Goal: Task Accomplishment & Management: Use online tool/utility

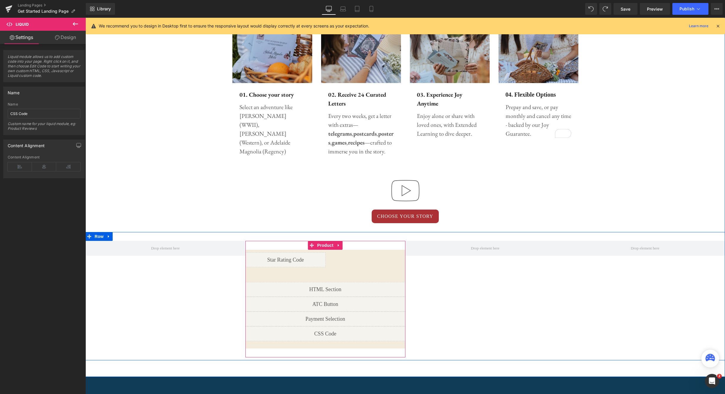
click at [337, 246] on icon at bounding box center [339, 245] width 4 height 4
click at [341, 245] on icon at bounding box center [342, 245] width 4 height 4
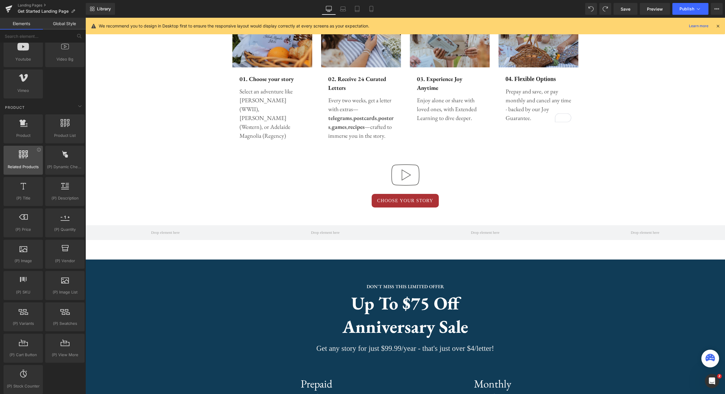
scroll to position [414, 0]
click at [80, 34] on icon at bounding box center [78, 35] width 3 height 3
click at [58, 38] on input "text" at bounding box center [36, 36] width 73 height 13
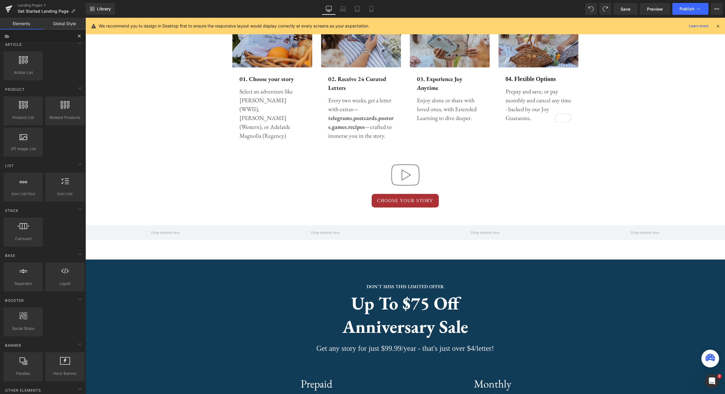
scroll to position [0, 0]
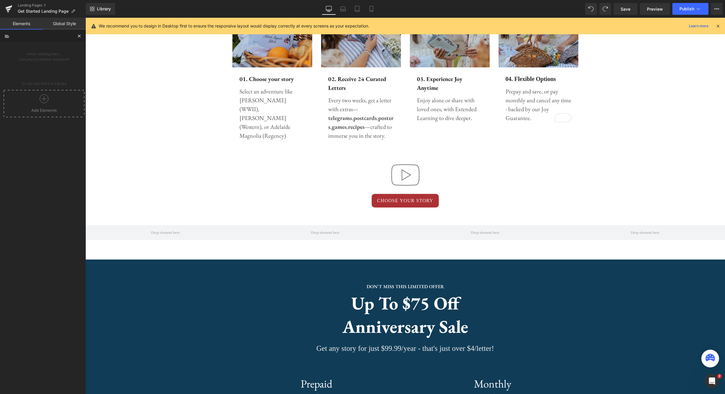
click at [40, 103] on icon at bounding box center [44, 98] width 9 height 9
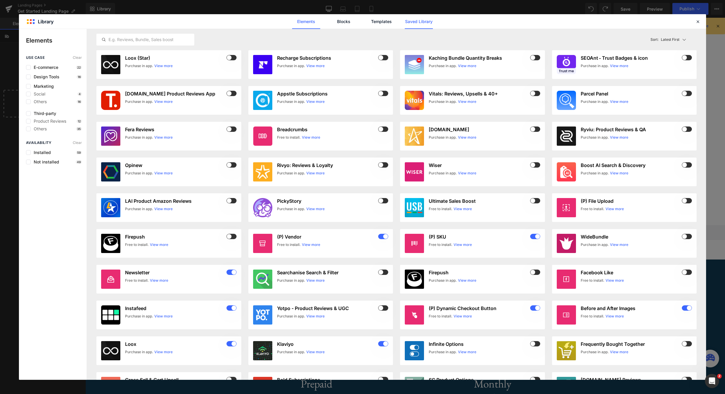
type input "lib"
click at [0, 0] on link "Saved Library" at bounding box center [0, 0] width 0 height 0
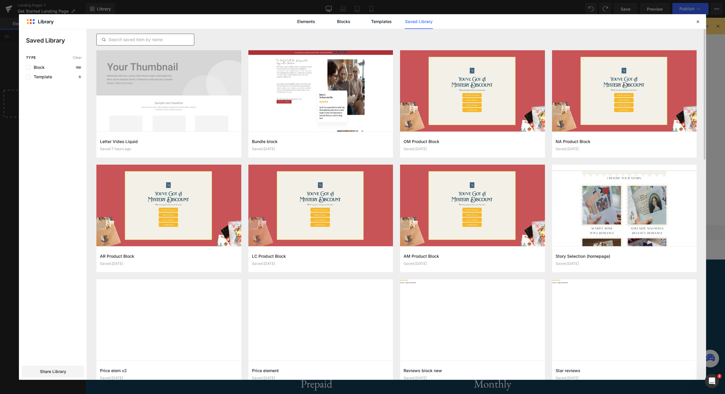
click at [0, 0] on input "text" at bounding box center [0, 0] width 0 height 0
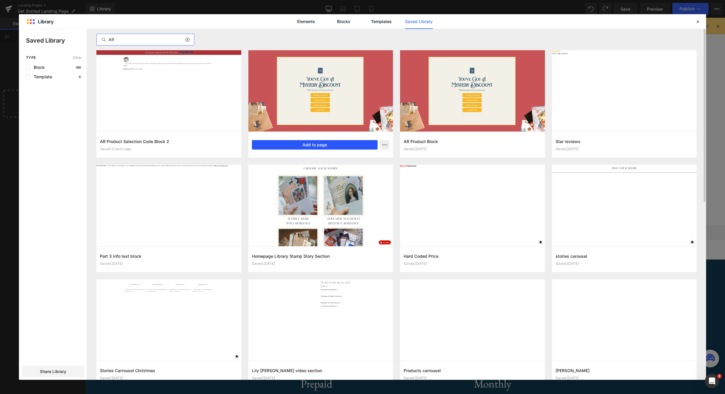
type input "AR"
click at [323, 148] on button "Add to page" at bounding box center [315, 144] width 126 height 9
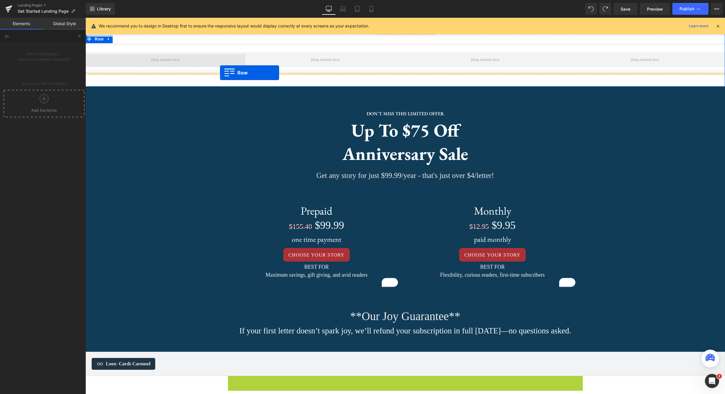
scroll to position [522, 0]
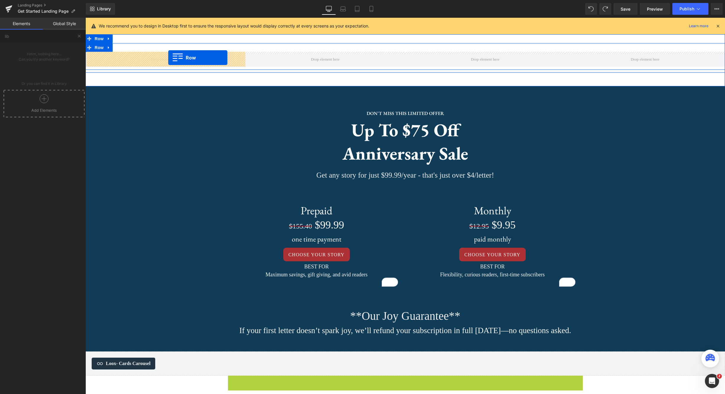
drag, startPoint x: 234, startPoint y: 224, endPoint x: 168, endPoint y: 58, distance: 178.7
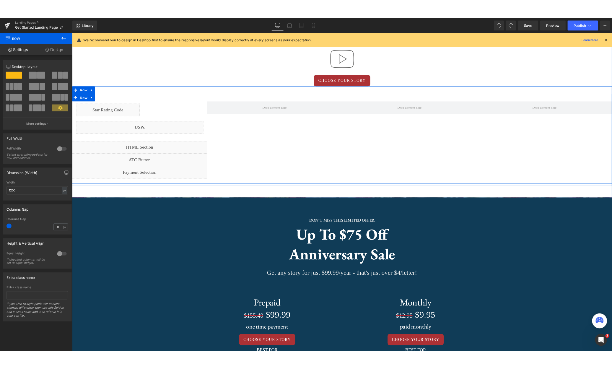
scroll to position [475, 0]
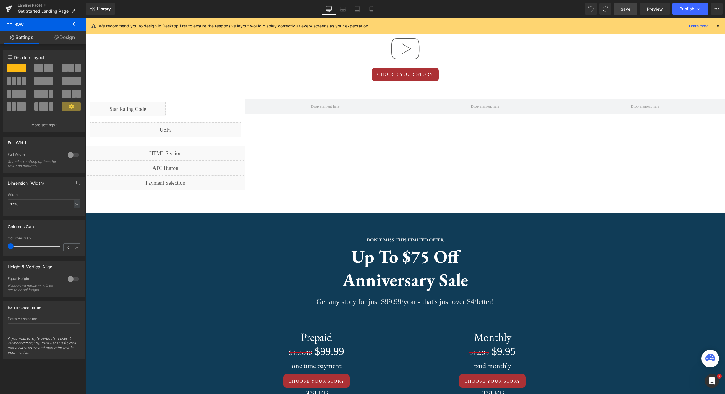
click at [624, 12] on span "Save" at bounding box center [625, 9] width 10 height 6
click at [658, 11] on span "Preview" at bounding box center [655, 9] width 16 height 6
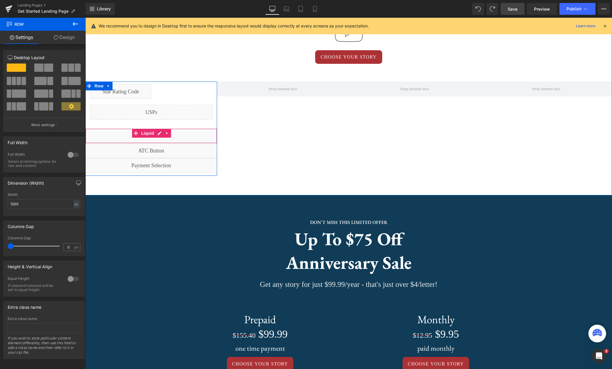
scroll to position [474, 0]
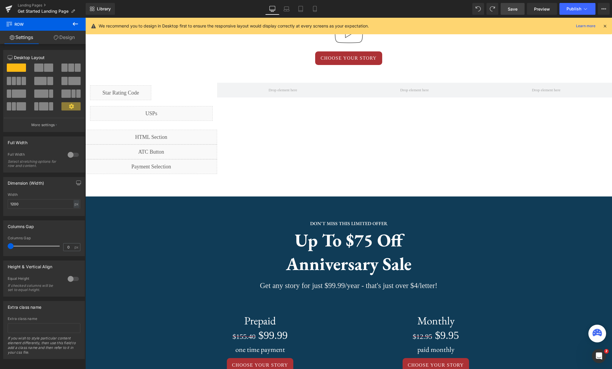
click at [78, 23] on icon at bounding box center [75, 23] width 7 height 7
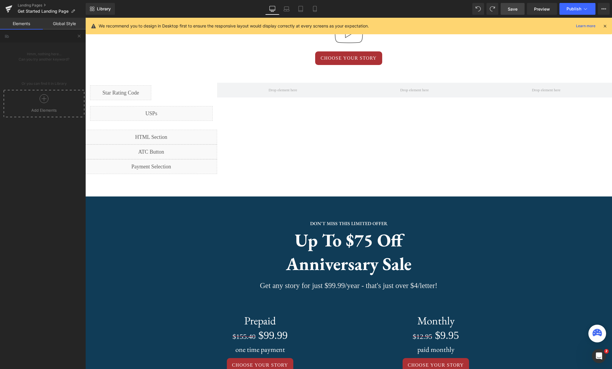
click at [44, 102] on icon at bounding box center [44, 98] width 9 height 9
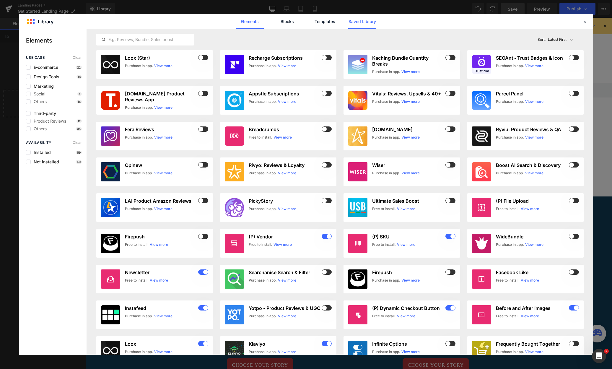
drag, startPoint x: 366, startPoint y: 21, endPoint x: 358, endPoint y: 25, distance: 9.1
click at [366, 21] on link "Saved Library" at bounding box center [362, 21] width 28 height 15
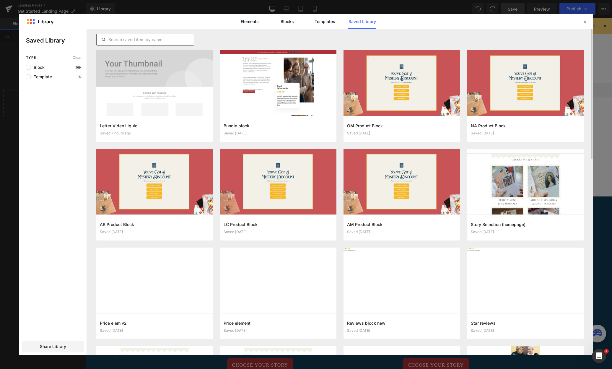
click at [180, 36] on input "text" at bounding box center [145, 39] width 97 height 7
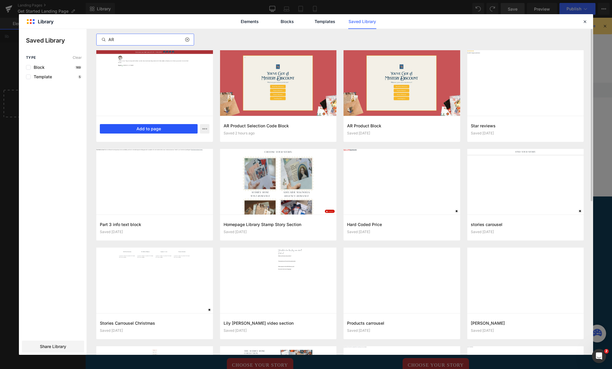
type input "AR"
click at [151, 131] on button "Add to page" at bounding box center [149, 128] width 98 height 9
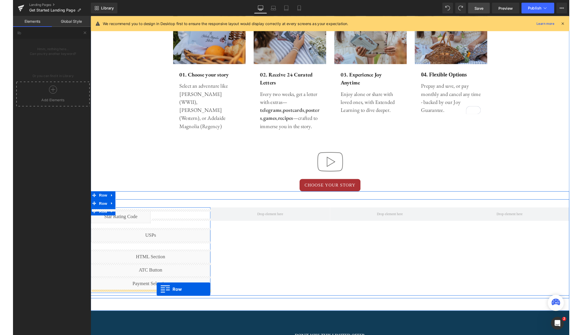
scroll to position [329, 0]
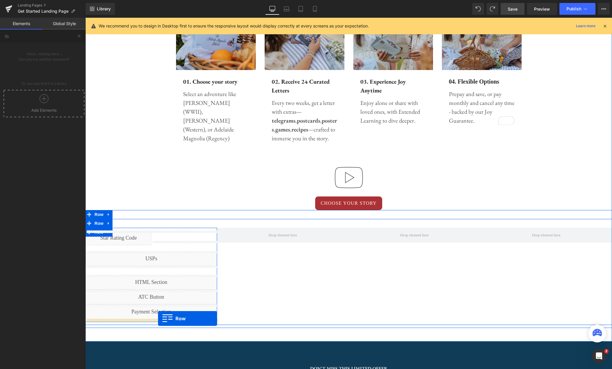
drag, startPoint x: 175, startPoint y: 139, endPoint x: 158, endPoint y: 319, distance: 180.8
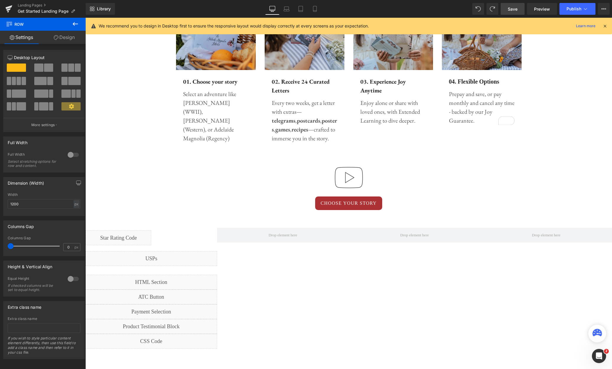
click at [519, 7] on link "Save" at bounding box center [513, 9] width 24 height 12
click at [541, 12] on link "Preview" at bounding box center [542, 9] width 30 height 12
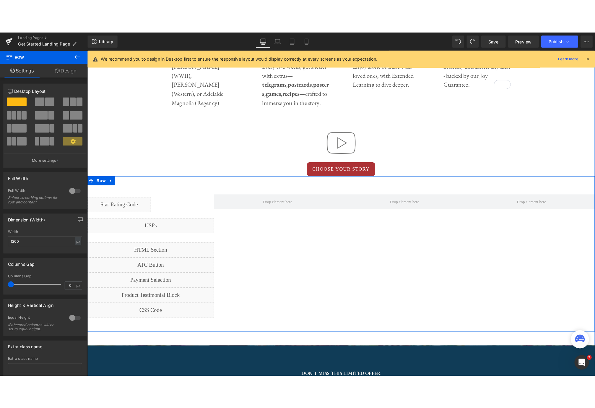
scroll to position [395, 0]
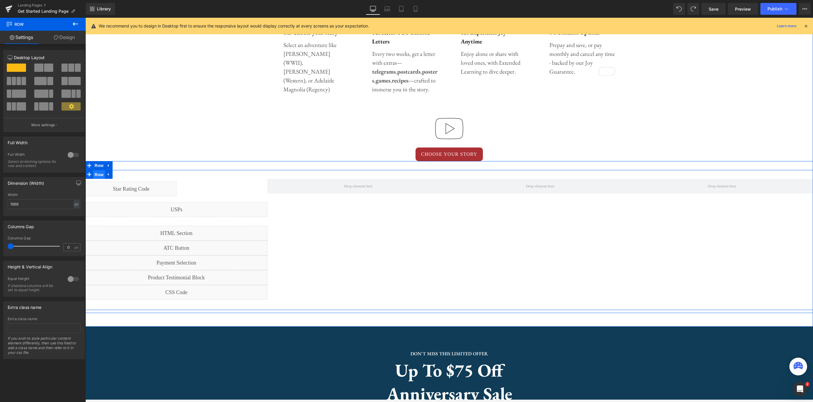
click at [99, 175] on span "Row" at bounding box center [99, 174] width 12 height 9
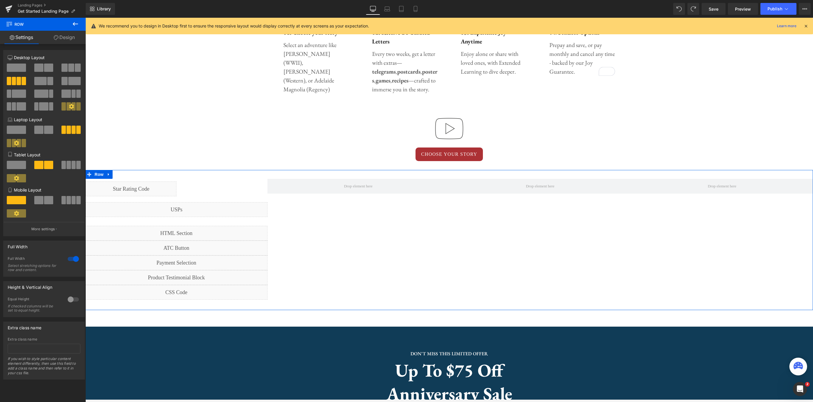
click at [69, 260] on div at bounding box center [73, 258] width 14 height 9
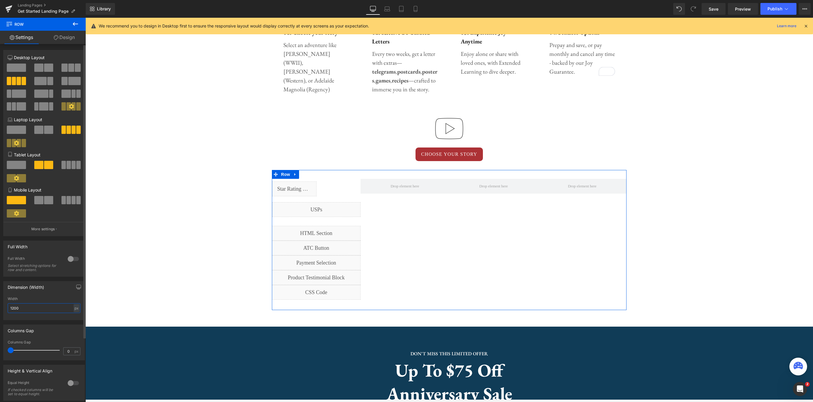
drag, startPoint x: 38, startPoint y: 311, endPoint x: 9, endPoint y: 308, distance: 29.7
click at [9, 308] on input "1200" at bounding box center [44, 308] width 73 height 10
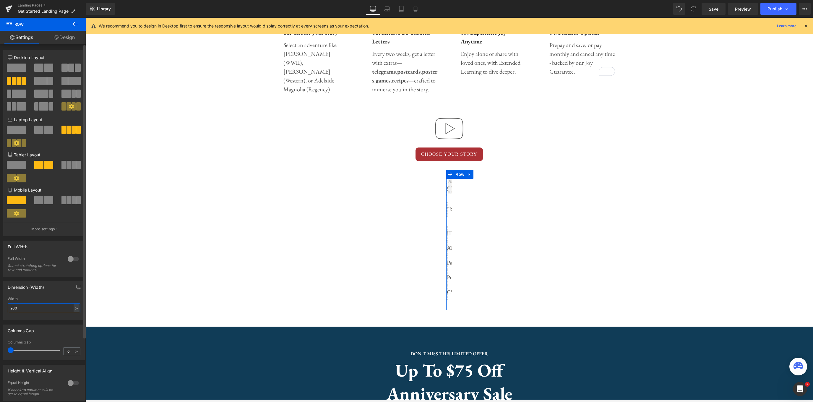
type input "2000"
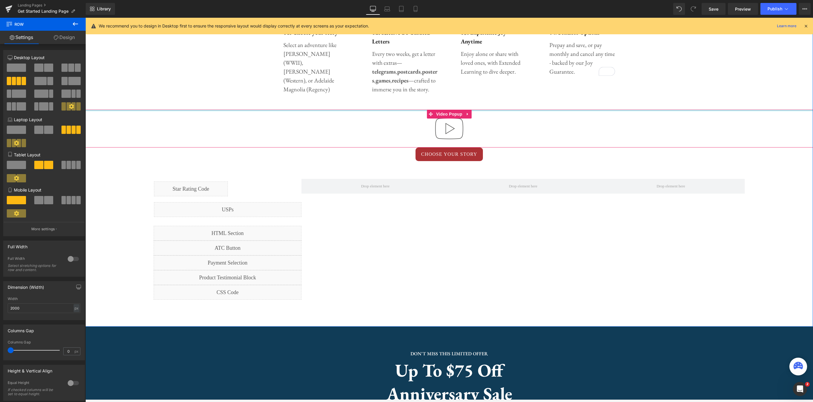
click at [702, 110] on div at bounding box center [449, 110] width 728 height 1
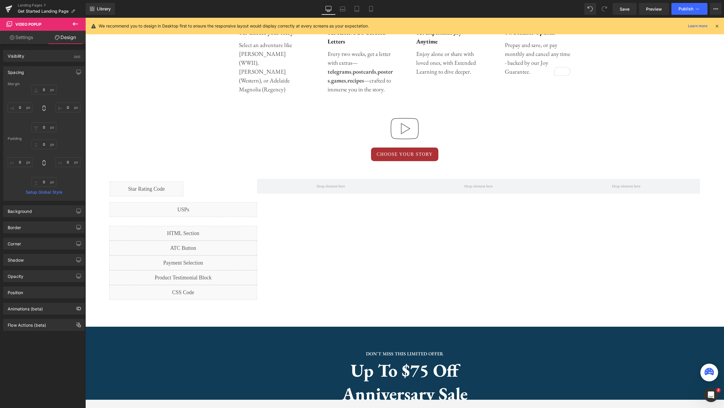
click at [629, 16] on div "Library Desktop Desktop Laptop Tablet Mobile Save Preview Publish Scheduled Vie…" at bounding box center [405, 9] width 639 height 18
click at [627, 13] on link "Save" at bounding box center [625, 9] width 24 height 12
click at [661, 10] on span "Preview" at bounding box center [654, 9] width 16 height 6
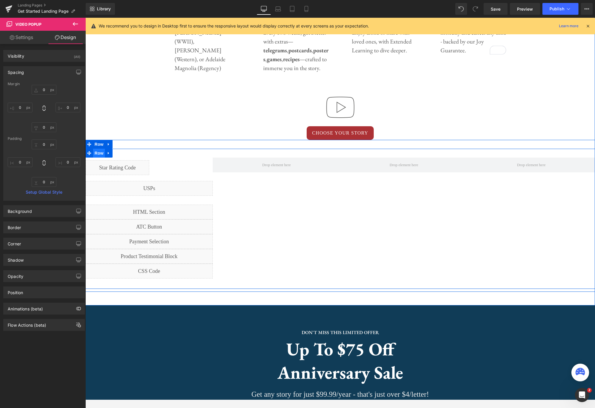
click at [100, 153] on span "Row" at bounding box center [99, 153] width 12 height 9
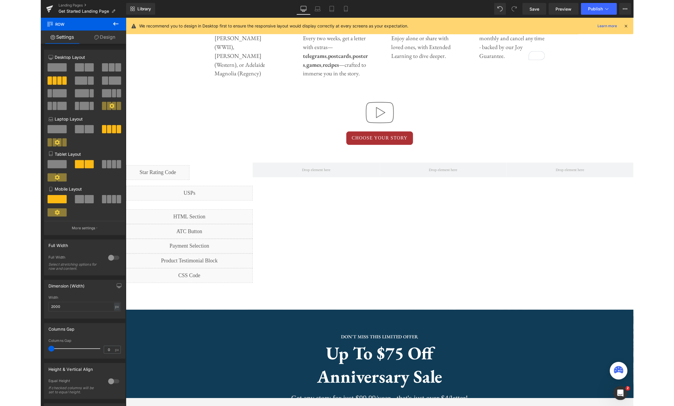
scroll to position [404, 0]
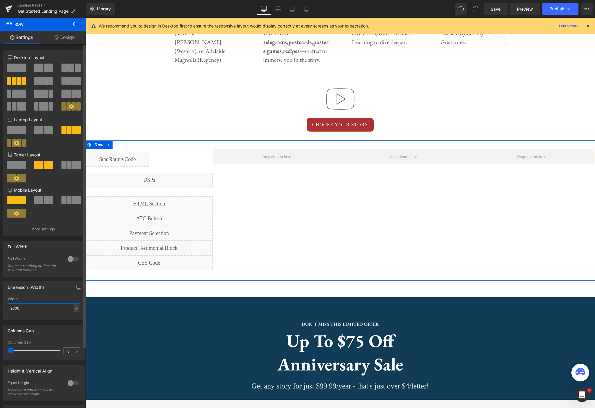
drag, startPoint x: 25, startPoint y: 309, endPoint x: 6, endPoint y: 306, distance: 19.6
click at [6, 306] on div "2000px Width 2000 px % px" at bounding box center [44, 308] width 81 height 23
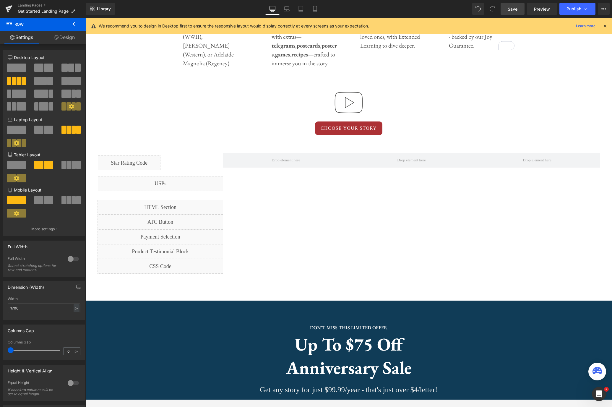
click at [520, 10] on link "Save" at bounding box center [513, 9] width 24 height 12
click at [540, 10] on span "Preview" at bounding box center [542, 9] width 16 height 6
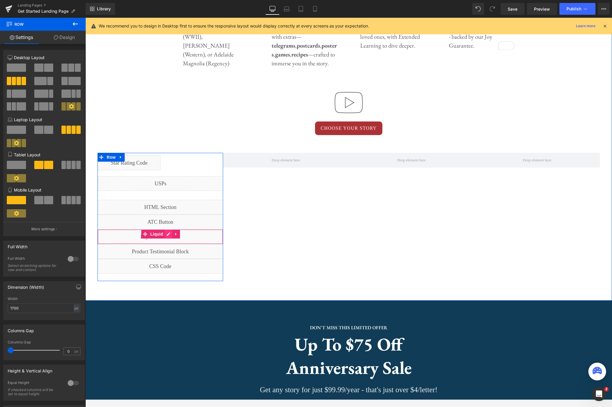
click at [168, 235] on icon at bounding box center [168, 234] width 4 height 4
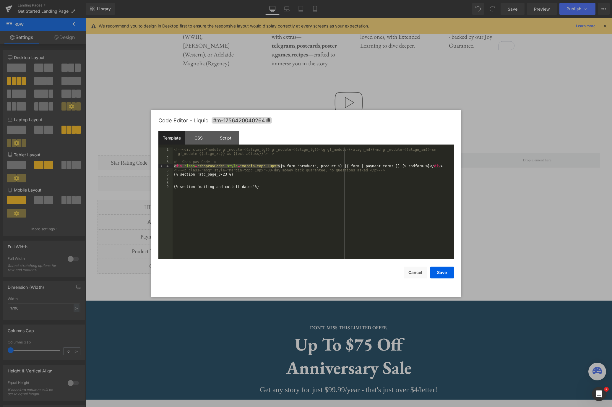
drag, startPoint x: 280, startPoint y: 166, endPoint x: 174, endPoint y: 164, distance: 105.8
click at [174, 164] on div "<!-- <div class="module gf_module-{{align_lg}} gf_module-{{align_lg}}-lg gf_mod…" at bounding box center [313, 209] width 281 height 124
click at [444, 274] on button "Save" at bounding box center [442, 273] width 24 height 12
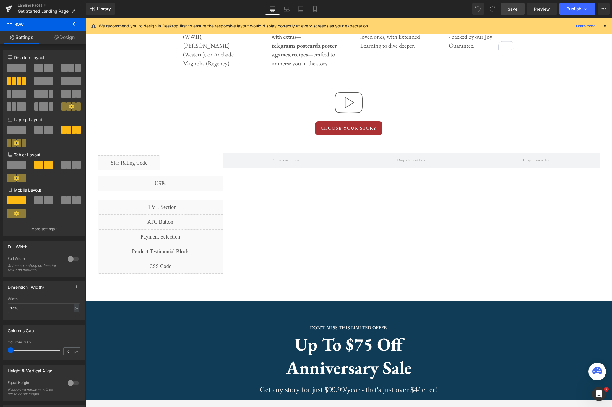
click at [515, 12] on link "Save" at bounding box center [513, 9] width 24 height 12
click at [548, 10] on span "Preview" at bounding box center [542, 9] width 16 height 6
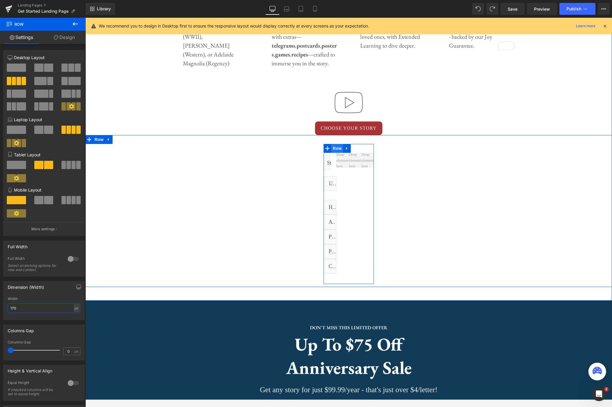
click at [338, 148] on span "Row" at bounding box center [337, 148] width 12 height 9
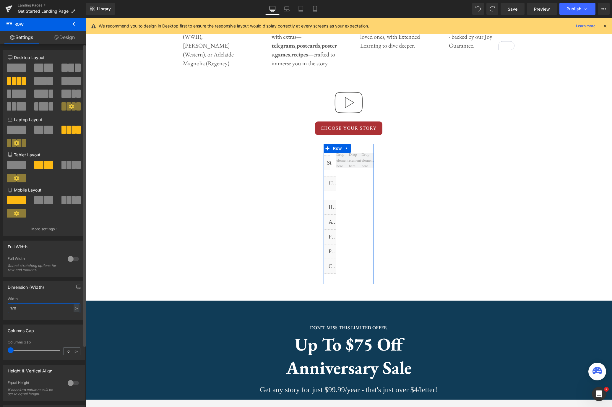
type input "1700"
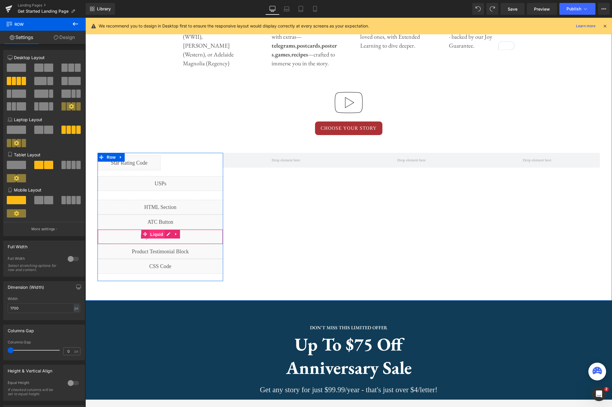
click at [156, 235] on span "Liquid" at bounding box center [157, 234] width 16 height 9
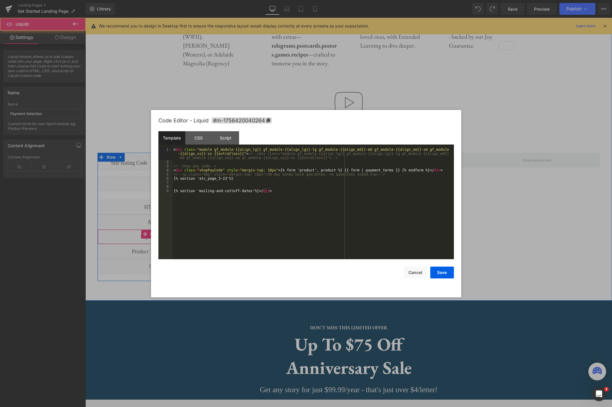
click at [168, 235] on div "Liquid" at bounding box center [161, 236] width 126 height 15
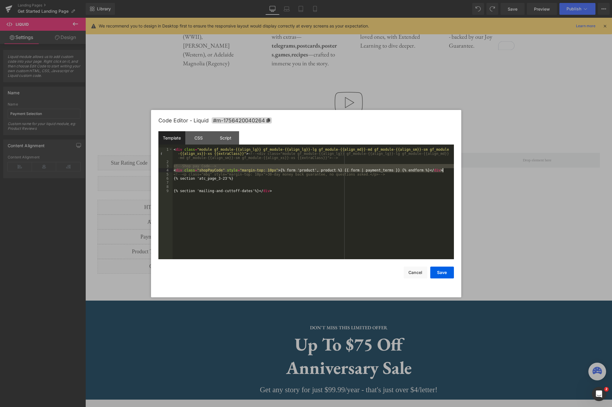
drag, startPoint x: 174, startPoint y: 166, endPoint x: 446, endPoint y: 171, distance: 272.0
click at [446, 171] on div "< div class = "module gf_module-{{align_lg}} gf_module-{{align_lg}}-lg gf_modul…" at bounding box center [313, 211] width 281 height 128
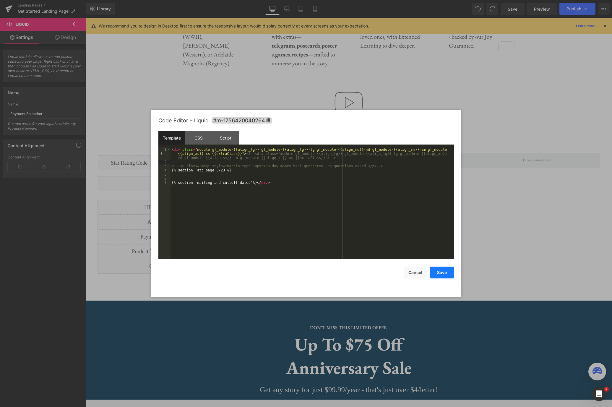
click at [448, 270] on button "Save" at bounding box center [442, 273] width 24 height 12
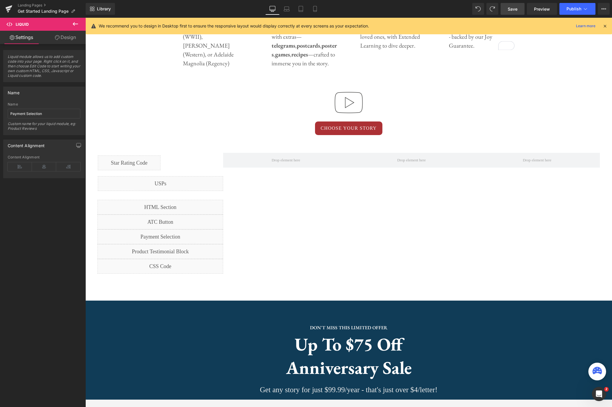
click at [517, 10] on span "Save" at bounding box center [513, 9] width 10 height 6
click at [538, 9] on span "Preview" at bounding box center [542, 9] width 16 height 6
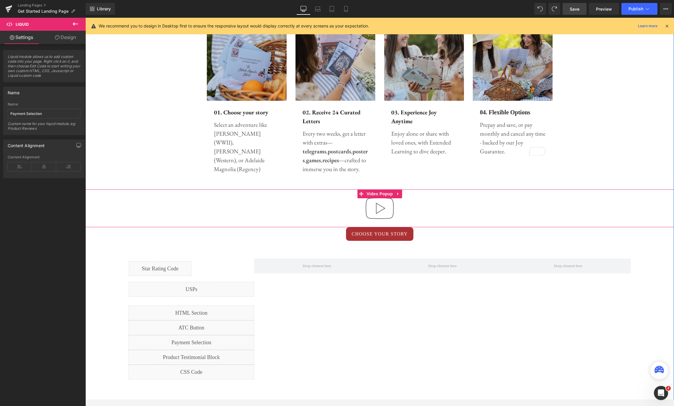
scroll to position [285, 0]
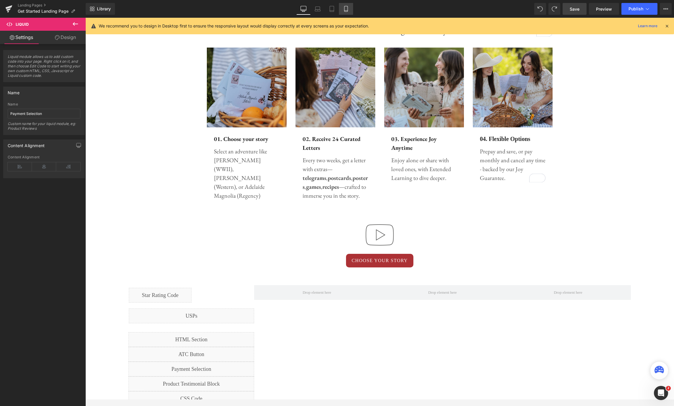
click at [345, 7] on icon at bounding box center [346, 9] width 6 height 6
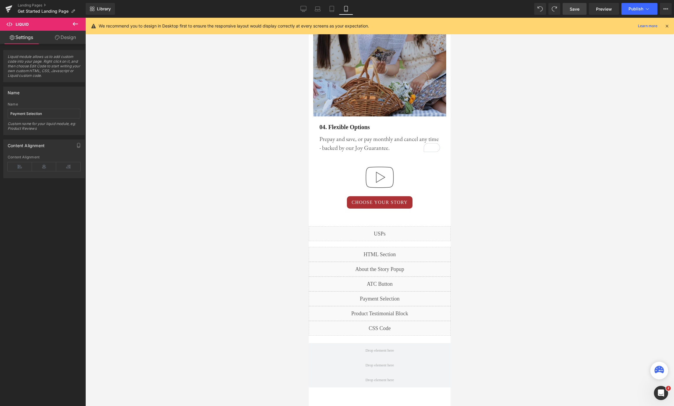
scroll to position [1064, 0]
click at [320, 217] on span "Row" at bounding box center [323, 221] width 12 height 9
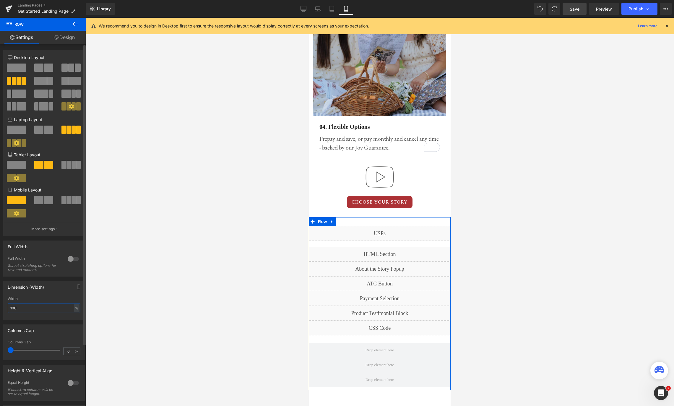
click at [27, 308] on input "100" at bounding box center [44, 308] width 73 height 10
type input "1"
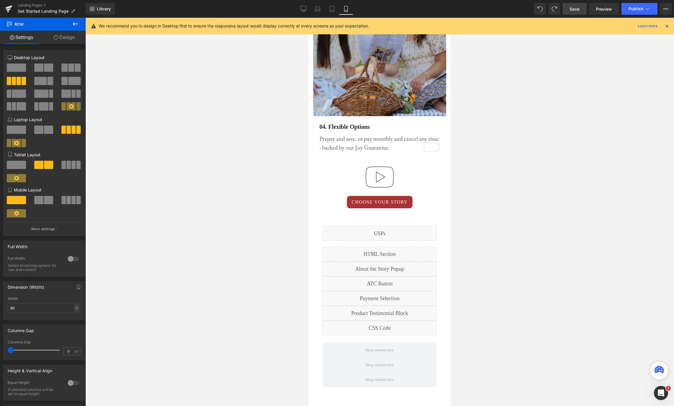
click at [580, 11] on link "Save" at bounding box center [575, 9] width 24 height 12
click at [299, 7] on icon at bounding box center [297, 9] width 6 height 6
type input "1700"
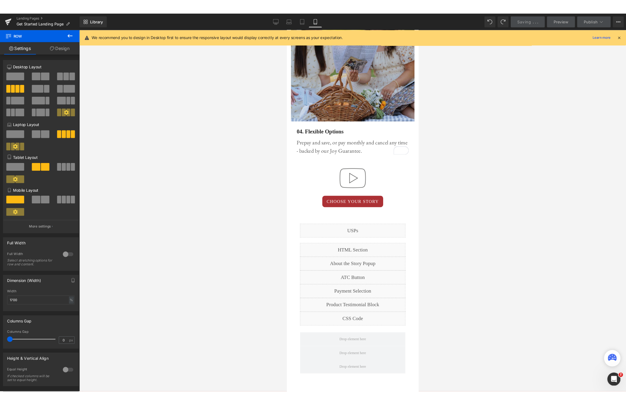
scroll to position [363, 0]
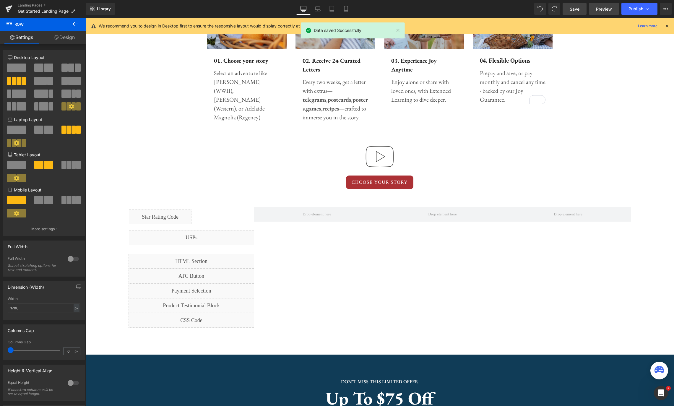
click at [608, 11] on span "Preview" at bounding box center [604, 9] width 16 height 6
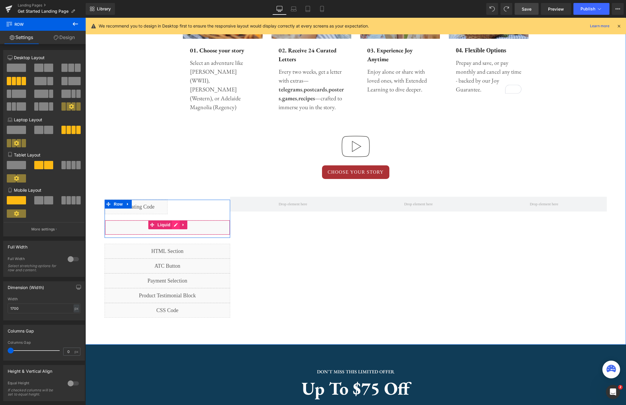
click at [175, 226] on div "Liquid" at bounding box center [167, 227] width 125 height 15
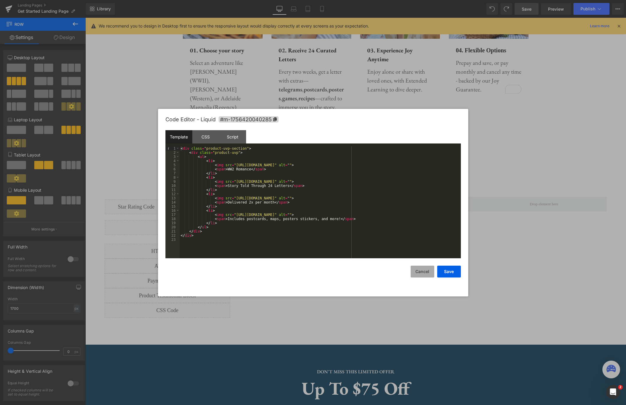
click at [424, 272] on button "Cancel" at bounding box center [423, 271] width 24 height 12
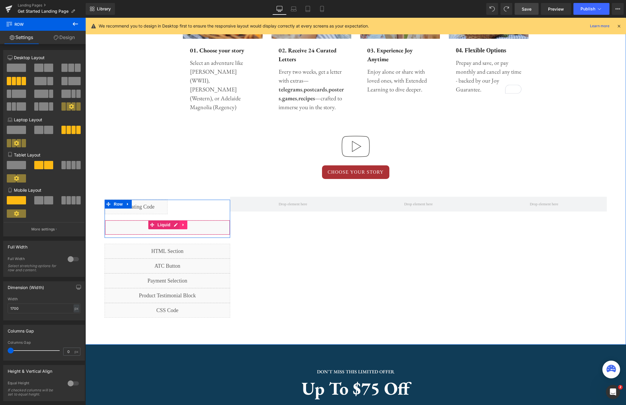
click at [186, 224] on link at bounding box center [184, 224] width 8 height 9
click at [189, 225] on icon at bounding box center [187, 225] width 4 height 4
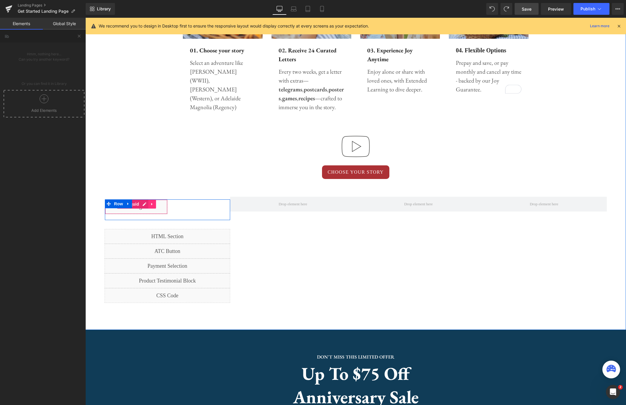
click at [154, 205] on link at bounding box center [152, 203] width 8 height 9
click at [157, 204] on icon at bounding box center [156, 204] width 4 height 4
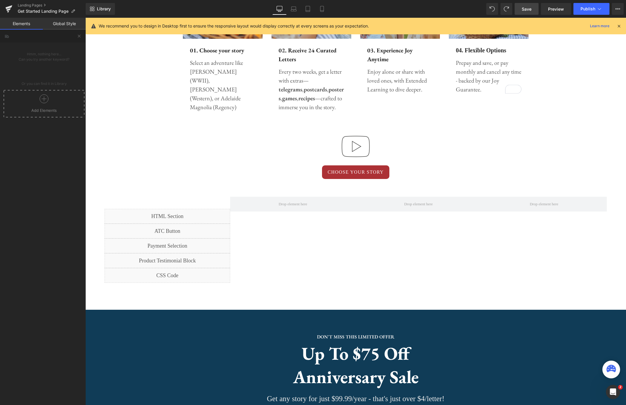
click at [528, 6] on span "Save" at bounding box center [527, 9] width 10 height 6
click at [561, 11] on span "Preview" at bounding box center [556, 9] width 16 height 6
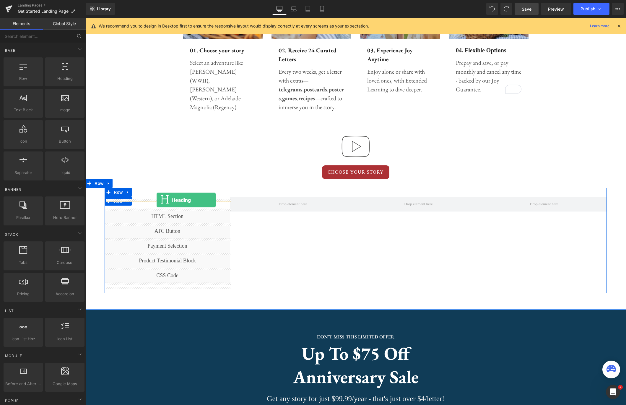
drag, startPoint x: 139, startPoint y: 90, endPoint x: 157, endPoint y: 200, distance: 110.8
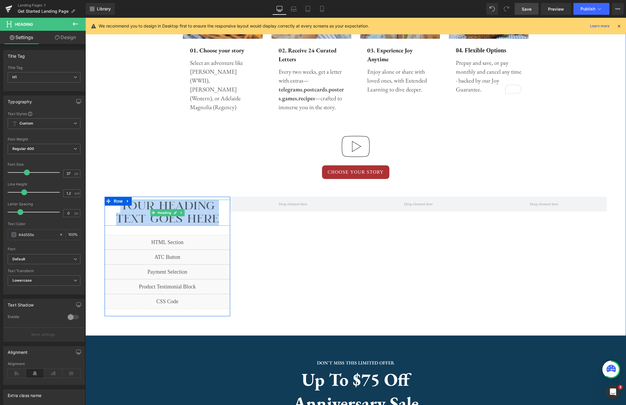
drag, startPoint x: 215, startPoint y: 219, endPoint x: 122, endPoint y: 208, distance: 93.4
click at [123, 208] on h1 "Your heading text goes here" at bounding box center [168, 212] width 126 height 26
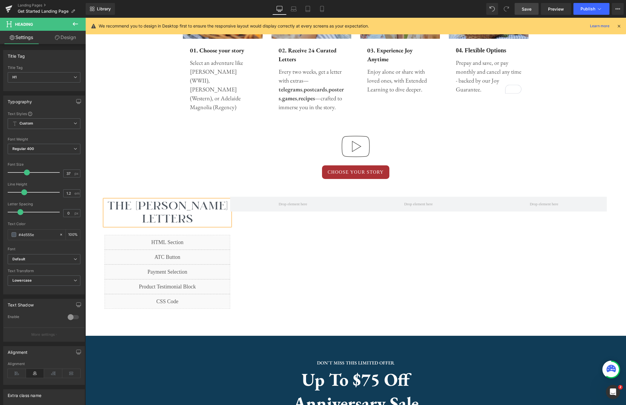
drag, startPoint x: 338, startPoint y: 240, endPoint x: 334, endPoint y: 239, distance: 4.5
click at [338, 240] on div "The Audrey Rose Letters Heading First letter mails in 1-3 business days! Text B…" at bounding box center [356, 254] width 502 height 132
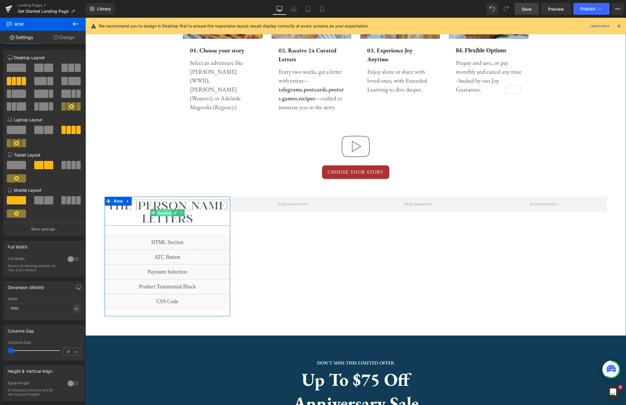
click at [167, 212] on span "Heading" at bounding box center [164, 212] width 16 height 7
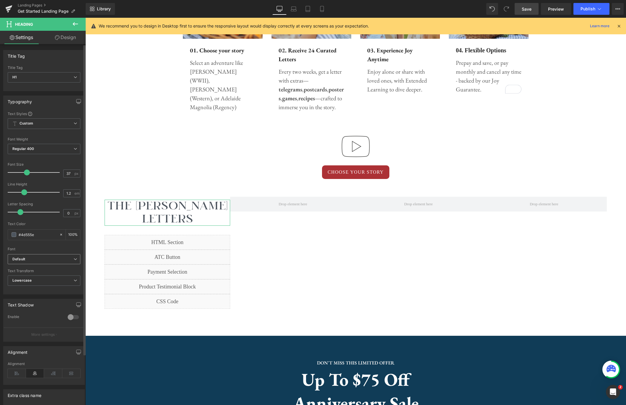
click at [74, 259] on icon at bounding box center [76, 259] width 4 height 4
click at [45, 279] on li "Brilon" at bounding box center [44, 281] width 73 height 9
click at [69, 281] on span "Lowercase" at bounding box center [44, 280] width 73 height 10
click at [48, 289] on li "None" at bounding box center [43, 290] width 70 height 9
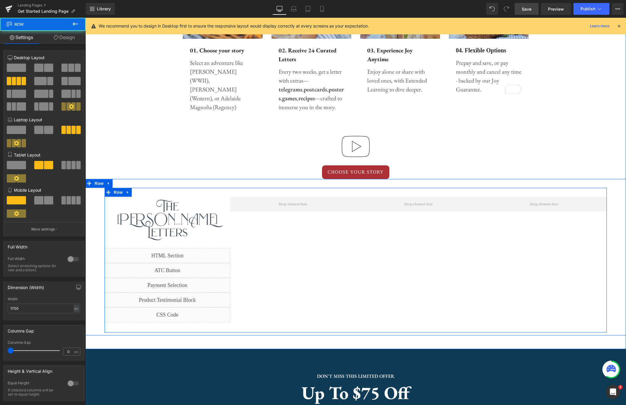
click at [276, 244] on div "The Audrey Rose Letters Heading First letter mails in 1-3 business days! Text B…" at bounding box center [356, 260] width 502 height 145
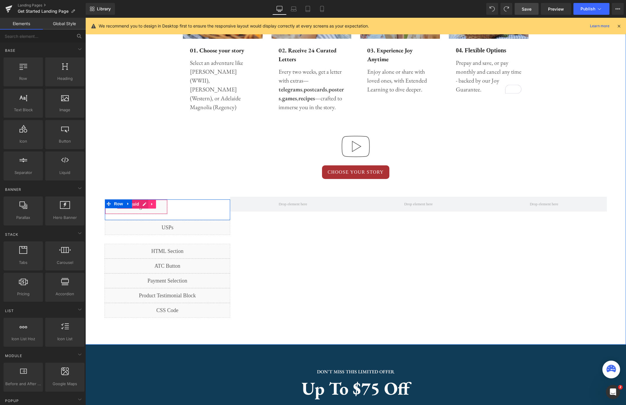
click at [152, 203] on icon at bounding box center [152, 204] width 4 height 4
click at [155, 204] on icon at bounding box center [156, 204] width 4 height 4
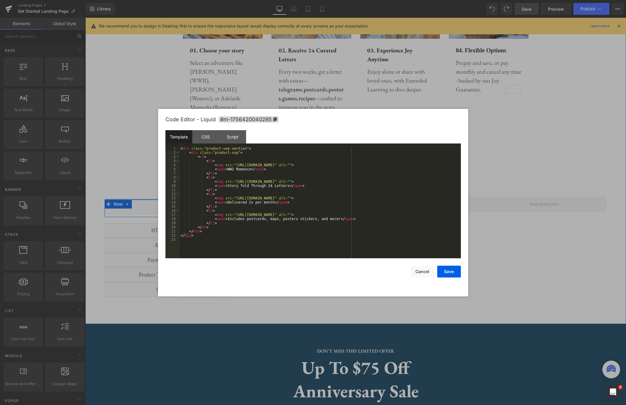
click at [177, 203] on div "Liquid" at bounding box center [167, 206] width 125 height 15
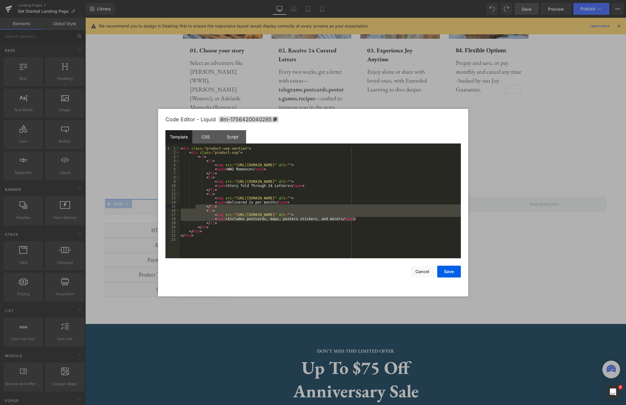
drag, startPoint x: 360, startPoint y: 219, endPoint x: 195, endPoint y: 207, distance: 165.7
click at [195, 207] on div "< div class = "product-uvp-section" > < div class = "product-uvp" > < ul > < li…" at bounding box center [320, 206] width 281 height 120
click at [365, 219] on div "< div class = "product-uvp-section" > < div class = "product-uvp" > < ul > < li…" at bounding box center [320, 206] width 281 height 120
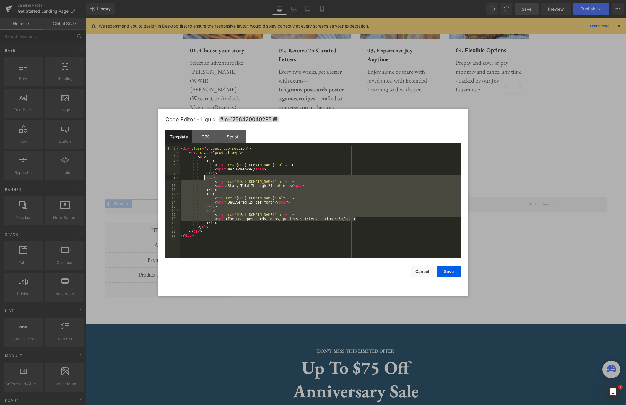
drag, startPoint x: 365, startPoint y: 219, endPoint x: 205, endPoint y: 177, distance: 166.0
click at [205, 177] on div "< div class = "product-uvp-section" > < div class = "product-uvp" > < ul > < li…" at bounding box center [320, 206] width 281 height 120
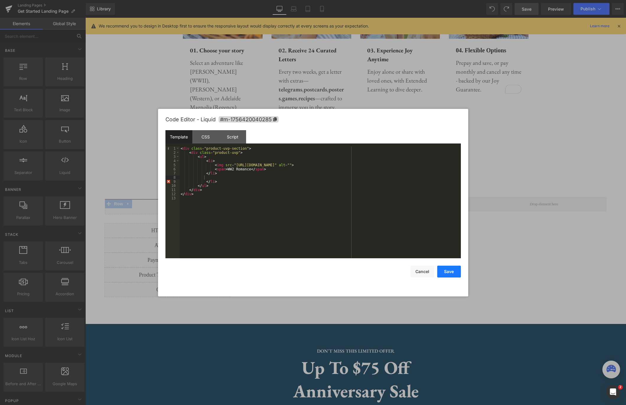
click at [455, 272] on button "Save" at bounding box center [449, 271] width 24 height 12
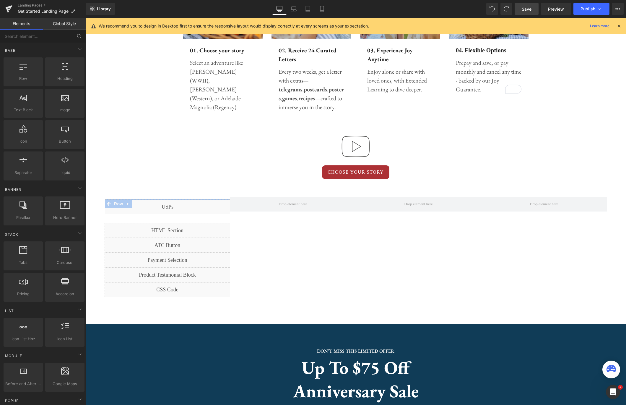
click at [527, 10] on span "Save" at bounding box center [527, 9] width 10 height 6
click at [557, 11] on span "Preview" at bounding box center [556, 9] width 16 height 6
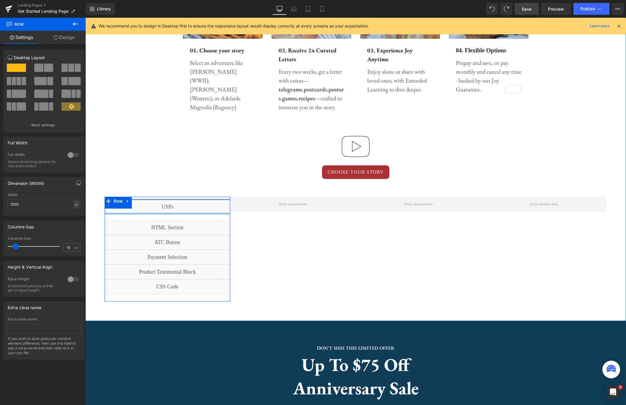
drag, startPoint x: 175, startPoint y: 214, endPoint x: 175, endPoint y: 210, distance: 4.1
click at [175, 209] on div "First letter mails in 1-3 business days! Text Block Row Image Sold out Text Blo…" at bounding box center [168, 206] width 126 height 14
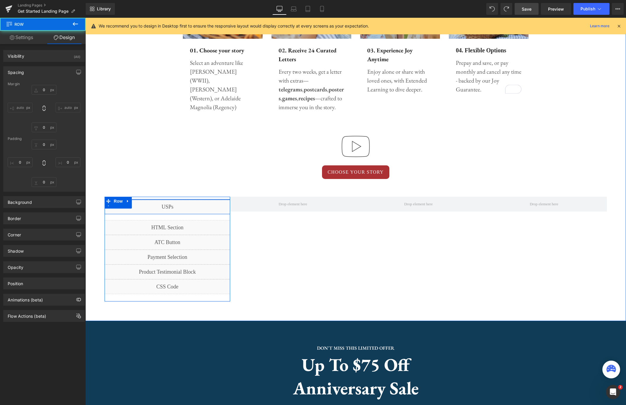
type input "0"
type input "20"
type input "0"
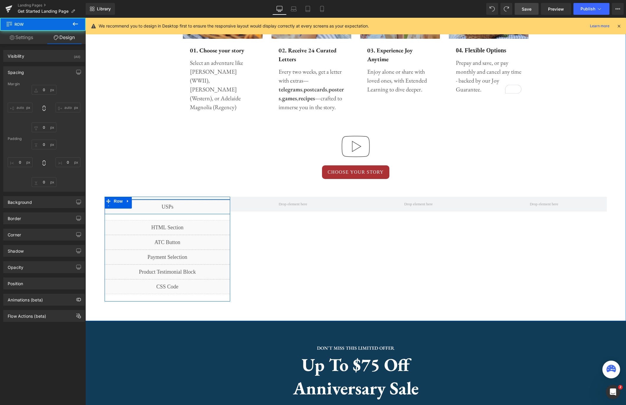
type input "1"
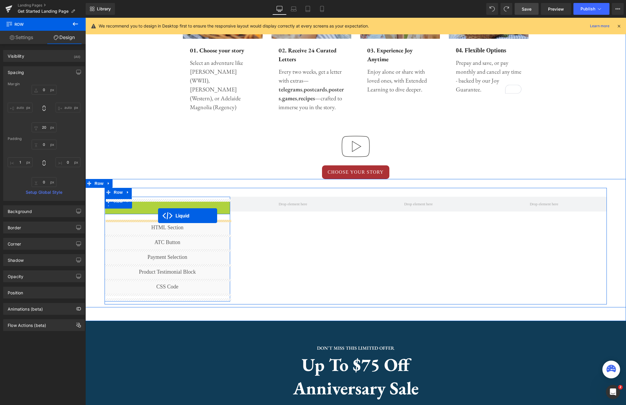
drag, startPoint x: 153, startPoint y: 204, endPoint x: 158, endPoint y: 215, distance: 12.8
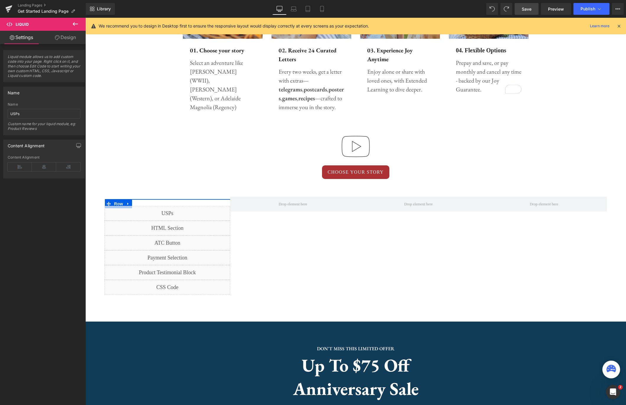
click at [518, 10] on link "Save" at bounding box center [527, 9] width 24 height 12
click at [556, 11] on span "Preview" at bounding box center [556, 9] width 16 height 6
click at [175, 211] on icon at bounding box center [174, 210] width 3 height 3
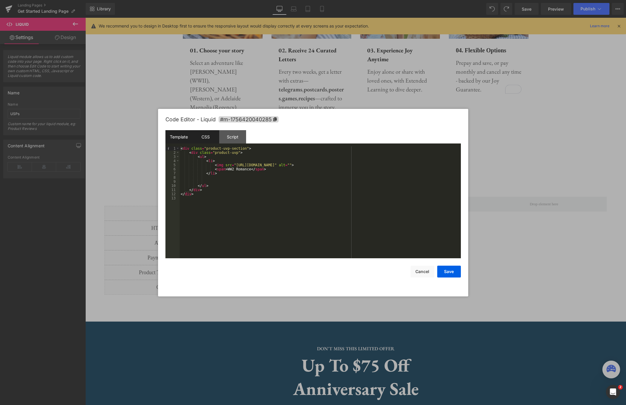
click at [205, 139] on div "CSS" at bounding box center [205, 136] width 27 height 13
click at [232, 135] on div "Script" at bounding box center [232, 136] width 27 height 13
click at [205, 135] on div "CSS" at bounding box center [205, 136] width 27 height 13
click at [183, 137] on div "Template" at bounding box center [179, 136] width 27 height 13
click at [426, 272] on button "Cancel" at bounding box center [423, 271] width 24 height 12
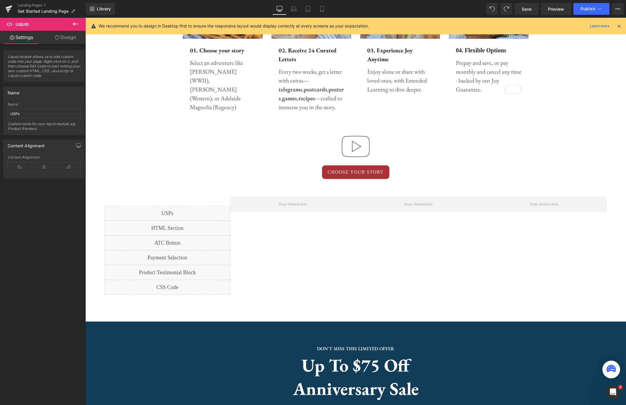
click at [75, 25] on icon at bounding box center [75, 23] width 7 height 7
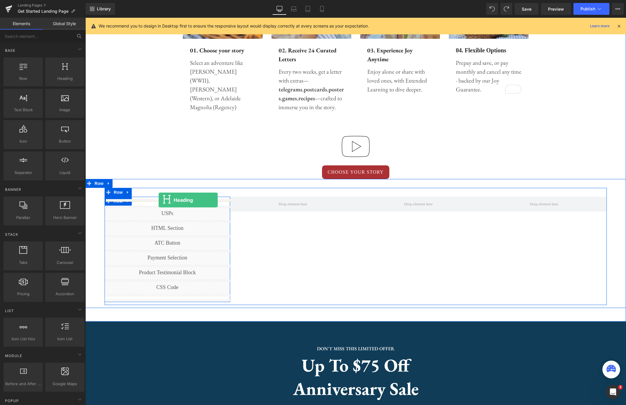
drag, startPoint x: 146, startPoint y: 90, endPoint x: 158, endPoint y: 200, distance: 110.3
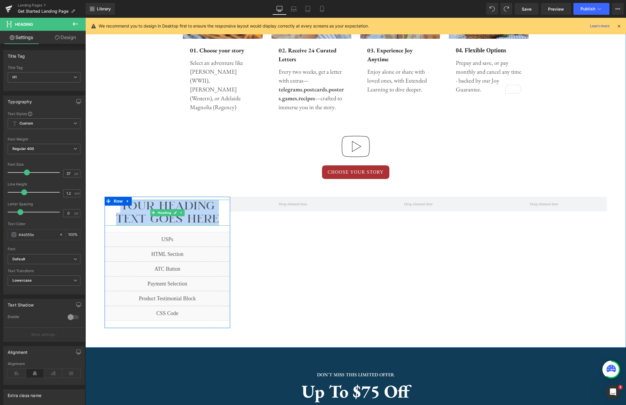
drag, startPoint x: 218, startPoint y: 219, endPoint x: 124, endPoint y: 210, distance: 94.6
click at [124, 210] on h1 "Your heading text goes here" at bounding box center [168, 212] width 126 height 26
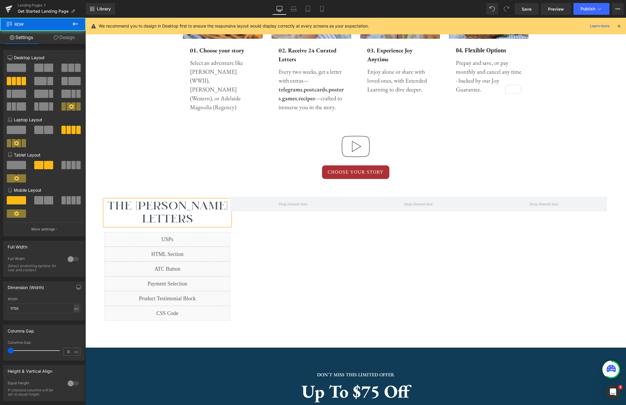
click at [362, 239] on div "The Audrey Rose Letters Heading First letter mails in 1-3 business days! Text B…" at bounding box center [356, 259] width 502 height 143
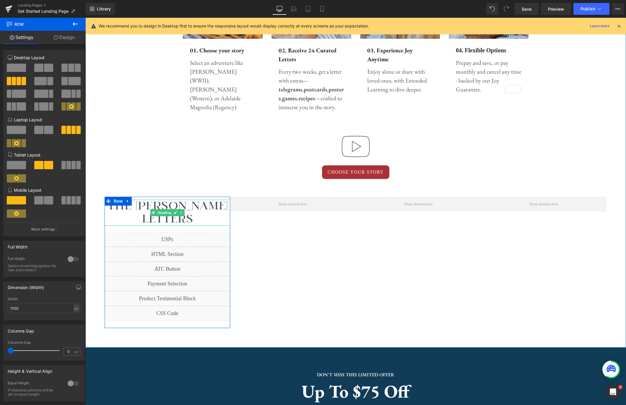
scroll to position [376, 0]
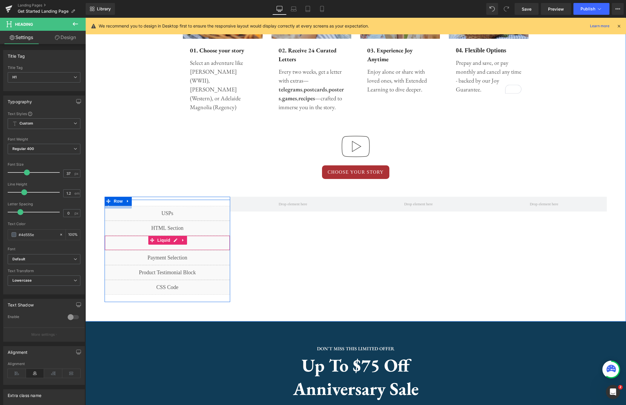
click at [248, 237] on div "First letter mails in 1-3 business days! Text Block Row Image Sold out Text Blo…" at bounding box center [356, 246] width 502 height 117
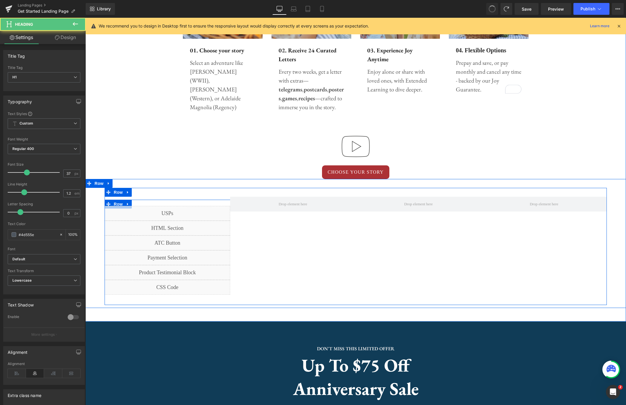
scroll to position [363, 0]
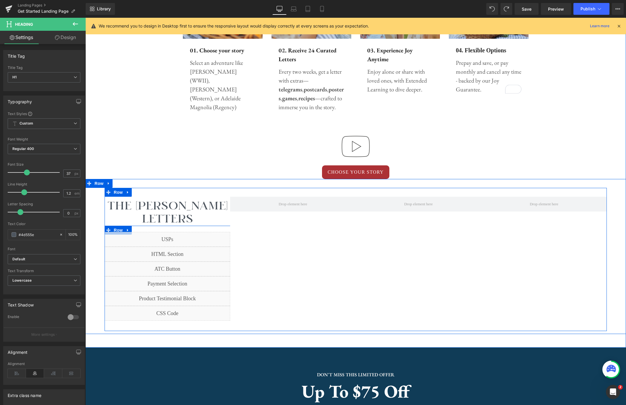
click at [293, 241] on div "The Audrey Rose Letters Heading First letter mails in 1-3 business days! Text B…" at bounding box center [356, 259] width 502 height 143
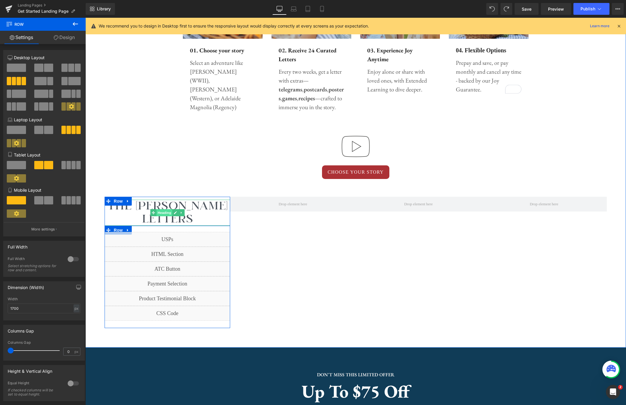
click at [163, 214] on span "Heading" at bounding box center [164, 212] width 16 height 7
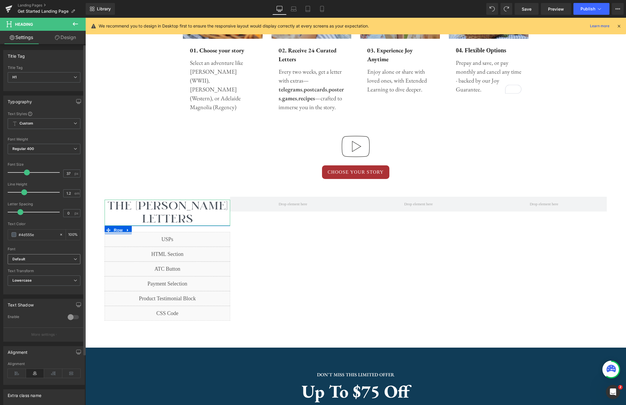
click at [46, 257] on b "Default" at bounding box center [42, 259] width 61 height 5
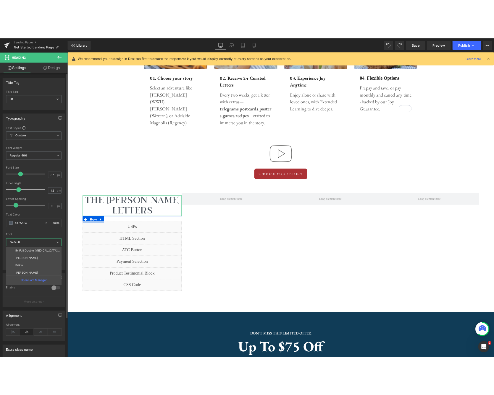
scroll to position [81, 0]
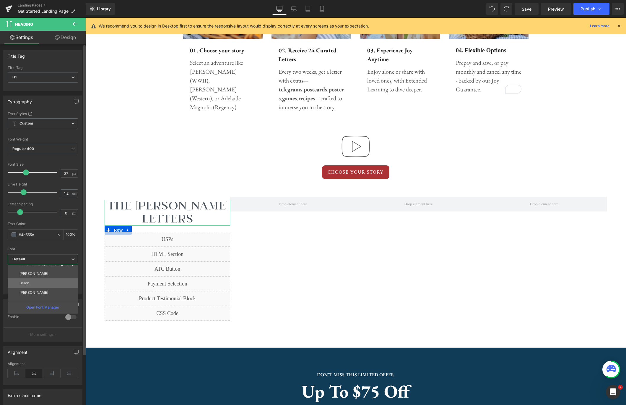
click at [46, 282] on li "Brilon" at bounding box center [44, 282] width 73 height 9
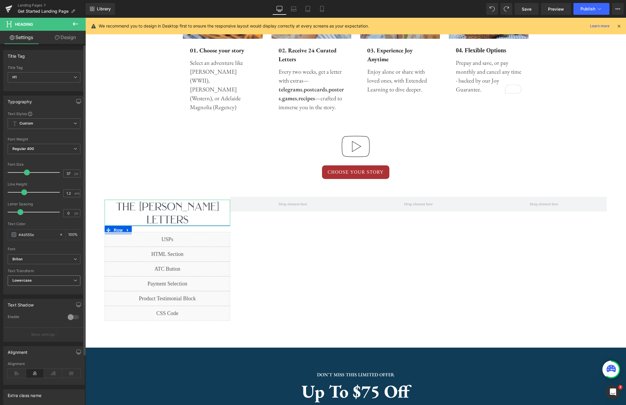
click at [30, 281] on b "Lowercase" at bounding box center [21, 280] width 19 height 4
click at [29, 286] on li "None" at bounding box center [43, 290] width 70 height 9
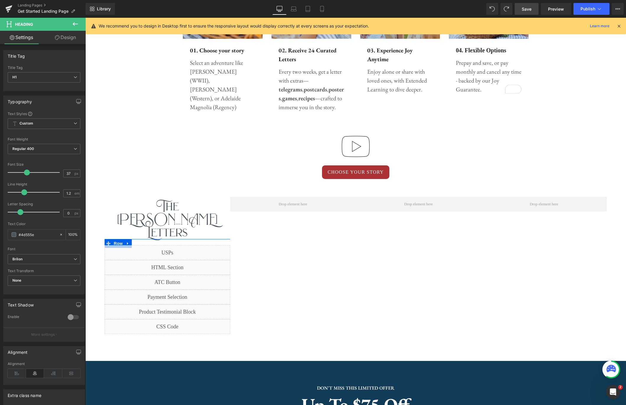
click at [526, 8] on span "Save" at bounding box center [527, 9] width 10 height 6
click at [558, 13] on link "Preview" at bounding box center [556, 9] width 30 height 12
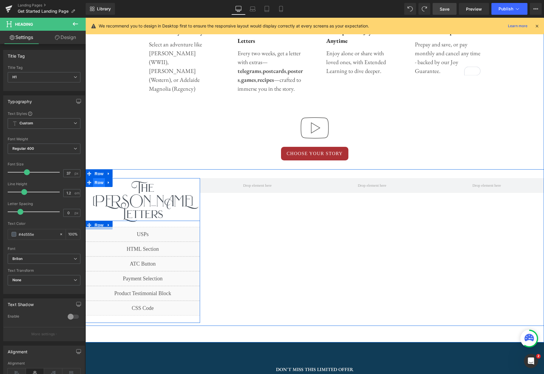
click at [100, 185] on span "Row" at bounding box center [99, 182] width 12 height 9
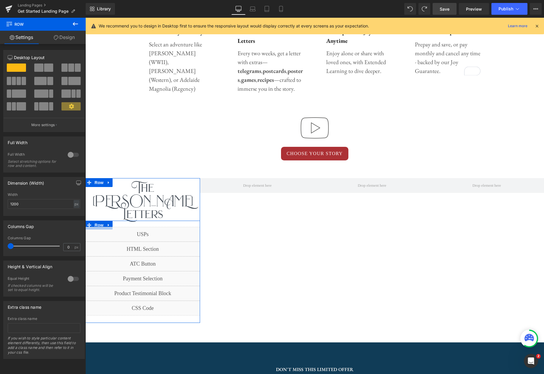
click at [71, 35] on link "Design" at bounding box center [64, 37] width 43 height 13
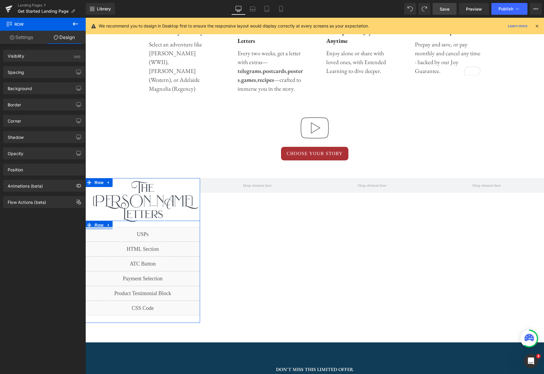
type input "transparent"
type input "0"
click at [60, 87] on div "Background" at bounding box center [44, 88] width 81 height 11
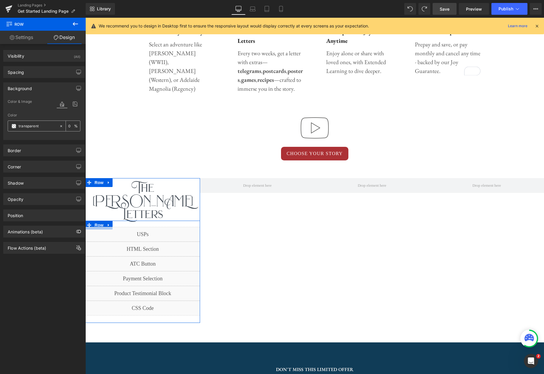
click at [43, 126] on input "transparent" at bounding box center [38, 126] width 38 height 7
paste input "#f3ebdb"
type input "#f3ebdb"
type input "100"
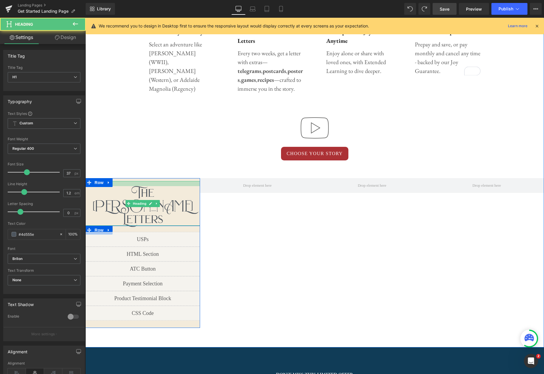
drag, startPoint x: 158, startPoint y: 181, endPoint x: 158, endPoint y: 186, distance: 5.0
click at [158, 186] on div "The Audrey Rose Letters Heading" at bounding box center [142, 203] width 115 height 44
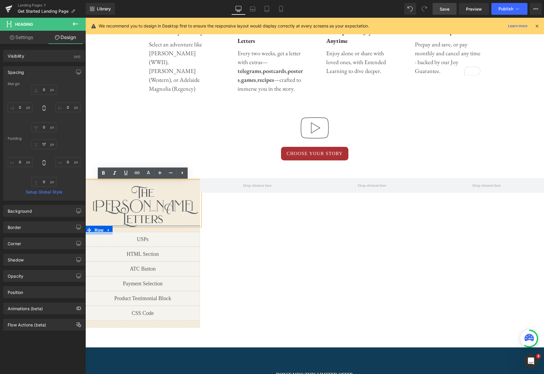
click at [447, 9] on span "Save" at bounding box center [445, 9] width 10 height 6
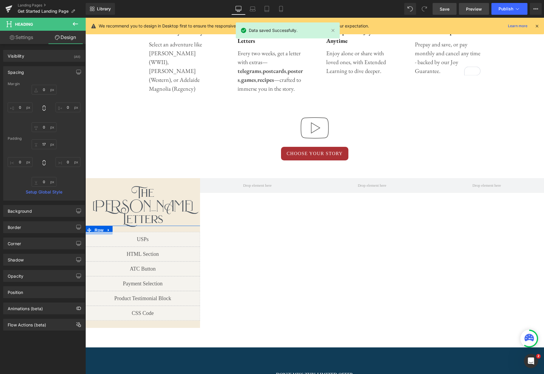
click at [477, 11] on span "Preview" at bounding box center [474, 9] width 16 height 6
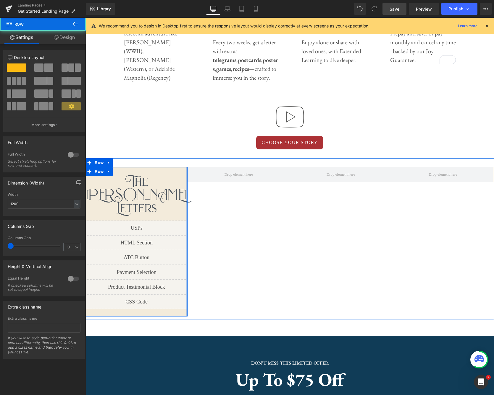
click at [188, 204] on div "The Audrey Rose Letters Heading First letter mails in 1-3 business days! Text B…" at bounding box center [289, 238] width 408 height 161
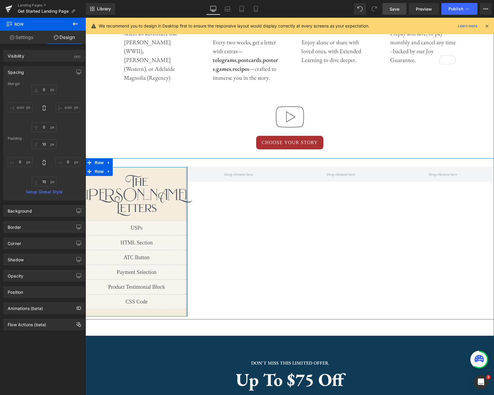
scroll to position [363, 0]
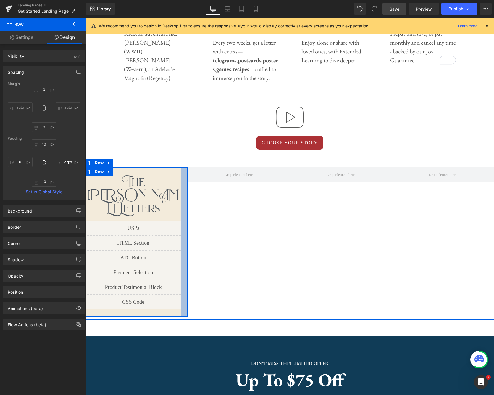
type input "23px"
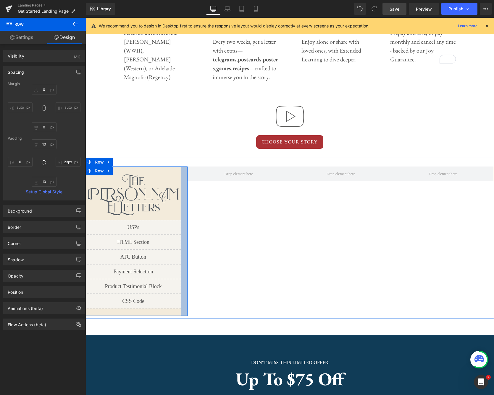
drag, startPoint x: 185, startPoint y: 204, endPoint x: 179, endPoint y: 204, distance: 5.9
click at [179, 204] on div "The Audrey Rose Letters Heading First letter mails in 1-3 business days! Text B…" at bounding box center [136, 242] width 102 height 150
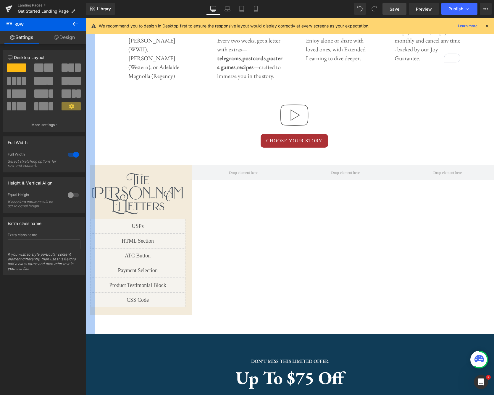
drag, startPoint x: 86, startPoint y: 198, endPoint x: 95, endPoint y: 197, distance: 9.2
click at [95, 197] on div "How it works Heading 24 Letters. 1 Year. 1 Unforgettable Text Block Row Image 0…" at bounding box center [289, 106] width 408 height 458
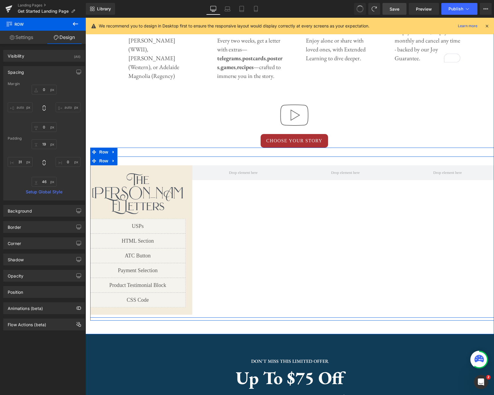
type input "0"
type input "19"
type input "0"
type input "46"
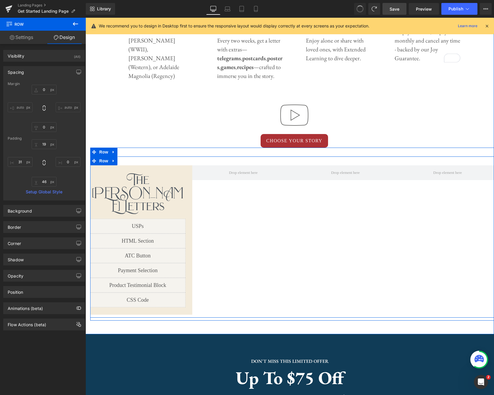
type input "1"
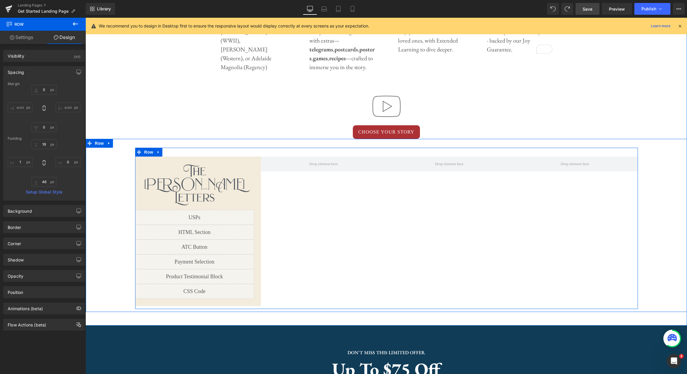
scroll to position [418, 0]
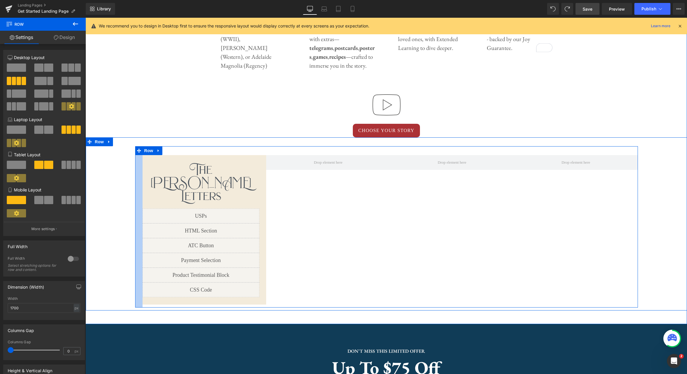
drag, startPoint x: 136, startPoint y: 190, endPoint x: 143, endPoint y: 190, distance: 7.4
click at [143, 190] on div "The Audrey Rose Letters Heading First letter mails in 1-3 business days! Text B…" at bounding box center [386, 226] width 502 height 161
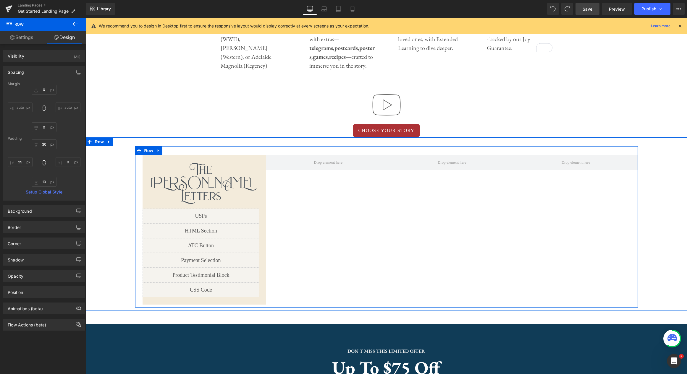
click at [308, 218] on div "The Audrey Rose Letters Heading First letter mails in 1-3 business days! Text B…" at bounding box center [386, 226] width 502 height 161
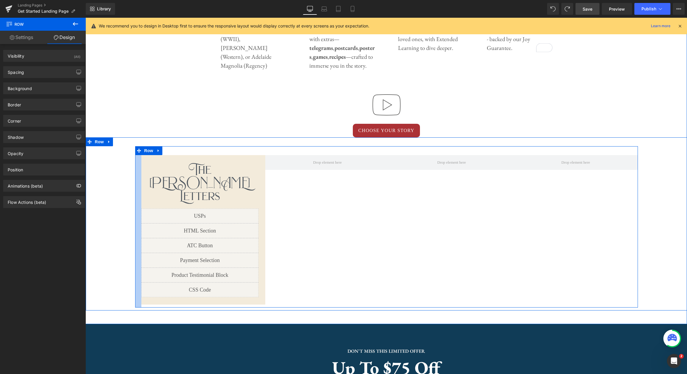
drag, startPoint x: 136, startPoint y: 199, endPoint x: 162, endPoint y: 202, distance: 25.8
click at [142, 199] on div "The Audrey Rose Letters Heading First letter mails in 1-3 business days! Text B…" at bounding box center [386, 226] width 502 height 161
click at [136, 189] on div at bounding box center [135, 226] width 1 height 161
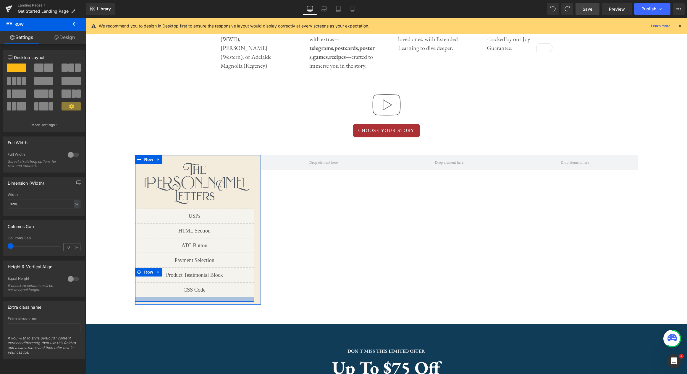
drag, startPoint x: 136, startPoint y: 288, endPoint x: 140, endPoint y: 288, distance: 4.1
click at [140, 297] on div at bounding box center [194, 299] width 119 height 4
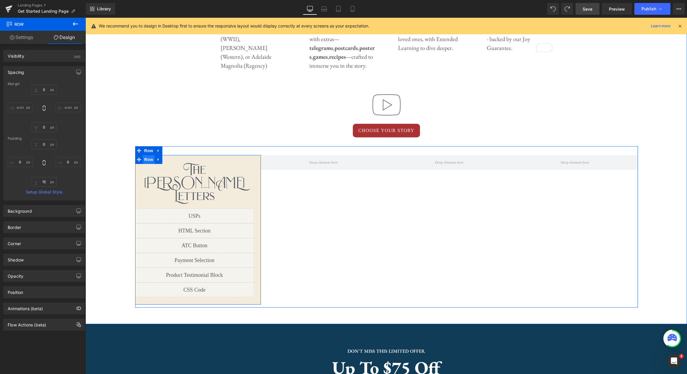
click at [149, 162] on span "Row" at bounding box center [149, 159] width 12 height 9
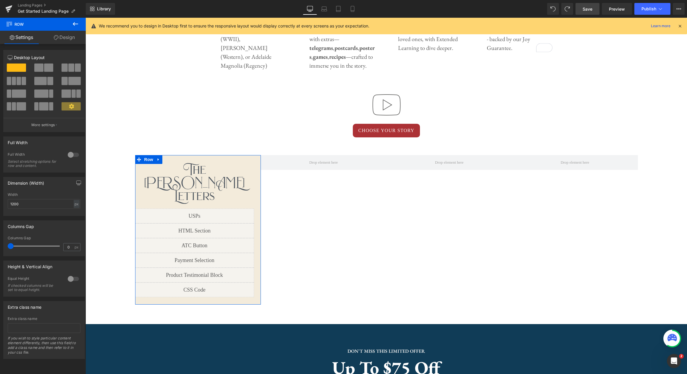
click at [61, 41] on link "Design" at bounding box center [64, 37] width 43 height 13
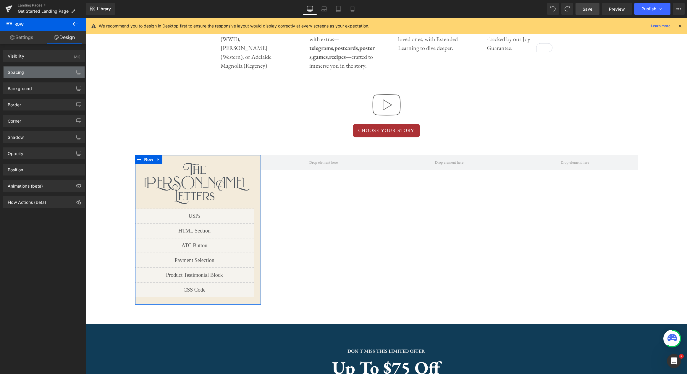
click at [39, 73] on div "Spacing" at bounding box center [44, 71] width 81 height 11
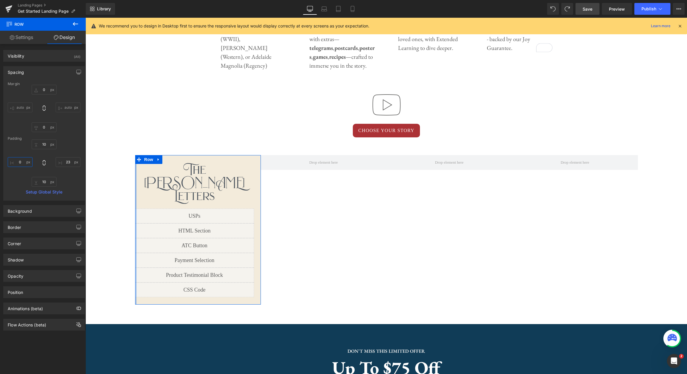
click at [20, 162] on input "0" at bounding box center [20, 162] width 25 height 10
type input "20"
click at [69, 163] on input "23" at bounding box center [68, 162] width 25 height 10
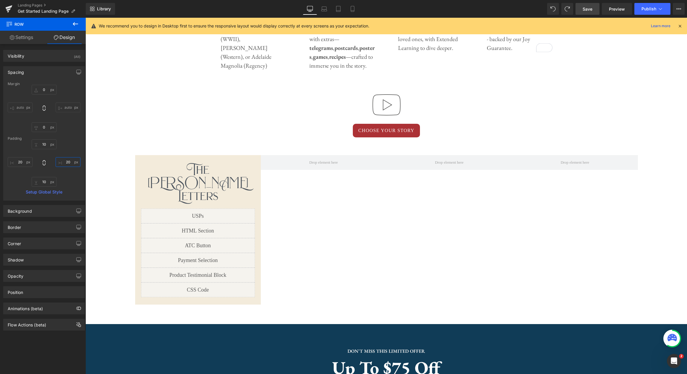
type input "20"
click at [585, 13] on link "Save" at bounding box center [587, 9] width 24 height 12
click at [619, 11] on span "Preview" at bounding box center [617, 9] width 16 height 6
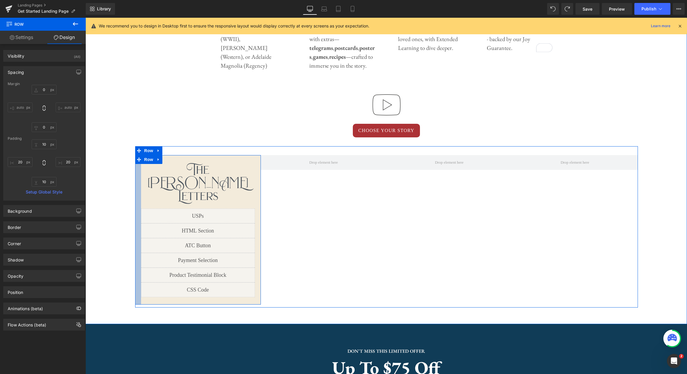
click at [139, 221] on div at bounding box center [138, 230] width 6 height 150
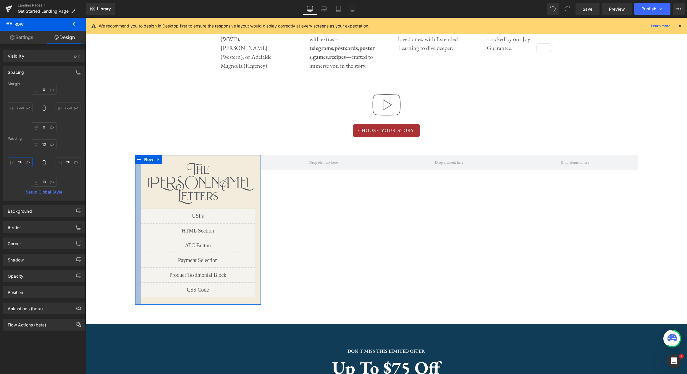
click at [22, 162] on input "20" at bounding box center [20, 162] width 25 height 10
type input "24"
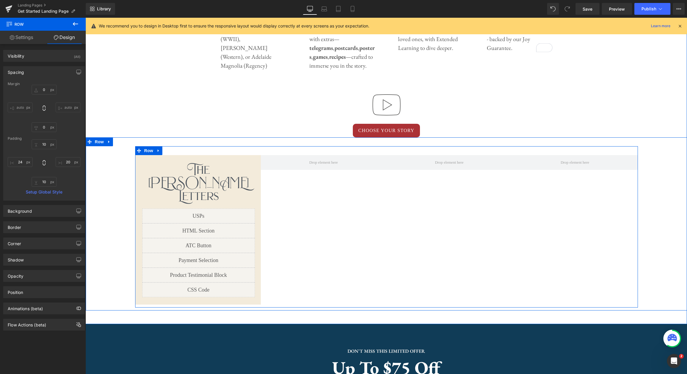
click at [310, 206] on div "The Audrey Rose Letters Heading First letter mails in 1-3 business days! Text B…" at bounding box center [386, 226] width 502 height 161
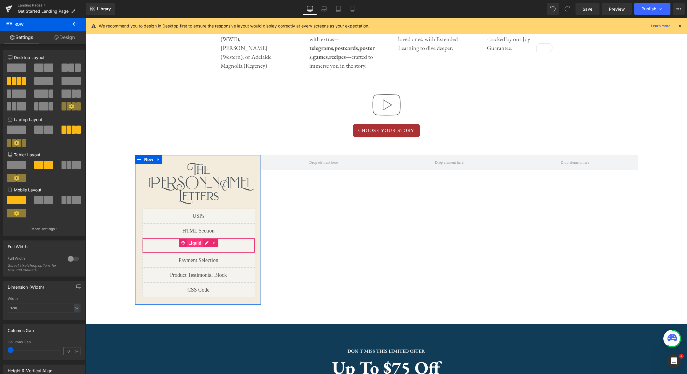
click at [195, 239] on span "Liquid" at bounding box center [195, 243] width 16 height 9
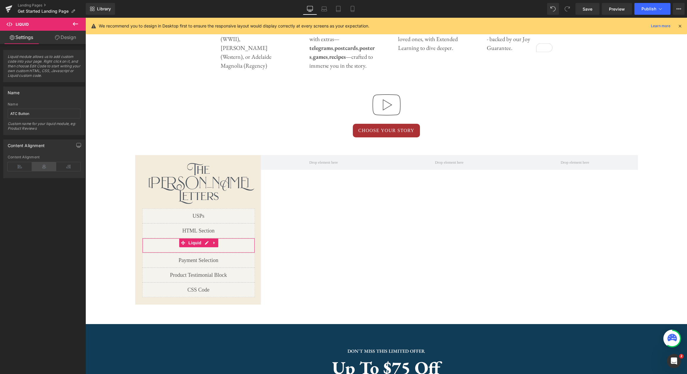
click at [45, 164] on icon at bounding box center [44, 166] width 24 height 9
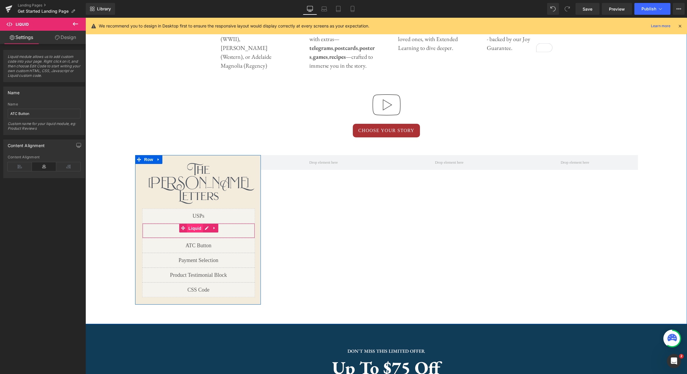
click at [194, 224] on span "Liquid" at bounding box center [195, 228] width 16 height 9
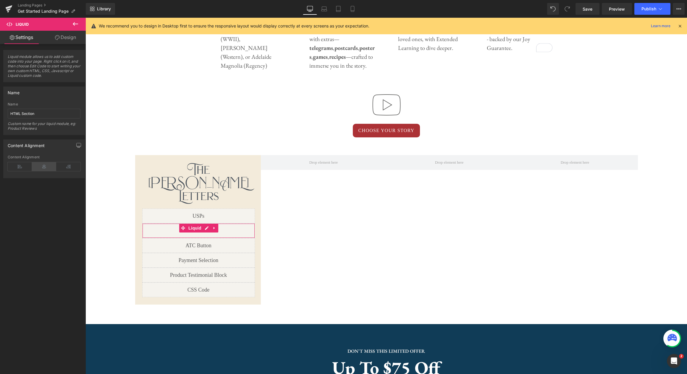
click at [42, 168] on icon at bounding box center [44, 166] width 24 height 9
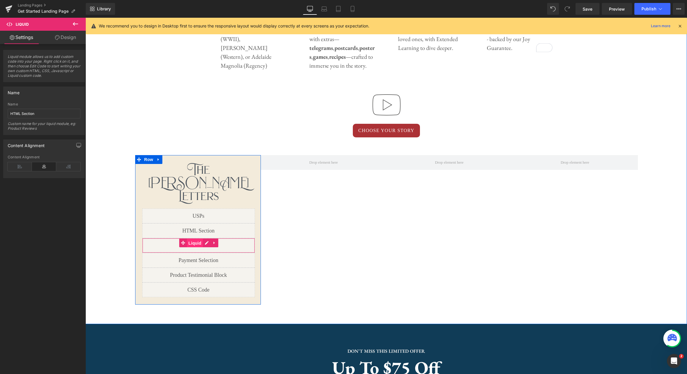
click at [197, 239] on span "Liquid" at bounding box center [195, 243] width 16 height 9
click at [198, 253] on span "Liquid" at bounding box center [195, 257] width 16 height 9
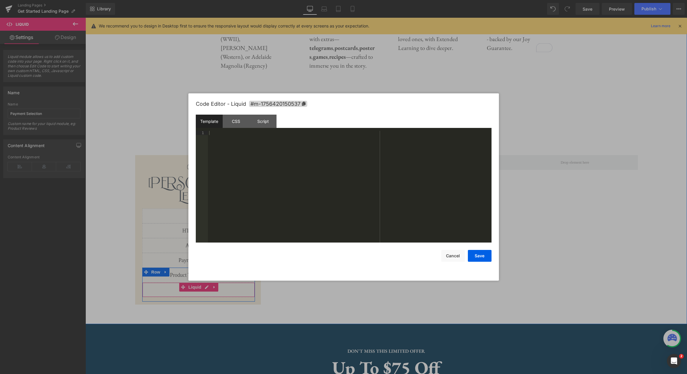
click at [207, 283] on div "Liquid" at bounding box center [198, 290] width 113 height 15
click at [239, 120] on div "CSS" at bounding box center [236, 121] width 27 height 13
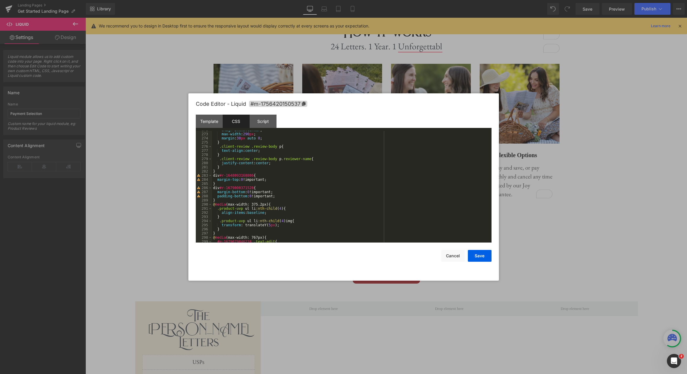
scroll to position [1137, 0]
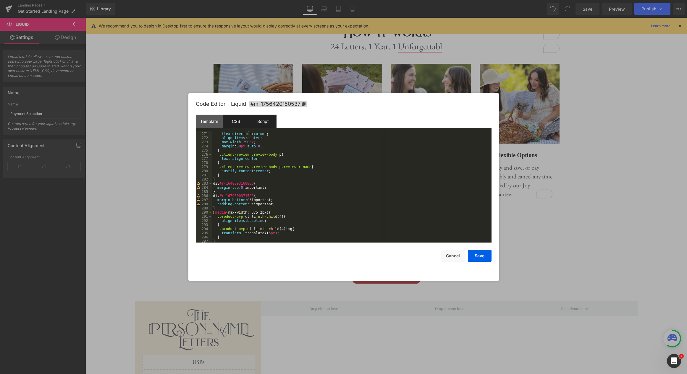
click at [264, 122] on div "Script" at bounding box center [262, 121] width 27 height 13
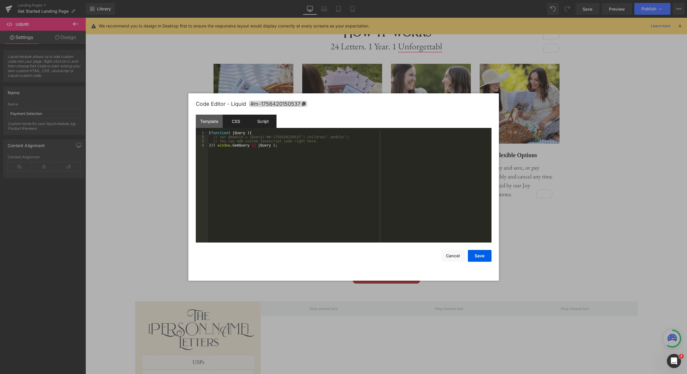
click at [234, 123] on div "CSS" at bounding box center [236, 121] width 27 height 13
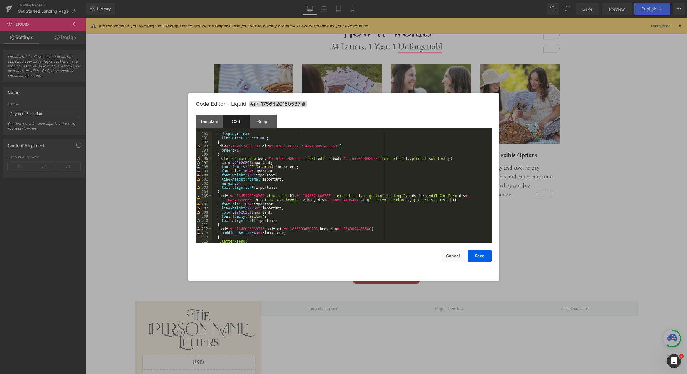
scroll to position [783, 0]
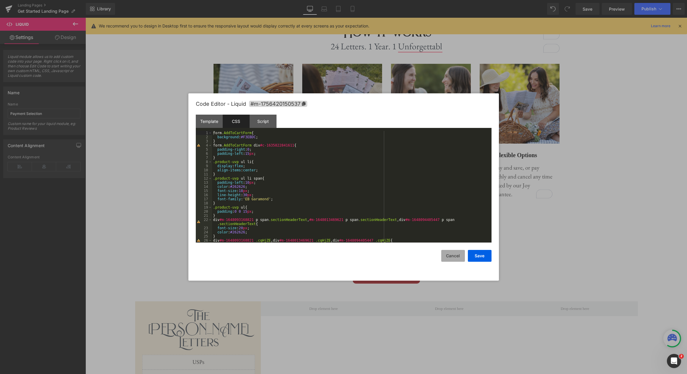
click at [0, 0] on button "Cancel" at bounding box center [0, 0] width 0 height 0
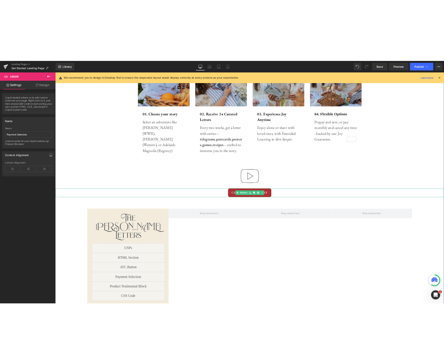
scroll to position [353, 0]
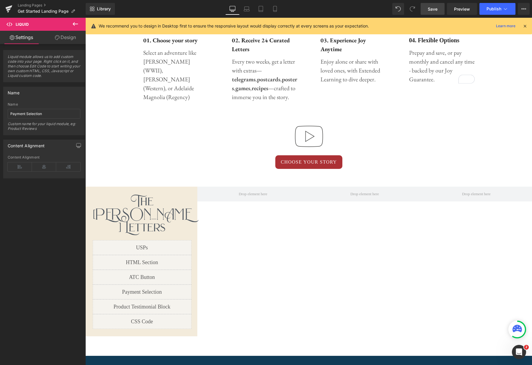
click at [435, 13] on link "Save" at bounding box center [433, 9] width 24 height 12
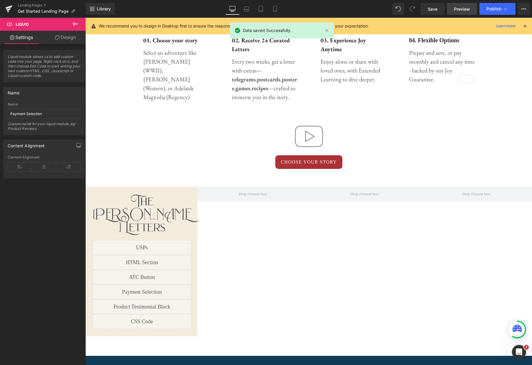
click at [465, 9] on span "Preview" at bounding box center [462, 9] width 16 height 6
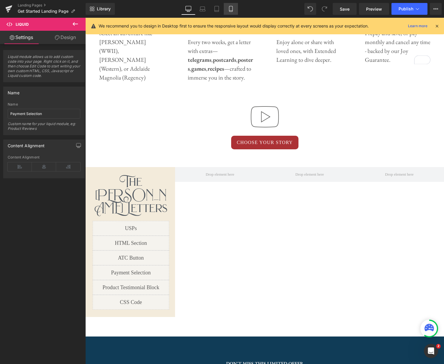
click at [231, 11] on icon at bounding box center [231, 9] width 6 height 6
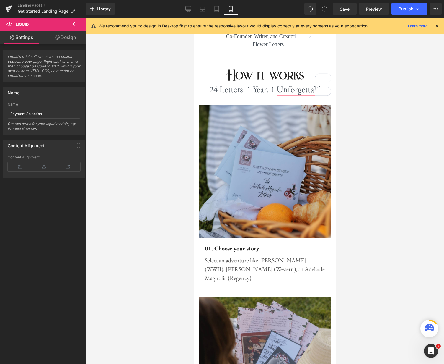
scroll to position [1101, 0]
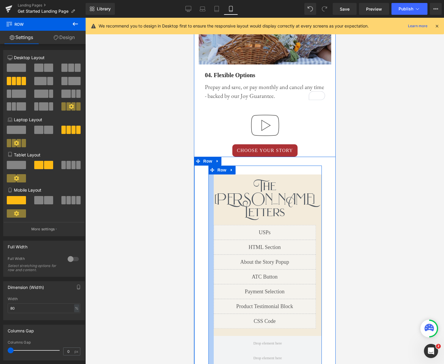
drag, startPoint x: 209, startPoint y: 189, endPoint x: 214, endPoint y: 190, distance: 5.3
click at [214, 190] on div "The Audrey Rose Letters Heading First letter mails in 1-3 business days! Text B…" at bounding box center [264, 275] width 113 height 218
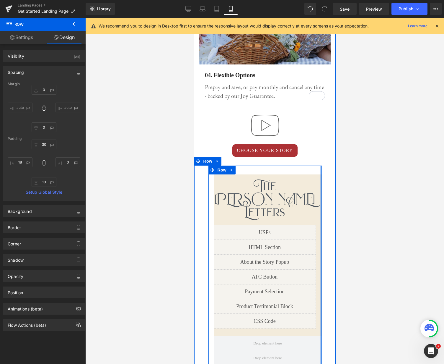
type input "0"
type input "30"
type input "0"
type input "10"
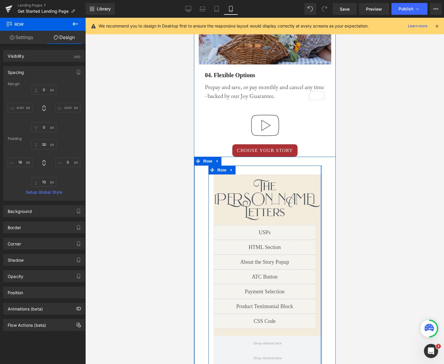
type input "0"
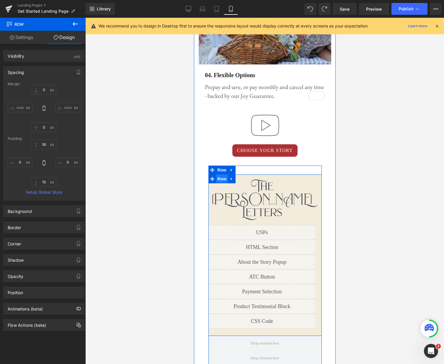
click at [221, 174] on span "Row" at bounding box center [222, 178] width 12 height 9
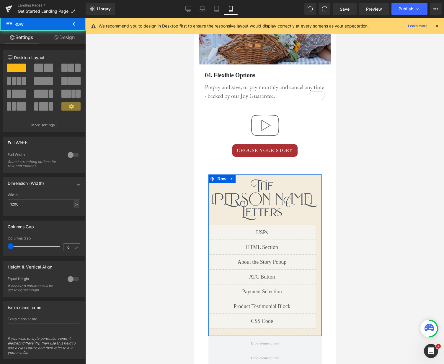
click at [69, 40] on link "Design" at bounding box center [64, 37] width 43 height 13
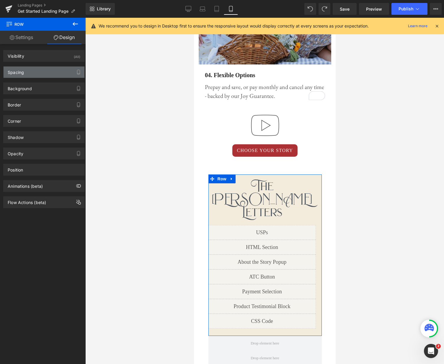
click at [35, 74] on div "Spacing" at bounding box center [44, 71] width 81 height 11
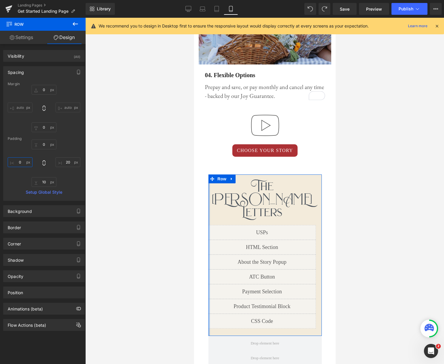
click at [25, 162] on input "0" at bounding box center [20, 162] width 25 height 10
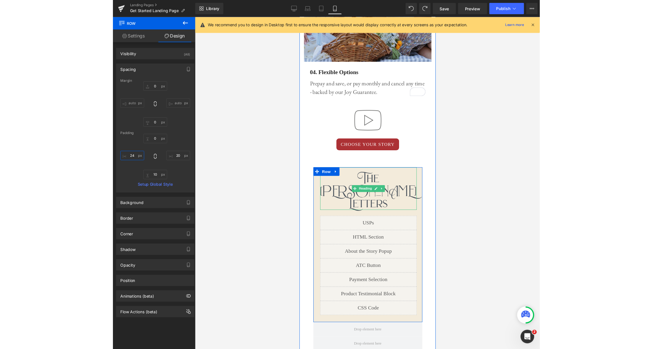
scroll to position [1101, 0]
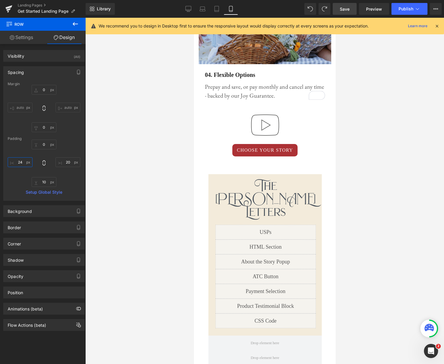
type input "24"
click at [341, 12] on span "Save" at bounding box center [345, 9] width 10 height 6
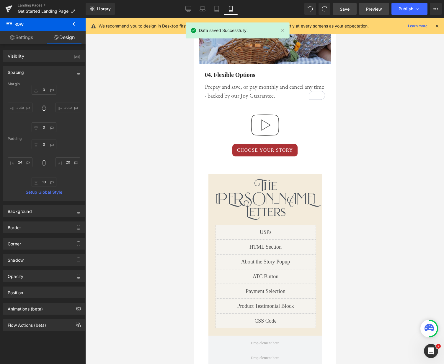
click at [375, 12] on span "Preview" at bounding box center [374, 9] width 16 height 6
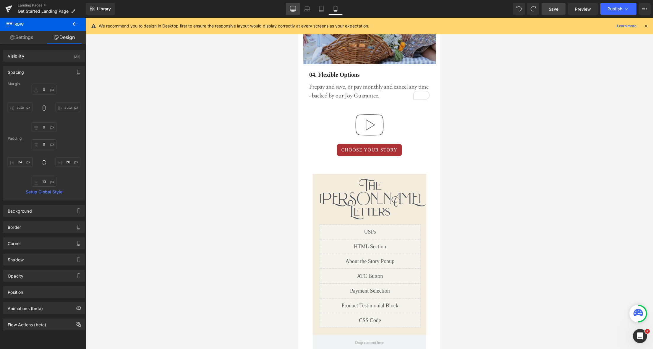
click at [291, 11] on icon at bounding box center [293, 9] width 6 height 6
type input "0"
type input "10"
type input "20"
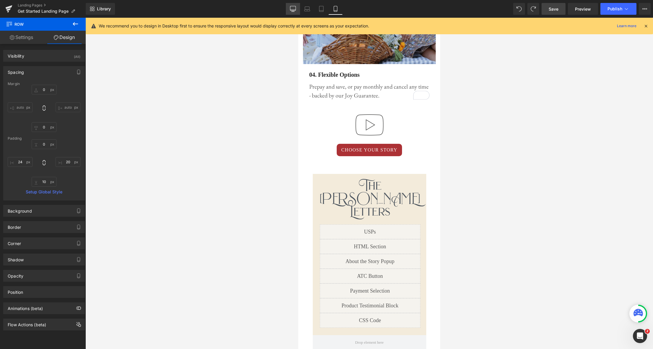
type input "10"
type input "24"
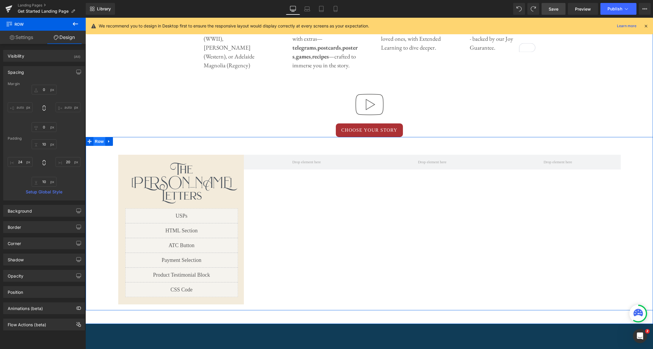
click at [98, 142] on span "Row" at bounding box center [99, 141] width 12 height 9
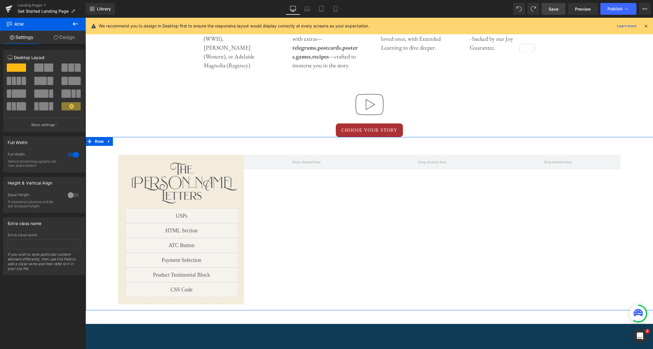
click at [64, 43] on link "Design" at bounding box center [64, 37] width 43 height 13
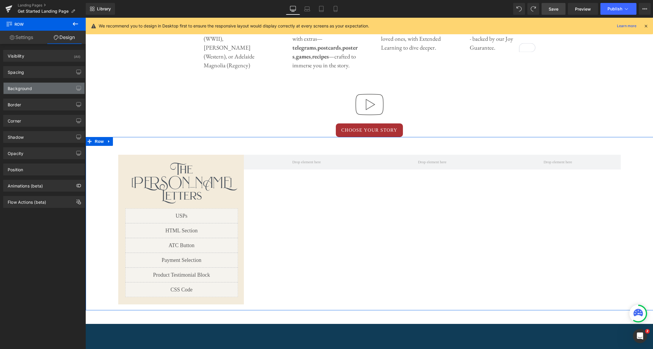
click at [42, 91] on div "Background" at bounding box center [44, 88] width 81 height 11
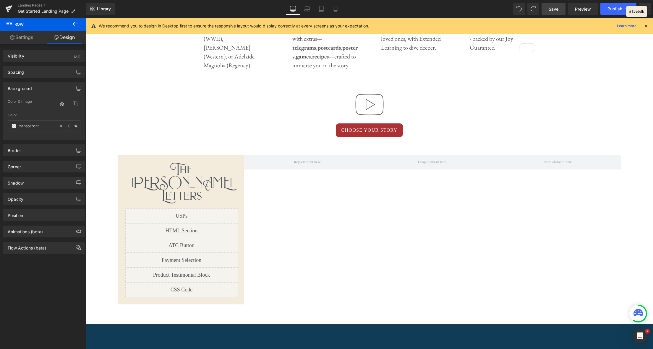
drag, startPoint x: 231, startPoint y: 190, endPoint x: 145, endPoint y: 173, distance: 87.2
click at [231, 190] on div at bounding box center [326, 174] width 653 height 349
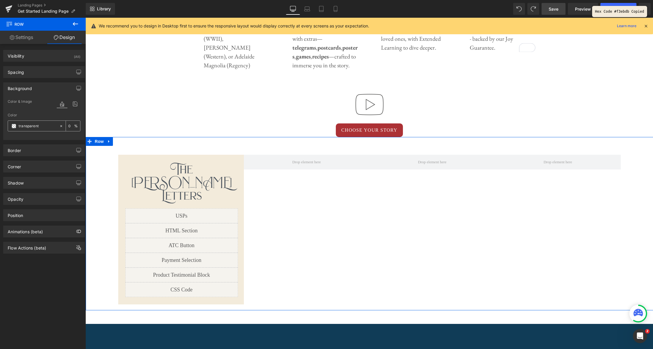
click at [41, 127] on input "transparent" at bounding box center [38, 126] width 38 height 7
paste input "#f3ebdb"
type input "#f3ebdb"
type input "100"
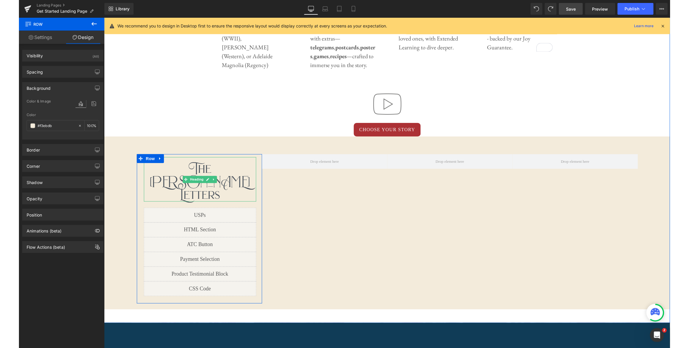
scroll to position [423, 0]
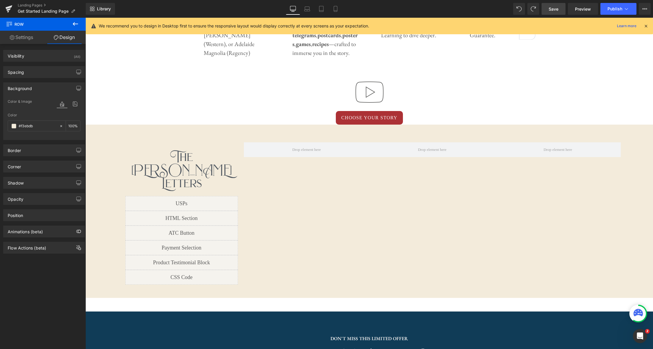
type input "#f3ebdb"
click at [559, 10] on link "Save" at bounding box center [553, 9] width 24 height 12
click at [589, 13] on link "Preview" at bounding box center [583, 9] width 30 height 12
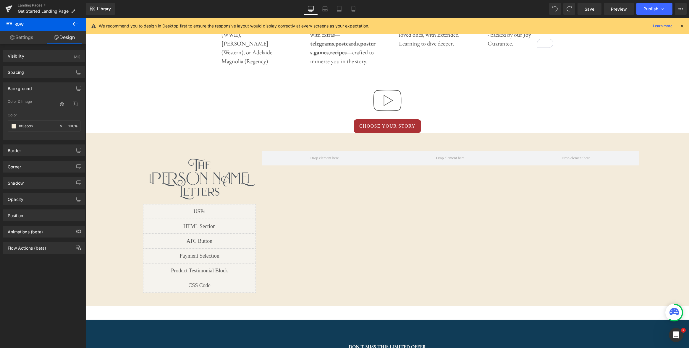
click at [75, 26] on icon at bounding box center [75, 23] width 7 height 7
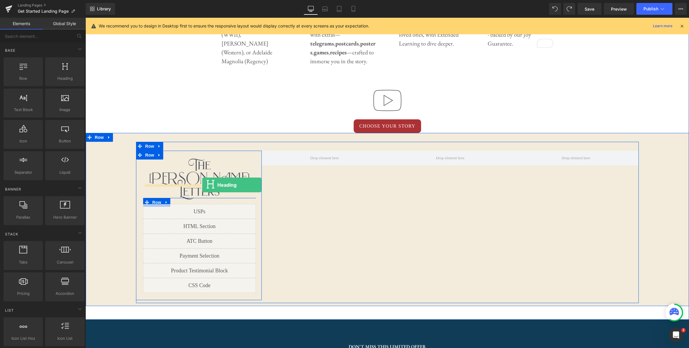
drag, startPoint x: 152, startPoint y: 93, endPoint x: 202, endPoint y: 185, distance: 104.6
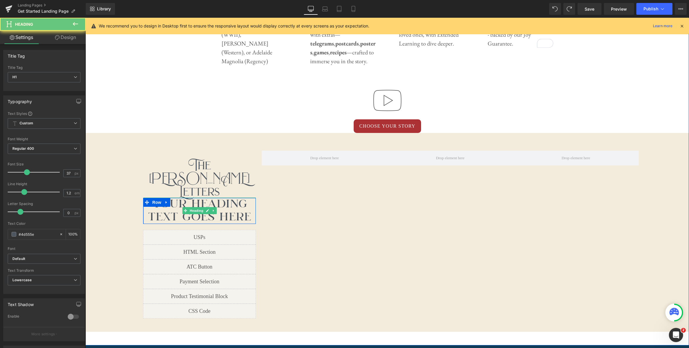
click at [225, 203] on h1 "Your heading text goes here" at bounding box center [199, 211] width 112 height 26
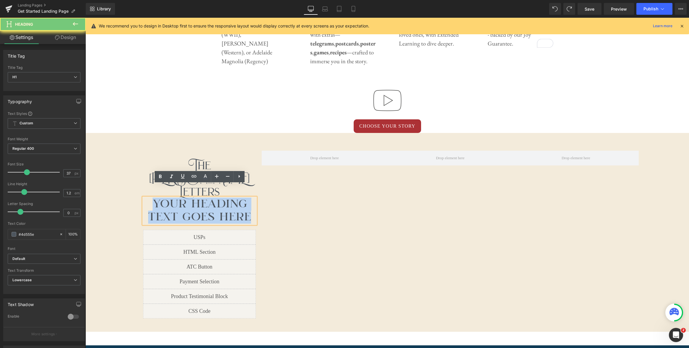
click at [225, 203] on h1 "Your heading text goes here" at bounding box center [199, 211] width 112 height 26
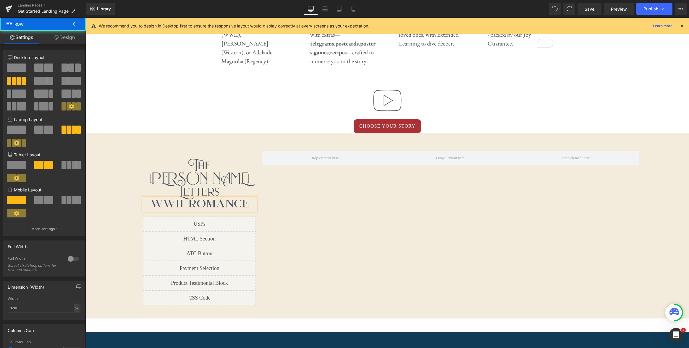
drag, startPoint x: 336, startPoint y: 225, endPoint x: 331, endPoint y: 223, distance: 5.4
click at [336, 225] on div "The Audrey Rose Letters Heading First letter mails in 1-3 business days! Text B…" at bounding box center [387, 229] width 502 height 174
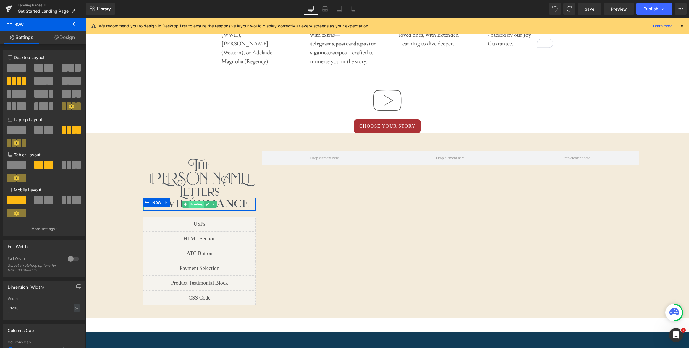
click at [199, 201] on span "Heading" at bounding box center [197, 204] width 16 height 7
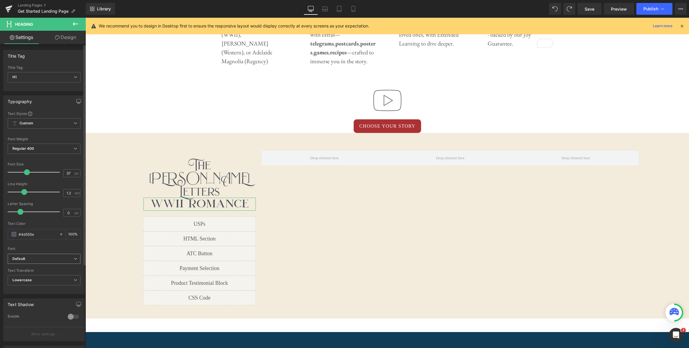
click at [63, 259] on b "Default" at bounding box center [42, 259] width 61 height 5
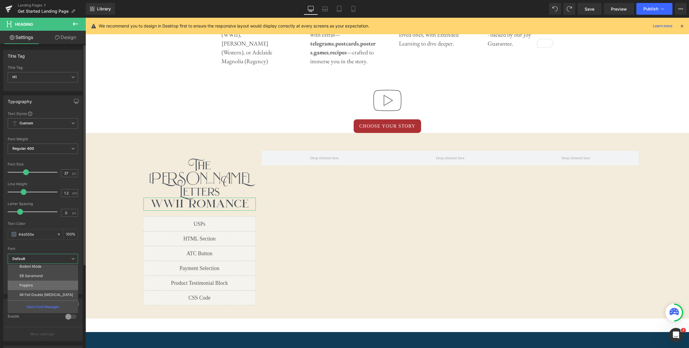
scroll to position [44, 0]
click at [46, 275] on li "EB Garamond" at bounding box center [44, 272] width 73 height 9
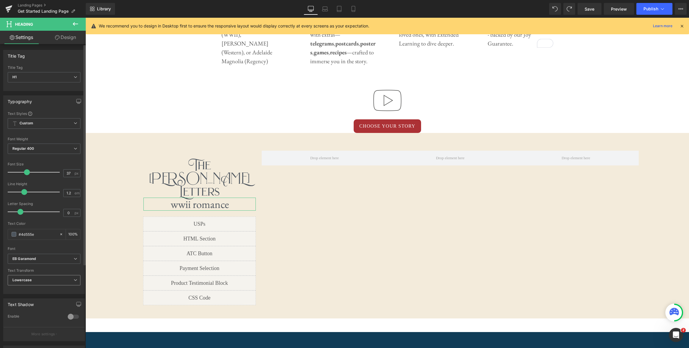
click at [72, 283] on span "Lowercase" at bounding box center [44, 280] width 73 height 10
click at [54, 291] on li "None" at bounding box center [43, 290] width 70 height 9
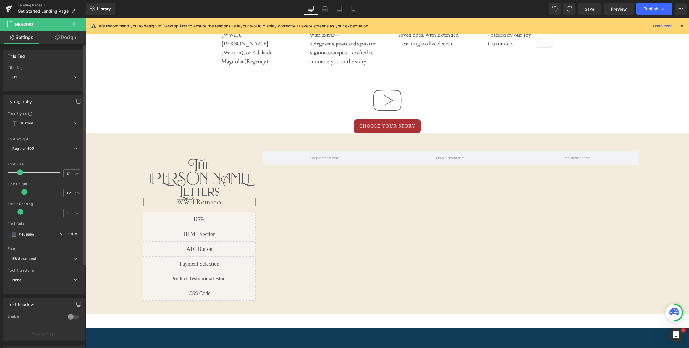
type input "23"
drag, startPoint x: 26, startPoint y: 172, endPoint x: 17, endPoint y: 172, distance: 8.6
click at [19, 172] on span at bounding box center [20, 172] width 6 height 6
click at [591, 11] on span "Save" at bounding box center [589, 9] width 10 height 6
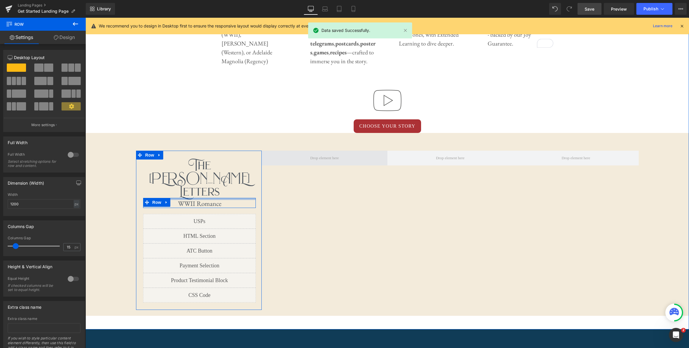
drag, startPoint x: 209, startPoint y: 186, endPoint x: 296, endPoint y: 154, distance: 92.4
click at [209, 198] on div "First letter mails in 1-3 business days! Text Block Row Image Sold out Text Blo…" at bounding box center [199, 203] width 113 height 10
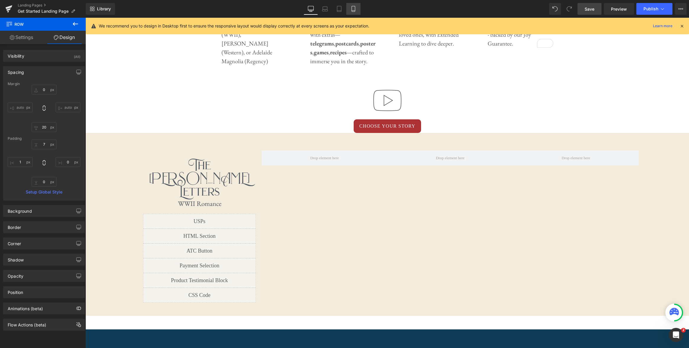
click at [351, 8] on icon at bounding box center [353, 9] width 6 height 6
type input "0"
type input "20"
type input "0"
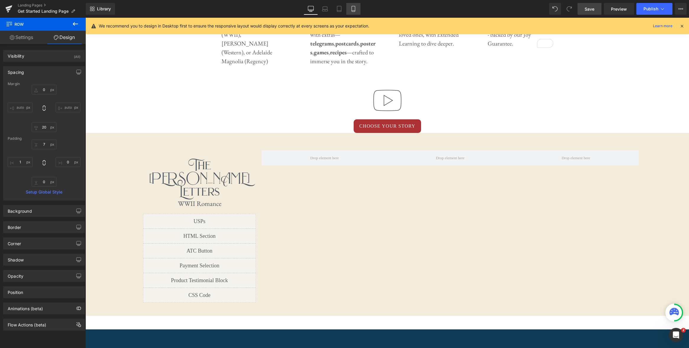
type input "0"
type input "0.1"
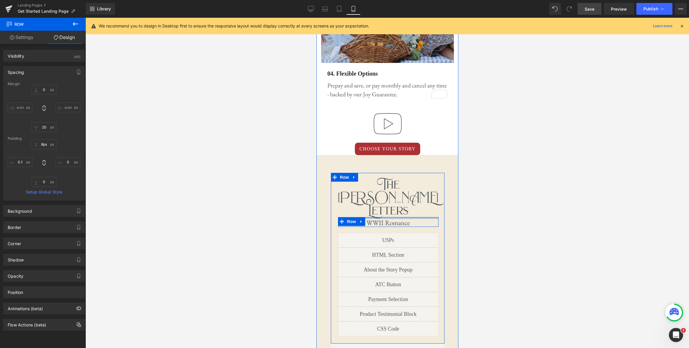
type input "9px"
drag, startPoint x: 413, startPoint y: 186, endPoint x: 413, endPoint y: 189, distance: 3.0
click at [413, 217] on div "First letter mails in 1-3 business days! Text Block Row Image Sold out Text Blo…" at bounding box center [388, 222] width 100 height 11
click at [403, 234] on link at bounding box center [404, 238] width 8 height 9
click at [408, 236] on icon at bounding box center [407, 238] width 4 height 4
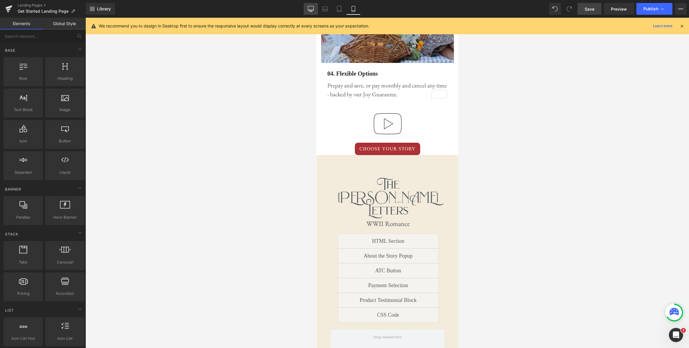
click at [308, 12] on link "Desktop" at bounding box center [311, 9] width 14 height 12
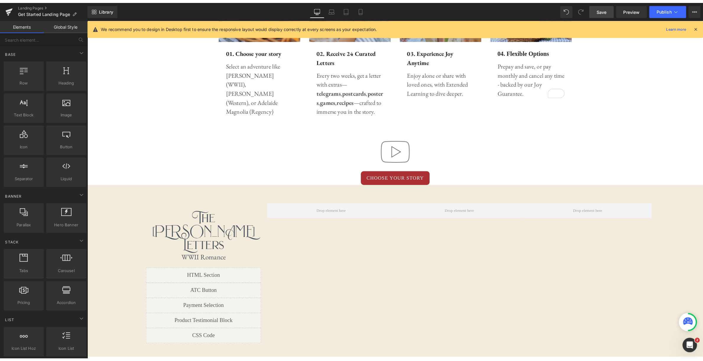
scroll to position [394, 0]
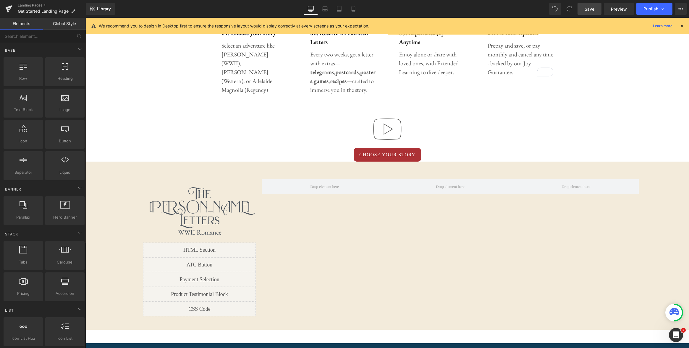
click at [588, 11] on span "Save" at bounding box center [589, 9] width 10 height 6
click at [624, 9] on span "Preview" at bounding box center [619, 9] width 16 height 6
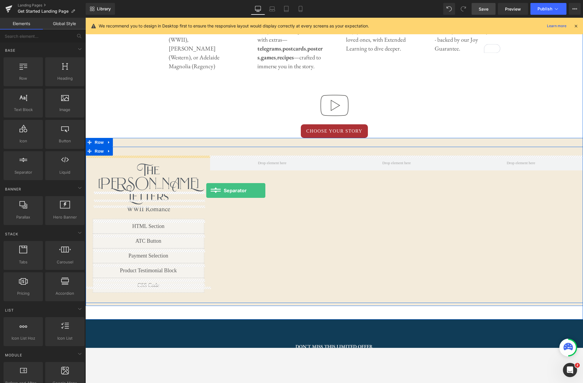
drag, startPoint x: 109, startPoint y: 185, endPoint x: 206, endPoint y: 191, distance: 97.7
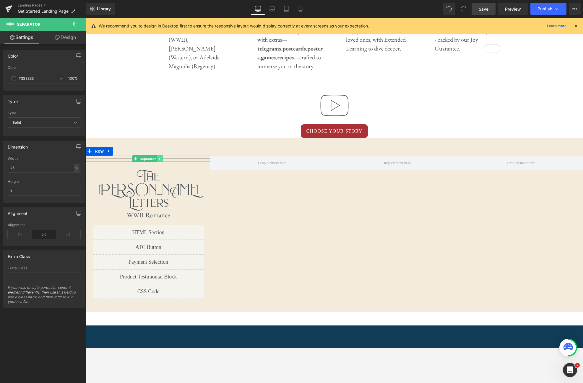
click at [162, 158] on icon at bounding box center [159, 159] width 3 height 4
click at [141, 160] on span "Separator" at bounding box center [138, 158] width 18 height 7
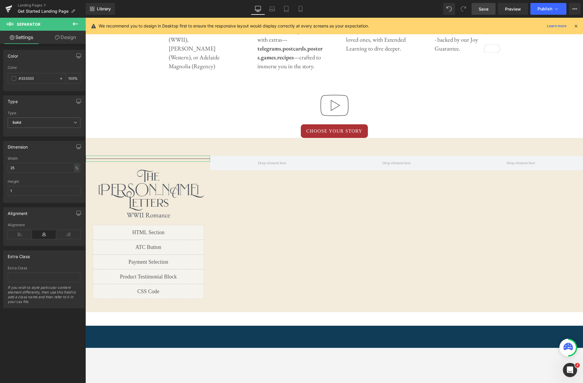
click at [64, 34] on link "Design" at bounding box center [65, 37] width 43 height 13
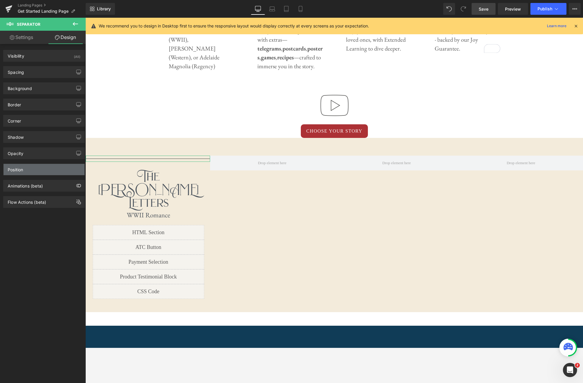
click at [40, 171] on div "Position" at bounding box center [44, 169] width 81 height 11
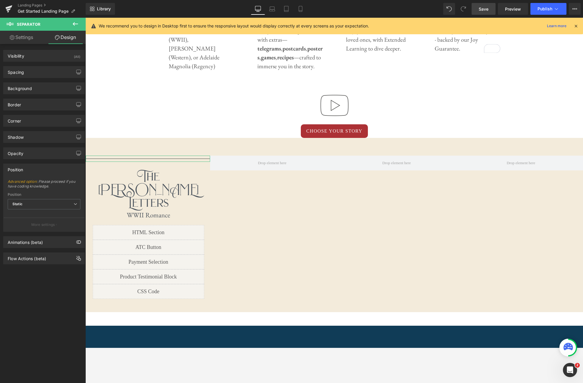
click at [26, 37] on link "Settings" at bounding box center [21, 37] width 43 height 13
type input "100"
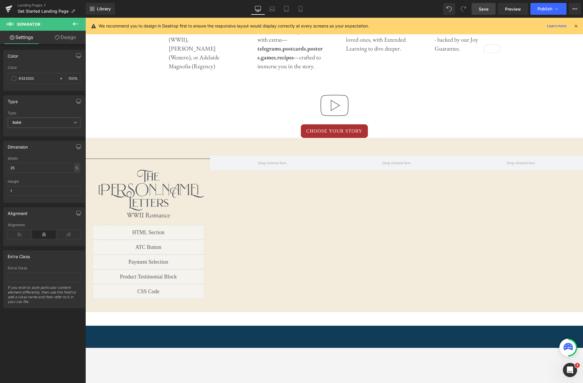
click at [483, 10] on span "Save" at bounding box center [484, 9] width 10 height 6
click at [516, 10] on span "Preview" at bounding box center [513, 9] width 16 height 6
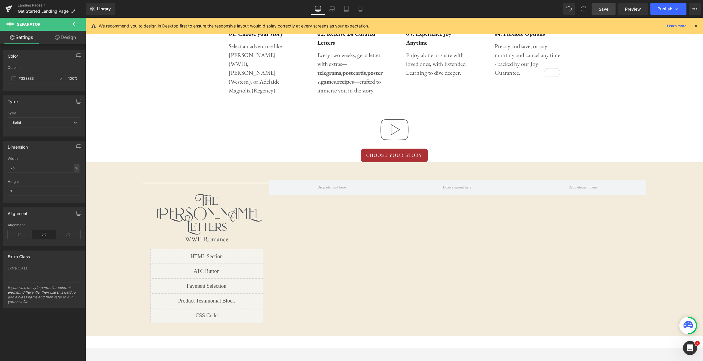
click at [606, 9] on span "Save" at bounding box center [604, 9] width 10 height 6
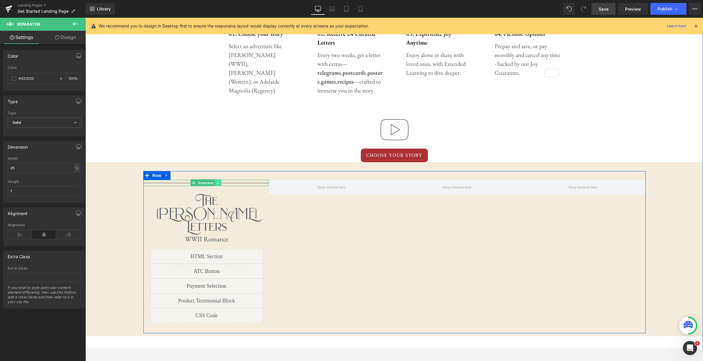
click at [219, 184] on icon at bounding box center [218, 183] width 3 height 4
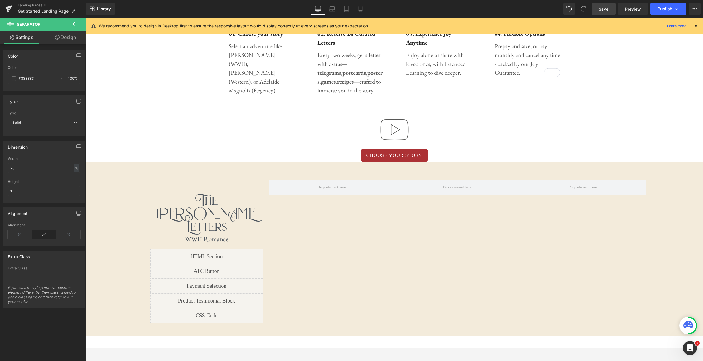
click at [75, 25] on icon at bounding box center [75, 23] width 7 height 7
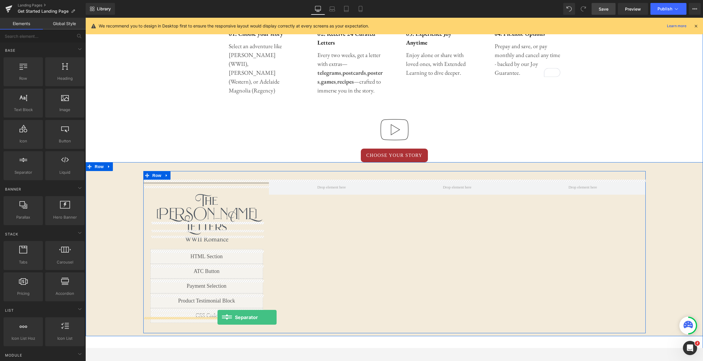
drag, startPoint x: 111, startPoint y: 179, endPoint x: 218, endPoint y: 317, distance: 175.1
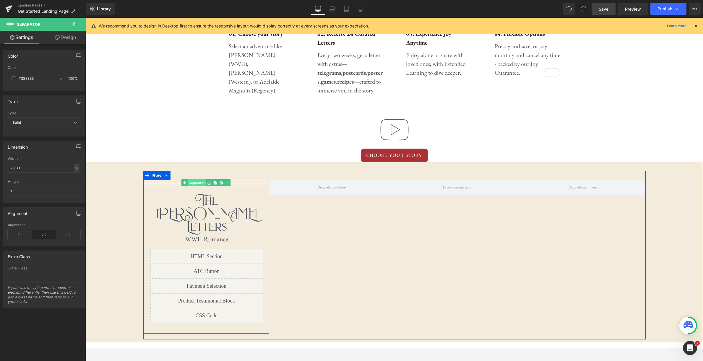
click at [199, 183] on span "Separator" at bounding box center [197, 182] width 18 height 7
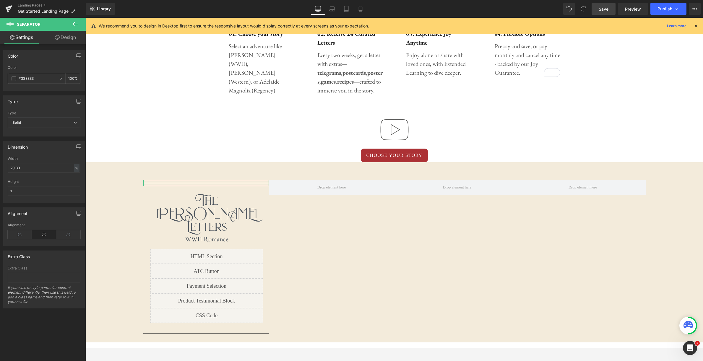
click at [42, 78] on input "#333333" at bounding box center [38, 78] width 38 height 7
drag, startPoint x: 29, startPoint y: 75, endPoint x: 14, endPoint y: 74, distance: 15.1
click at [14, 74] on div "#333333" at bounding box center [33, 78] width 51 height 10
paste input "4f5460"
click at [48, 95] on div "Type Solid Dashed Dotted Type Solid Solid Dashed Dotted" at bounding box center [44, 114] width 88 height 46
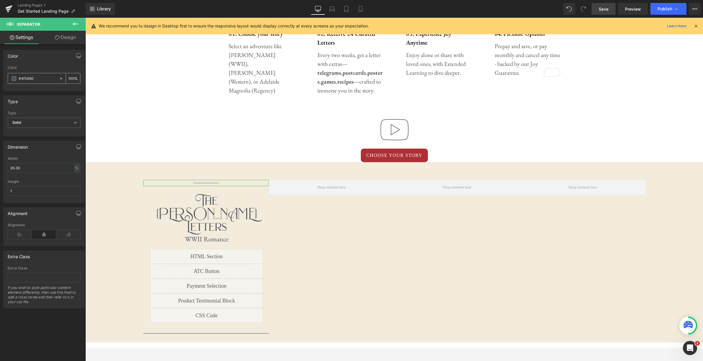
click at [52, 77] on input "#4f5460" at bounding box center [38, 78] width 38 height 7
click at [60, 79] on icon at bounding box center [61, 78] width 2 height 2
type input "none"
type input "0"
click at [85, 18] on div at bounding box center [85, 18] width 0 height 0
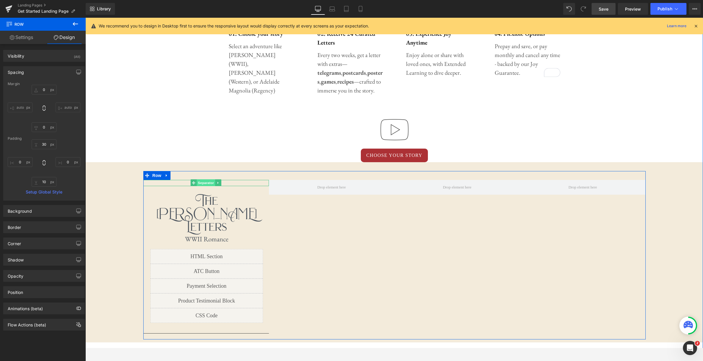
click at [205, 183] on span "Separator" at bounding box center [206, 182] width 18 height 7
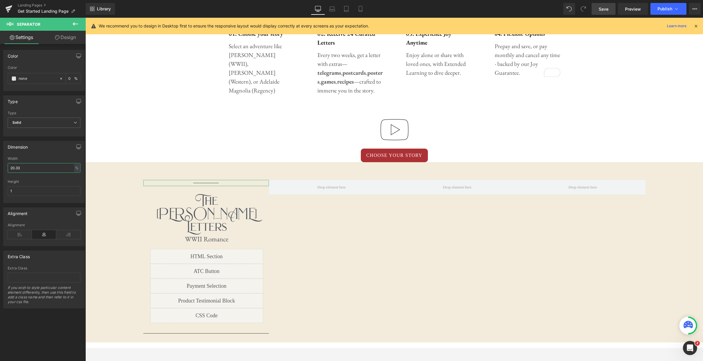
click at [56, 169] on input "20.33" at bounding box center [44, 168] width 73 height 10
click at [75, 167] on div "%" at bounding box center [76, 168] width 5 height 8
drag, startPoint x: 46, startPoint y: 169, endPoint x: 5, endPoint y: 168, distance: 40.8
click at [5, 168] on div "20.33% Width 20.33 % % px 1px Height 1" at bounding box center [44, 180] width 81 height 46
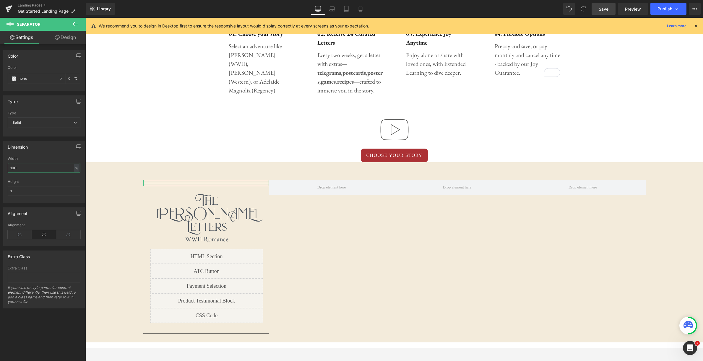
type input "100"
click at [53, 150] on div "Dimension" at bounding box center [44, 146] width 81 height 11
click at [40, 81] on input "none" at bounding box center [38, 78] width 38 height 7
paste input "#4f5460"
drag, startPoint x: 46, startPoint y: 77, endPoint x: 22, endPoint y: 75, distance: 24.9
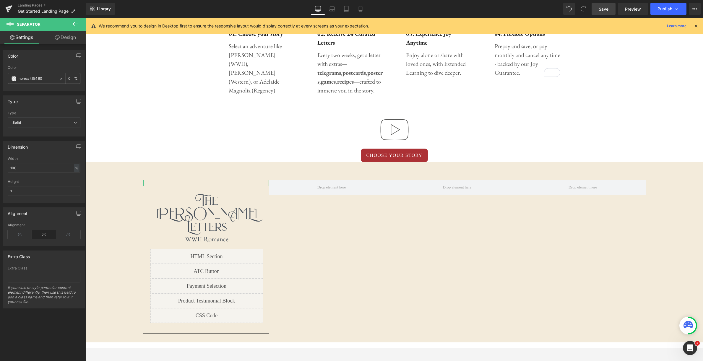
click at [22, 75] on input "none#4f5460" at bounding box center [38, 78] width 38 height 7
paste input "text"
type input "#4f5460"
type input "100"
type input "#4f5460"
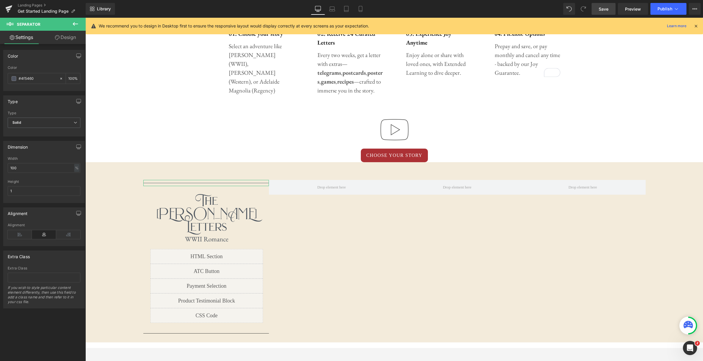
click at [46, 94] on div "Type Solid Dashed Dotted Type Solid Solid Dashed Dotted" at bounding box center [44, 114] width 88 height 46
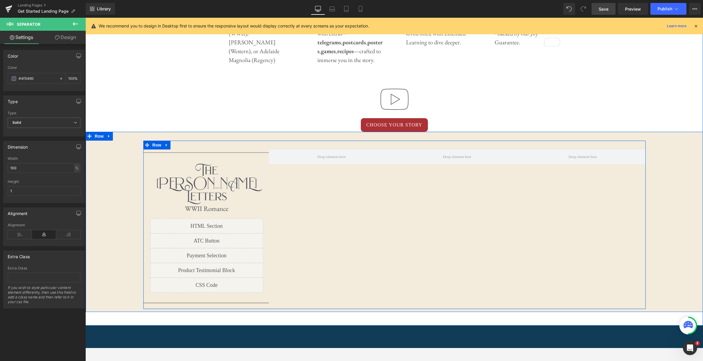
scroll to position [425, 0]
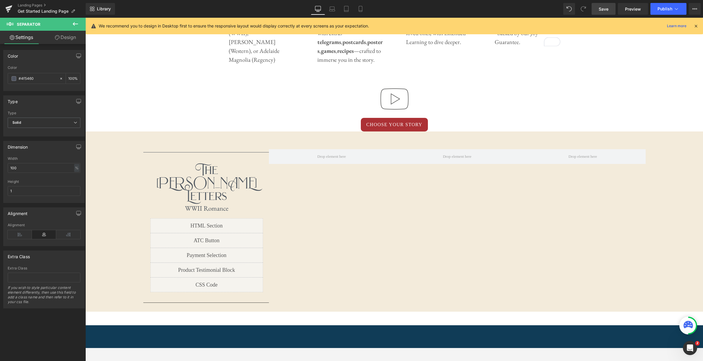
click at [76, 23] on icon at bounding box center [75, 23] width 7 height 7
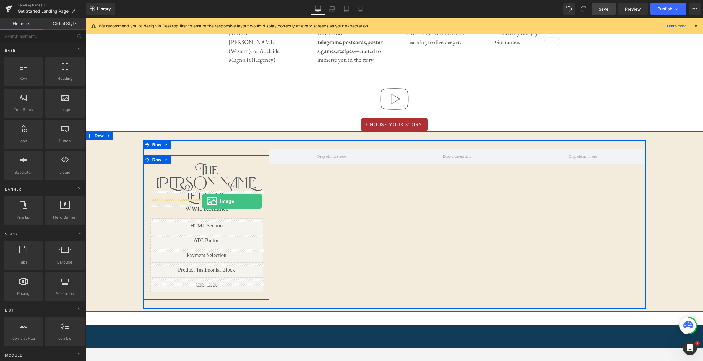
drag, startPoint x: 148, startPoint y: 112, endPoint x: 202, endPoint y: 201, distance: 104.3
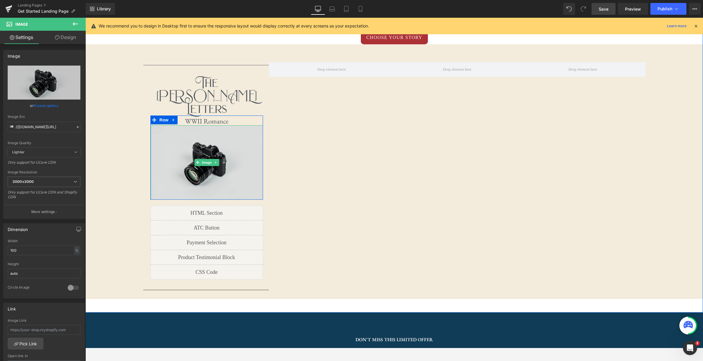
scroll to position [525, 0]
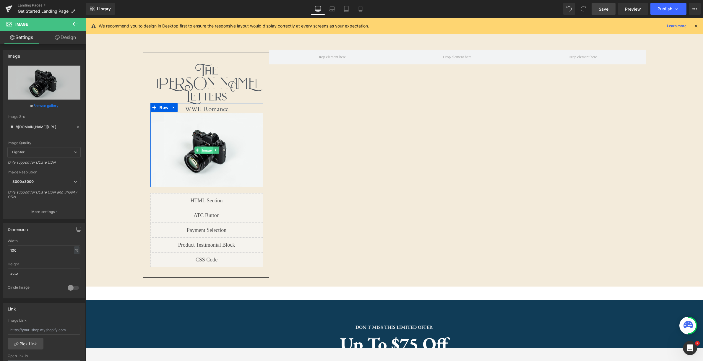
click at [207, 147] on span "Image" at bounding box center [207, 150] width 12 height 7
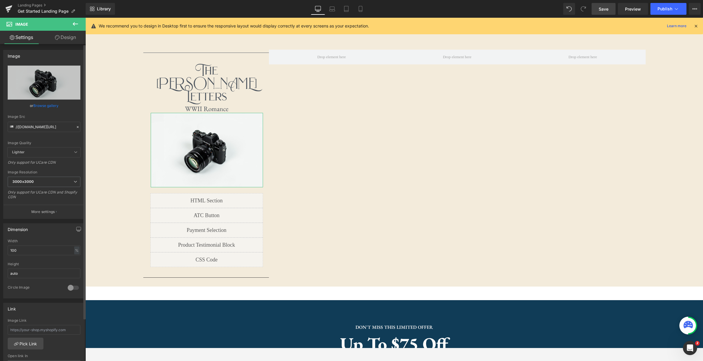
click at [44, 107] on link "Browse gallery" at bounding box center [45, 105] width 25 height 10
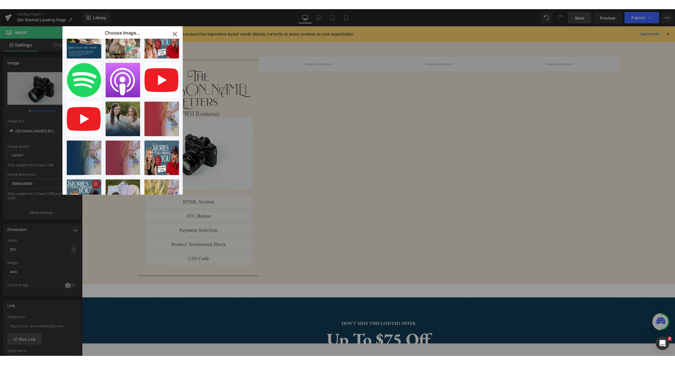
scroll to position [154, 0]
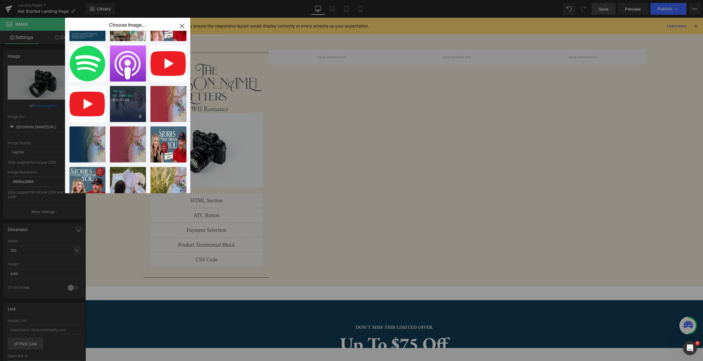
click at [0, 0] on div "Home Pa...bile.jpg 606.49 KB" at bounding box center [0, 0] width 0 height 0
type input "https://ucarecdn.com/827601e9-482a-45bb-a7c8-8817ab6fd2b6/-/format/auto/-/previ…"
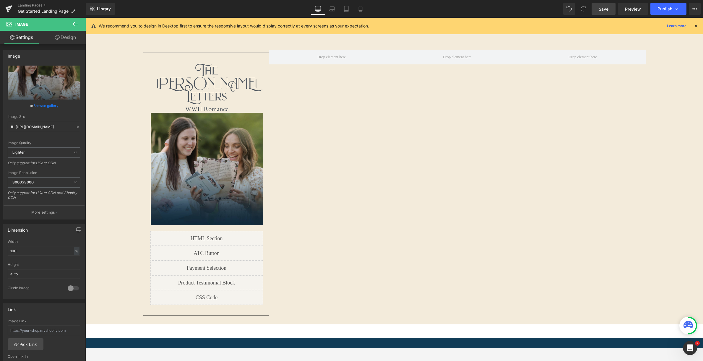
click at [611, 8] on link "Save" at bounding box center [604, 9] width 24 height 12
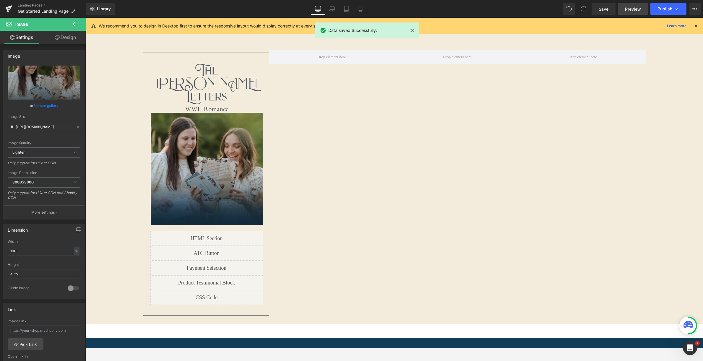
click at [628, 12] on span "Preview" at bounding box center [633, 9] width 16 height 6
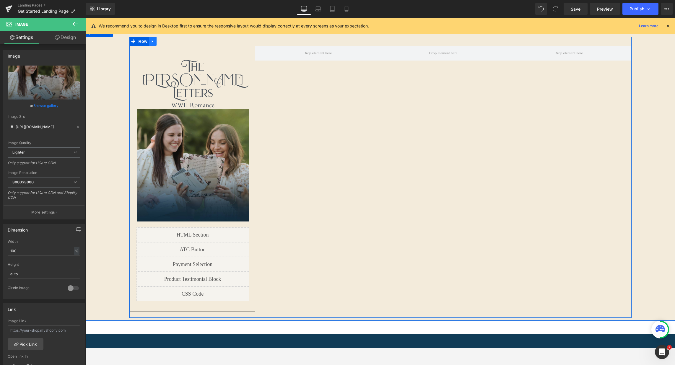
click at [152, 43] on icon at bounding box center [153, 41] width 4 height 4
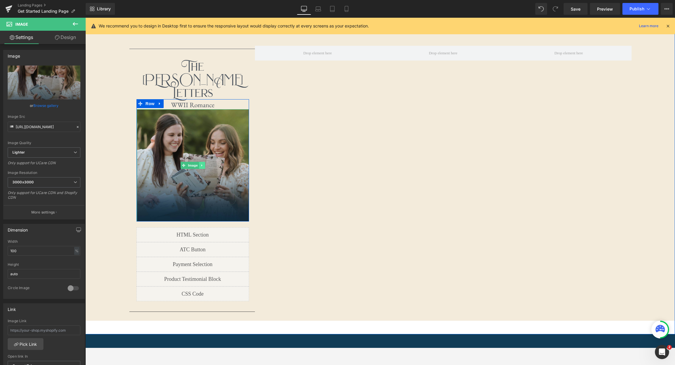
click at [203, 164] on icon at bounding box center [201, 166] width 3 height 4
click at [206, 164] on icon at bounding box center [204, 165] width 3 height 3
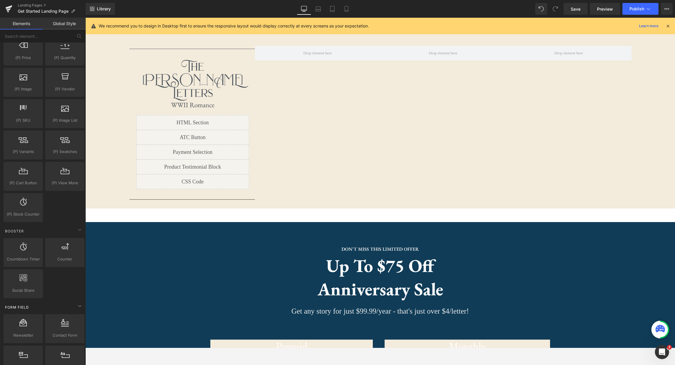
scroll to position [580, 0]
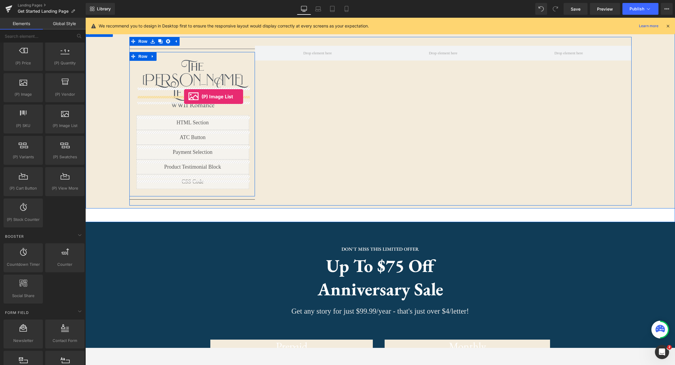
drag, startPoint x: 146, startPoint y: 138, endPoint x: 184, endPoint y: 97, distance: 56.5
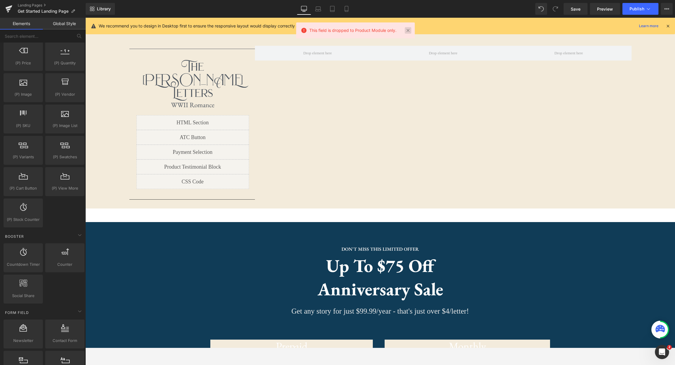
drag, startPoint x: 408, startPoint y: 30, endPoint x: 226, endPoint y: 40, distance: 182.9
click at [408, 30] on link at bounding box center [408, 30] width 7 height 7
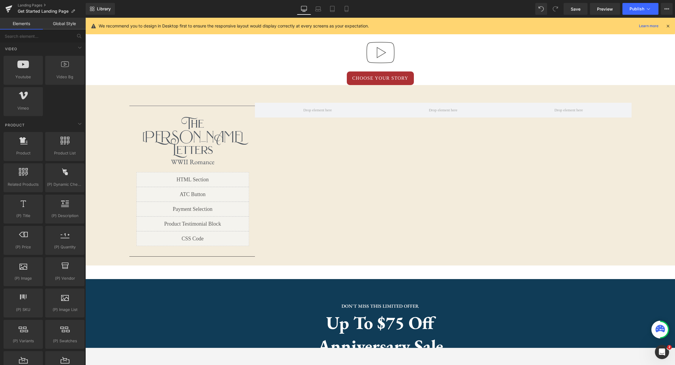
scroll to position [394, 0]
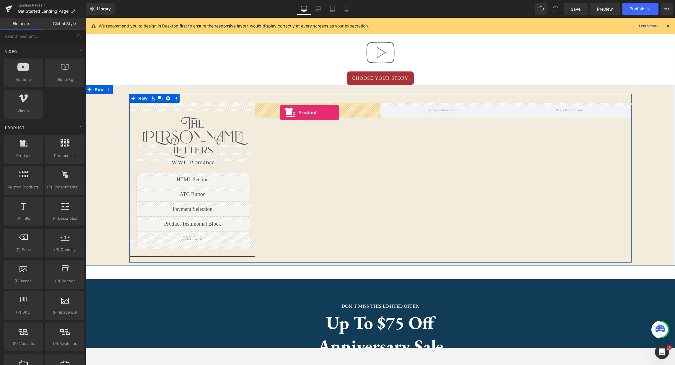
drag, startPoint x: 108, startPoint y: 167, endPoint x: 280, endPoint y: 113, distance: 180.0
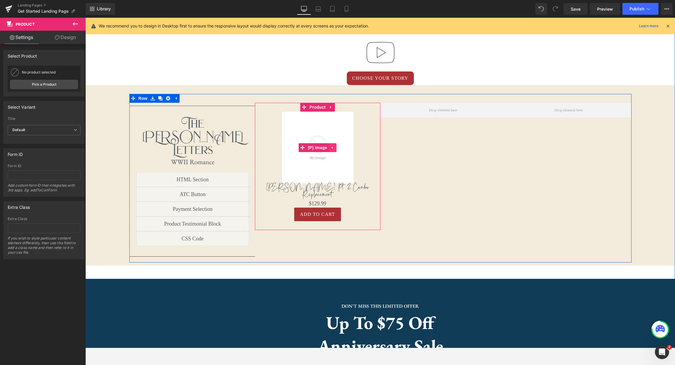
click at [332, 147] on icon at bounding box center [333, 147] width 4 height 4
click at [336, 148] on icon at bounding box center [337, 148] width 4 height 4
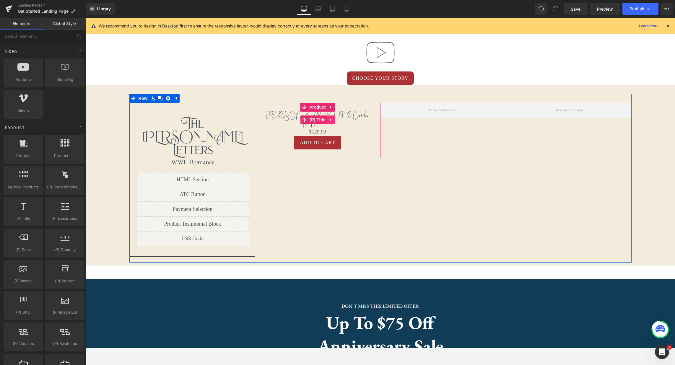
click at [334, 118] on link at bounding box center [331, 120] width 8 height 9
click at [334, 118] on icon at bounding box center [335, 120] width 4 height 4
click at [332, 115] on icon at bounding box center [332, 115] width 4 height 4
click at [334, 116] on icon at bounding box center [336, 116] width 4 height 4
click at [340, 119] on icon at bounding box center [338, 118] width 4 height 4
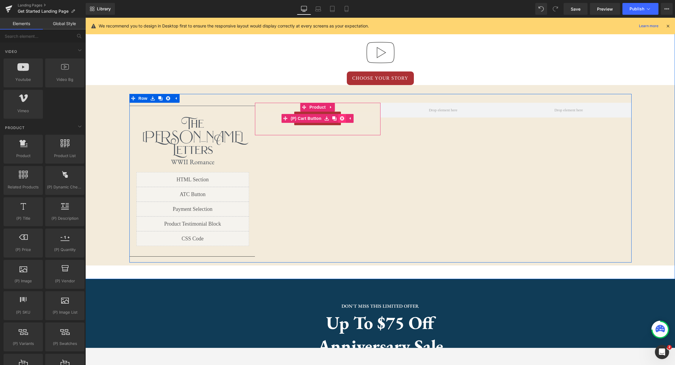
click at [342, 119] on icon at bounding box center [342, 118] width 4 height 4
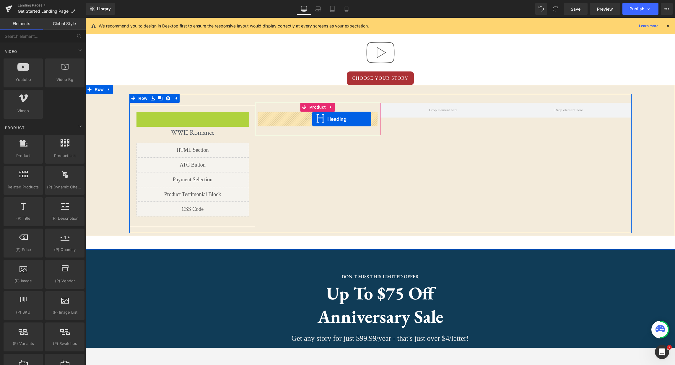
drag, startPoint x: 178, startPoint y: 127, endPoint x: 312, endPoint y: 119, distance: 134.7
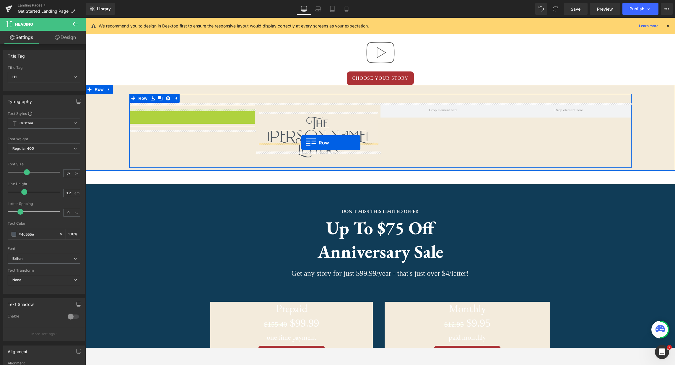
drag, startPoint x: 133, startPoint y: 113, endPoint x: 301, endPoint y: 143, distance: 171.3
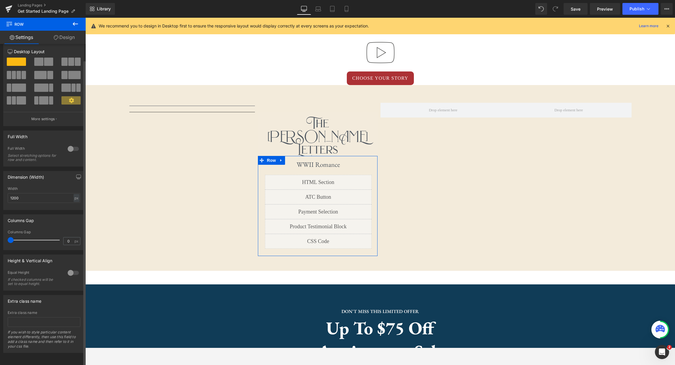
scroll to position [0, 0]
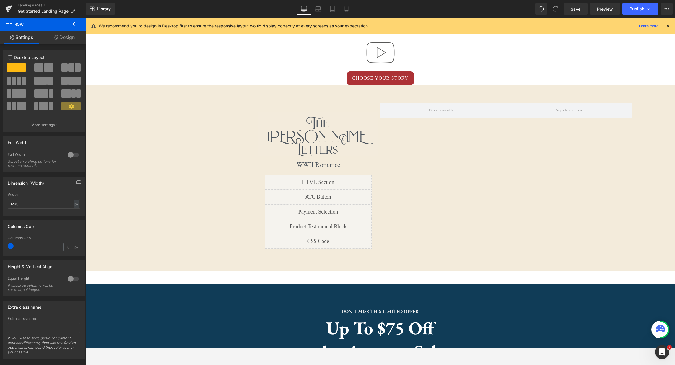
click at [74, 24] on icon at bounding box center [75, 23] width 7 height 7
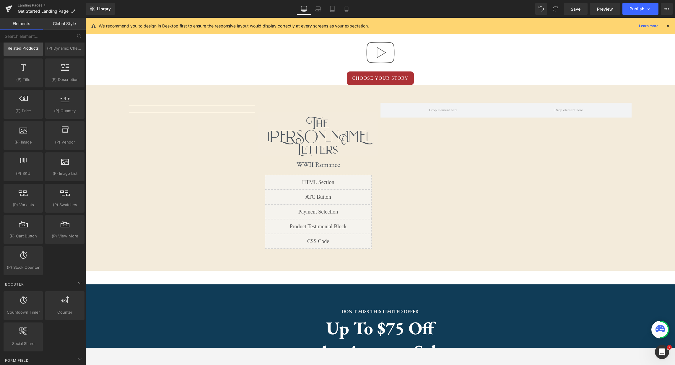
scroll to position [495, 0]
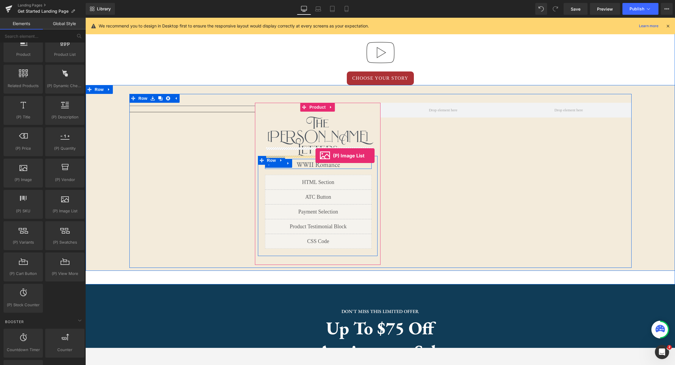
drag, startPoint x: 144, startPoint y: 227, endPoint x: 316, endPoint y: 156, distance: 185.8
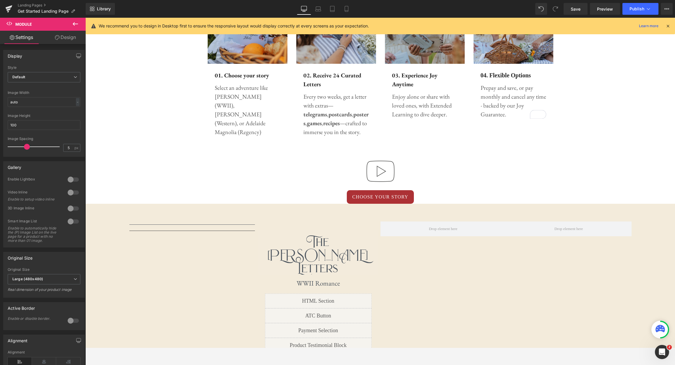
scroll to position [475, 0]
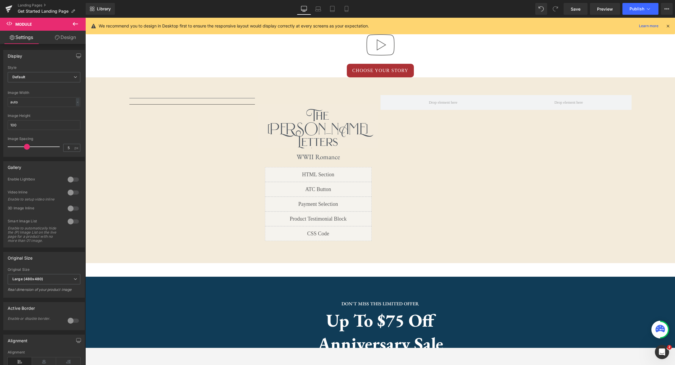
click at [76, 23] on icon at bounding box center [75, 23] width 7 height 7
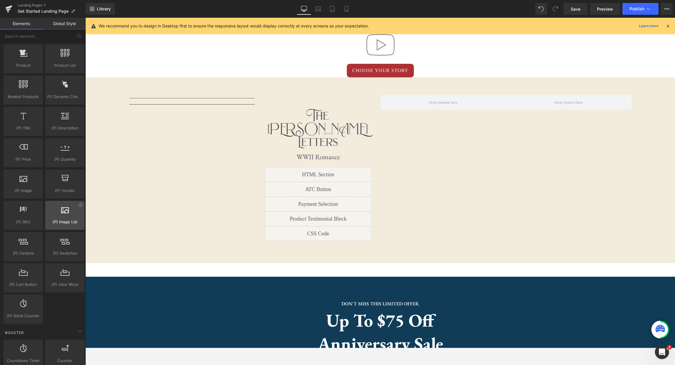
scroll to position [479, 0]
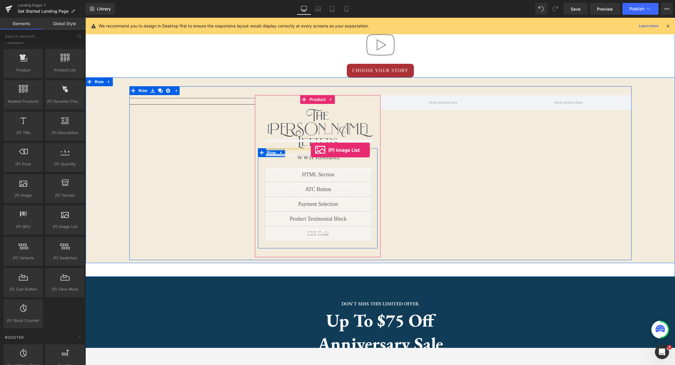
drag, startPoint x: 145, startPoint y: 239, endPoint x: 311, endPoint y: 150, distance: 188.0
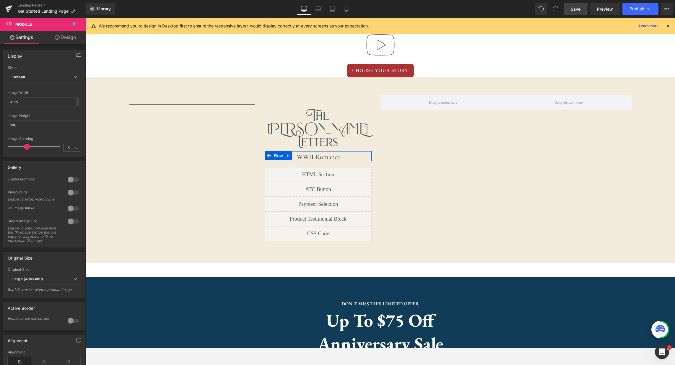
click at [575, 7] on span "Save" at bounding box center [576, 9] width 10 height 6
click at [613, 13] on link "Preview" at bounding box center [605, 9] width 30 height 12
click at [348, 11] on icon at bounding box center [346, 9] width 3 height 6
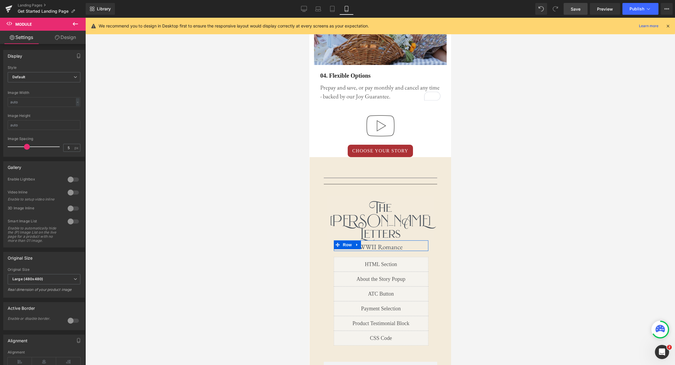
scroll to position [1176, 0]
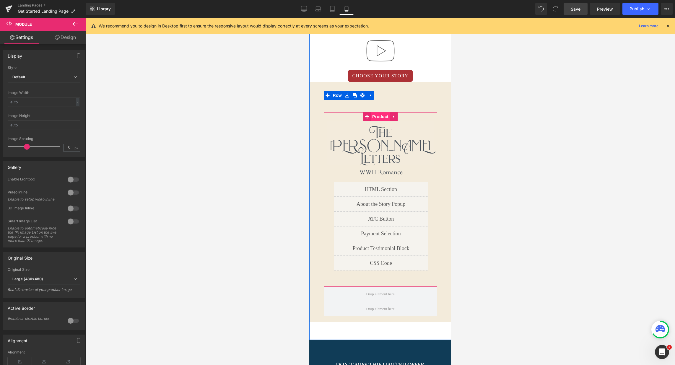
click at [385, 112] on span "Product" at bounding box center [380, 116] width 19 height 9
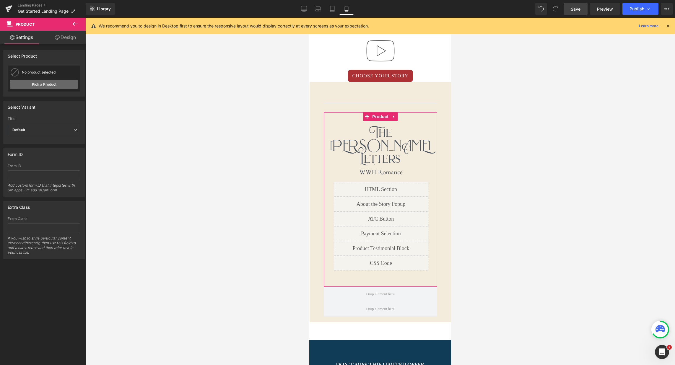
click at [53, 86] on link "Pick a Product" at bounding box center [44, 84] width 68 height 9
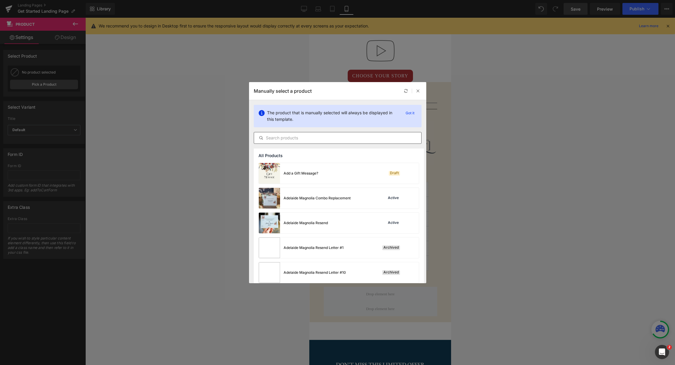
click at [313, 137] on input "text" at bounding box center [337, 137] width 167 height 7
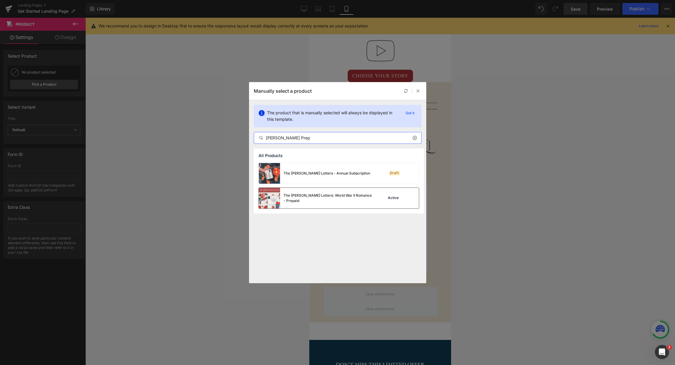
type input "Audrey Rose Prep"
click at [297, 197] on div "The Audrey Rose Letters: World War II Romance - Prepaid" at bounding box center [328, 198] width 89 height 11
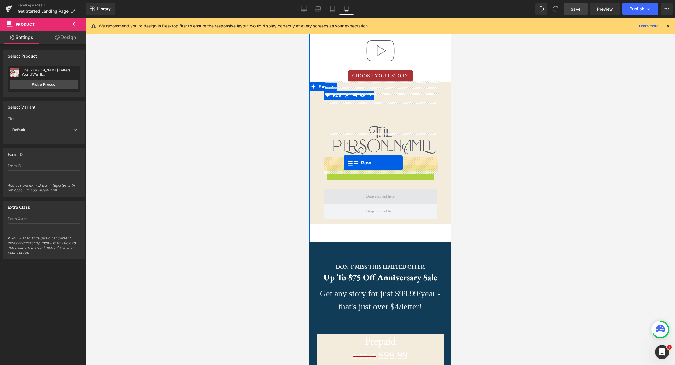
drag, startPoint x: 329, startPoint y: 138, endPoint x: 344, endPoint y: 163, distance: 28.9
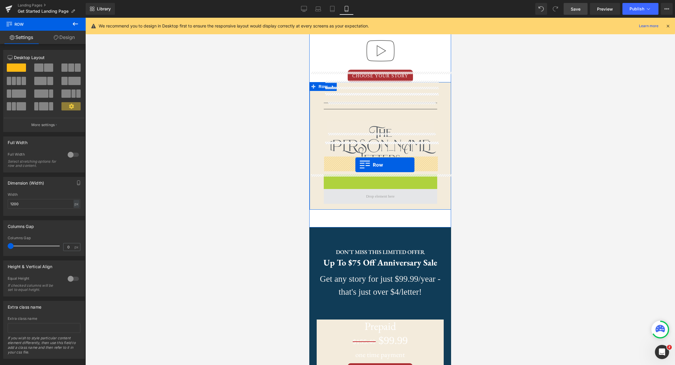
drag, startPoint x: 326, startPoint y: 147, endPoint x: 356, endPoint y: 165, distance: 34.7
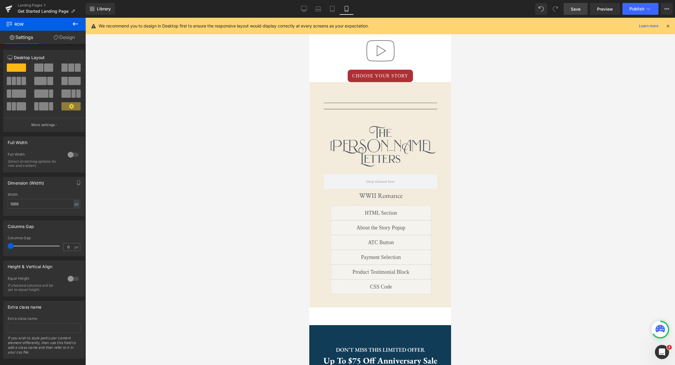
click at [76, 23] on icon at bounding box center [75, 23] width 7 height 7
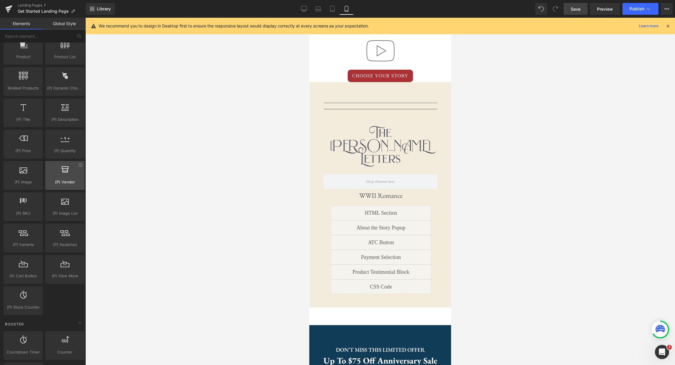
scroll to position [456, 0]
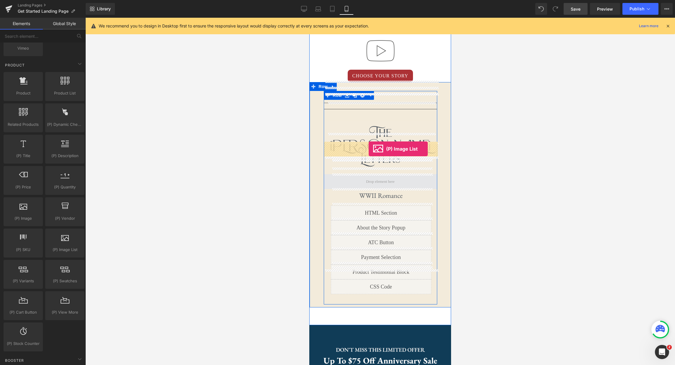
drag, startPoint x: 369, startPoint y: 254, endPoint x: 369, endPoint y: 149, distance: 104.9
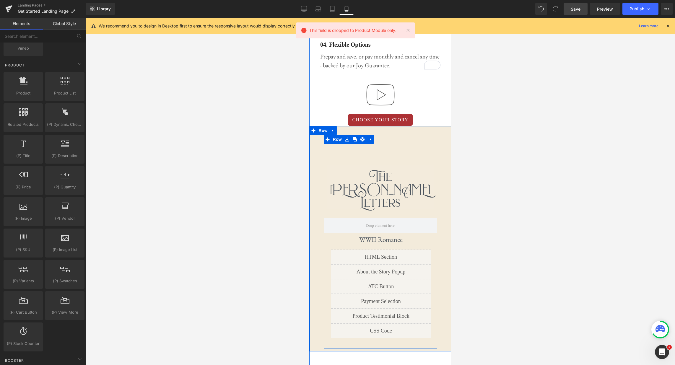
scroll to position [1123, 0]
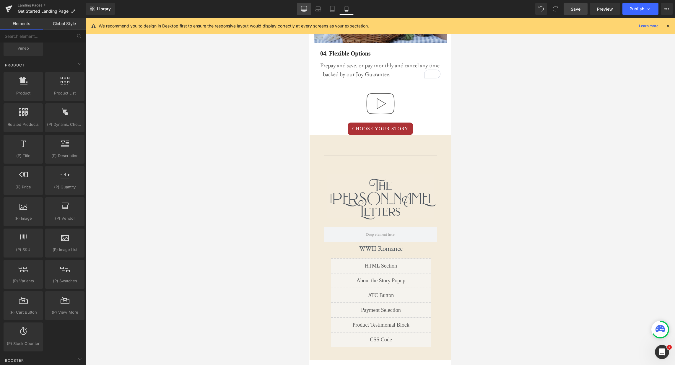
click at [305, 10] on icon at bounding box center [304, 8] width 6 height 4
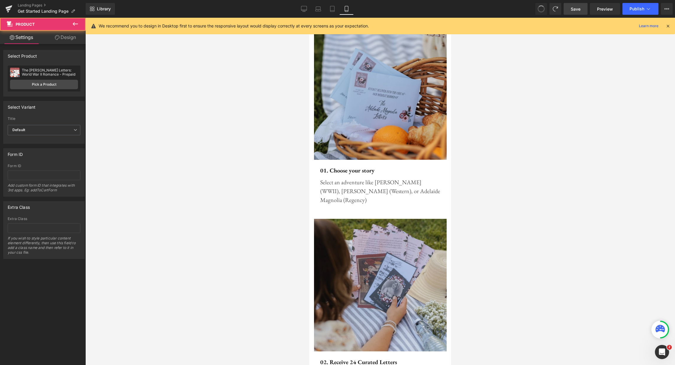
scroll to position [1129, 0]
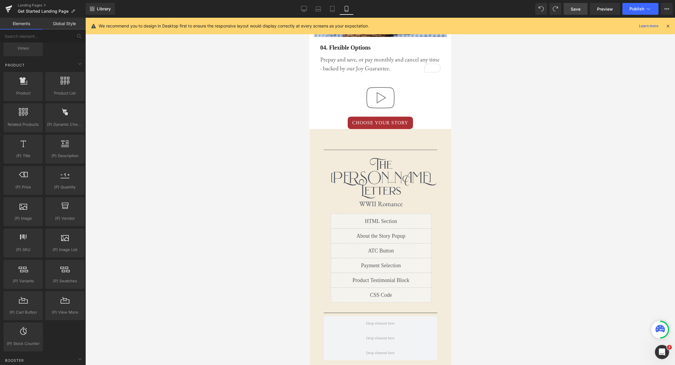
drag, startPoint x: 306, startPoint y: 7, endPoint x: 280, endPoint y: 25, distance: 32.0
click at [306, 7] on icon at bounding box center [304, 9] width 6 height 6
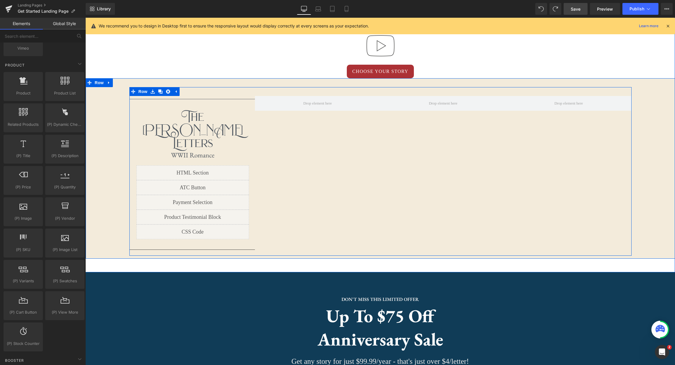
scroll to position [475, 0]
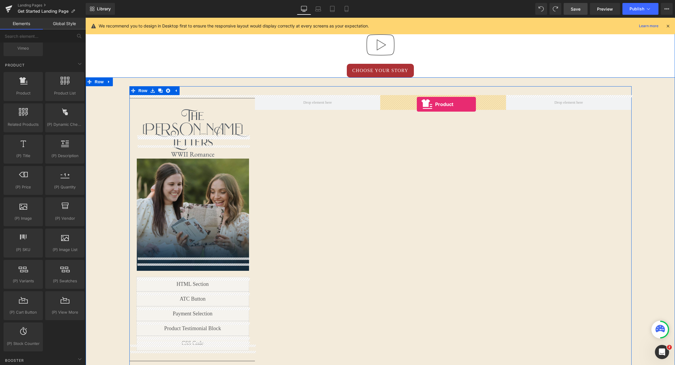
drag, startPoint x: 103, startPoint y: 106, endPoint x: 417, endPoint y: 104, distance: 313.9
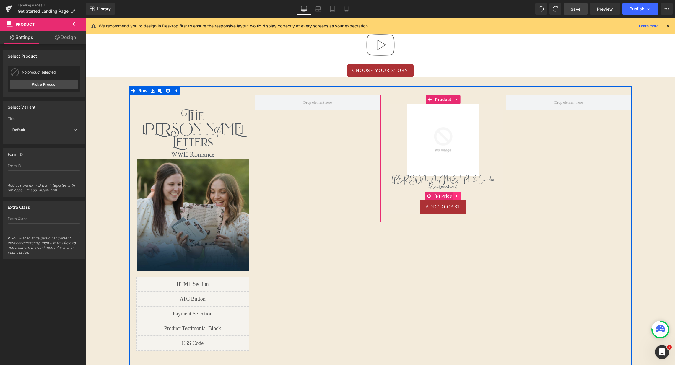
click at [457, 195] on icon at bounding box center [457, 196] width 1 height 3
click at [463, 194] on icon at bounding box center [461, 196] width 4 height 4
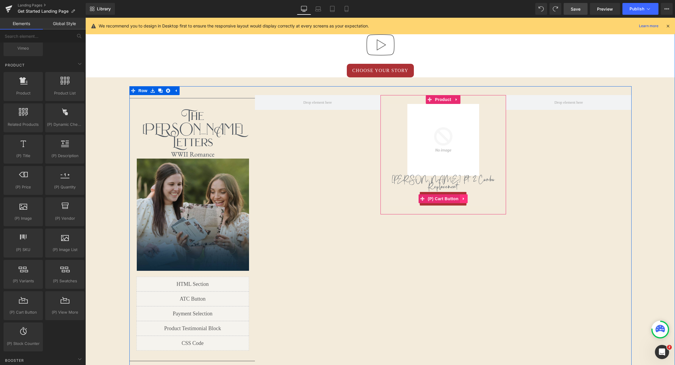
click at [464, 198] on icon at bounding box center [463, 199] width 1 height 3
click at [467, 197] on icon at bounding box center [468, 199] width 4 height 4
click at [458, 182] on icon at bounding box center [457, 184] width 4 height 4
click at [460, 182] on icon at bounding box center [460, 184] width 4 height 4
click at [461, 141] on link at bounding box center [459, 140] width 8 height 9
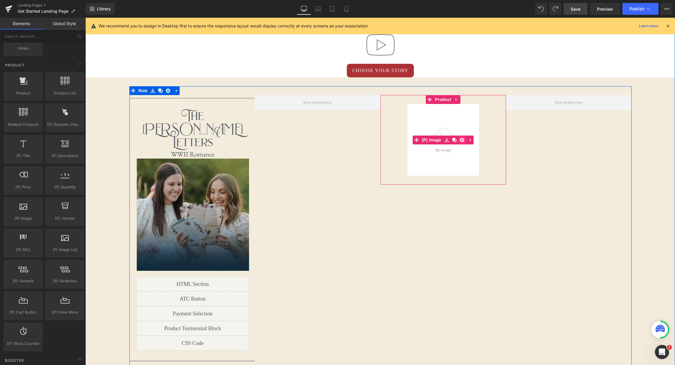
click at [460, 141] on icon at bounding box center [462, 140] width 4 height 4
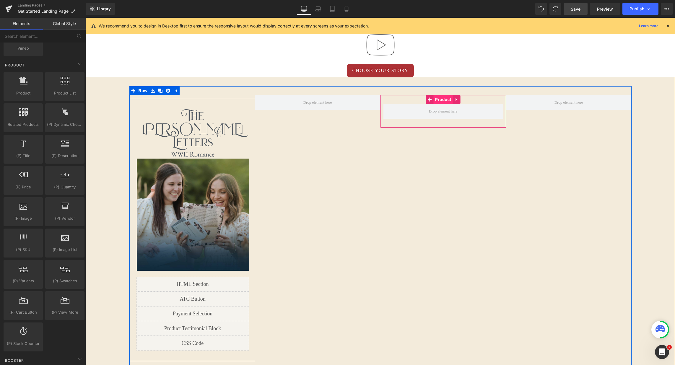
click at [443, 100] on span "Product" at bounding box center [443, 99] width 19 height 9
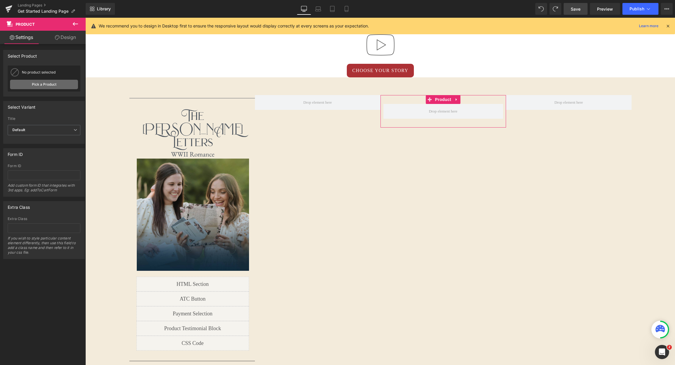
click at [45, 85] on link "Pick a Product" at bounding box center [44, 84] width 68 height 9
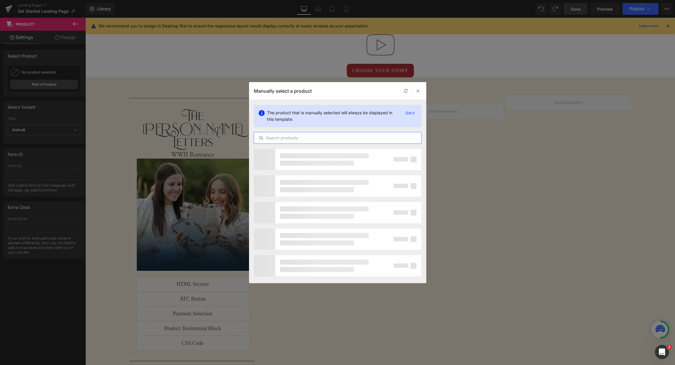
click at [293, 137] on input "text" at bounding box center [337, 137] width 167 height 7
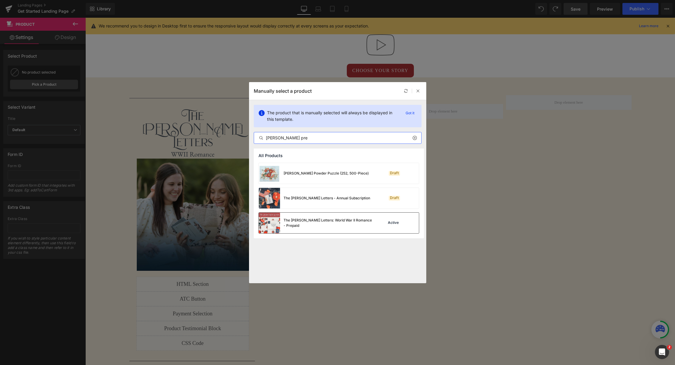
type input "audrey rose pre"
click at [309, 220] on div "The Audrey Rose Letters: World War II Romance - Prepaid" at bounding box center [328, 223] width 89 height 11
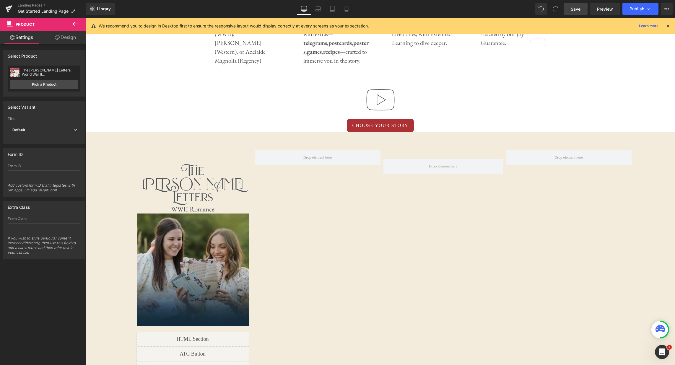
scroll to position [442, 0]
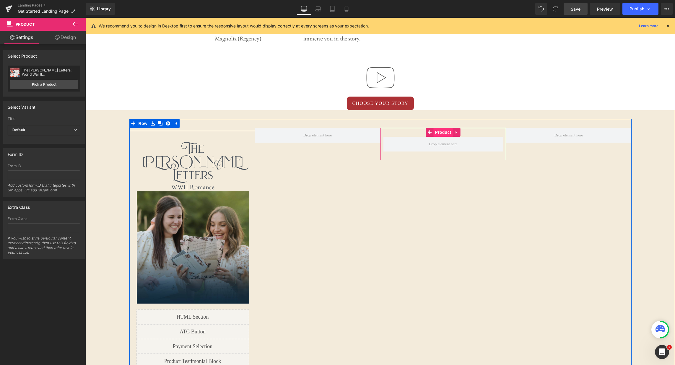
click at [443, 134] on span "Product" at bounding box center [443, 132] width 19 height 9
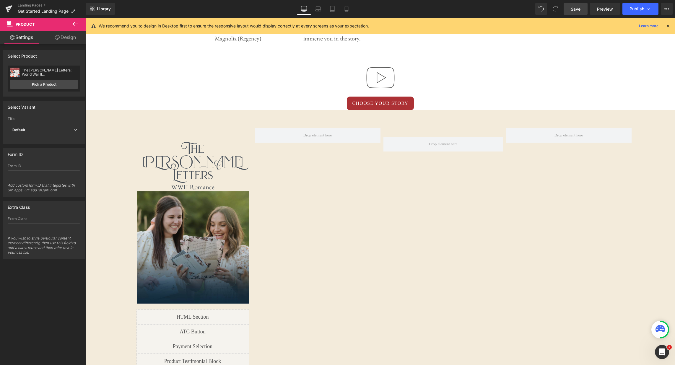
click at [77, 23] on icon at bounding box center [75, 23] width 7 height 7
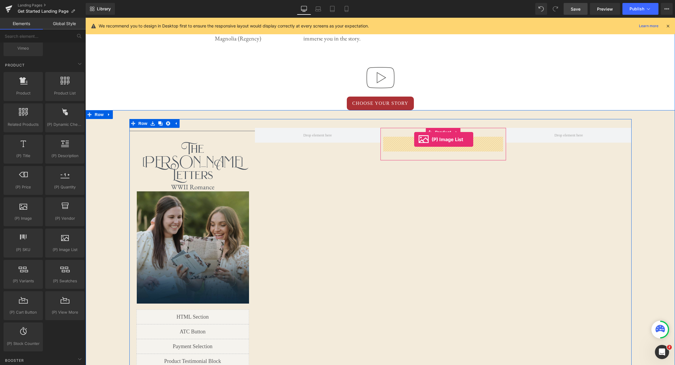
drag, startPoint x: 139, startPoint y: 262, endPoint x: 414, endPoint y: 139, distance: 301.5
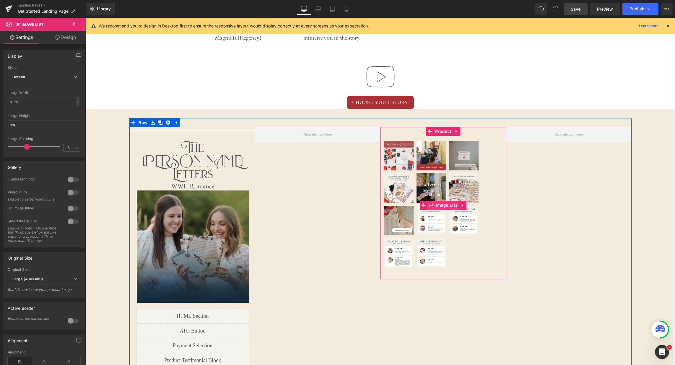
click at [449, 204] on span "(P) Image List" at bounding box center [443, 205] width 31 height 9
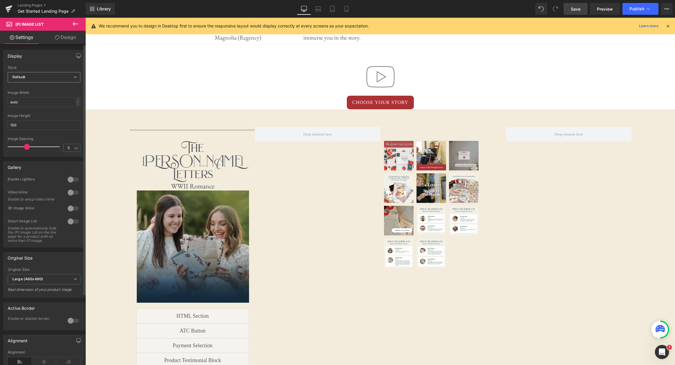
click at [74, 76] on icon at bounding box center [76, 77] width 4 height 4
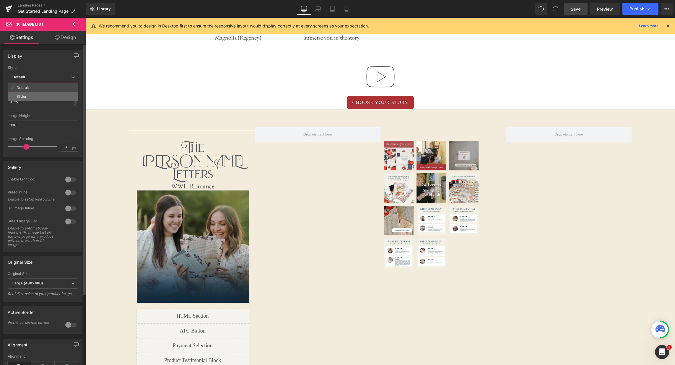
click at [39, 98] on li "Slider" at bounding box center [43, 96] width 70 height 9
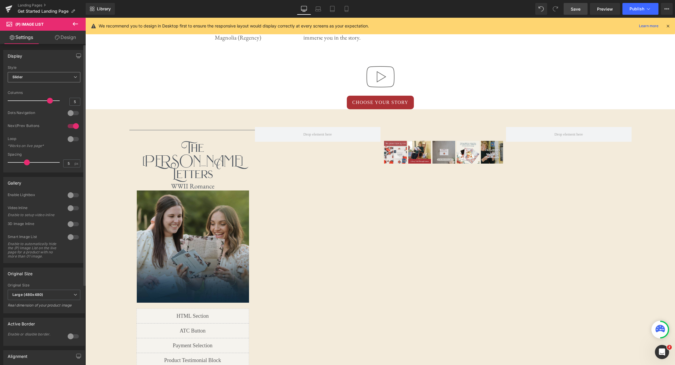
click at [74, 77] on icon at bounding box center [76, 77] width 4 height 4
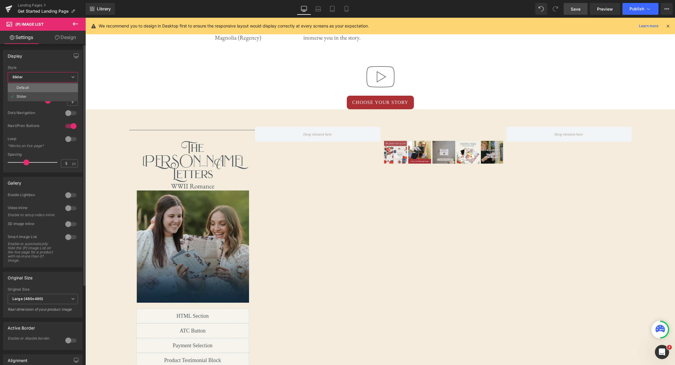
click at [54, 85] on li "Default" at bounding box center [43, 87] width 70 height 9
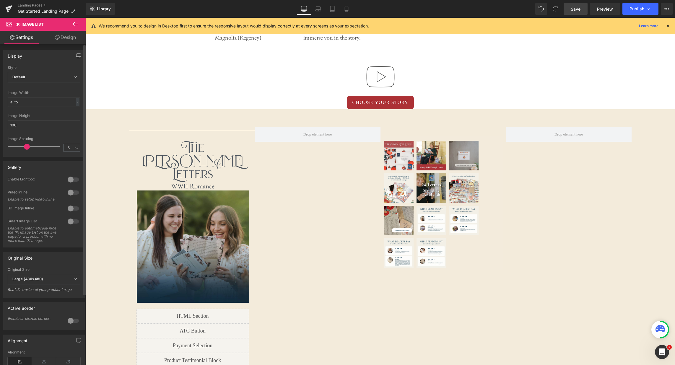
click at [71, 181] on div at bounding box center [73, 179] width 14 height 9
click at [70, 207] on div at bounding box center [73, 208] width 14 height 9
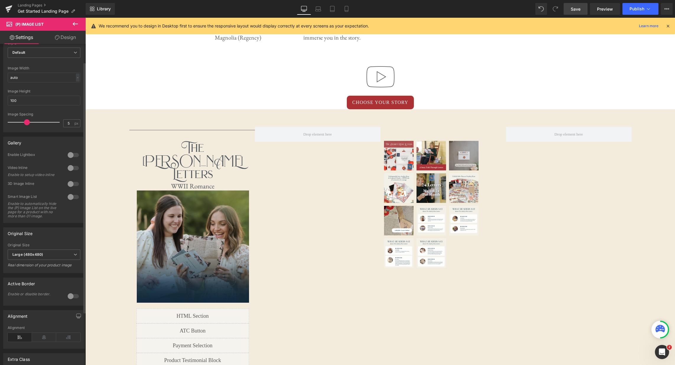
scroll to position [25, 0]
click at [43, 341] on icon at bounding box center [44, 336] width 24 height 9
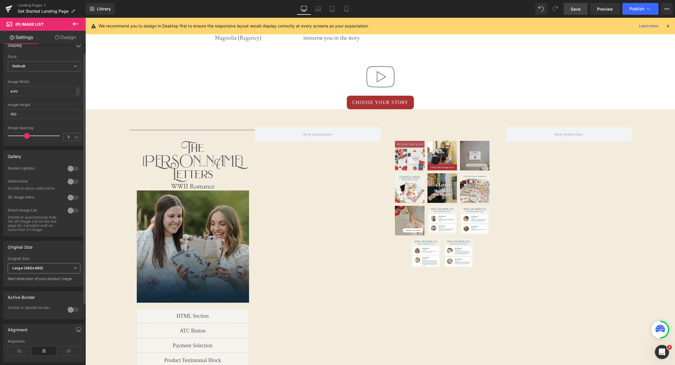
scroll to position [0, 0]
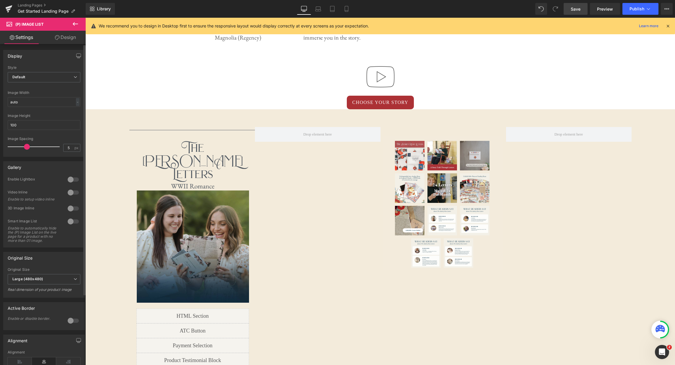
click at [72, 222] on div at bounding box center [73, 221] width 14 height 9
drag, startPoint x: 77, startPoint y: 77, endPoint x: 66, endPoint y: 78, distance: 11.1
click at [77, 77] on span "Default" at bounding box center [44, 77] width 73 height 10
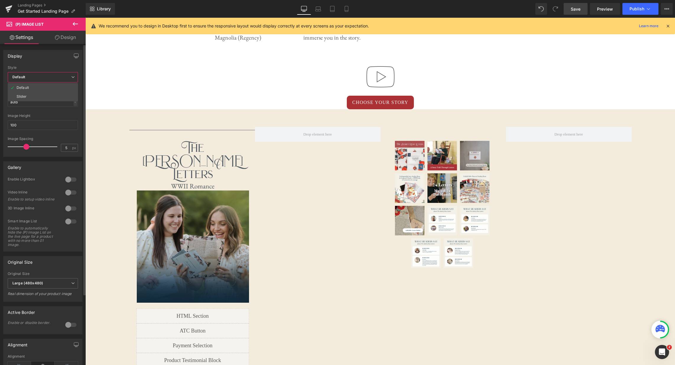
click at [47, 95] on li "Slider" at bounding box center [43, 96] width 70 height 9
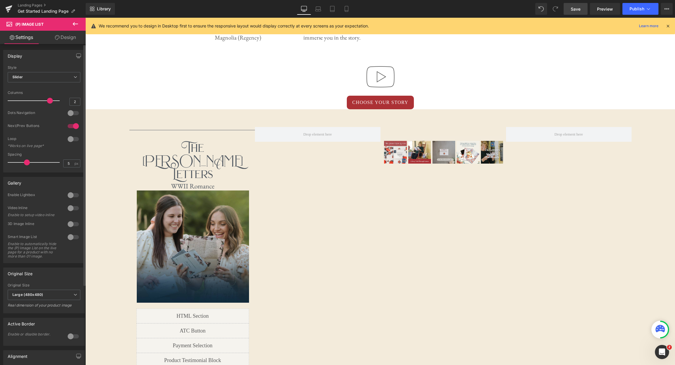
type input "1"
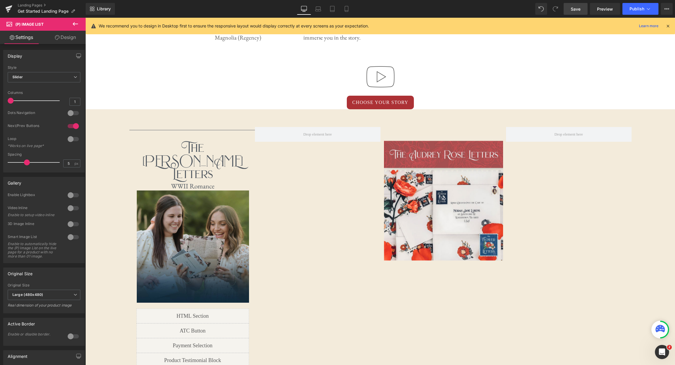
drag, startPoint x: 47, startPoint y: 99, endPoint x: -1, endPoint y: 98, distance: 47.3
click at [0, 98] on html "(P) Image List You are previewing how the will restyle your page. You can not e…" at bounding box center [337, 182] width 675 height 365
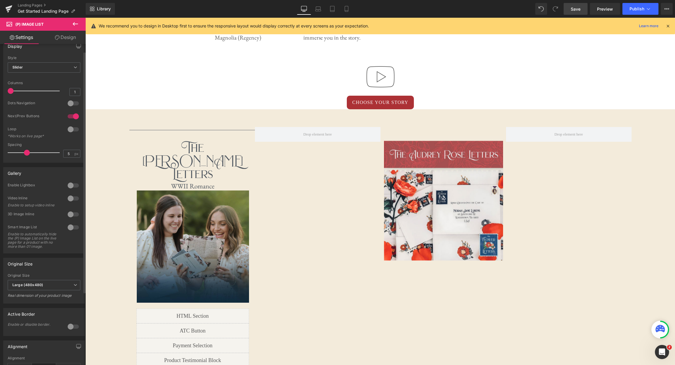
scroll to position [11, 0]
click at [70, 102] on div at bounding box center [73, 102] width 14 height 9
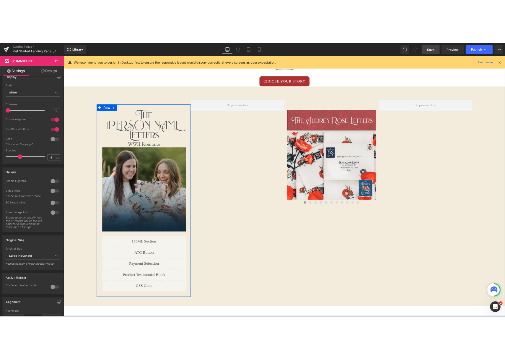
scroll to position [495, 0]
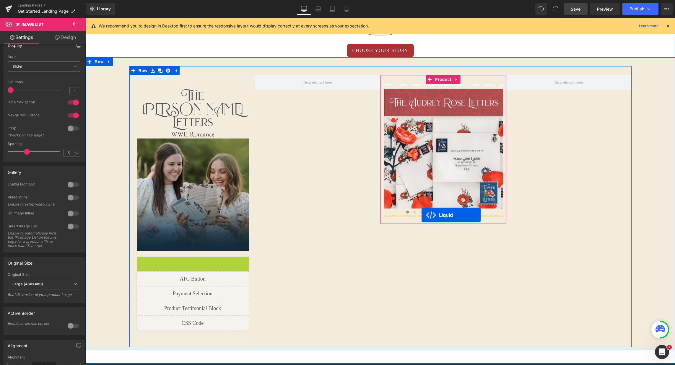
drag, startPoint x: 177, startPoint y: 249, endPoint x: 422, endPoint y: 215, distance: 247.0
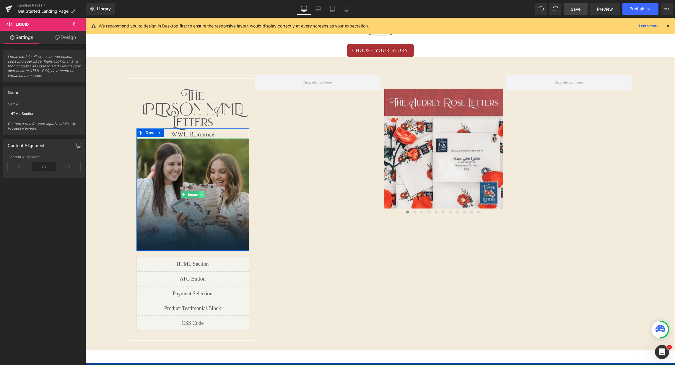
click at [202, 193] on icon at bounding box center [201, 195] width 3 height 4
click at [204, 193] on icon at bounding box center [204, 194] width 3 height 3
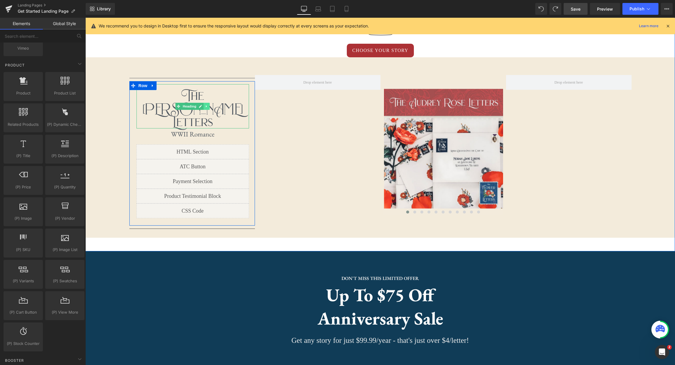
click at [206, 106] on icon at bounding box center [206, 107] width 1 height 2
click at [210, 105] on icon at bounding box center [209, 106] width 3 height 3
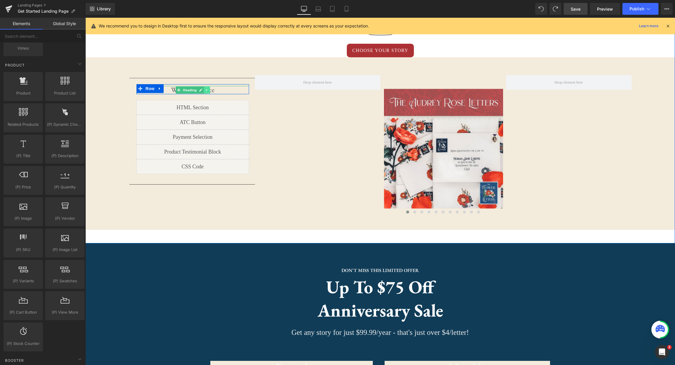
click at [208, 90] on icon at bounding box center [206, 90] width 3 height 4
click at [210, 90] on icon at bounding box center [209, 89] width 3 height 3
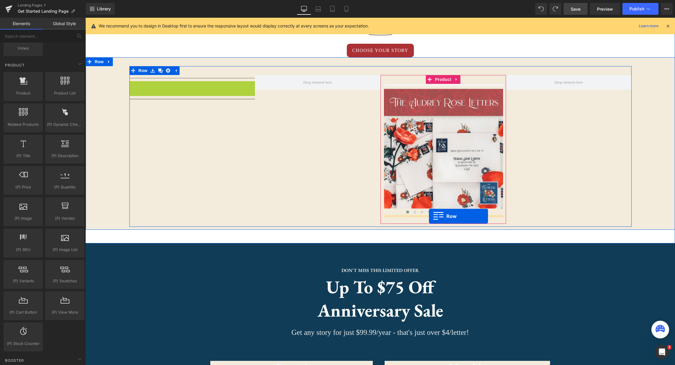
drag, startPoint x: 133, startPoint y: 86, endPoint x: 429, endPoint y: 216, distance: 323.2
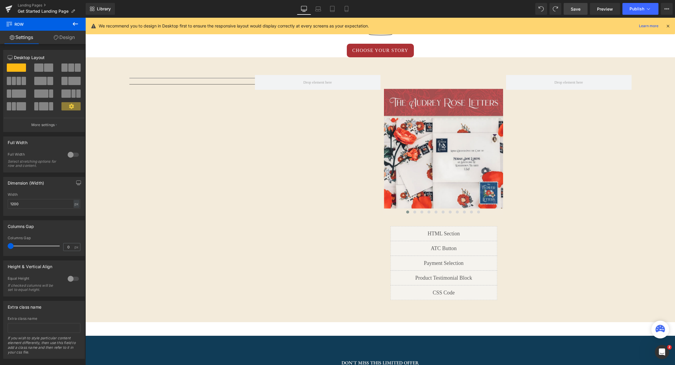
click at [575, 10] on span "Save" at bounding box center [576, 9] width 10 height 6
click at [602, 9] on span "Preview" at bounding box center [605, 9] width 16 height 6
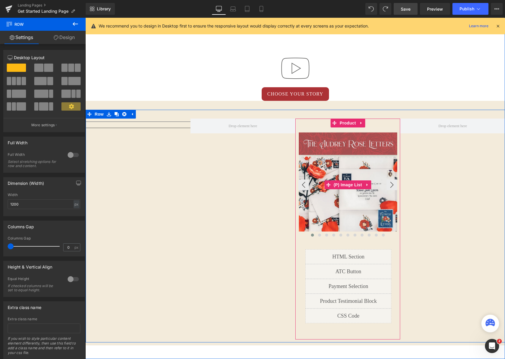
scroll to position [412, 0]
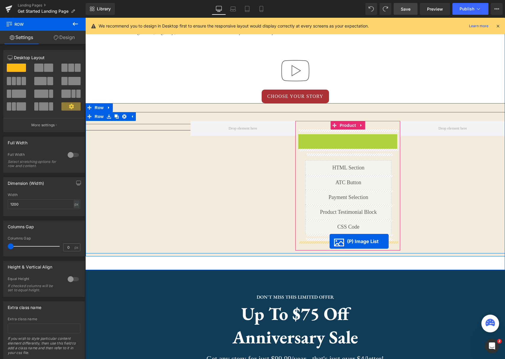
drag, startPoint x: 327, startPoint y: 186, endPoint x: 330, endPoint y: 241, distance: 54.8
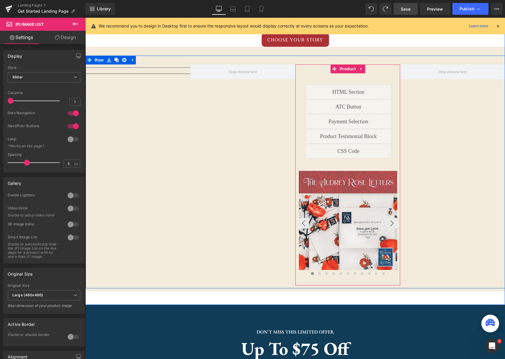
scroll to position [455, 0]
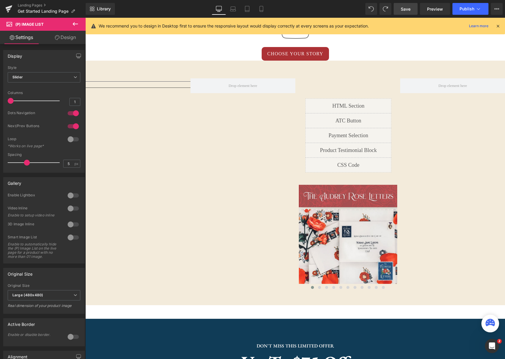
click at [406, 12] on span "Save" at bounding box center [406, 9] width 10 height 6
click at [436, 12] on link "Preview" at bounding box center [435, 9] width 30 height 12
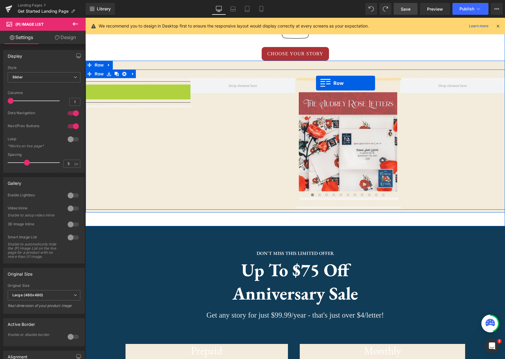
drag, startPoint x: 89, startPoint y: 88, endPoint x: 316, endPoint y: 83, distance: 226.7
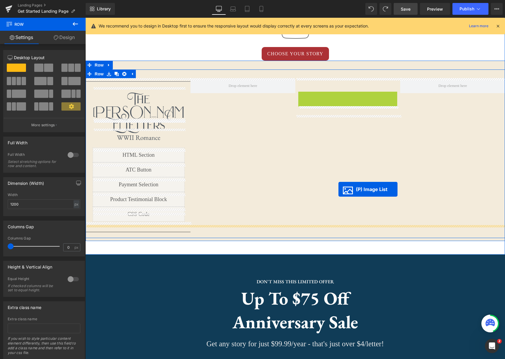
drag, startPoint x: 347, startPoint y: 144, endPoint x: 339, endPoint y: 189, distance: 46.3
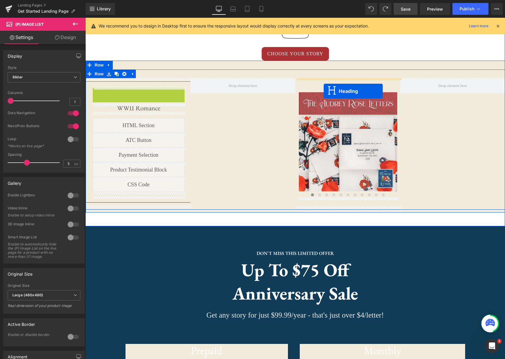
drag, startPoint x: 123, startPoint y: 102, endPoint x: 324, endPoint y: 91, distance: 201.6
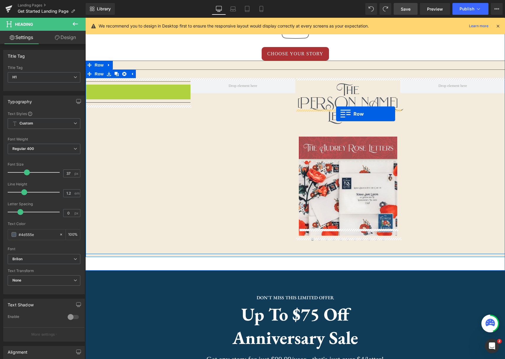
drag, startPoint x: 90, startPoint y: 89, endPoint x: 336, endPoint y: 113, distance: 247.7
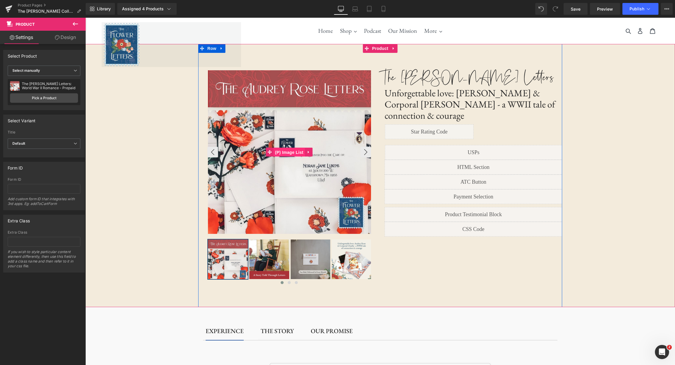
click at [293, 153] on span "(P) Image List" at bounding box center [289, 152] width 31 height 9
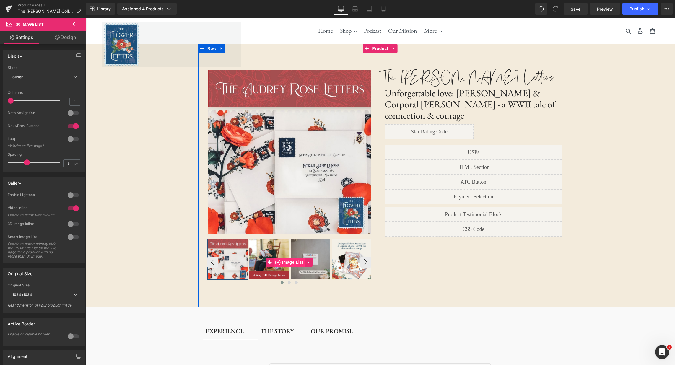
click at [289, 262] on span "(P) Image List" at bounding box center [289, 262] width 31 height 9
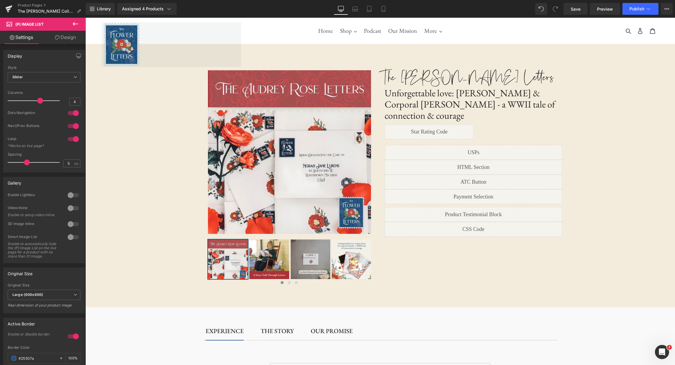
click at [74, 40] on link "Design" at bounding box center [65, 37] width 43 height 13
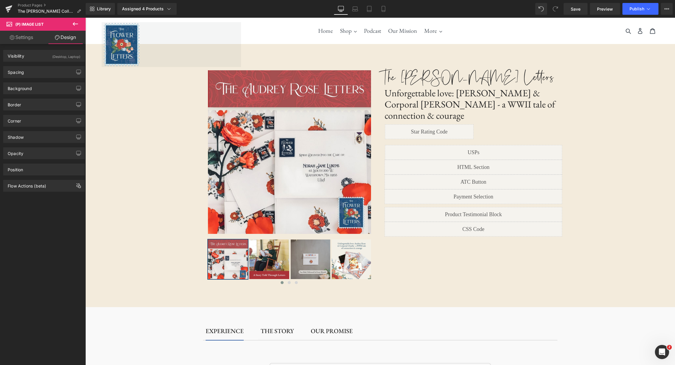
click at [20, 36] on link "Settings" at bounding box center [21, 37] width 43 height 13
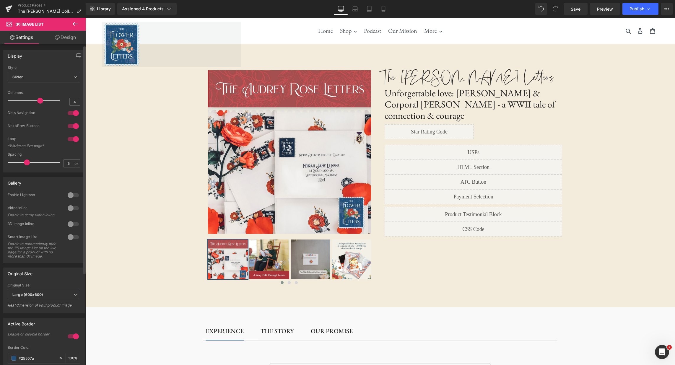
scroll to position [2, 0]
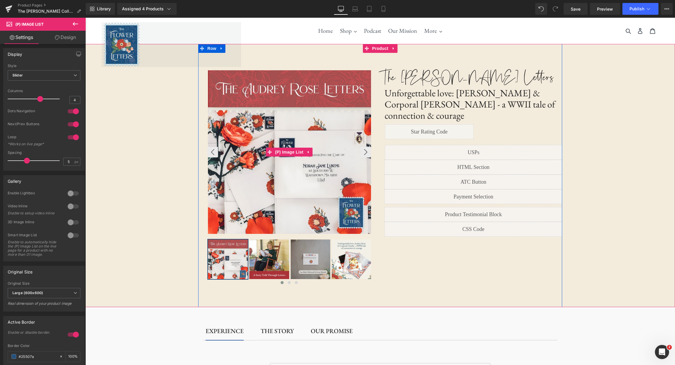
click at [292, 111] on img at bounding box center [290, 152] width 164 height 164
click at [367, 153] on button "›" at bounding box center [366, 152] width 11 height 11
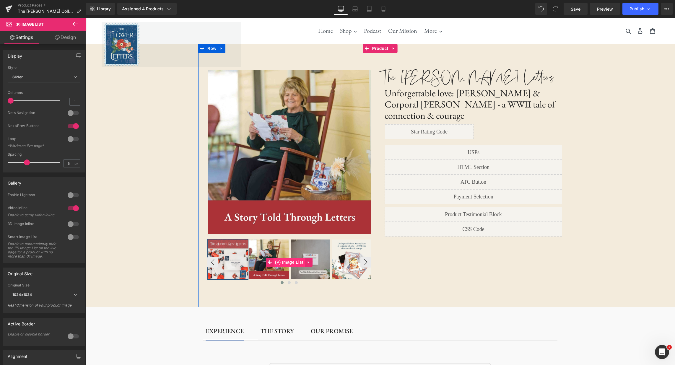
click at [288, 264] on span "(P) Image List" at bounding box center [289, 262] width 31 height 9
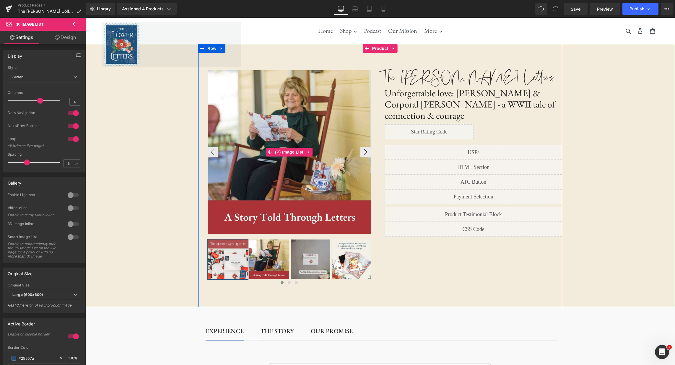
scroll to position [0, 0]
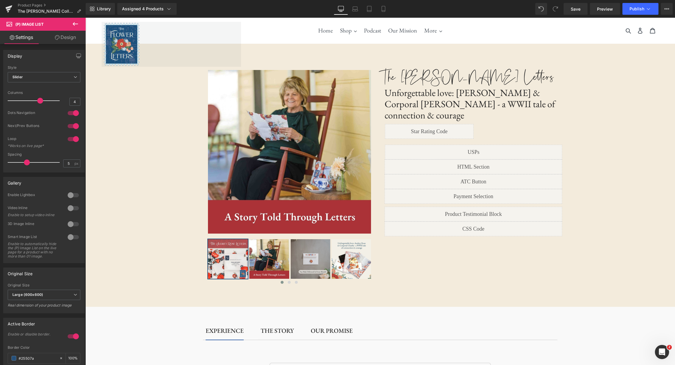
click at [69, 40] on link "Design" at bounding box center [65, 37] width 43 height 13
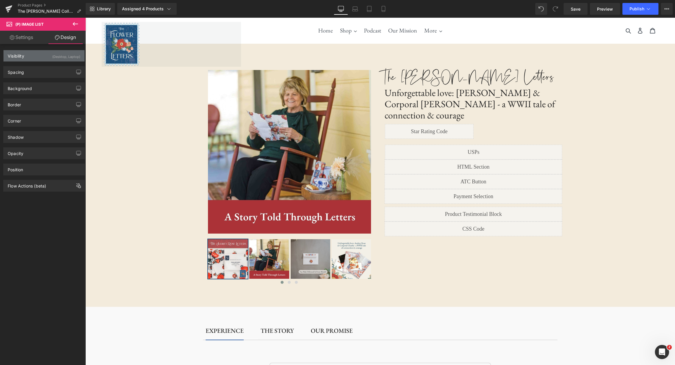
click at [72, 55] on div "(Desktop, Laptop)" at bounding box center [66, 55] width 28 height 10
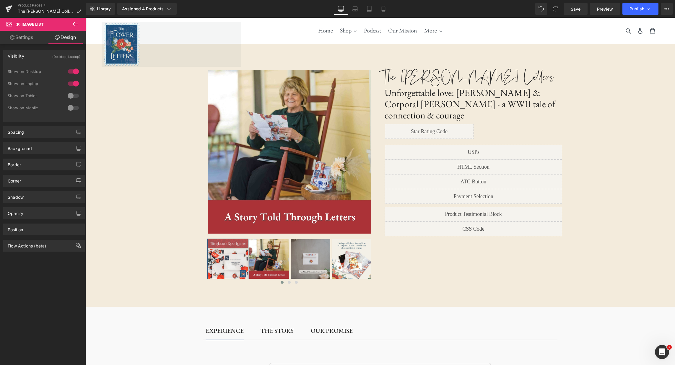
click at [27, 37] on link "Settings" at bounding box center [21, 37] width 43 height 13
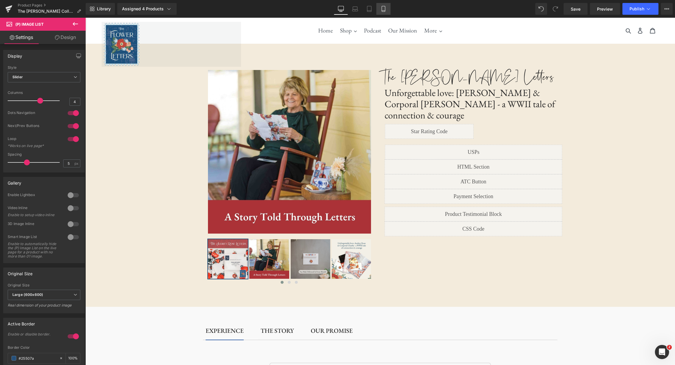
click at [387, 10] on link "Mobile" at bounding box center [384, 9] width 14 height 12
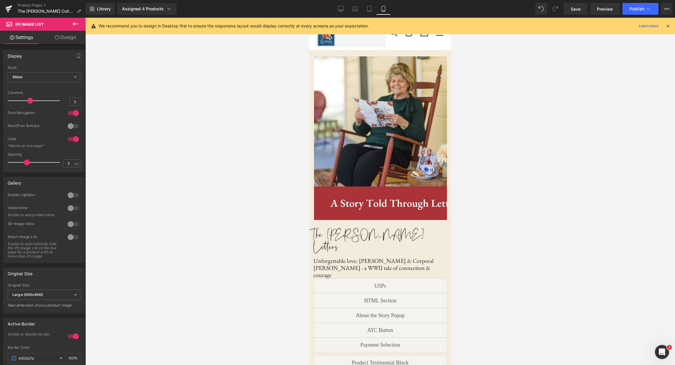
scroll to position [0, 0]
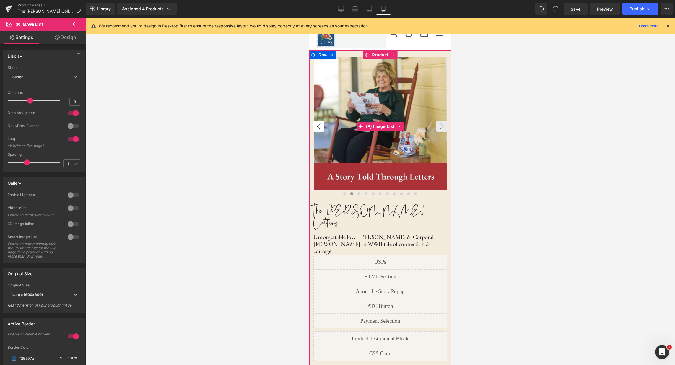
click at [317, 124] on button "‹" at bounding box center [319, 126] width 11 height 11
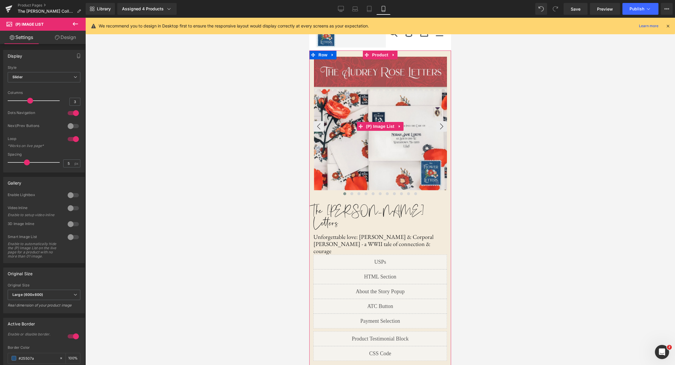
click at [345, 69] on img at bounding box center [381, 124] width 134 height 134
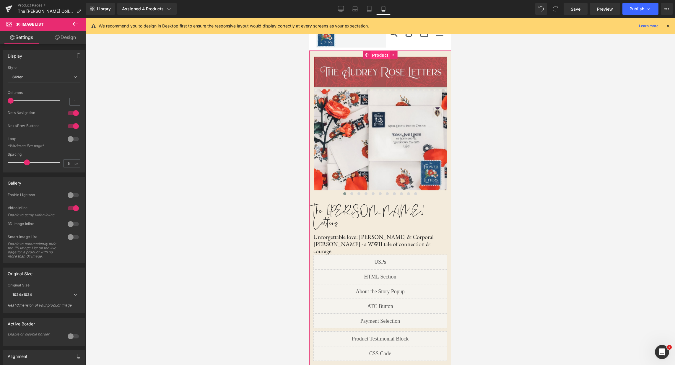
click at [383, 55] on span "Product" at bounding box center [380, 55] width 19 height 9
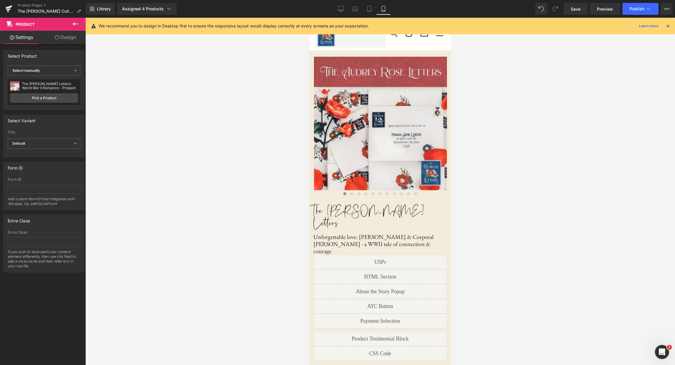
click at [73, 23] on icon at bounding box center [75, 23] width 7 height 7
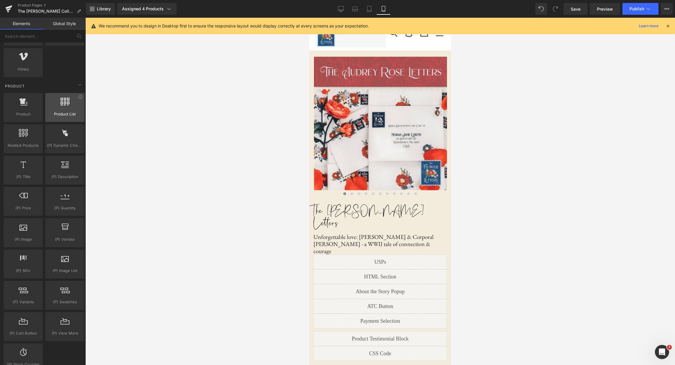
scroll to position [436, 0]
click at [342, 10] on icon at bounding box center [341, 9] width 6 height 6
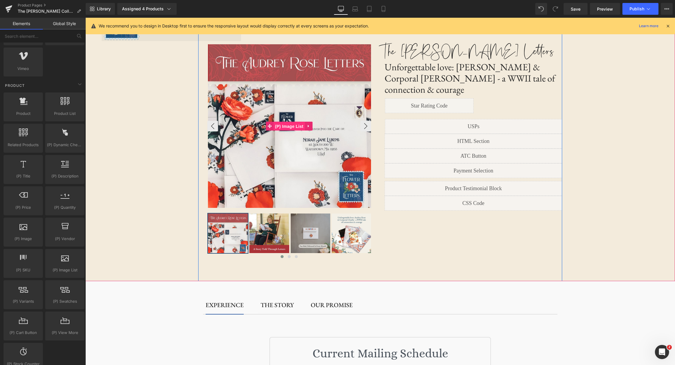
click at [287, 126] on span "(P) Image List" at bounding box center [289, 126] width 31 height 9
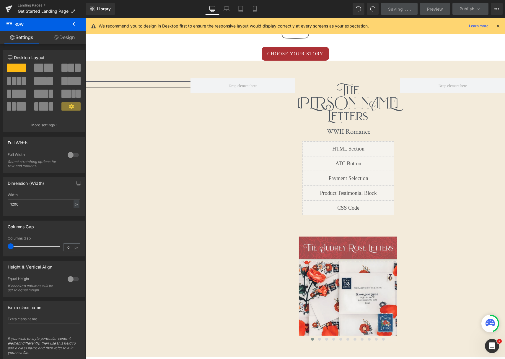
click at [436, 9] on span "Preview" at bounding box center [435, 9] width 16 height 6
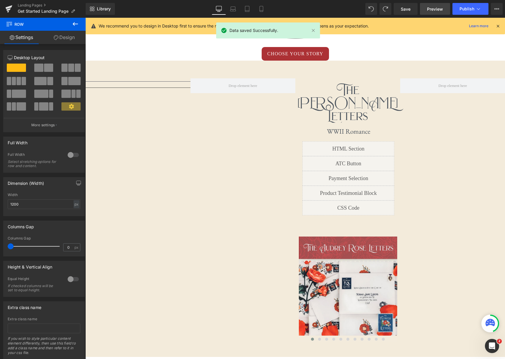
click at [434, 9] on span "Preview" at bounding box center [435, 9] width 16 height 6
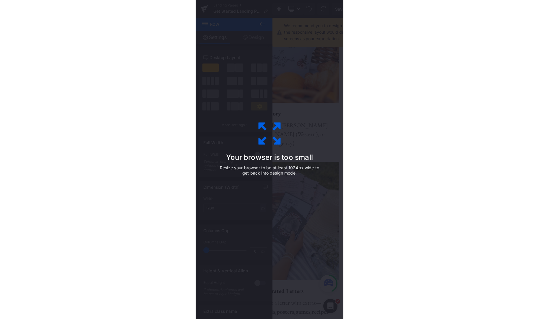
scroll to position [521, 0]
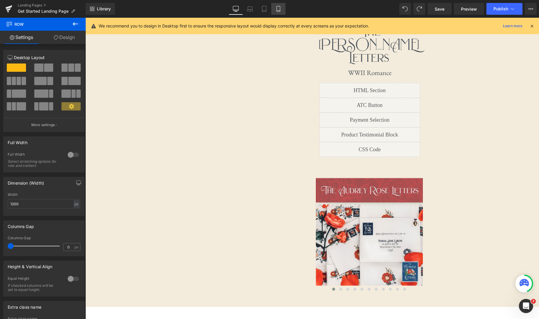
click at [275, 10] on icon at bounding box center [278, 9] width 6 height 6
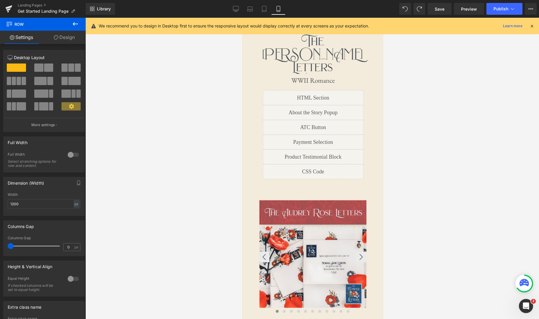
scroll to position [1300, 0]
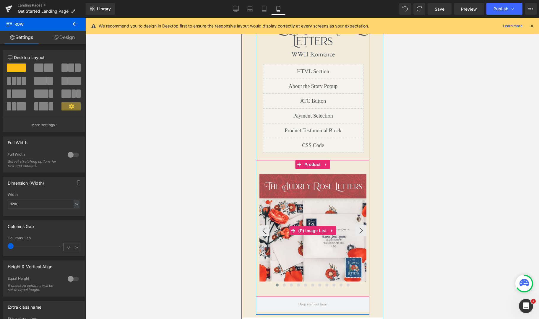
click at [320, 208] on img at bounding box center [313, 228] width 108 height 108
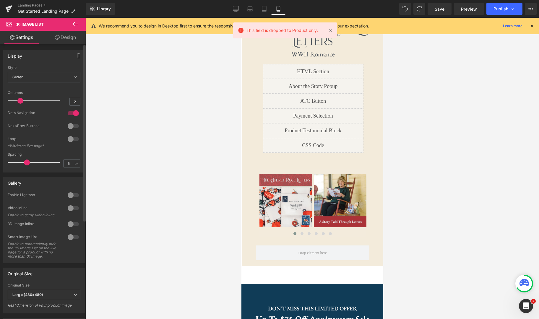
type input "1"
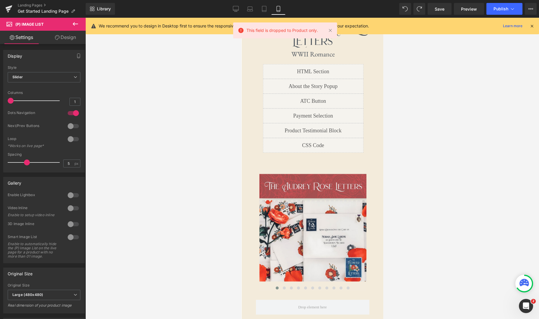
drag, startPoint x: 30, startPoint y: 99, endPoint x: 96, endPoint y: 116, distance: 68.2
click at [15, 99] on div at bounding box center [35, 101] width 49 height 12
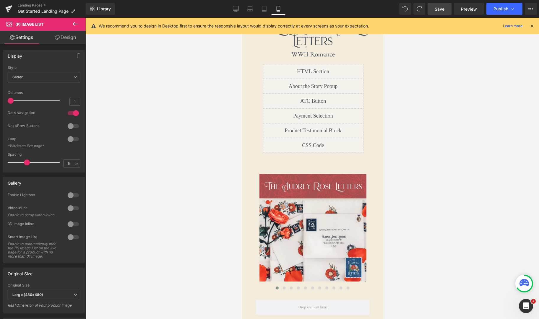
click at [439, 8] on span "Save" at bounding box center [440, 9] width 10 height 6
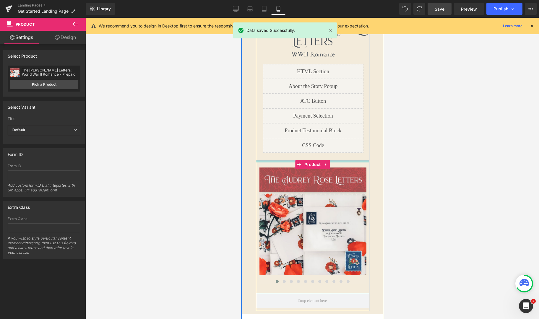
drag, startPoint x: 285, startPoint y: 136, endPoint x: 286, endPoint y: 130, distance: 6.6
click at [286, 160] on div at bounding box center [312, 161] width 113 height 2
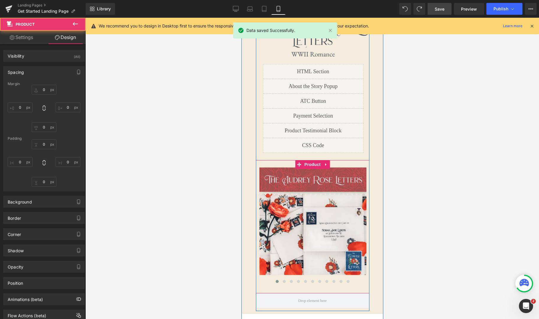
type input "0"
type input "8"
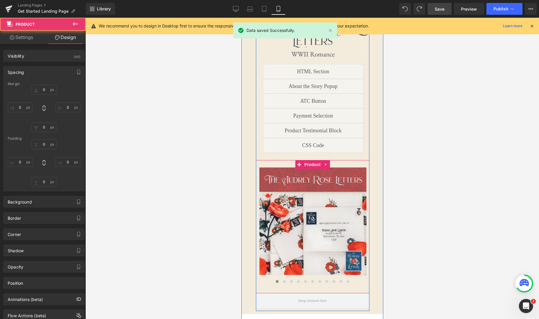
type input "10"
type input "30"
type input "10"
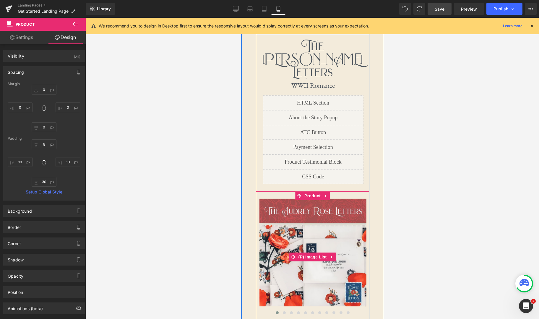
scroll to position [1273, 0]
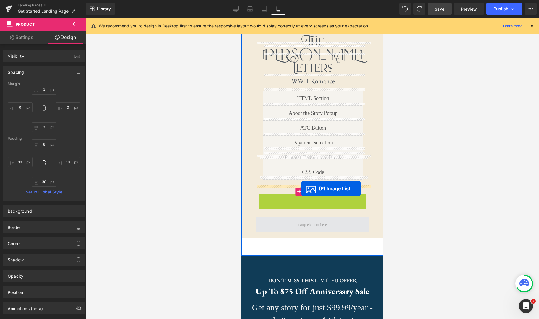
drag, startPoint x: 291, startPoint y: 219, endPoint x: 301, endPoint y: 189, distance: 32.3
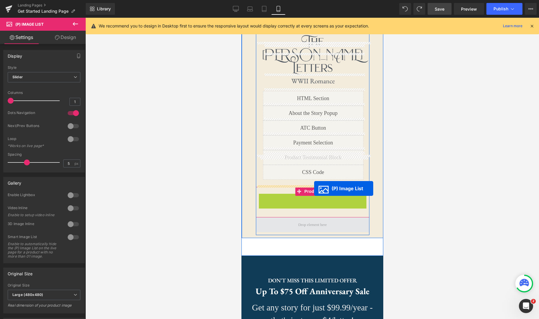
drag, startPoint x: 292, startPoint y: 218, endPoint x: 314, endPoint y: 189, distance: 37.0
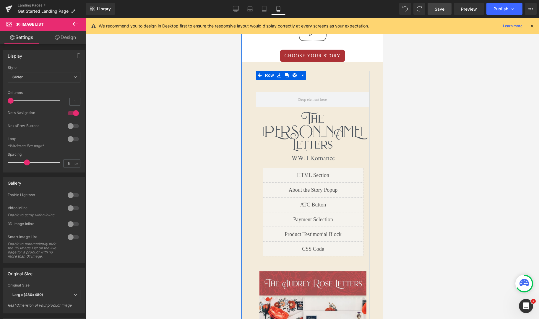
scroll to position [1186, 0]
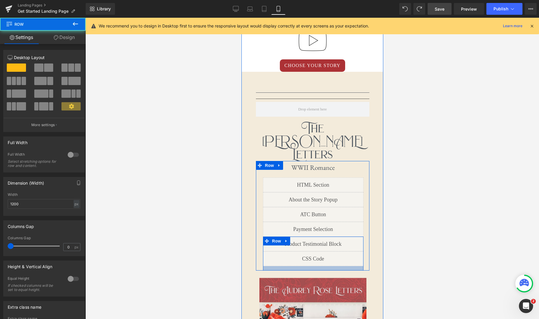
drag, startPoint x: 321, startPoint y: 240, endPoint x: 321, endPoint y: 236, distance: 4.1
click at [321, 236] on div "First letter mails in 1-3 business days! Text Block Row Image Sold out Text Blo…" at bounding box center [312, 216] width 113 height 110
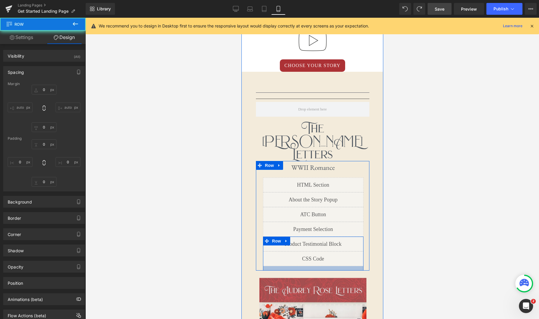
type input "0"
type input "20"
type input "0"
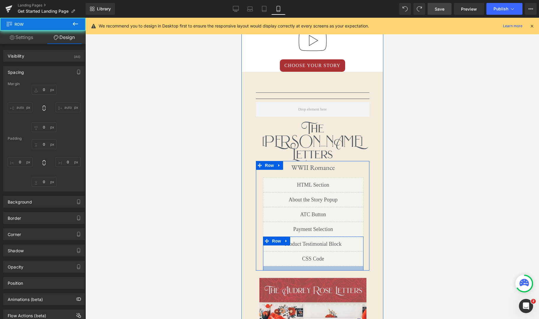
type input "24"
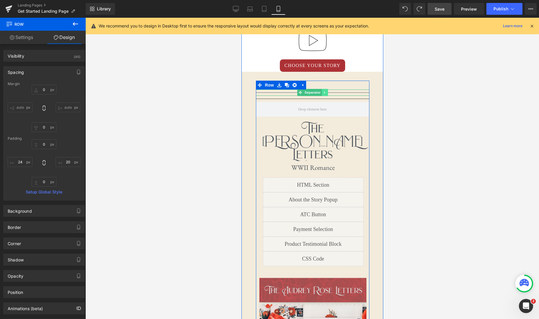
click at [324, 91] on icon at bounding box center [324, 93] width 3 height 4
drag, startPoint x: 327, startPoint y: 72, endPoint x: 343, endPoint y: 63, distance: 19.1
click at [343, 81] on div "Separator Separator The Audrey Rose Letters Heading First letter mails in 1-3 b…" at bounding box center [312, 251] width 113 height 341
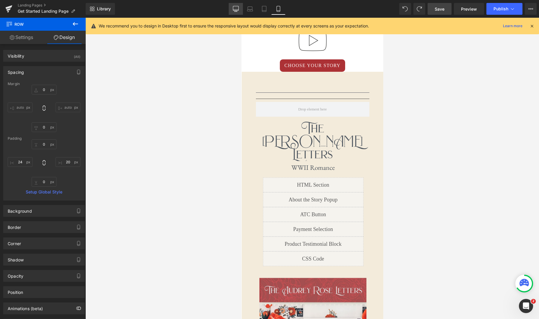
click at [238, 8] on icon at bounding box center [236, 9] width 6 height 6
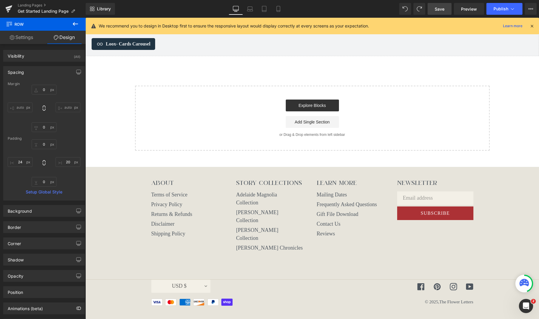
type input "0"
type input "10"
type input "20"
type input "10"
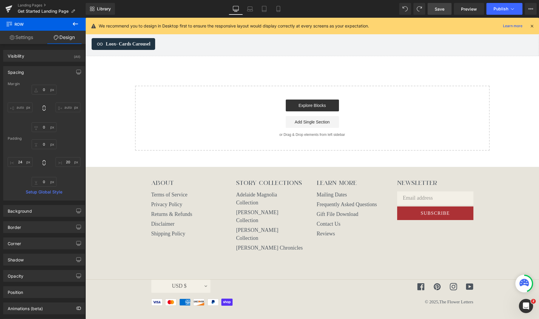
type input "24"
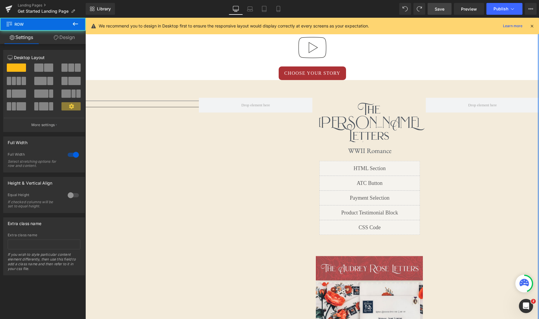
drag, startPoint x: 538, startPoint y: 152, endPoint x: 694, endPoint y: 152, distance: 155.8
click at [505, 152] on html "Sep 12th, 2025 Sep 26th, 2025 Oct 10th, 2025 Oct 24th, 2025" at bounding box center [312, 257] width 454 height 1365
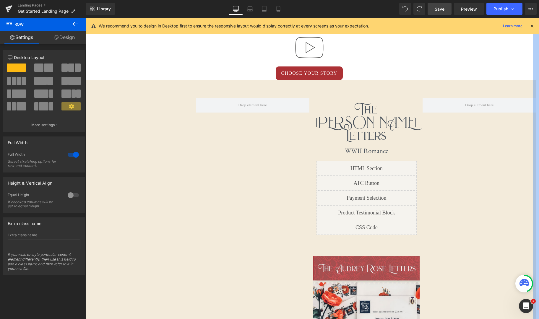
drag, startPoint x: 532, startPoint y: 155, endPoint x: 536, endPoint y: 158, distance: 5.4
click at [505, 155] on div "Separator Separator The Audrey Rose Letters Heading First letter mails in 1-3 b…" at bounding box center [309, 237] width 454 height 296
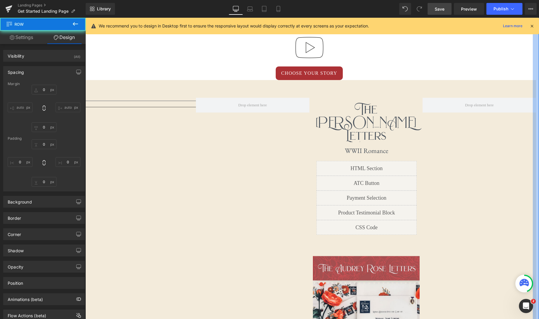
type input "0"
type input "19"
type input "21"
type input "46"
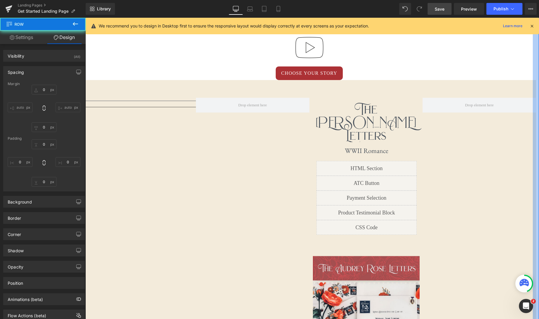
type input "1"
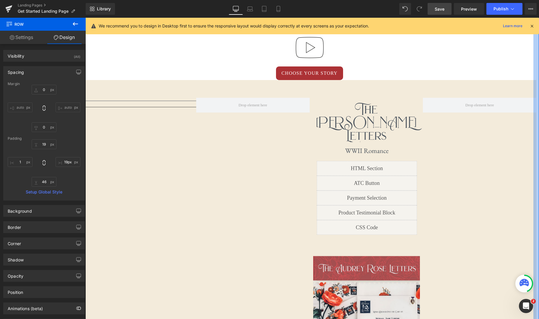
drag, startPoint x: 538, startPoint y: 157, endPoint x: 670, endPoint y: 158, distance: 132.4
click at [505, 158] on html "Sep 12th, 2025 Sep 26th, 2025 Oct 10th, 2025 Oct 24th, 2025" at bounding box center [312, 257] width 454 height 1365
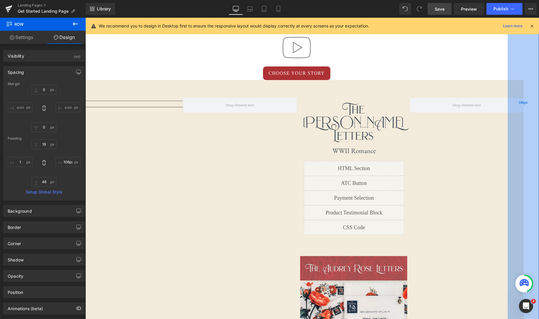
type input "105px"
click at [505, 103] on div "105px" at bounding box center [523, 105] width 31 height 592
type input "0"
type input "19"
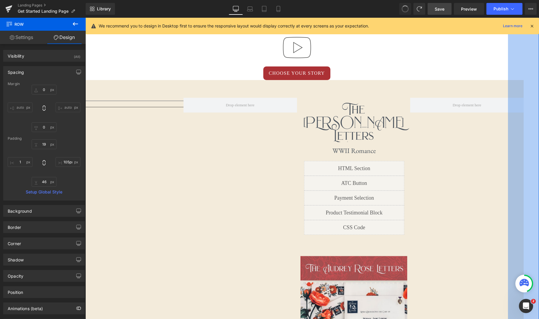
type input "21"
type input "46"
type input "1"
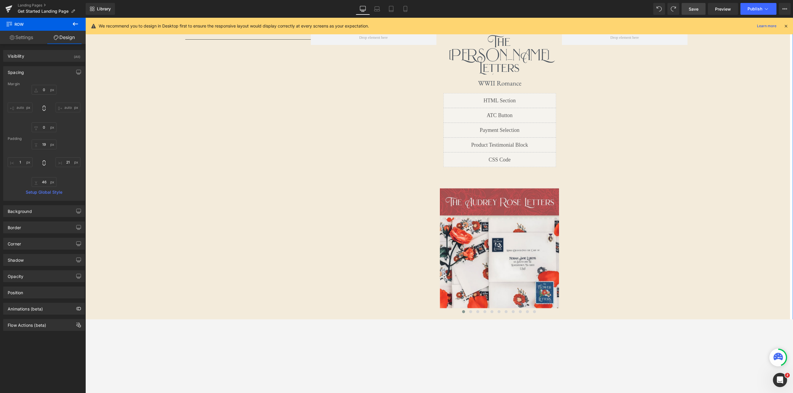
scroll to position [575, 0]
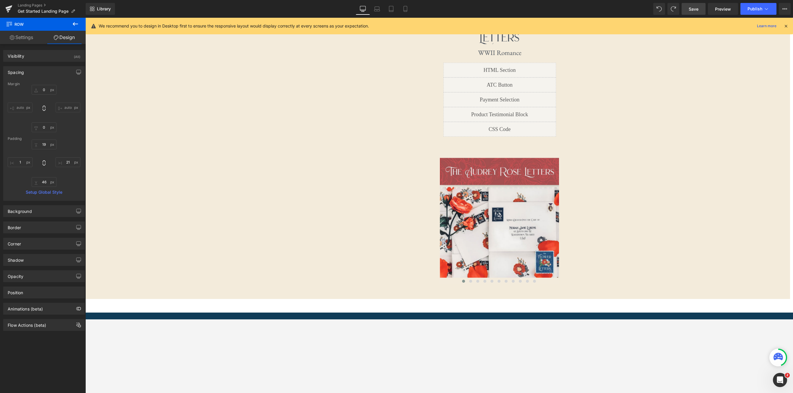
click at [505, 9] on span "Save" at bounding box center [694, 9] width 10 height 6
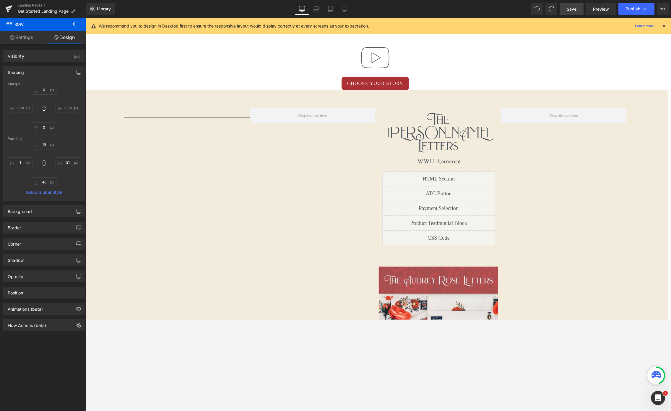
scroll to position [461, 0]
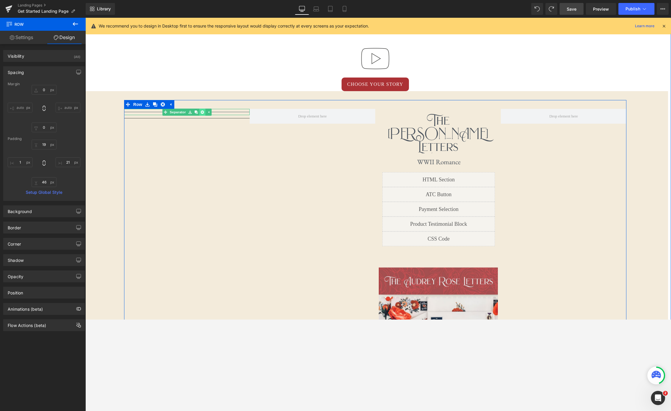
click at [204, 112] on icon at bounding box center [202, 111] width 3 height 3
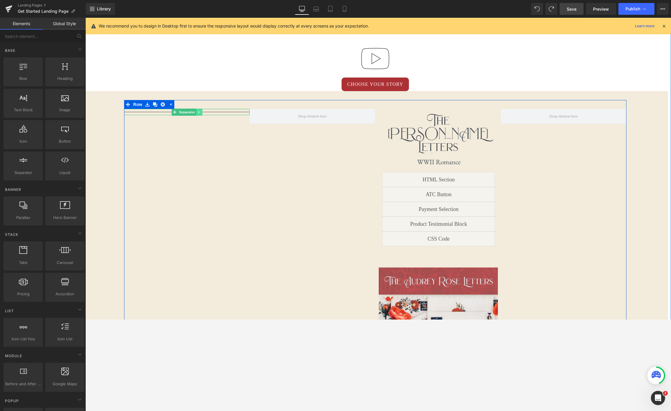
click at [198, 112] on icon at bounding box center [199, 112] width 3 height 4
click at [202, 112] on icon at bounding box center [202, 112] width 3 height 4
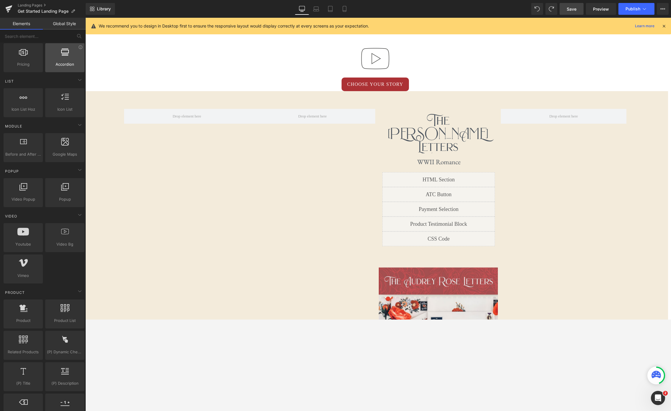
scroll to position [0, 0]
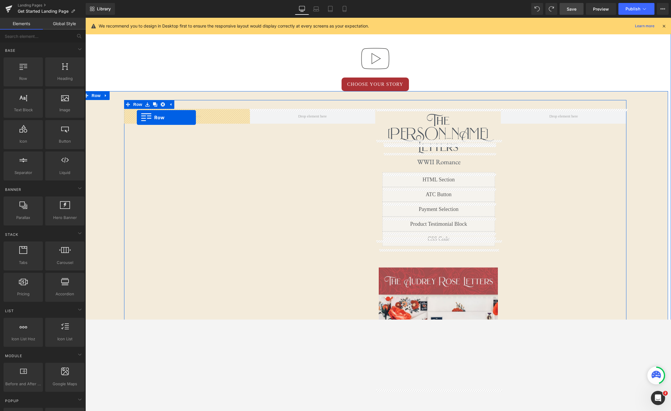
drag, startPoint x: 105, startPoint y: 92, endPoint x: 137, endPoint y: 117, distance: 40.8
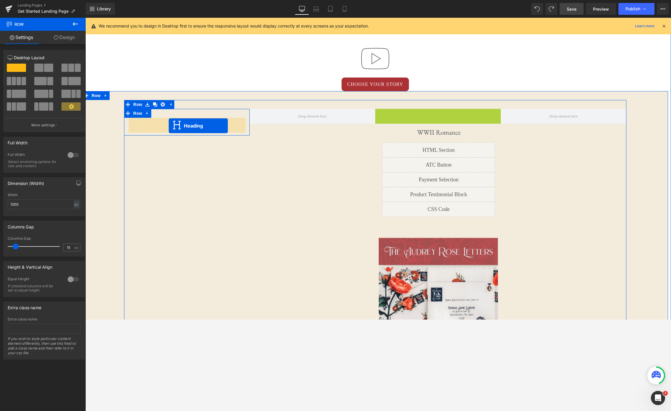
drag, startPoint x: 424, startPoint y: 124, endPoint x: 168, endPoint y: 126, distance: 255.1
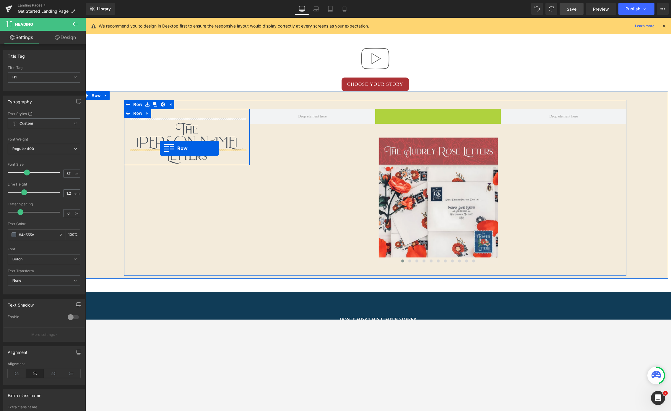
drag, startPoint x: 380, startPoint y: 114, endPoint x: 160, endPoint y: 148, distance: 222.7
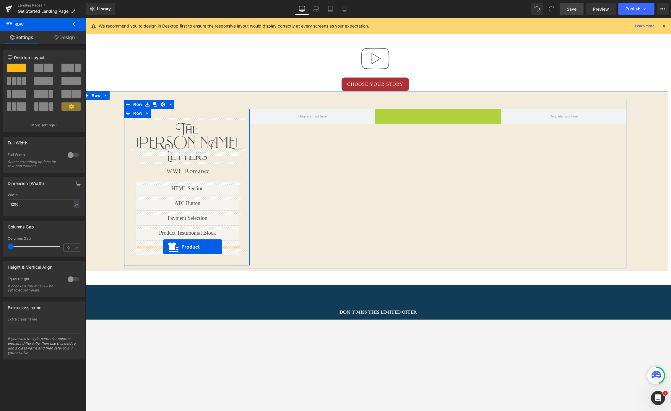
drag, startPoint x: 424, startPoint y: 114, endPoint x: 163, endPoint y: 246, distance: 292.8
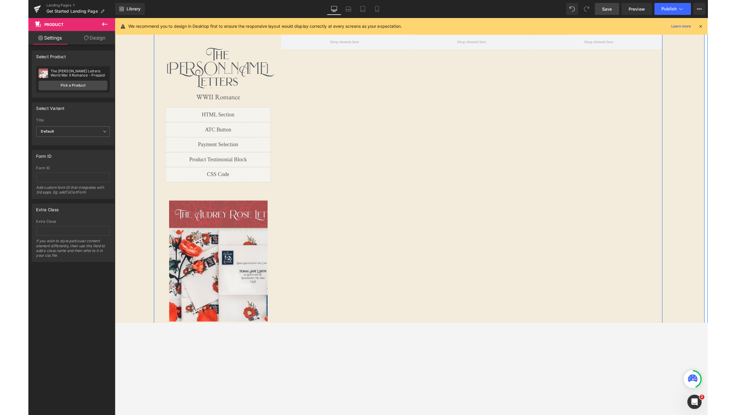
scroll to position [549, 0]
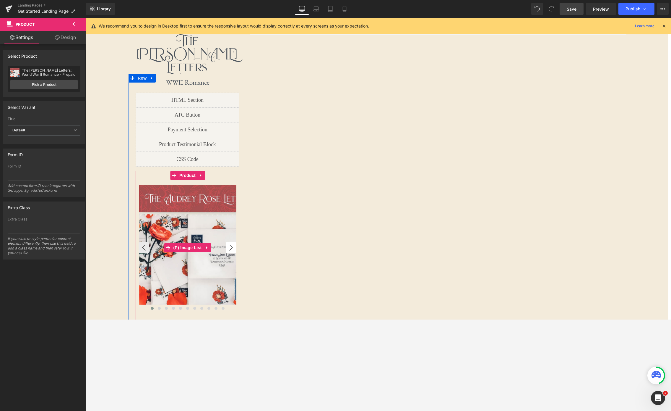
click at [233, 242] on button "›" at bounding box center [231, 247] width 11 height 11
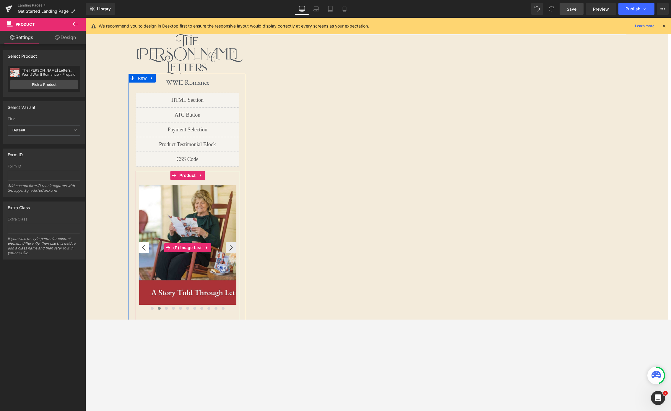
click at [144, 242] on button "‹" at bounding box center [144, 247] width 11 height 11
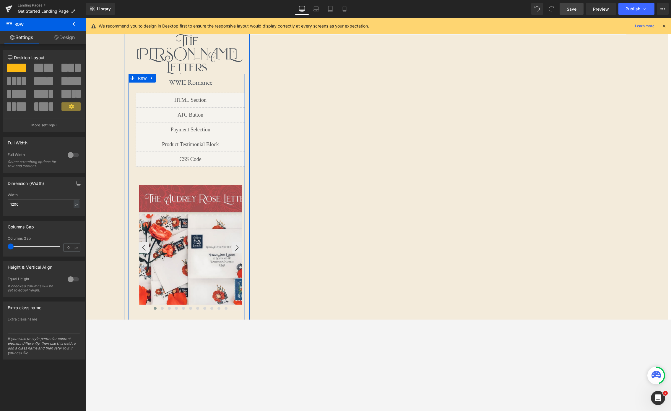
drag, startPoint x: 244, startPoint y: 199, endPoint x: 147, endPoint y: 199, distance: 96.3
click at [252, 198] on div "The Audrey Rose Letters Heading First letter mails in 1-3 business days! Text B…" at bounding box center [375, 170] width 502 height 317
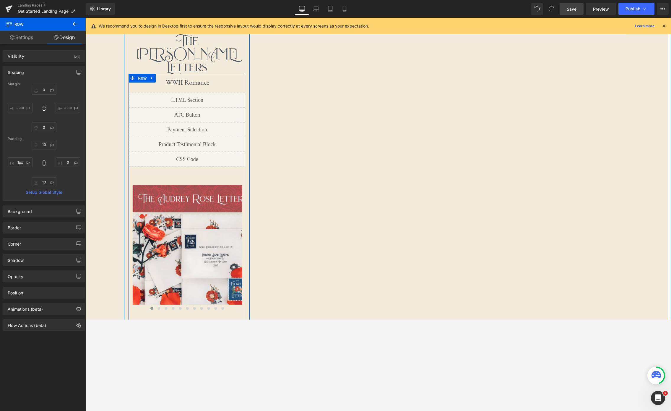
type input "0px"
drag, startPoint x: 135, startPoint y: 197, endPoint x: 125, endPoint y: 197, distance: 10.1
click at [125, 197] on div "The Audrey Rose Letters Heading First letter mails in 1-3 business days! Text B…" at bounding box center [187, 172] width 126 height 305
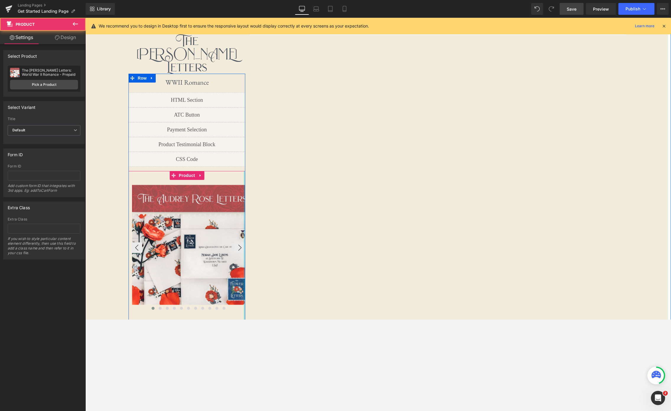
drag, startPoint x: 243, startPoint y: 195, endPoint x: 233, endPoint y: 195, distance: 10.4
click at [248, 195] on div "The Audrey Rose Letters Heading First letter mails in 1-3 business days! Text B…" at bounding box center [187, 175] width 126 height 293
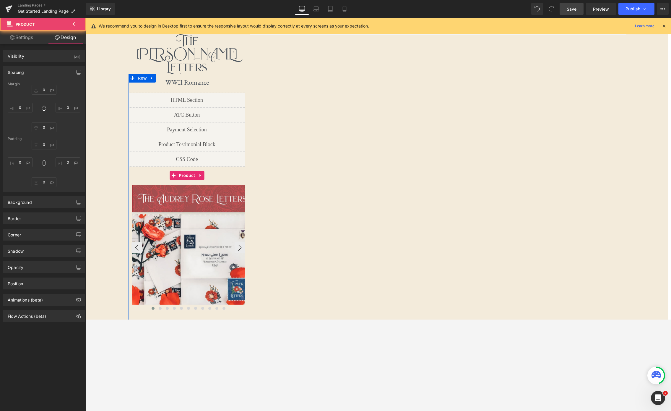
type input "0"
type input "30"
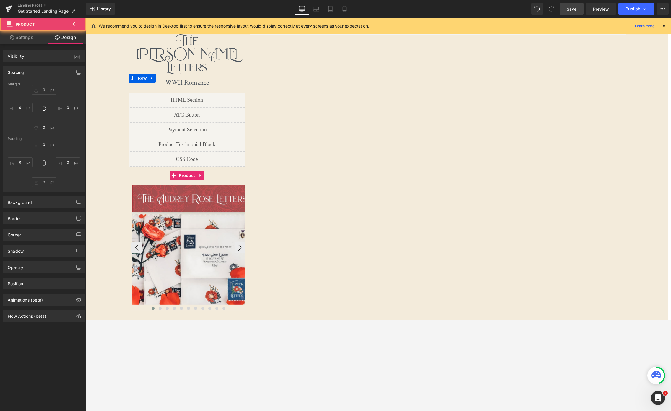
type input "0"
type input "30"
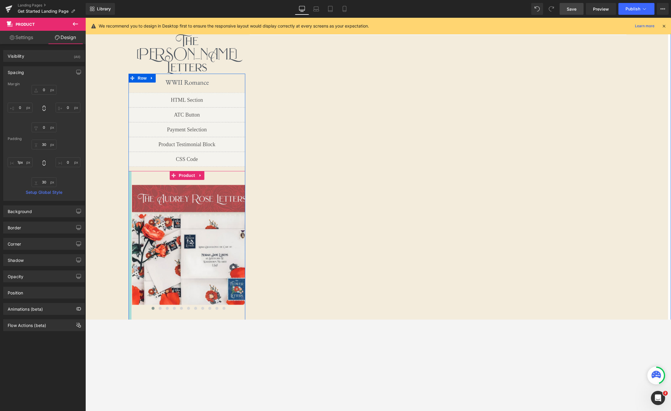
type input "0px"
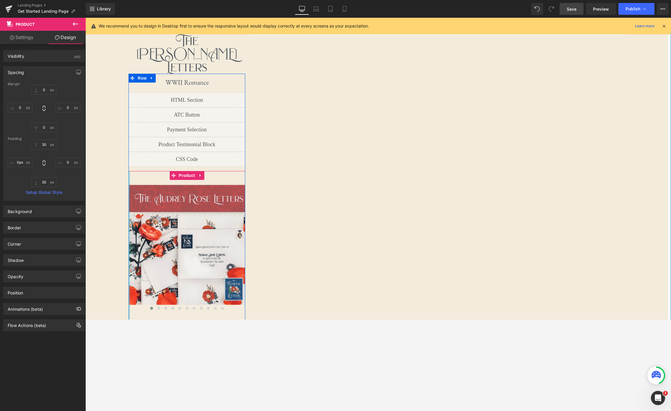
drag, startPoint x: 131, startPoint y: 195, endPoint x: 126, endPoint y: 195, distance: 5.0
click at [126, 195] on div "The Audrey Rose Letters Heading First letter mails in 1-3 business days! Text B…" at bounding box center [187, 175] width 126 height 293
click at [240, 242] on button "›" at bounding box center [240, 247] width 11 height 11
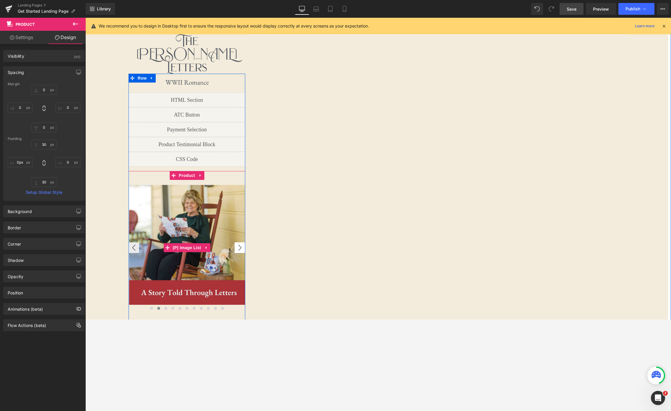
click at [240, 242] on button "›" at bounding box center [240, 247] width 11 height 11
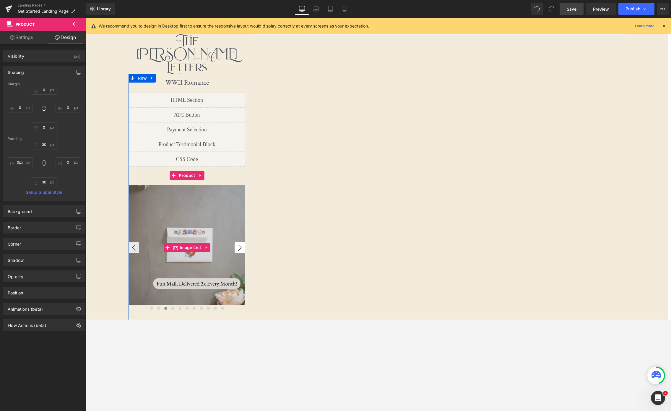
click at [240, 242] on button "›" at bounding box center [240, 247] width 11 height 11
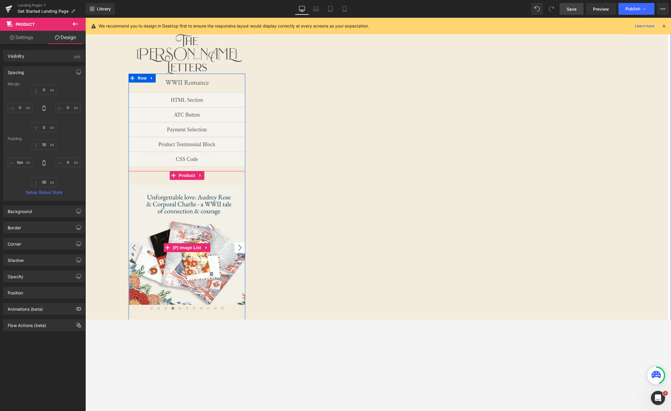
click at [240, 242] on button "›" at bounding box center [240, 247] width 11 height 11
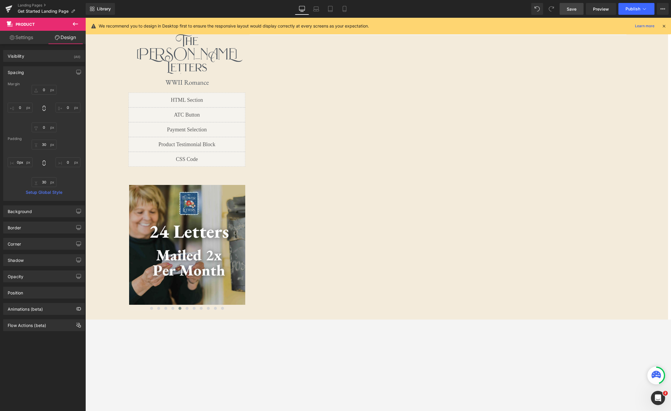
click at [505, 11] on link "Save" at bounding box center [572, 9] width 24 height 12
click at [505, 10] on span "Preview" at bounding box center [601, 9] width 16 height 6
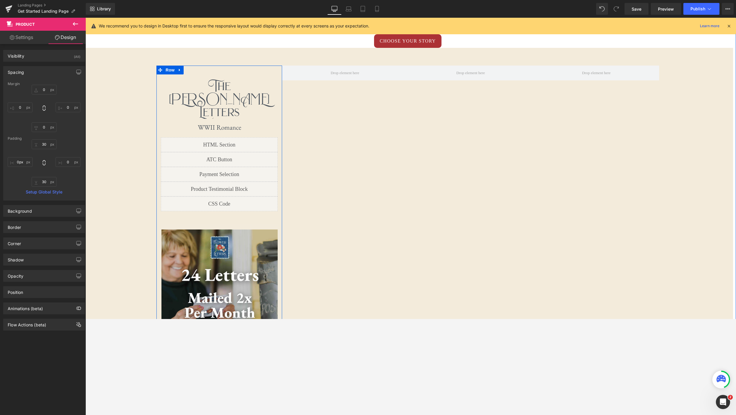
scroll to position [491, 0]
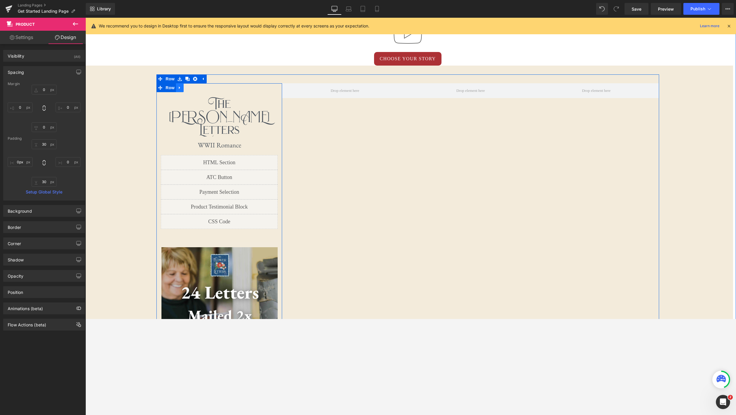
click at [180, 88] on icon at bounding box center [180, 87] width 4 height 4
click at [189, 88] on icon at bounding box center [187, 87] width 4 height 4
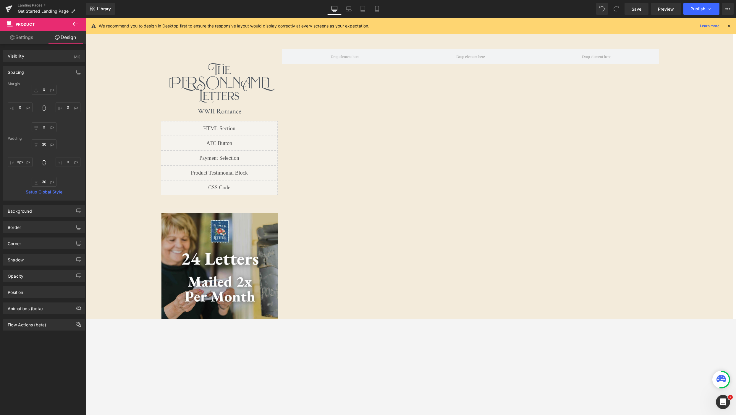
scroll to position [539, 0]
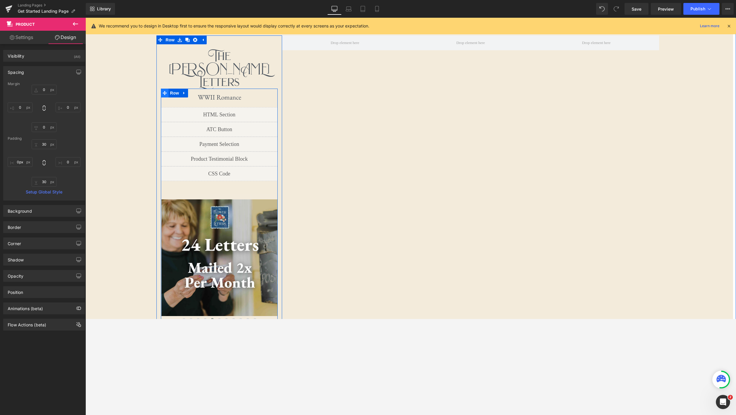
click at [164, 91] on icon at bounding box center [165, 93] width 4 height 4
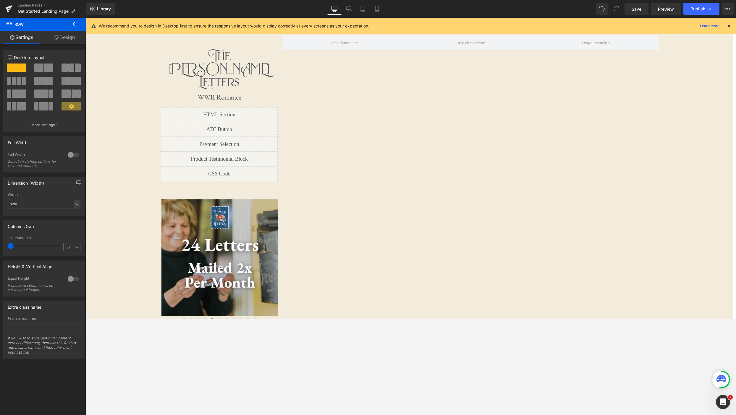
click at [75, 24] on icon at bounding box center [75, 24] width 5 height 4
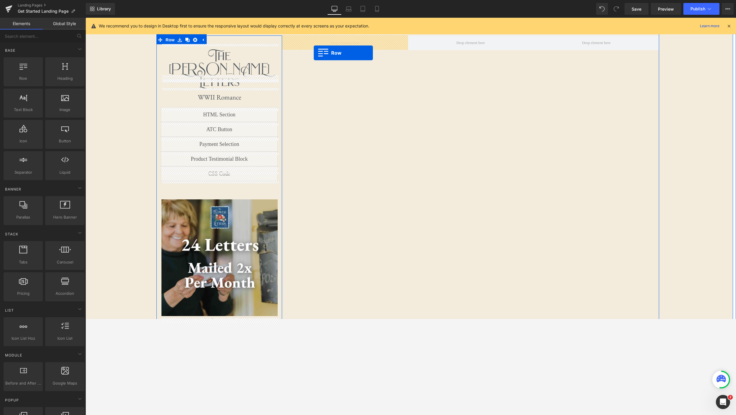
drag, startPoint x: 115, startPoint y: 89, endPoint x: 314, endPoint y: 53, distance: 201.6
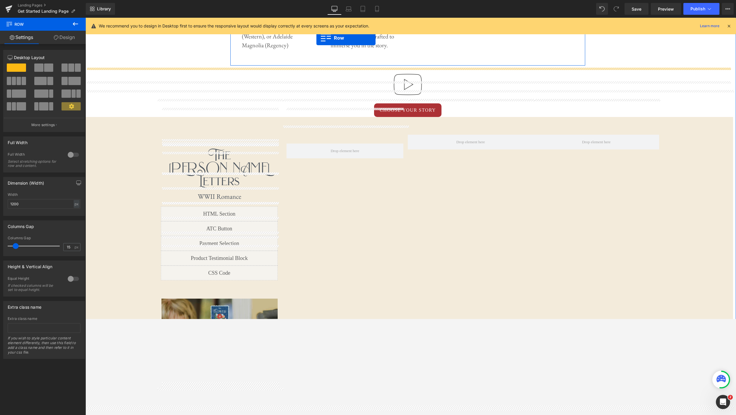
scroll to position [416, 0]
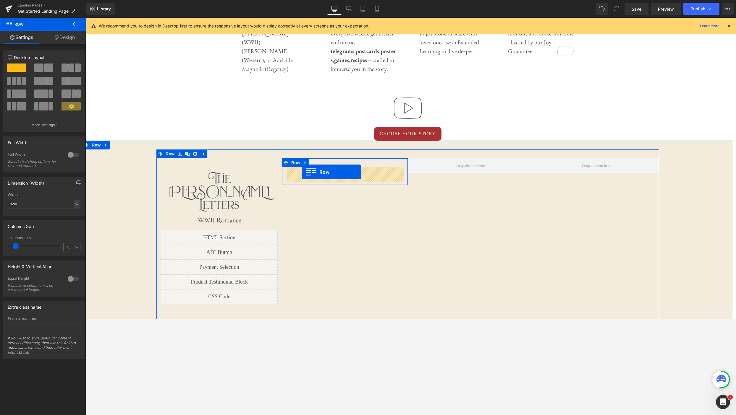
drag, startPoint x: 160, startPoint y: 103, endPoint x: 302, endPoint y: 172, distance: 158.2
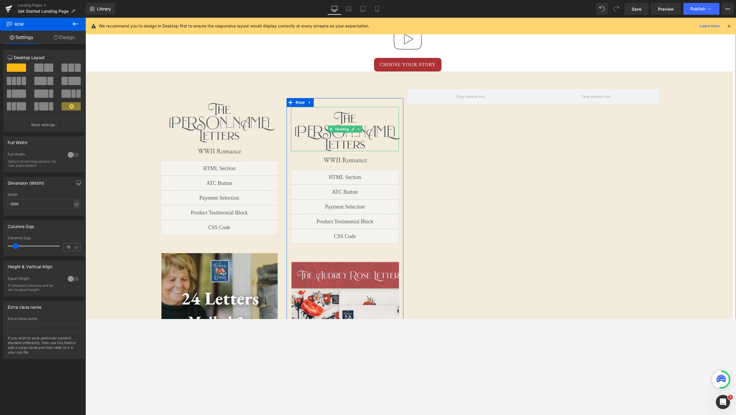
scroll to position [485, 0]
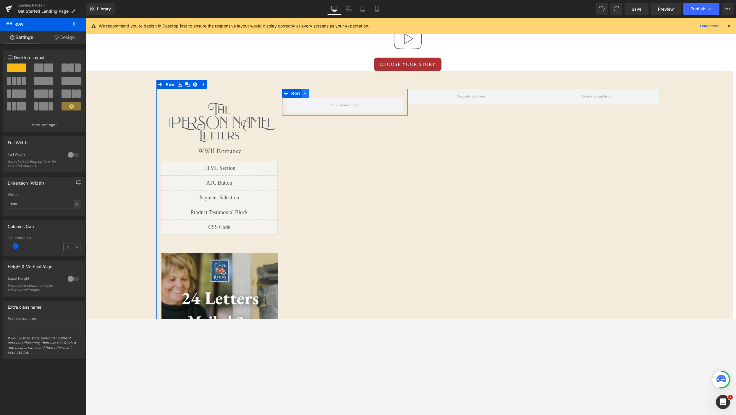
click at [307, 93] on icon at bounding box center [305, 93] width 4 height 4
click at [322, 93] on icon at bounding box center [321, 93] width 4 height 4
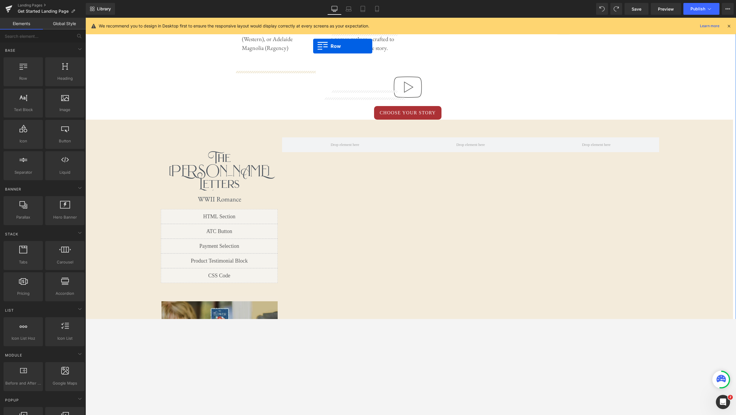
scroll to position [407, 0]
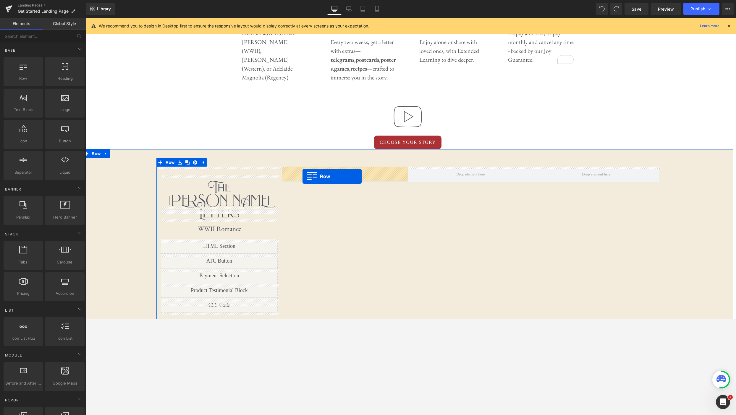
drag, startPoint x: 159, startPoint y: 142, endPoint x: 302, endPoint y: 176, distance: 147.4
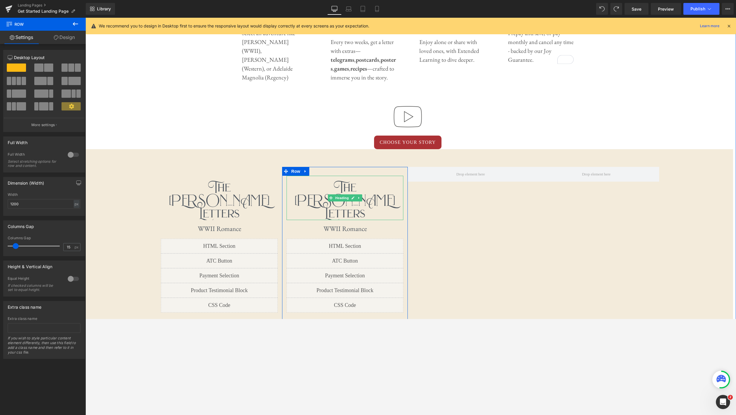
drag, startPoint x: 364, startPoint y: 200, endPoint x: 367, endPoint y: 202, distance: 3.2
click at [364, 200] on h1 "The [PERSON_NAME] Letters" at bounding box center [344, 200] width 117 height 39
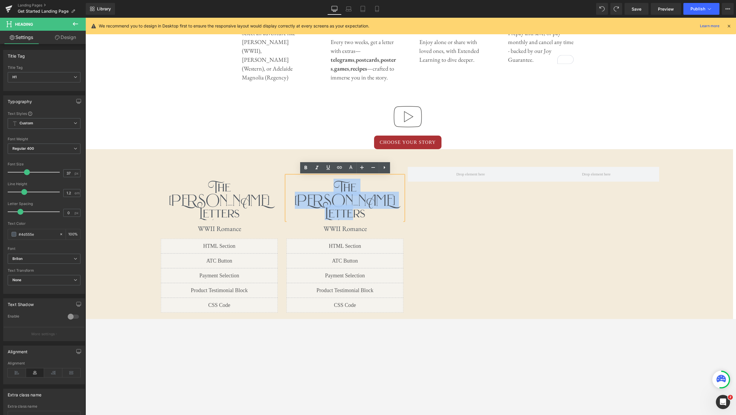
drag, startPoint x: 367, startPoint y: 204, endPoint x: 297, endPoint y: 188, distance: 71.9
click at [297, 188] on h1 "The [PERSON_NAME] Letters" at bounding box center [344, 200] width 117 height 39
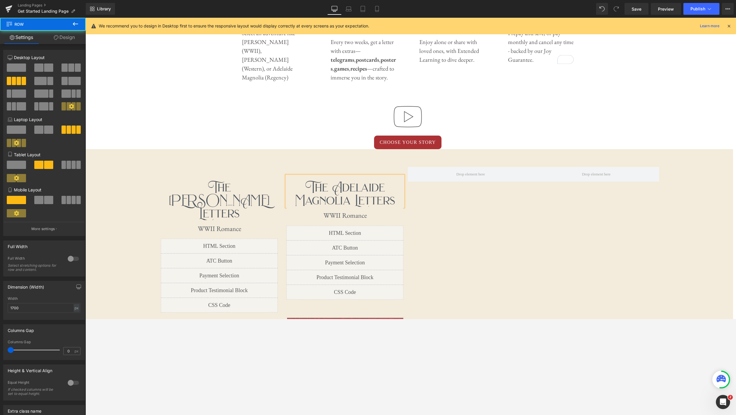
click at [465, 204] on div "The Audrey Rose Letters Heading First letter mails in 1-3 business days! Text B…" at bounding box center [407, 315] width 502 height 314
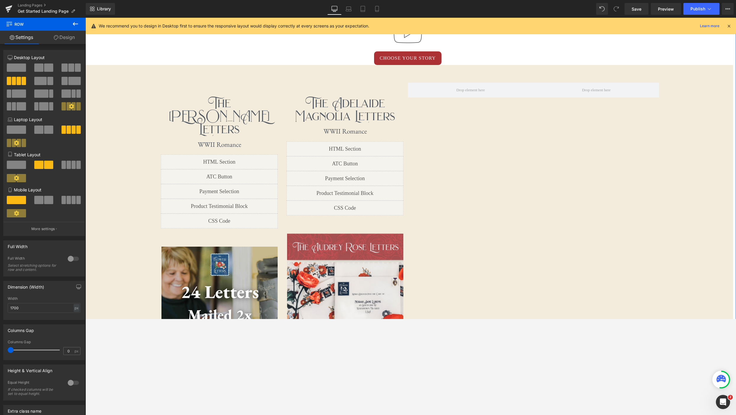
scroll to position [485, 0]
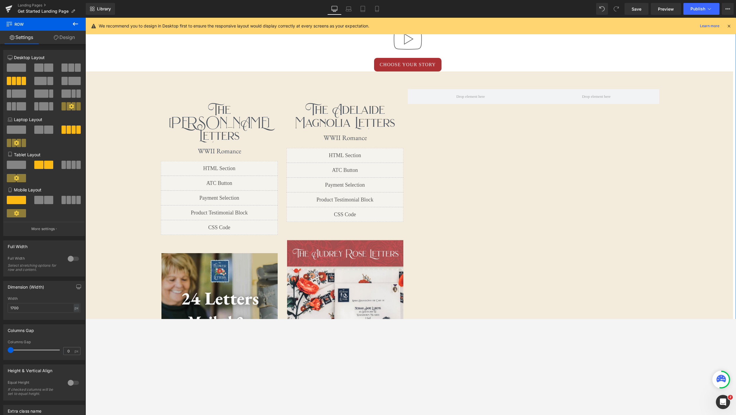
click at [361, 116] on div "The Adelaide Magnolia Letters Heading" at bounding box center [344, 113] width 117 height 31
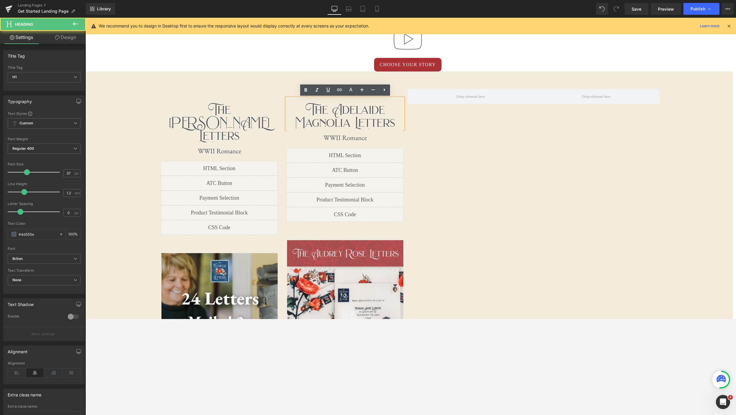
click at [442, 129] on div "The Audrey Rose Letters Heading First letter mails in 1-3 business days! Text B…" at bounding box center [407, 237] width 502 height 314
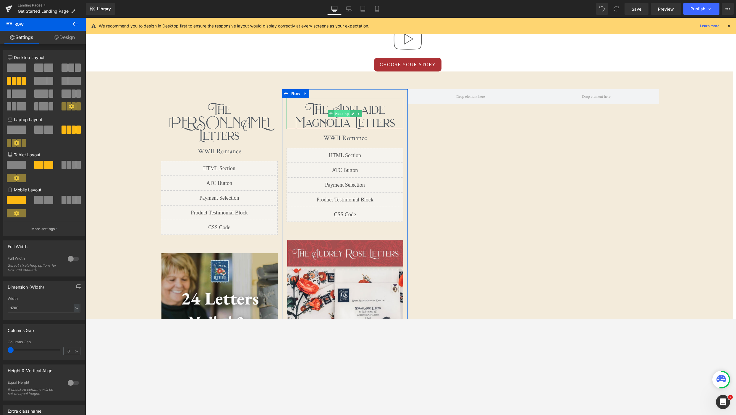
click at [345, 116] on span "Heading" at bounding box center [342, 113] width 16 height 7
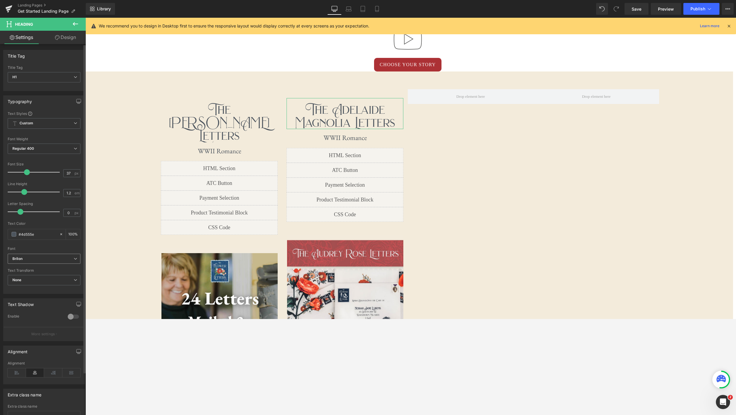
scroll to position [9, 0]
click at [72, 246] on span "Brilon" at bounding box center [44, 250] width 73 height 10
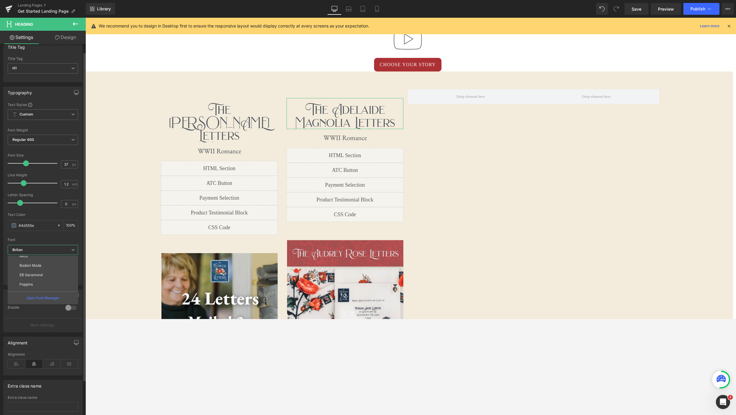
scroll to position [37, 0]
click at [47, 263] on li "Bodoni Moda" at bounding box center [44, 261] width 73 height 9
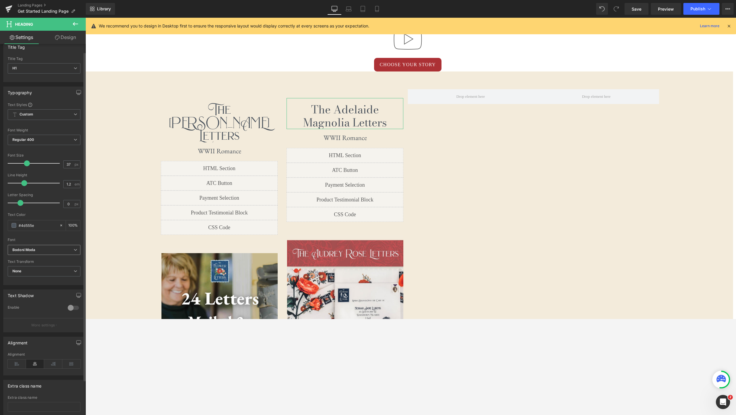
click at [68, 253] on span "Bodoni Moda" at bounding box center [44, 250] width 73 height 10
click at [50, 267] on li "[PERSON_NAME]" at bounding box center [44, 265] width 73 height 9
click at [70, 253] on span "[PERSON_NAME]" at bounding box center [44, 250] width 73 height 10
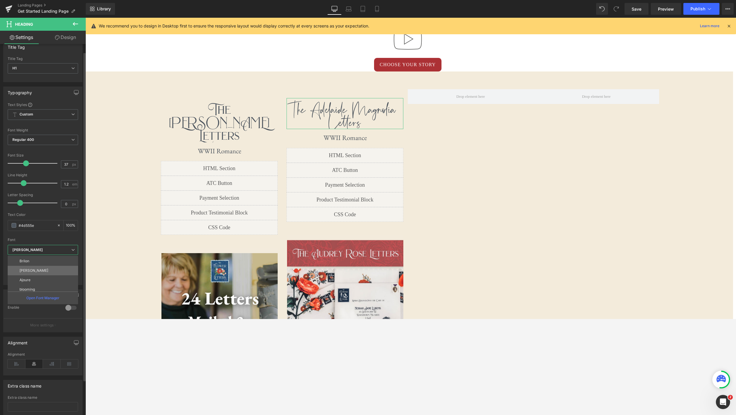
scroll to position [97, 0]
click at [54, 269] on li "[PERSON_NAME]" at bounding box center [44, 267] width 73 height 9
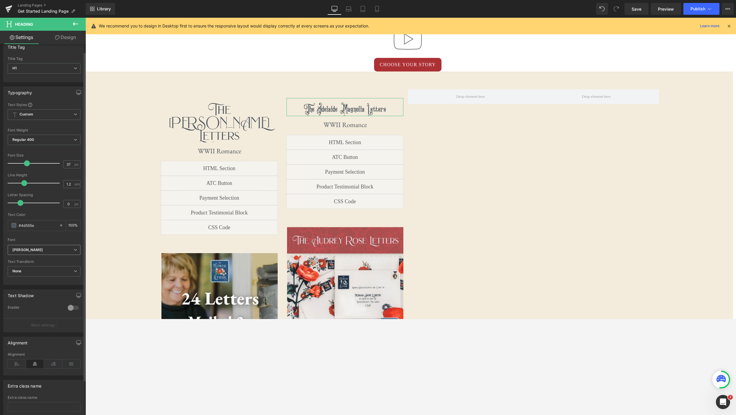
click at [74, 249] on icon at bounding box center [76, 250] width 4 height 4
click at [37, 278] on li "Ajoure" at bounding box center [44, 276] width 73 height 9
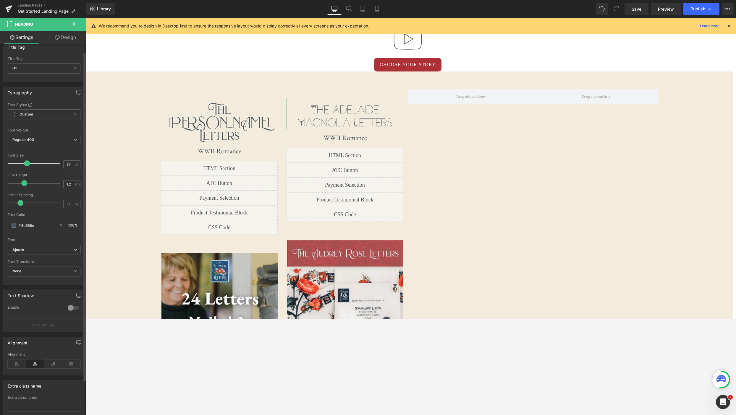
click at [73, 253] on span "Ajoure" at bounding box center [44, 250] width 73 height 10
click at [50, 269] on li "PMOrchid" at bounding box center [44, 267] width 73 height 9
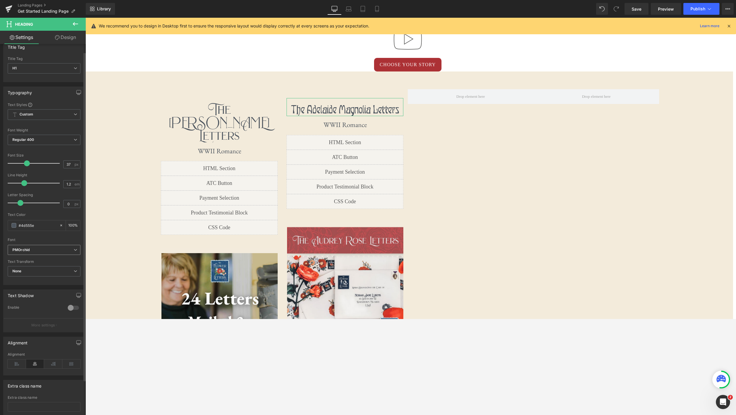
click at [74, 249] on icon at bounding box center [76, 250] width 4 height 4
click at [53, 284] on li "Playfair Display" at bounding box center [44, 286] width 73 height 9
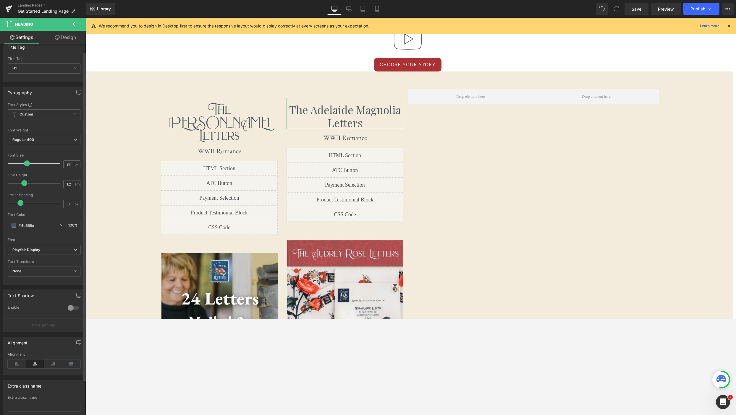
click at [72, 253] on span "Playfair Display" at bounding box center [44, 250] width 73 height 10
click at [44, 277] on li "Poppins" at bounding box center [44, 276] width 73 height 9
click at [74, 250] on icon at bounding box center [76, 250] width 4 height 4
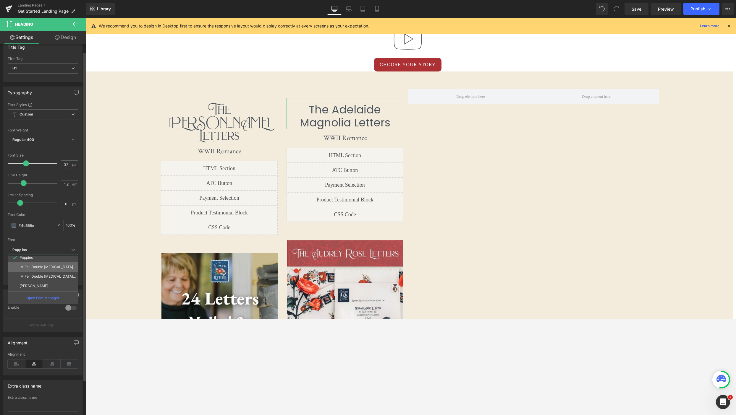
scroll to position [60, 0]
click at [55, 265] on li "IM Fell Double [MEDICAL_DATA]" at bounding box center [44, 266] width 73 height 9
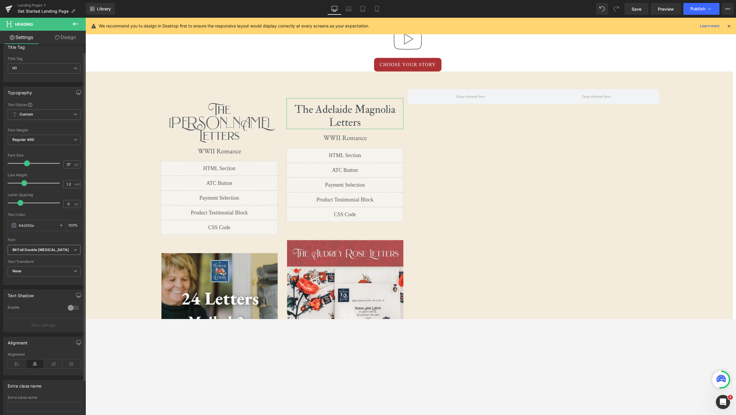
click at [74, 252] on icon at bounding box center [76, 250] width 4 height 4
click at [51, 274] on p "IM Fell Double [MEDICAL_DATA] SC" at bounding box center [48, 276] width 56 height 4
click at [351, 138] on link at bounding box center [353, 137] width 6 height 7
click at [361, 139] on h1 "WWII Romance" at bounding box center [345, 138] width 116 height 8
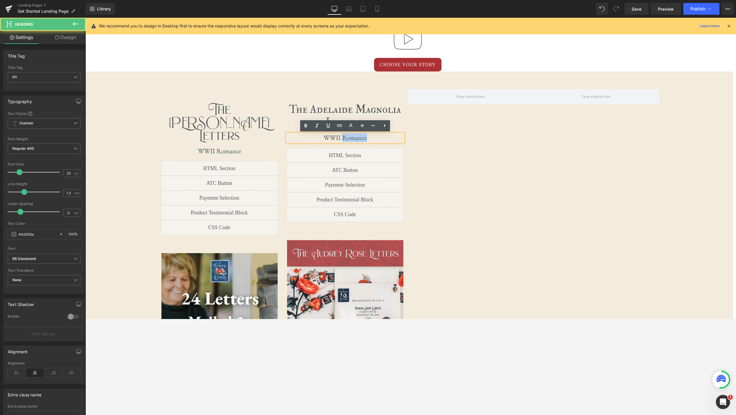
click at [361, 139] on h1 "WWII Romance" at bounding box center [345, 138] width 116 height 8
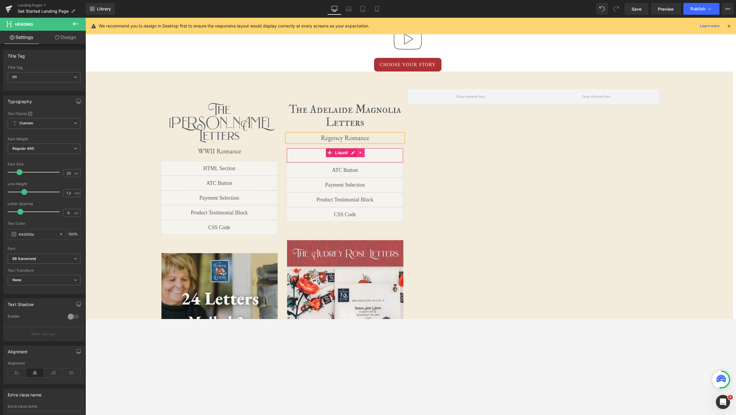
click at [362, 155] on icon at bounding box center [360, 153] width 4 height 4
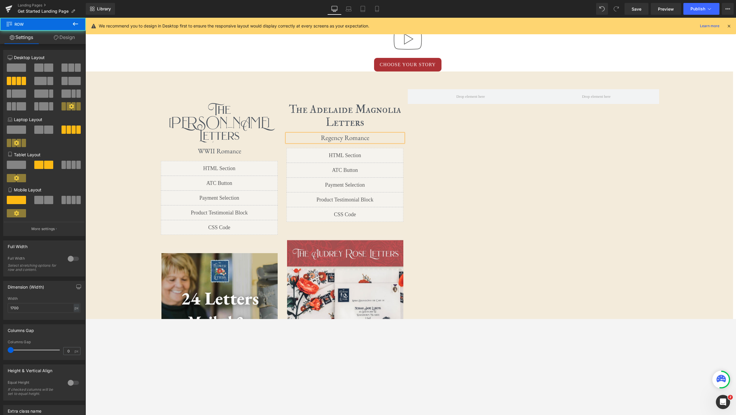
drag, startPoint x: 457, startPoint y: 154, endPoint x: 454, endPoint y: 153, distance: 3.3
click at [457, 154] on div "The Audrey Rose Letters Heading First letter mails in 1-3 business days! Text B…" at bounding box center [407, 237] width 502 height 314
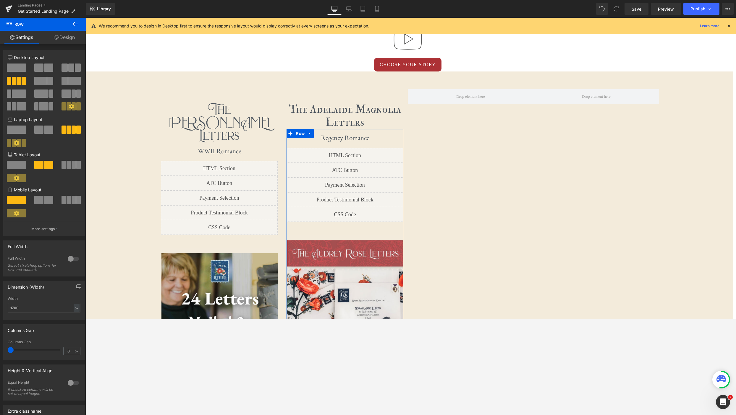
scroll to position [515, 0]
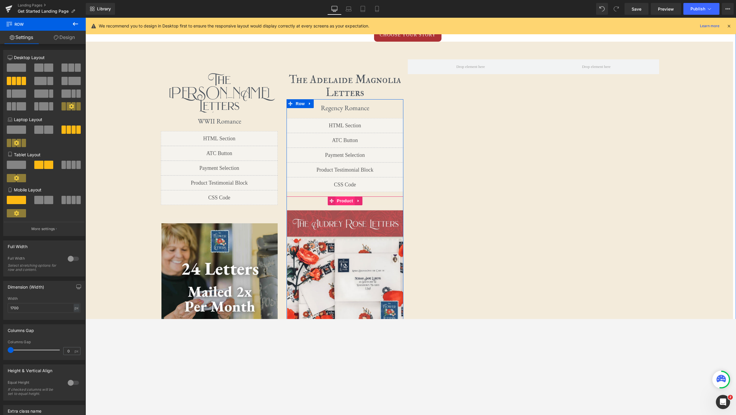
click at [342, 203] on span "Product" at bounding box center [344, 201] width 19 height 9
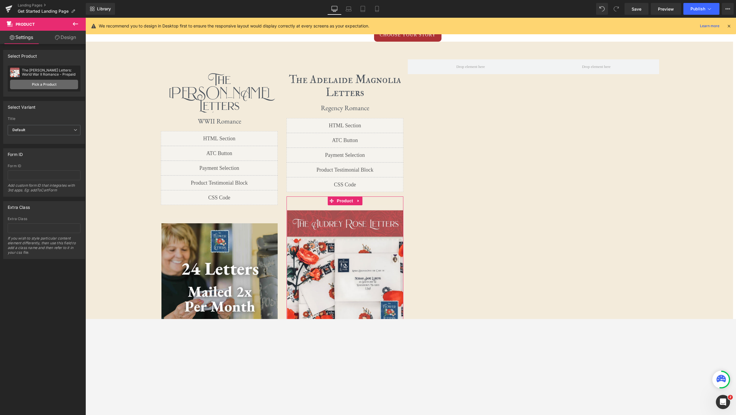
click at [33, 84] on link "Pick a Product" at bounding box center [44, 84] width 68 height 9
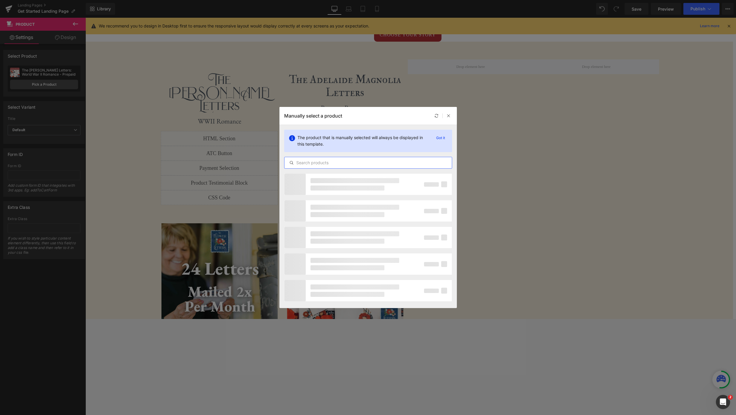
click at [348, 161] on input "text" at bounding box center [367, 162] width 167 height 7
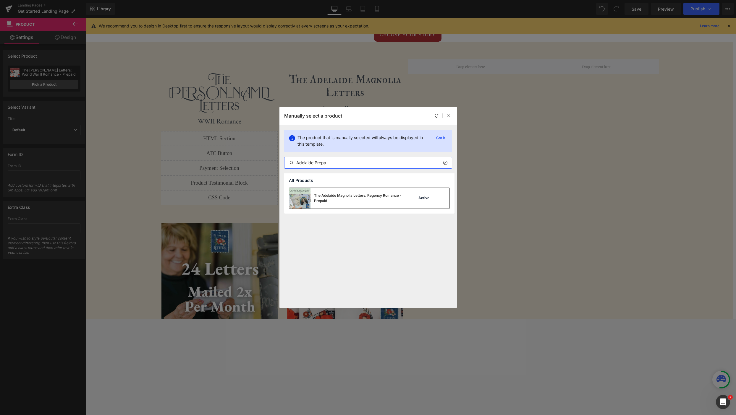
type input "Adelaide Prepa"
click at [363, 196] on div "The Adelaide Magnolia Letters: Regency Romance - Prepaid" at bounding box center [358, 198] width 89 height 11
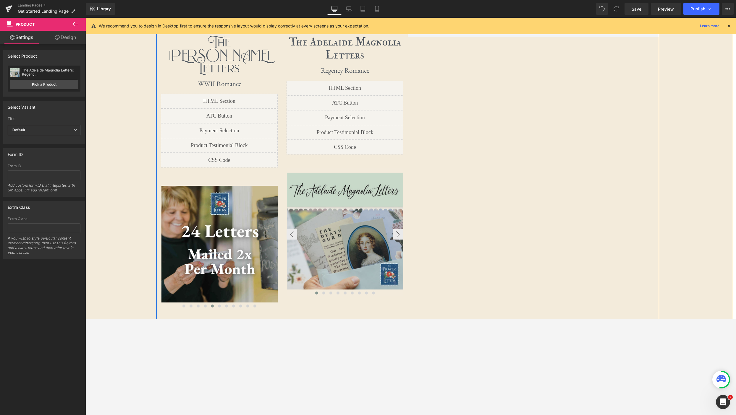
scroll to position [555, 0]
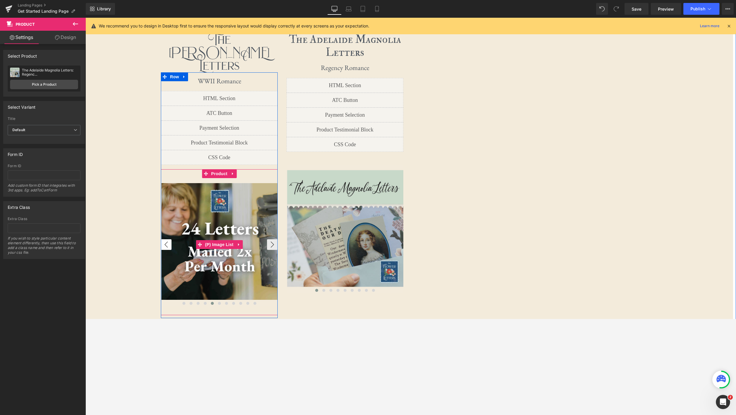
click at [169, 239] on button "‹" at bounding box center [166, 244] width 11 height 11
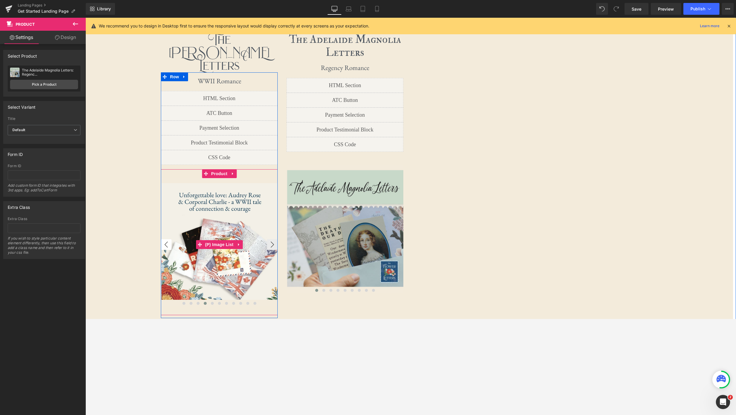
click at [168, 239] on button "‹" at bounding box center [166, 244] width 11 height 11
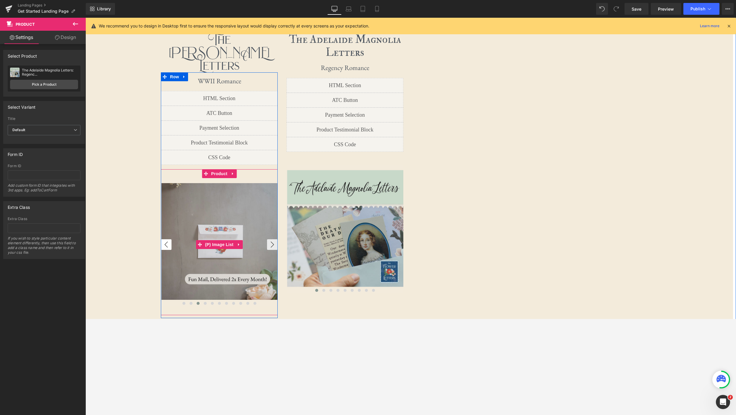
click at [168, 239] on button "‹" at bounding box center [166, 244] width 11 height 11
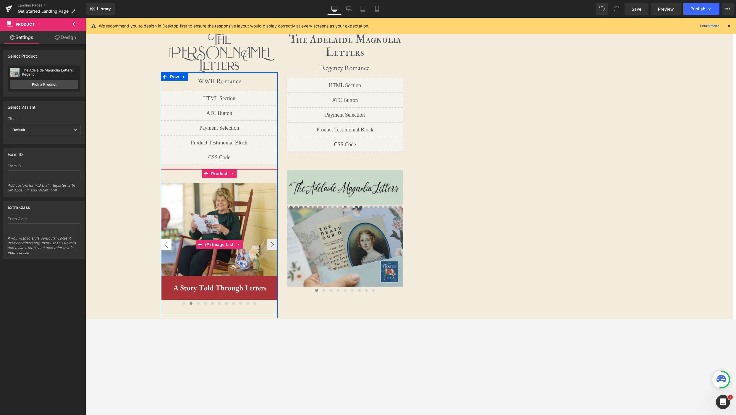
click at [168, 239] on button "‹" at bounding box center [166, 244] width 11 height 11
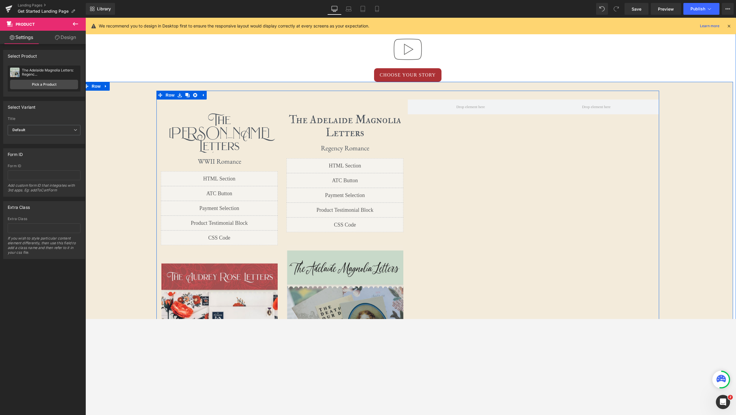
scroll to position [477, 0]
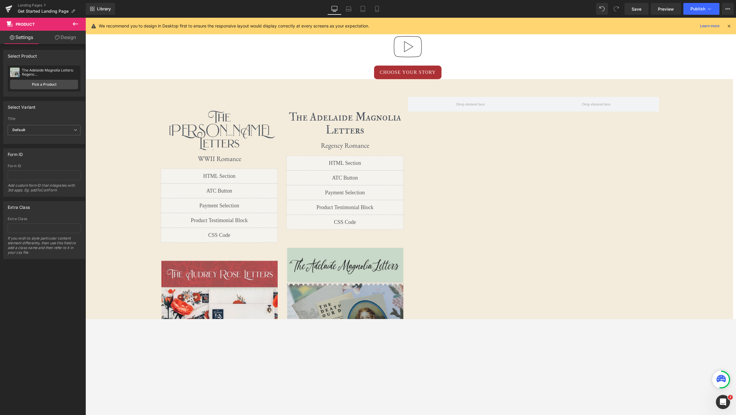
click at [76, 25] on icon at bounding box center [75, 23] width 7 height 7
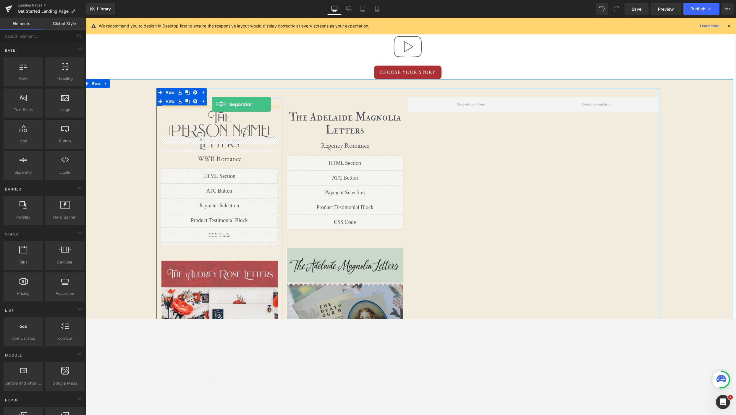
drag, startPoint x: 100, startPoint y: 180, endPoint x: 212, endPoint y: 104, distance: 134.8
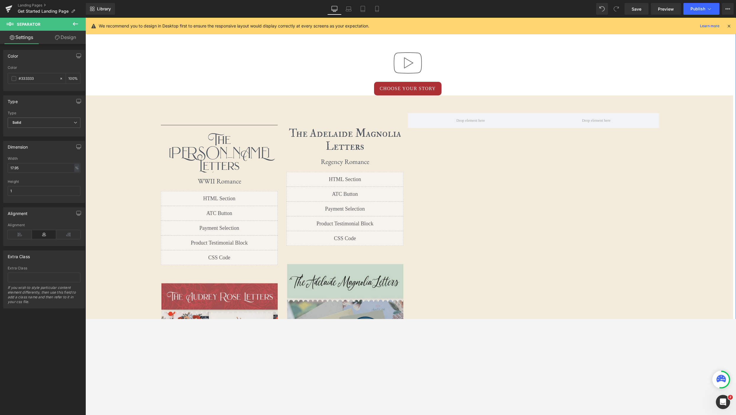
scroll to position [430, 0]
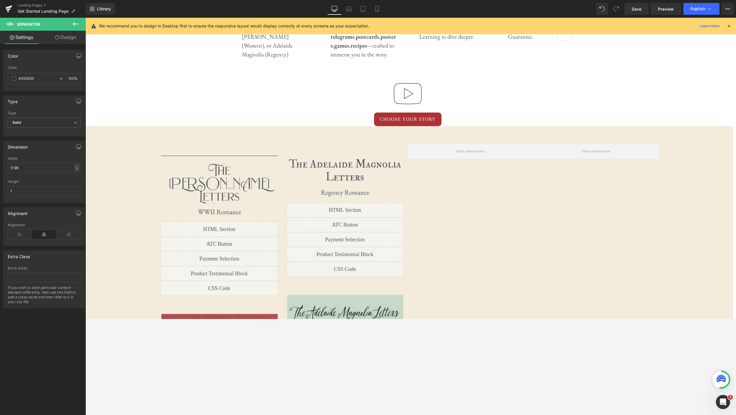
click at [75, 26] on icon at bounding box center [75, 23] width 7 height 7
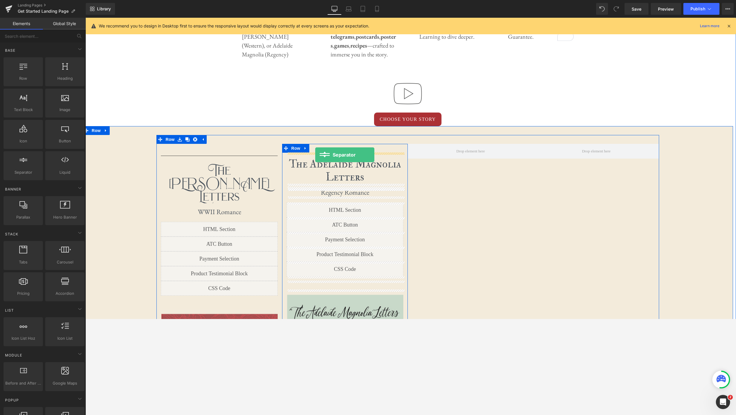
drag, startPoint x: 110, startPoint y: 174, endPoint x: 315, endPoint y: 155, distance: 205.7
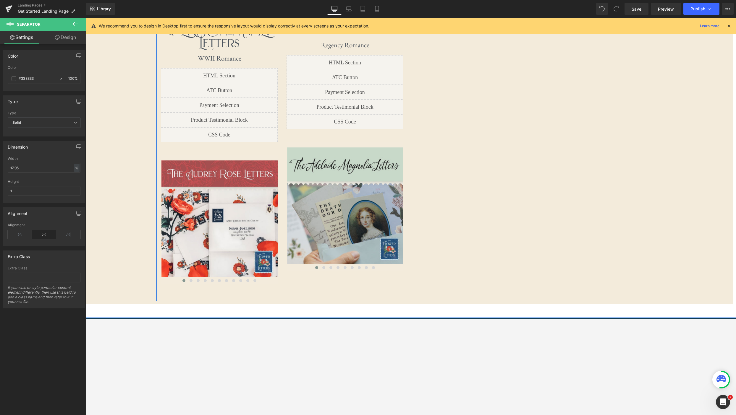
scroll to position [587, 0]
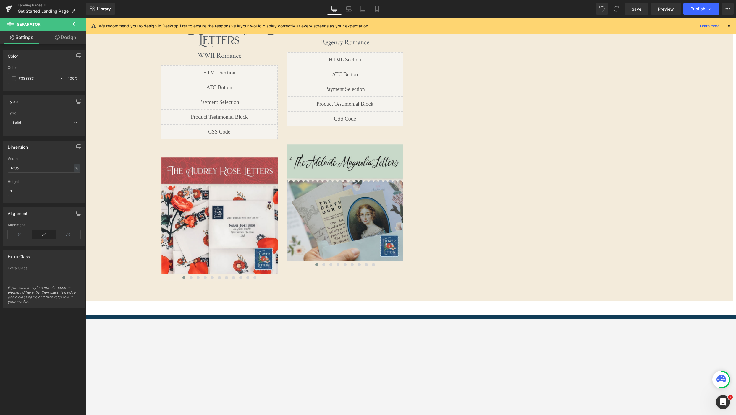
click at [77, 22] on icon at bounding box center [75, 23] width 7 height 7
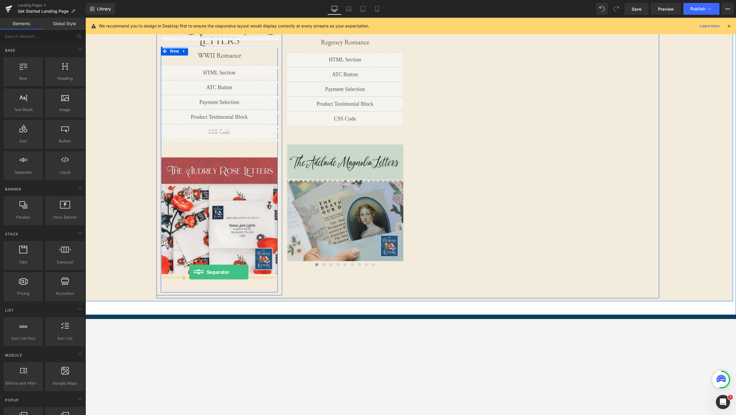
drag, startPoint x: 112, startPoint y: 179, endPoint x: 189, endPoint y: 272, distance: 120.5
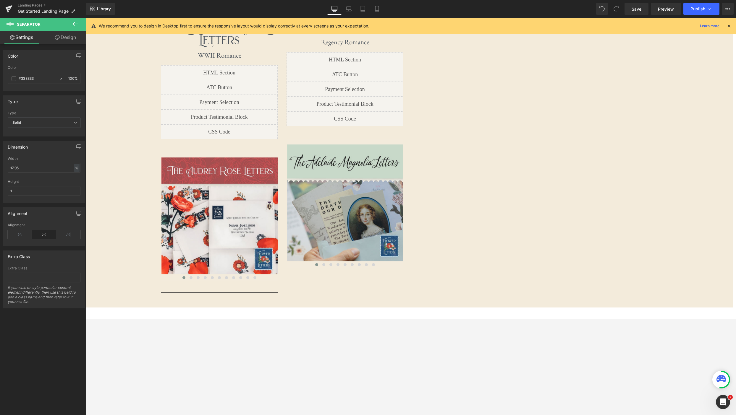
click at [73, 23] on icon at bounding box center [75, 23] width 7 height 7
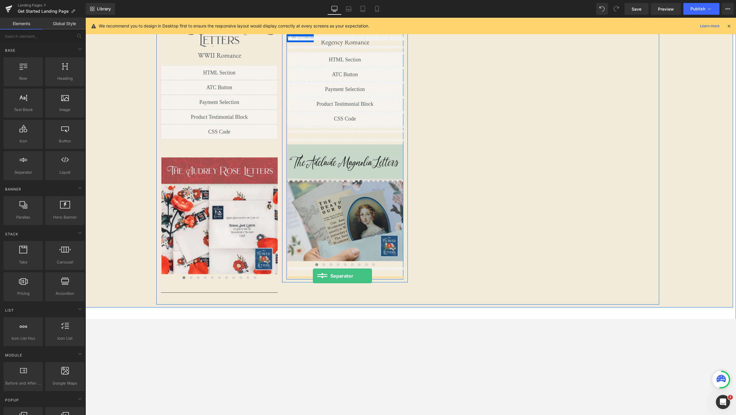
drag, startPoint x: 114, startPoint y: 185, endPoint x: 314, endPoint y: 276, distance: 219.4
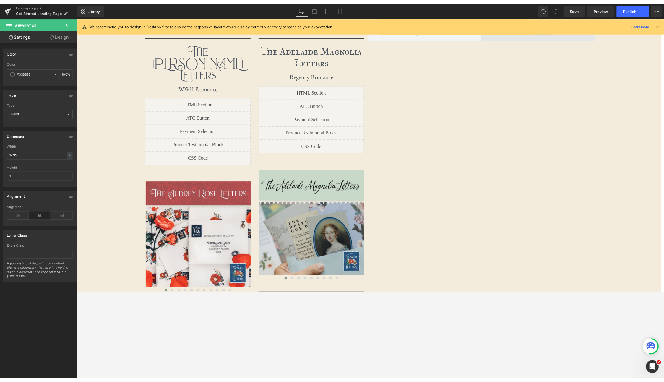
scroll to position [548, 0]
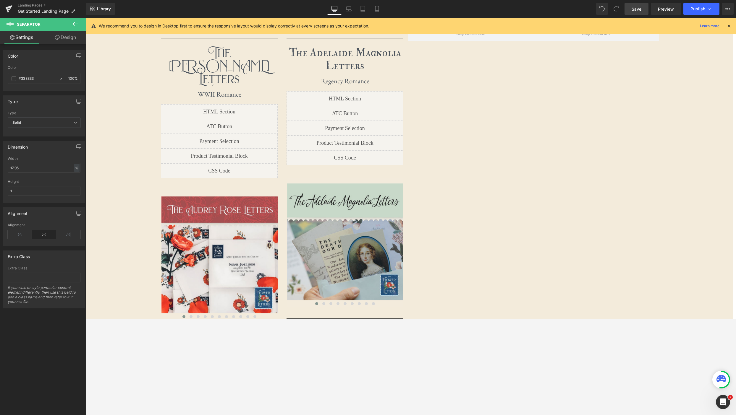
click at [505, 9] on span "Save" at bounding box center [636, 9] width 10 height 6
click at [505, 11] on span "Preview" at bounding box center [666, 9] width 16 height 6
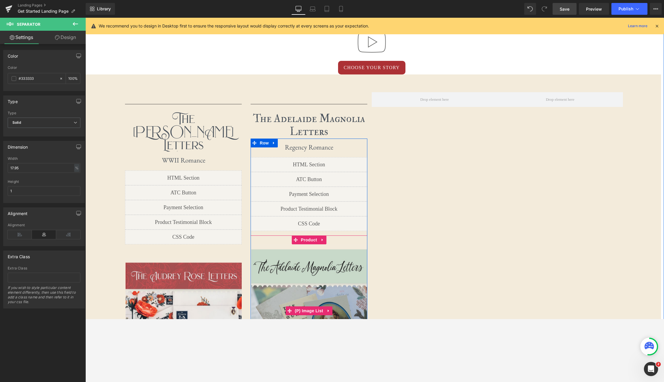
scroll to position [439, 0]
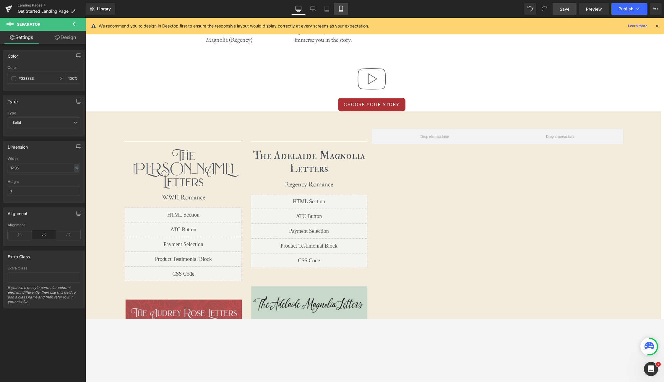
click at [341, 10] on icon at bounding box center [341, 9] width 6 height 6
type input "100"
type input "68.75"
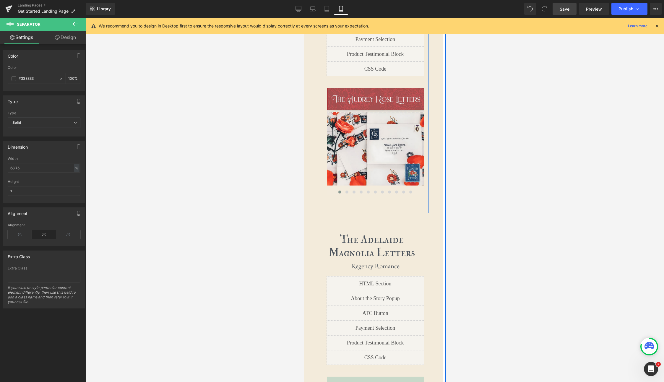
scroll to position [1463, 0]
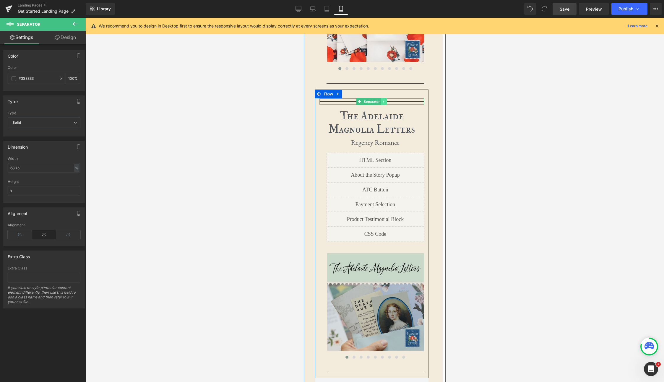
click at [385, 100] on icon at bounding box center [383, 102] width 3 height 4
click at [389, 98] on link at bounding box center [387, 101] width 6 height 7
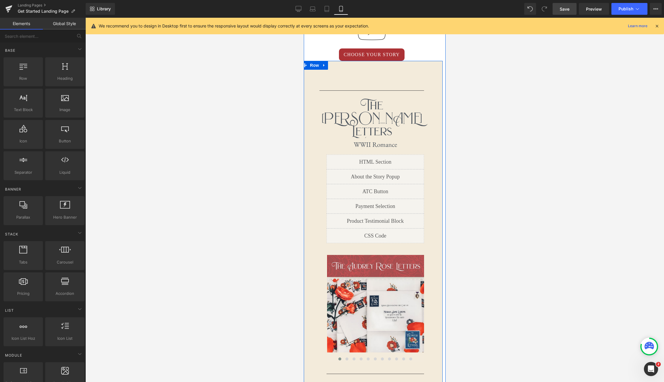
scroll to position [1163, 0]
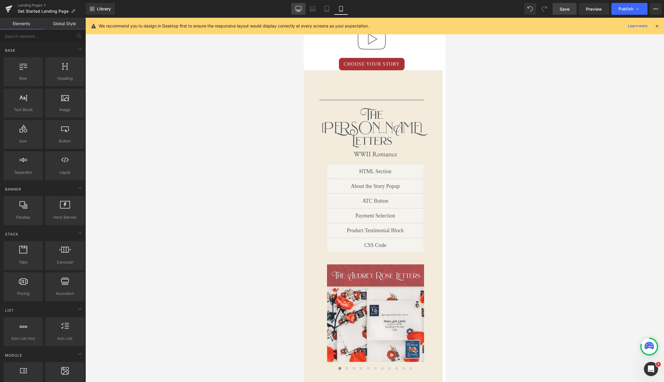
click at [295, 10] on link "Desktop" at bounding box center [298, 9] width 14 height 12
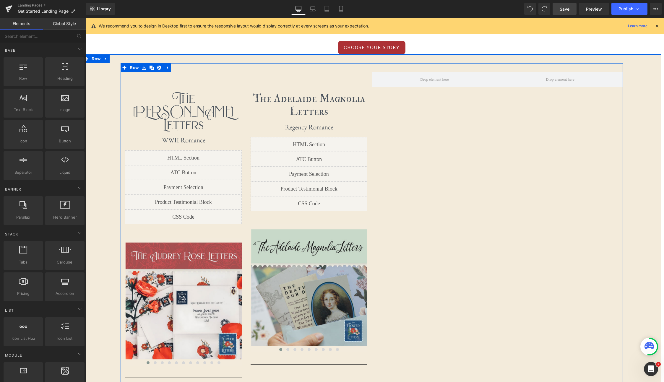
scroll to position [459, 0]
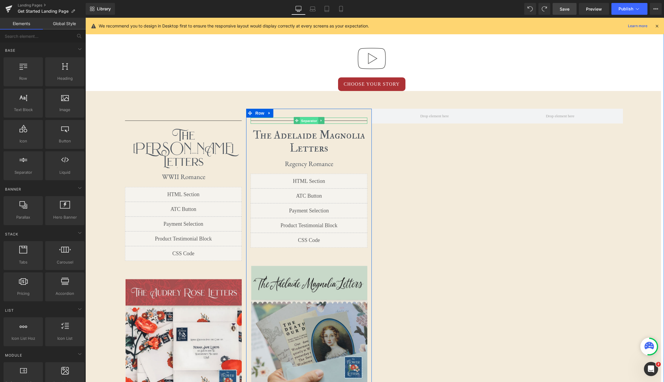
click at [309, 121] on span "Separator" at bounding box center [309, 120] width 18 height 7
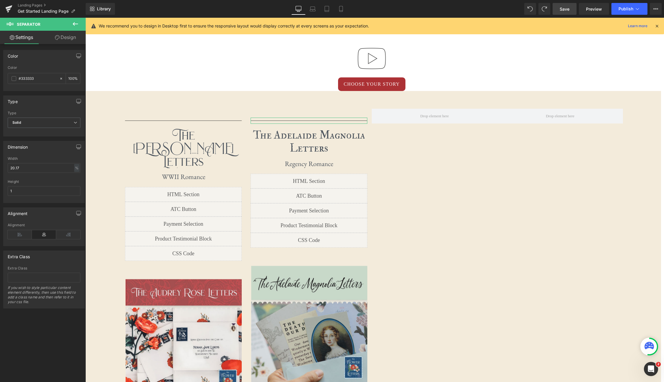
click at [70, 37] on link "Design" at bounding box center [65, 37] width 43 height 13
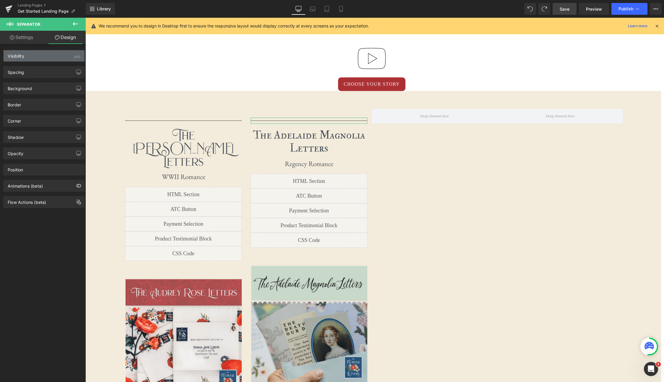
click at [74, 55] on div "(All)" at bounding box center [77, 55] width 7 height 10
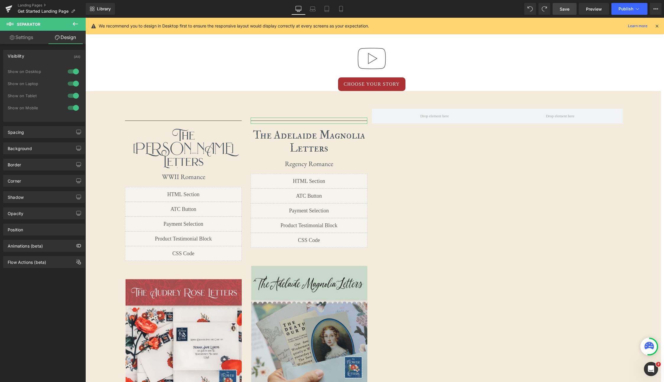
click at [72, 108] on div at bounding box center [73, 107] width 14 height 9
click at [71, 95] on div at bounding box center [73, 95] width 14 height 9
click at [505, 12] on link "Save" at bounding box center [565, 9] width 24 height 12
click at [335, 9] on icon at bounding box center [335, 9] width 6 height 6
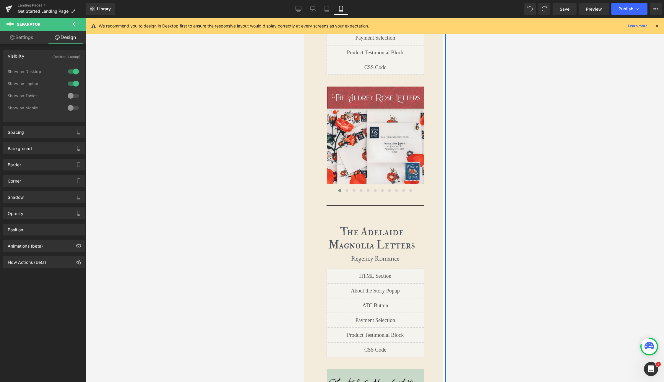
scroll to position [1341, 0]
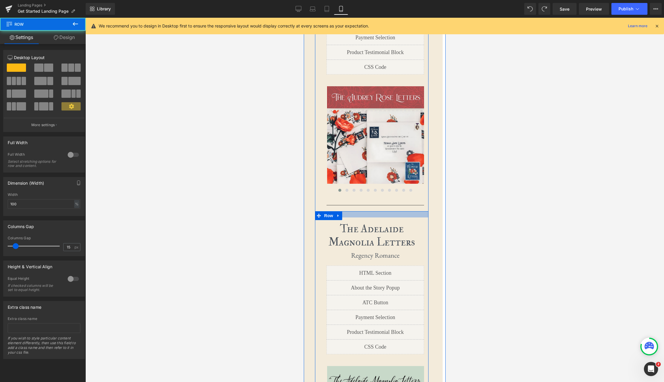
drag, startPoint x: 387, startPoint y: 194, endPoint x: 391, endPoint y: 193, distance: 3.8
click at [390, 211] on div at bounding box center [371, 214] width 113 height 6
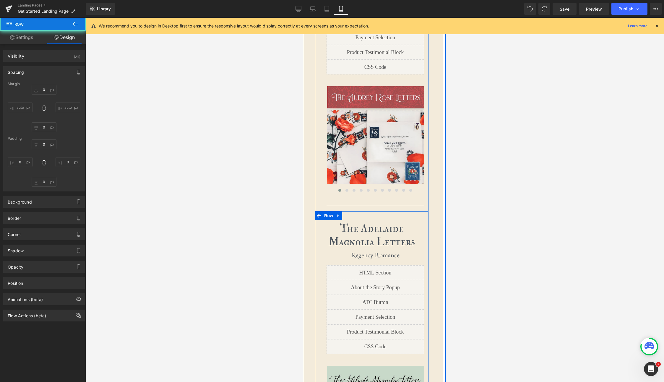
type input "0"
type input "20"
type input "0"
type input "10"
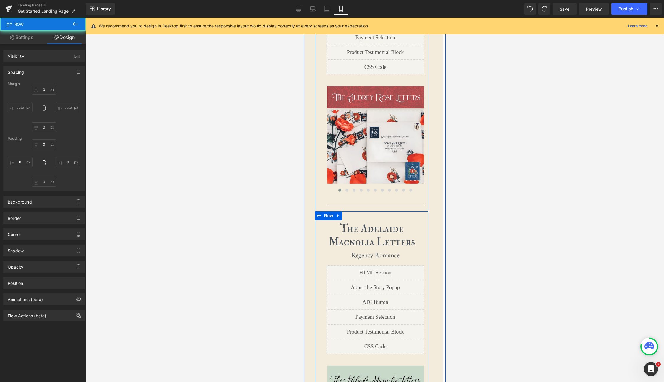
type input "0"
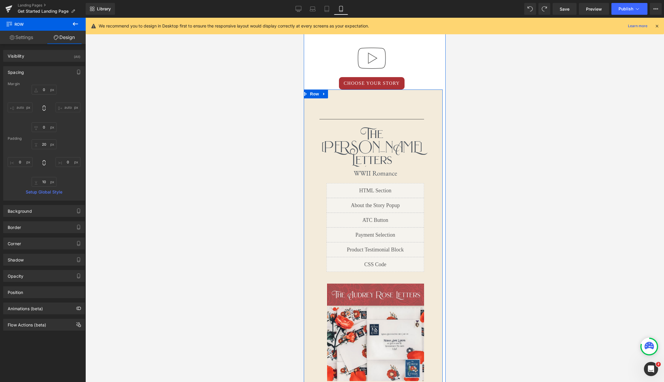
scroll to position [1141, 0]
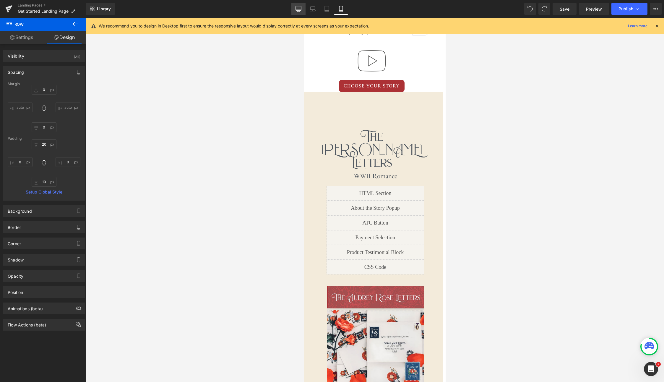
click at [300, 8] on icon at bounding box center [299, 9] width 6 height 6
type input "0"
type input "30"
type input "0"
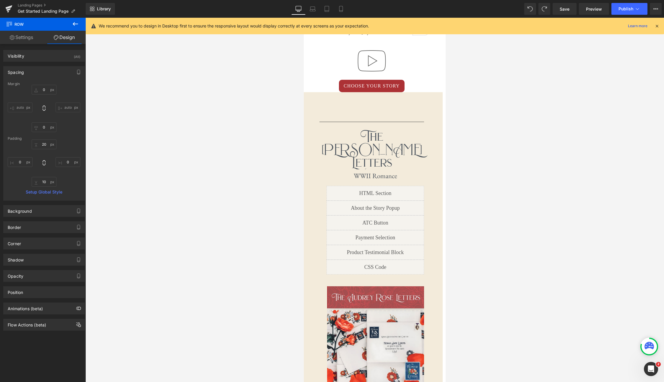
type input "10"
type input "0"
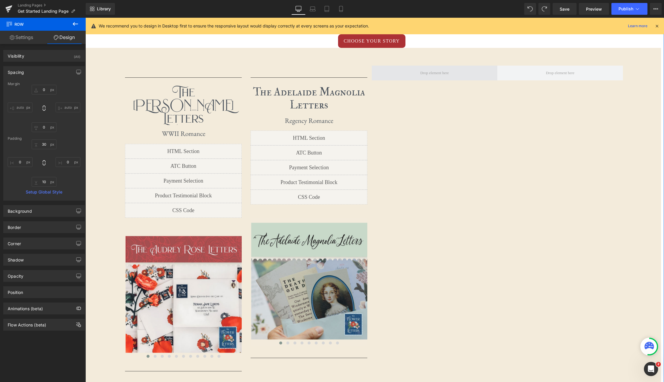
scroll to position [489, 0]
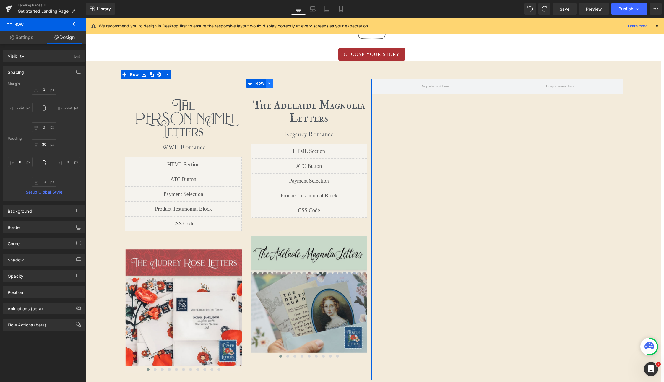
click at [273, 84] on link at bounding box center [270, 83] width 8 height 9
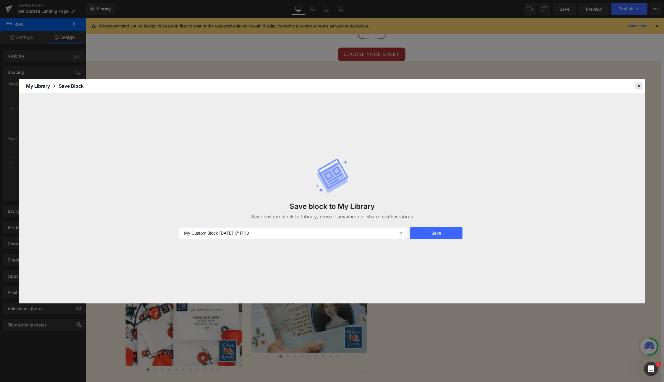
click at [505, 85] on icon at bounding box center [638, 85] width 5 height 5
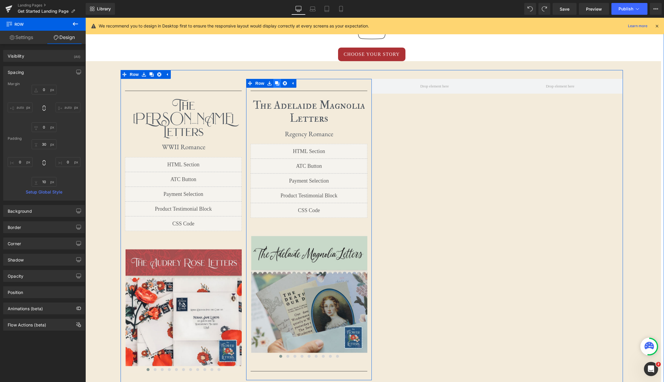
click at [278, 85] on icon at bounding box center [277, 83] width 4 height 4
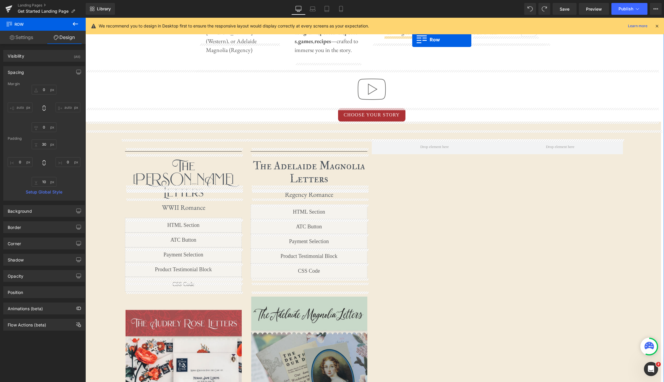
scroll to position [399, 0]
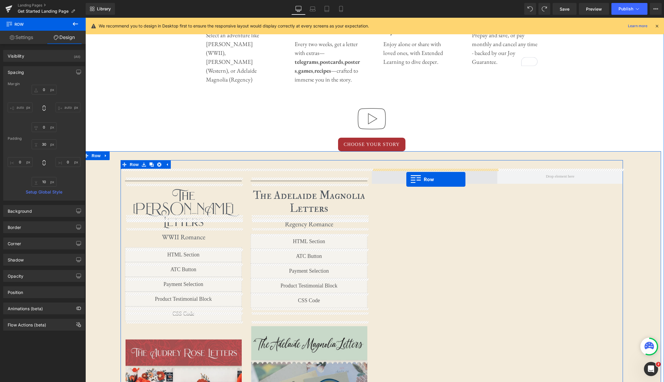
drag, startPoint x: 250, startPoint y: 97, endPoint x: 406, endPoint y: 179, distance: 176.9
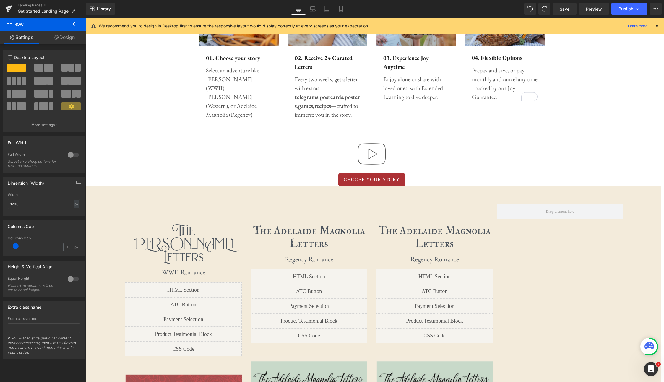
scroll to position [364, 0]
click at [450, 232] on div "The Adelaide Magnolia Letters Heading" at bounding box center [434, 234] width 117 height 31
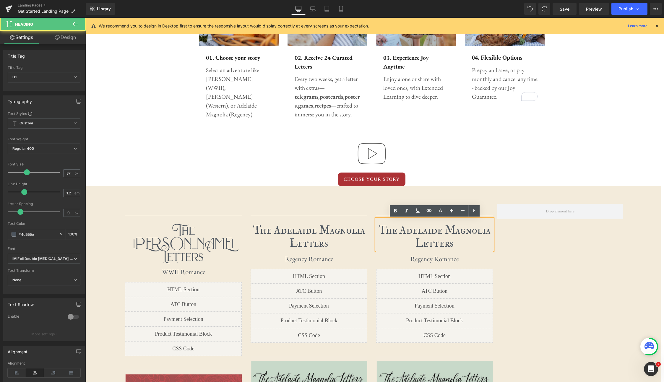
click at [452, 246] on h1 "The Adelaide Magnolia Letters" at bounding box center [434, 237] width 117 height 26
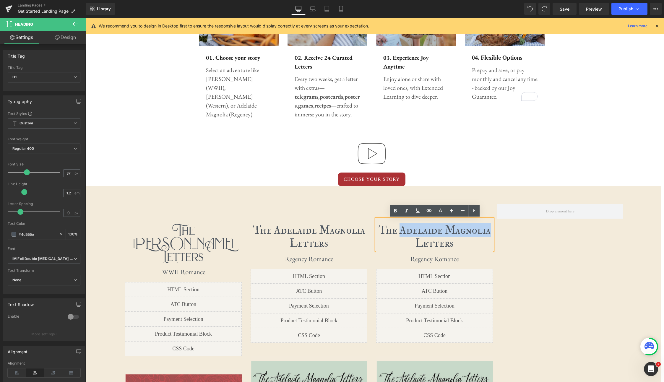
drag, startPoint x: 400, startPoint y: 231, endPoint x: 490, endPoint y: 231, distance: 89.6
click at [490, 231] on h1 "The Adelaide Magnolia Letters" at bounding box center [434, 237] width 117 height 26
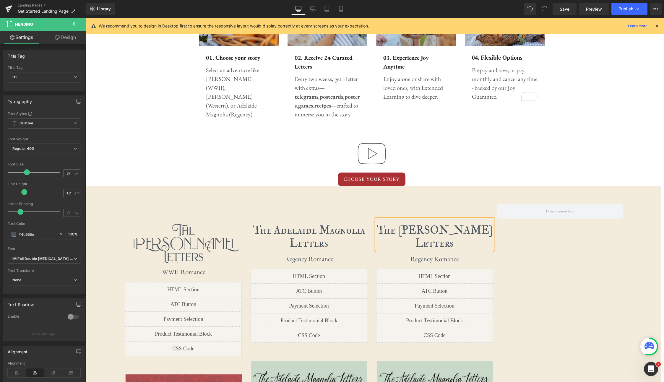
click at [505, 248] on div "Separator The [PERSON_NAME] Letters Heading First letter mails in 1-3 business …" at bounding box center [371, 358] width 579 height 327
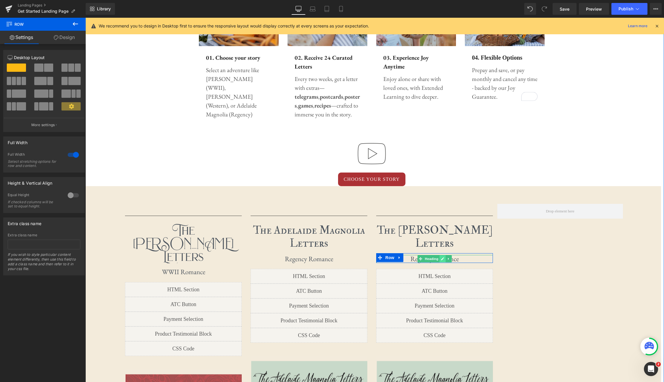
click at [443, 259] on icon at bounding box center [442, 259] width 3 height 3
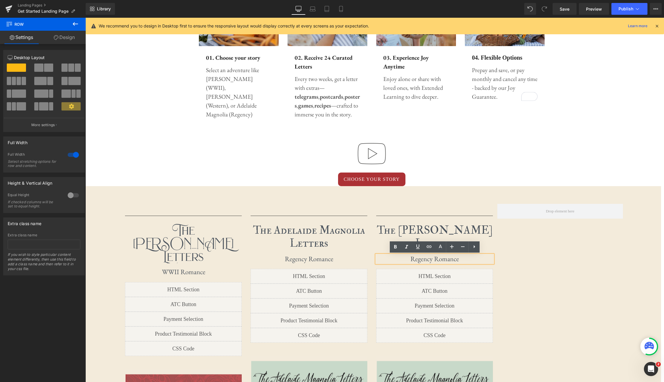
click at [459, 260] on h1 "Regency Romance" at bounding box center [435, 259] width 116 height 8
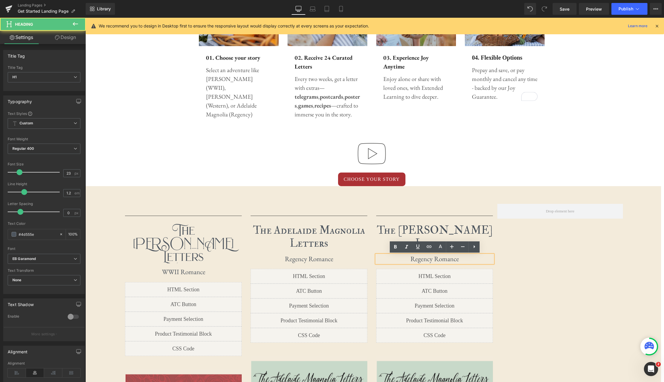
click at [459, 260] on h1 "Regency Romance" at bounding box center [435, 259] width 116 height 8
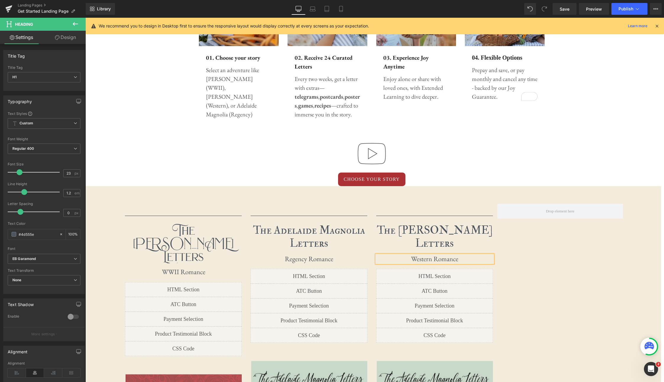
click at [505, 265] on div "Separator The [PERSON_NAME] Letters Heading First letter mails in 1-3 business …" at bounding box center [372, 358] width 502 height 327
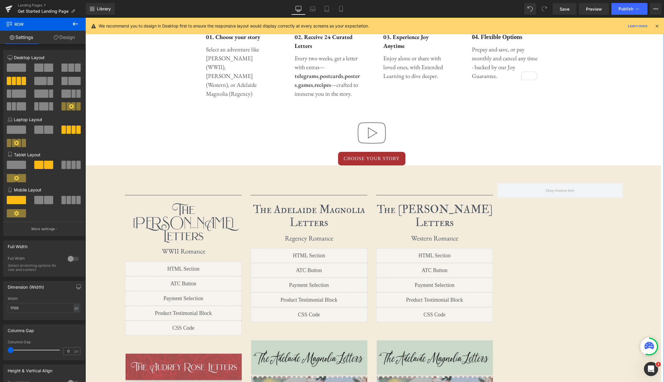
scroll to position [384, 0]
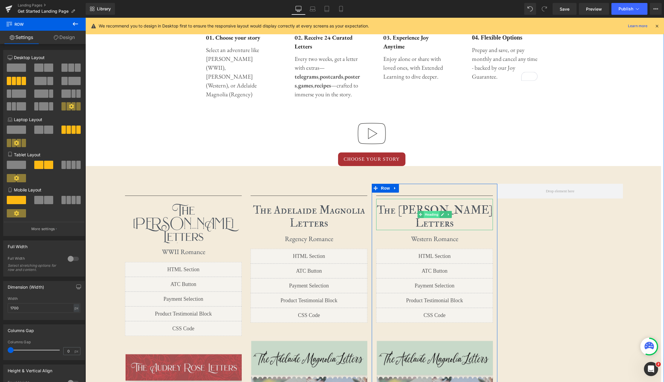
click at [431, 214] on span "Heading" at bounding box center [432, 214] width 16 height 7
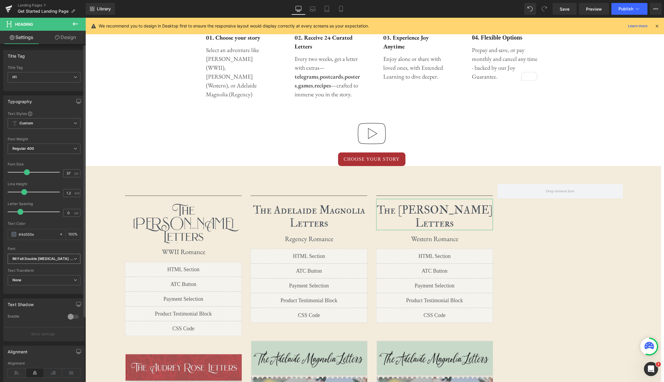
click at [71, 260] on b "IM Fell Double [MEDICAL_DATA] SC" at bounding box center [42, 259] width 61 height 5
click at [44, 287] on li "[PERSON_NAME]" at bounding box center [44, 289] width 73 height 9
type input "37"
drag, startPoint x: 26, startPoint y: 171, endPoint x: 26, endPoint y: 165, distance: 6.2
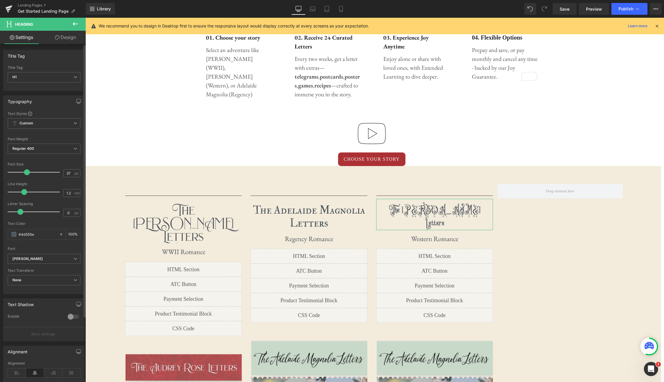
click at [26, 165] on div "Font Size 37 px" at bounding box center [44, 172] width 73 height 20
drag, startPoint x: 343, startPoint y: 10, endPoint x: 345, endPoint y: 17, distance: 6.5
click at [343, 10] on icon at bounding box center [341, 9] width 6 height 6
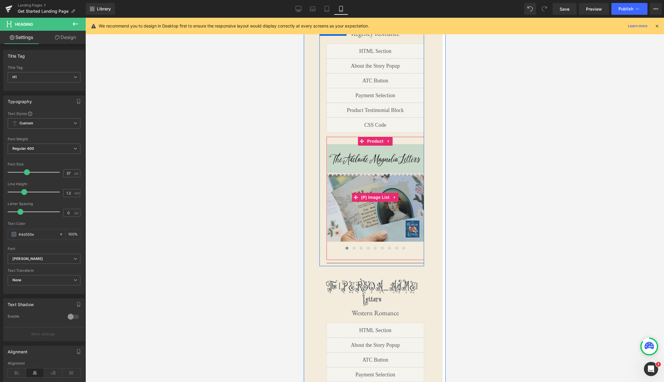
scroll to position [1561, 0]
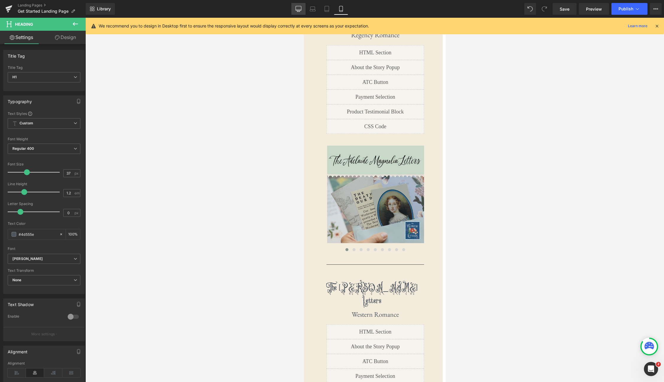
click at [293, 10] on link "Desktop" at bounding box center [298, 9] width 14 height 12
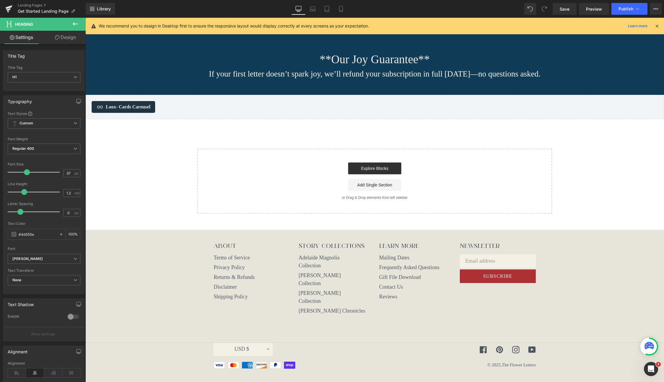
type input "100"
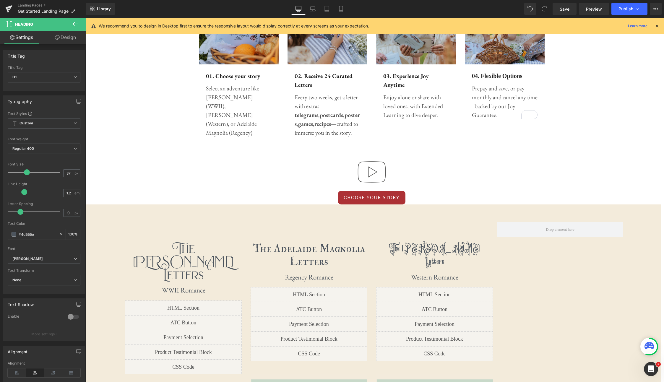
scroll to position [346, 0]
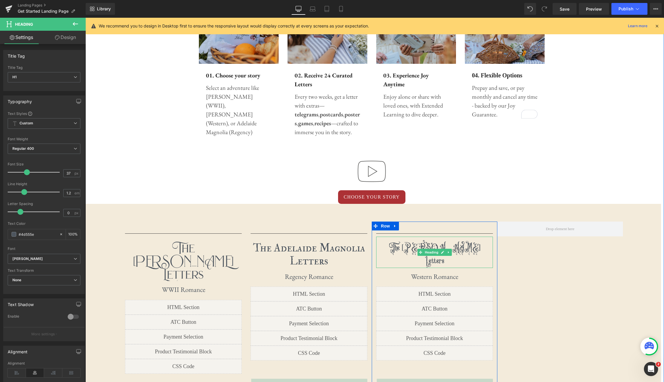
click at [426, 262] on h1 "Letters" at bounding box center [434, 261] width 117 height 13
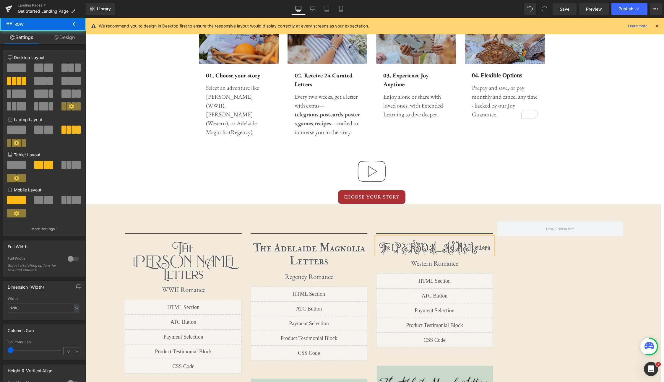
click at [505, 270] on div "Separator The [PERSON_NAME] Letters Heading First letter mails in 1-3 business …" at bounding box center [372, 376] width 502 height 327
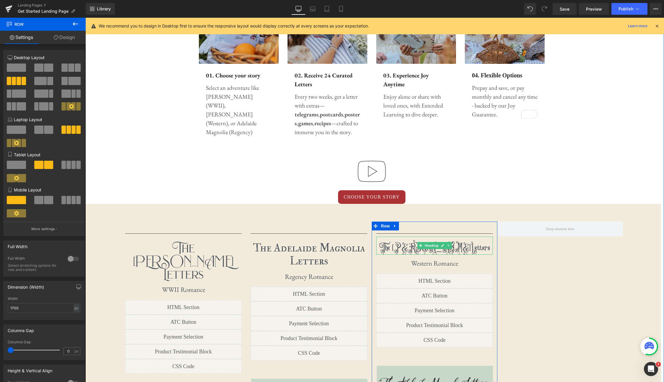
click at [481, 249] on h1 "The Lily Clara Letters" at bounding box center [434, 248] width 117 height 13
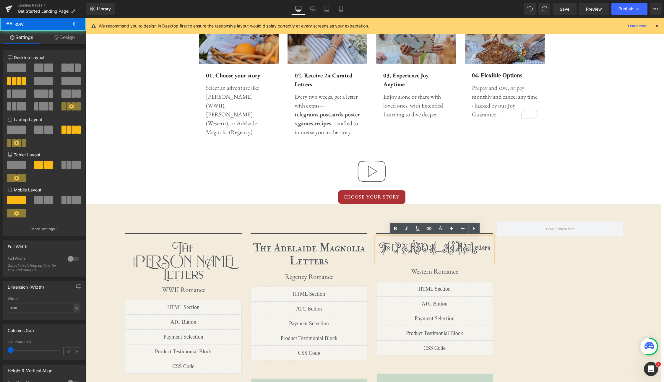
click at [505, 271] on div "Separator The Audrey Rose Letters Heading First letter mails in 1-3 business da…" at bounding box center [372, 376] width 502 height 327
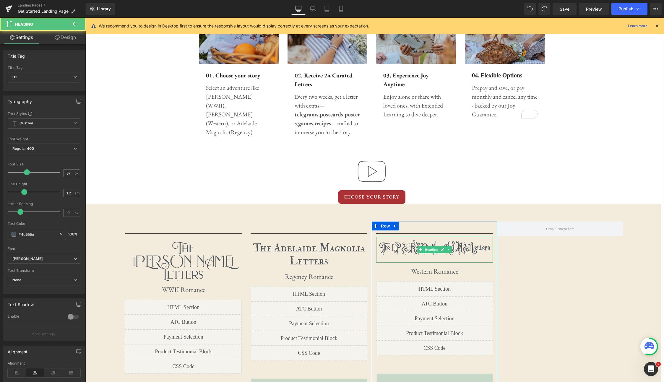
click at [472, 248] on h1 "The Lily Clara Letters" at bounding box center [434, 248] width 117 height 13
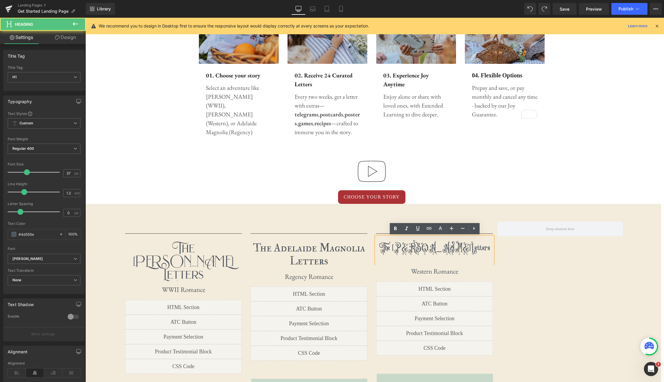
click at [477, 251] on h1 "The Lily Clara Letters" at bounding box center [434, 248] width 117 height 13
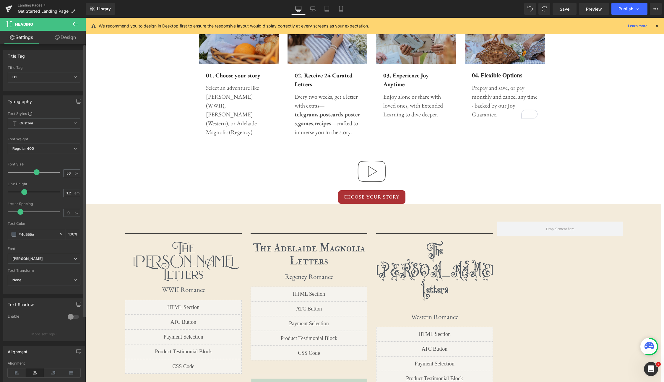
type input "57"
drag, startPoint x: 27, startPoint y: 172, endPoint x: 36, endPoint y: 172, distance: 9.8
click at [36, 172] on span at bounding box center [37, 172] width 6 height 6
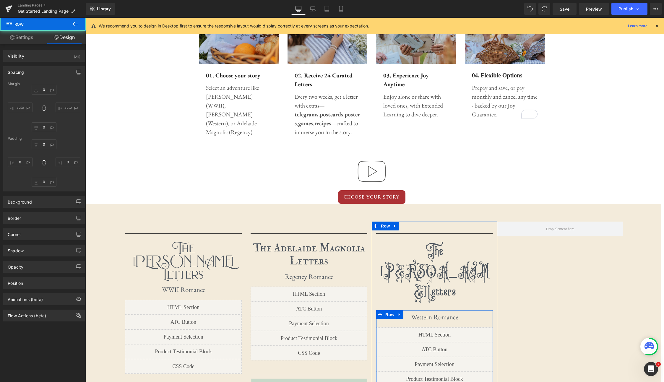
type input "0"
type input "4"
type input "0"
type input "10"
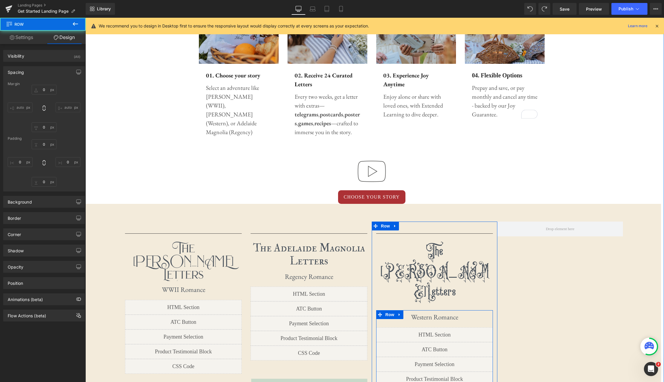
type input "0"
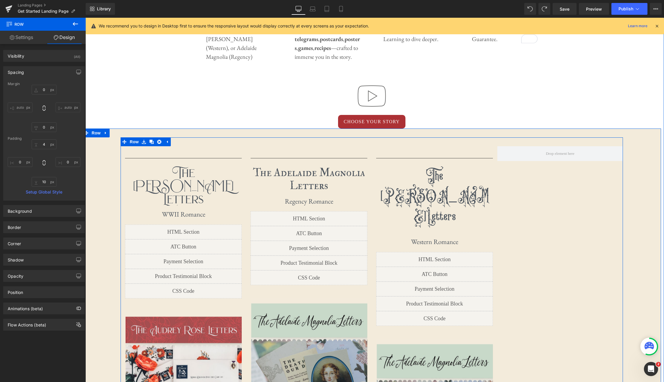
scroll to position [448, 0]
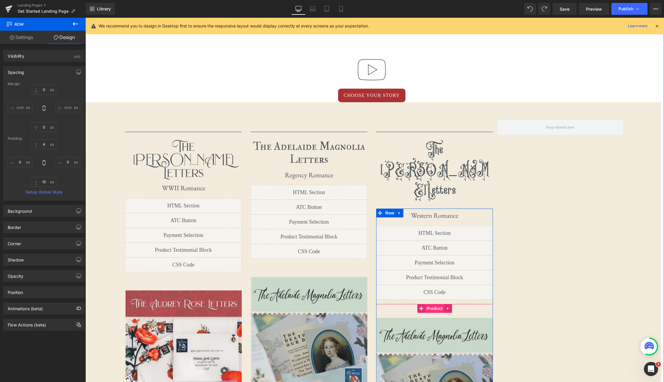
click at [437, 304] on span "Product" at bounding box center [434, 308] width 19 height 9
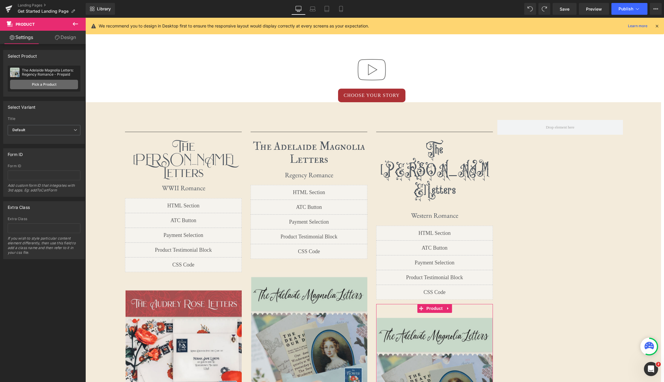
click at [59, 86] on link "Pick a Product" at bounding box center [44, 84] width 68 height 9
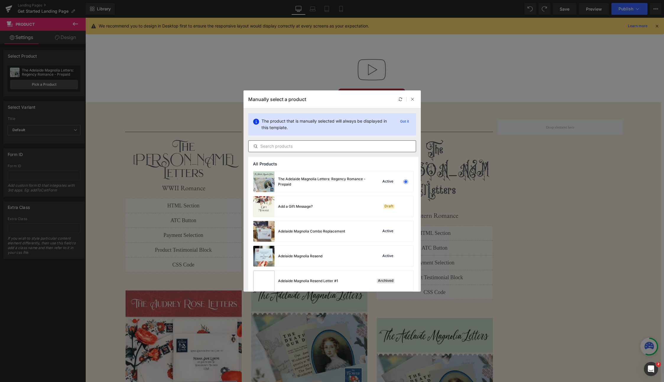
click at [275, 147] on input "text" at bounding box center [332, 146] width 167 height 7
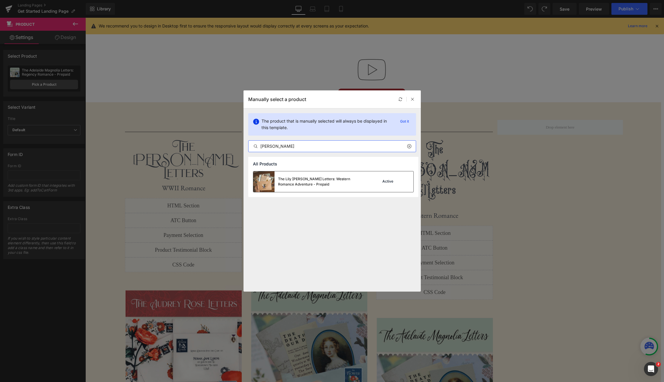
type input "Lily Clara Prepaid"
drag, startPoint x: 313, startPoint y: 180, endPoint x: 228, endPoint y: 163, distance: 87.2
click at [313, 180] on div "The Lily Clara Letters: Western Romance Adventure - Prepaid" at bounding box center [322, 181] width 89 height 11
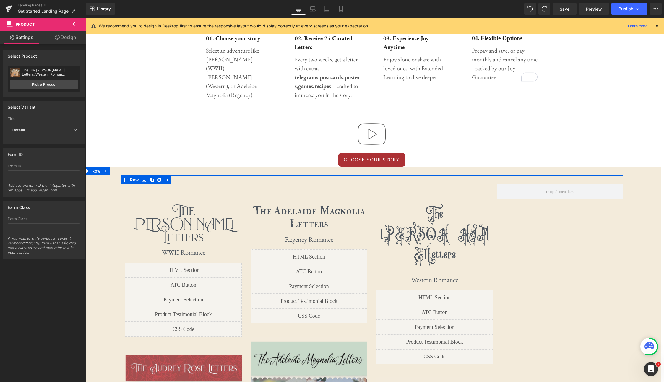
scroll to position [382, 0]
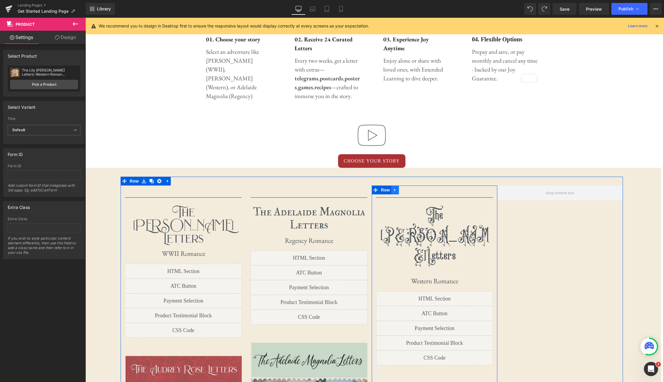
click at [395, 189] on icon at bounding box center [395, 190] width 4 height 4
click at [404, 190] on icon at bounding box center [403, 190] width 4 height 4
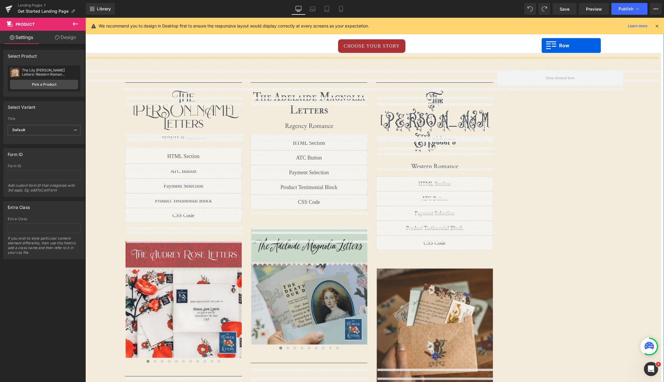
scroll to position [474, 0]
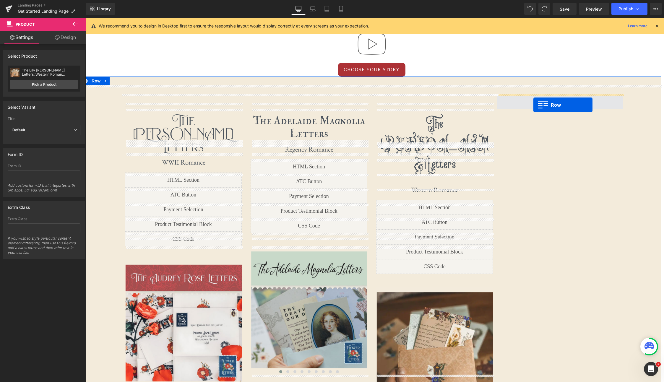
drag, startPoint x: 374, startPoint y: 159, endPoint x: 533, endPoint y: 105, distance: 168.4
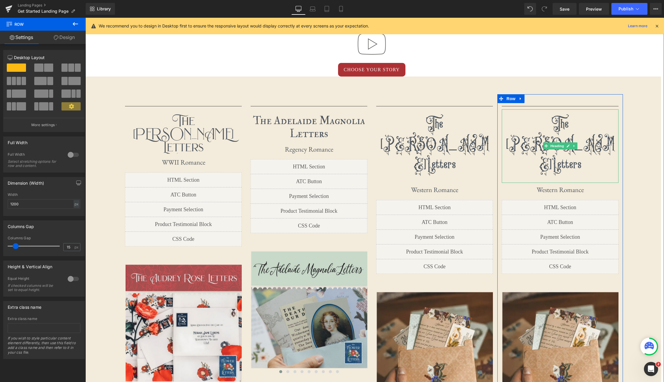
click at [505, 160] on span "Letters" at bounding box center [567, 165] width 30 height 10
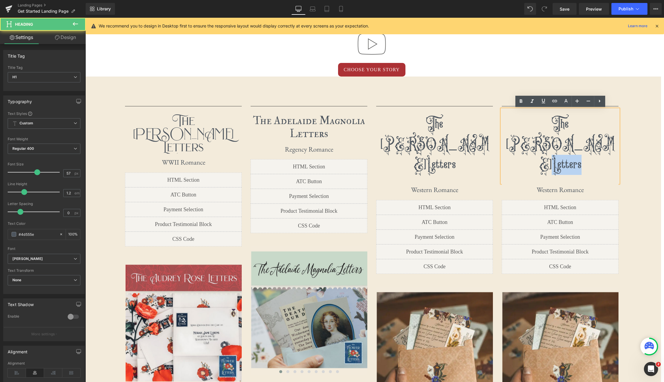
click at [505, 160] on span "Letters" at bounding box center [567, 165] width 30 height 10
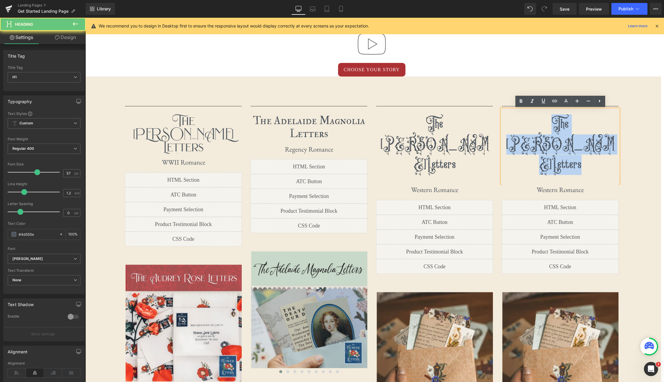
click at [505, 160] on span "Letters" at bounding box center [567, 165] width 30 height 10
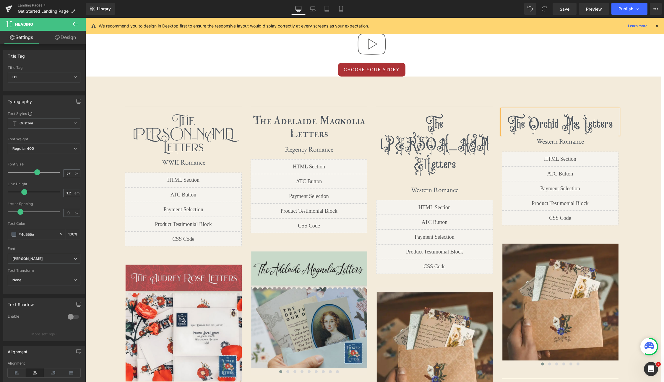
click at [505, 124] on h1 "The Orchid Mae Letters" at bounding box center [560, 124] width 117 height 20
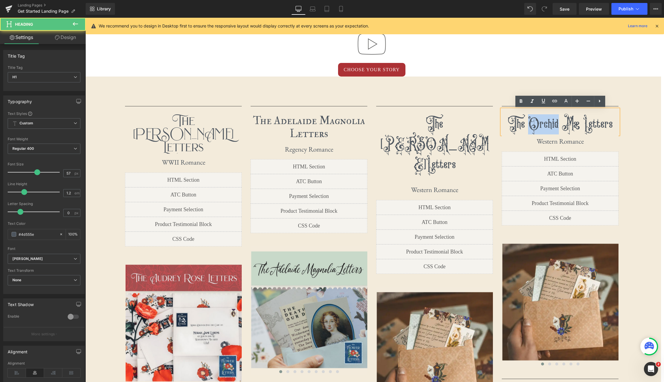
click at [505, 124] on h1 "The Orchid Mae Letters" at bounding box center [560, 124] width 117 height 20
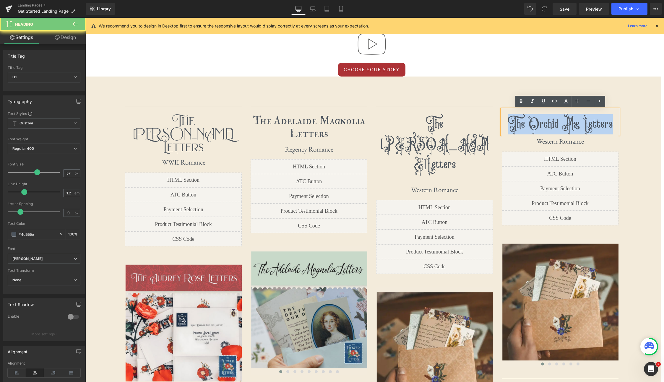
click at [505, 124] on h1 "The Orchid Mae Letters" at bounding box center [560, 124] width 117 height 20
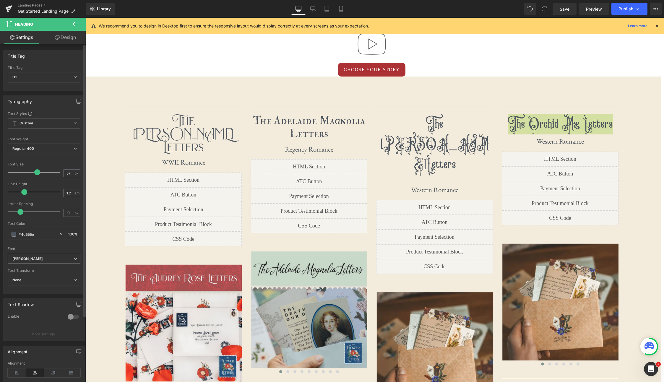
click at [74, 258] on icon at bounding box center [76, 259] width 4 height 4
click at [54, 279] on li "PMOrchid" at bounding box center [44, 276] width 73 height 9
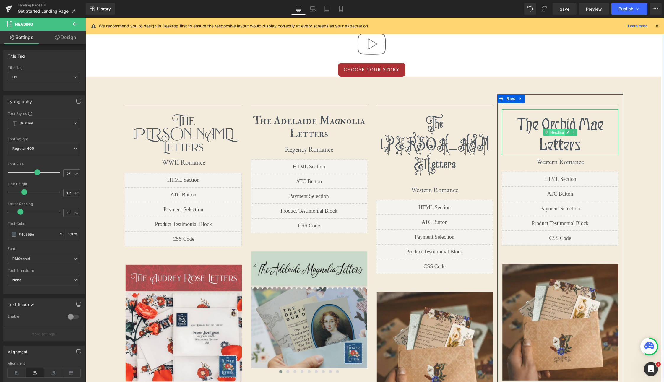
click at [505, 133] on span "Heading" at bounding box center [557, 132] width 16 height 7
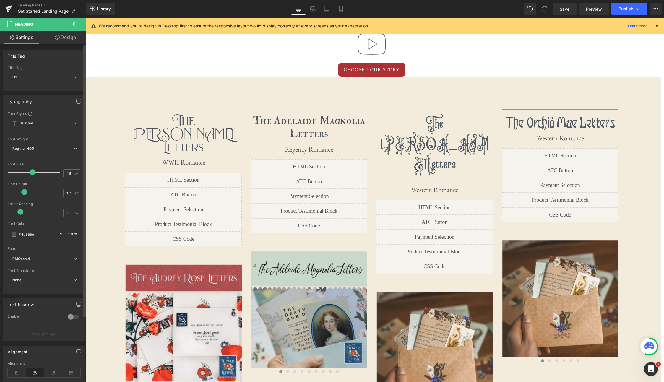
type input "49"
click at [31, 169] on span at bounding box center [33, 172] width 6 height 6
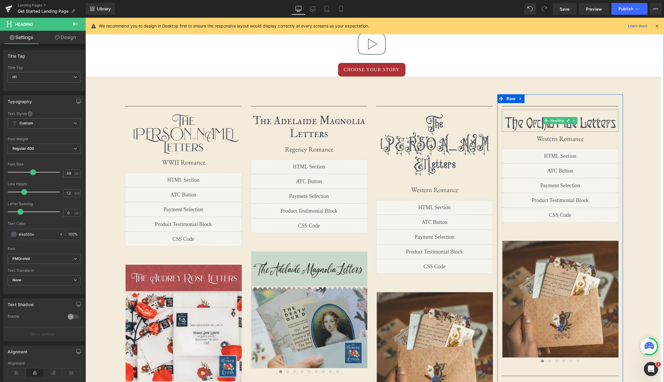
click at [505, 123] on h1 "The Orchid Mae Letters" at bounding box center [560, 122] width 117 height 17
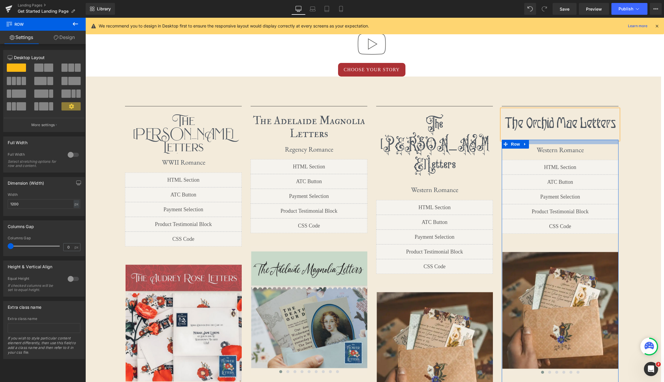
drag, startPoint x: 593, startPoint y: 140, endPoint x: 593, endPoint y: 143, distance: 3.3
click at [505, 143] on div at bounding box center [560, 142] width 117 height 4
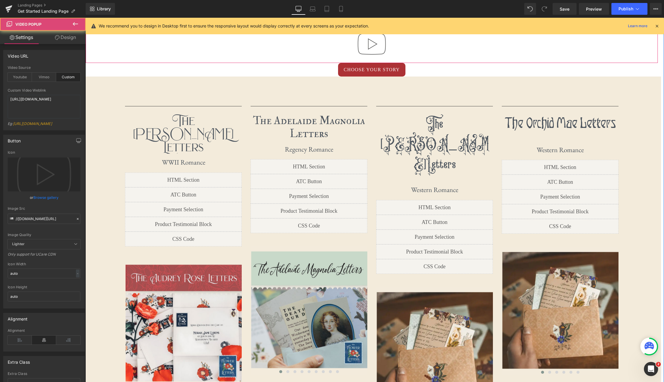
click at [505, 59] on div at bounding box center [372, 44] width 572 height 38
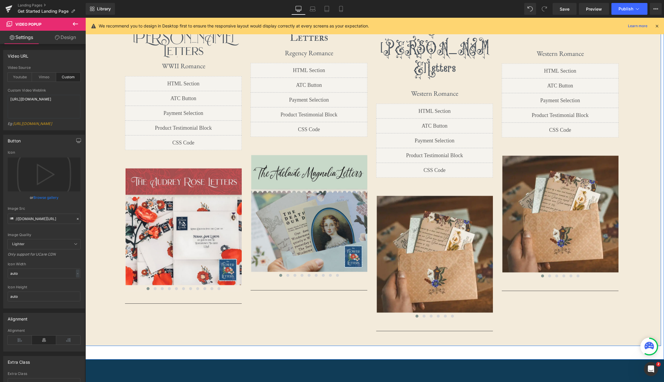
scroll to position [621, 0]
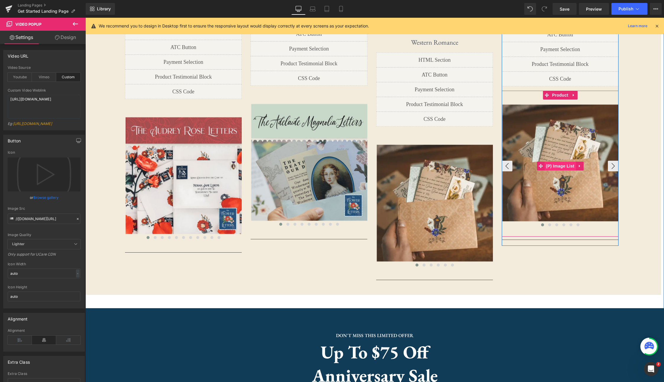
click at [505, 167] on span "(P) Image List" at bounding box center [560, 166] width 31 height 9
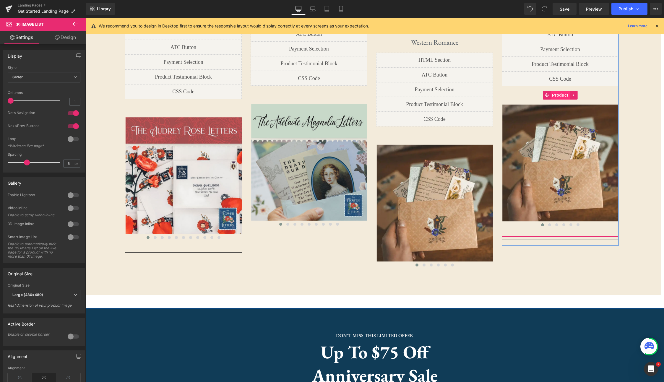
click at [505, 96] on span "Product" at bounding box center [560, 95] width 19 height 9
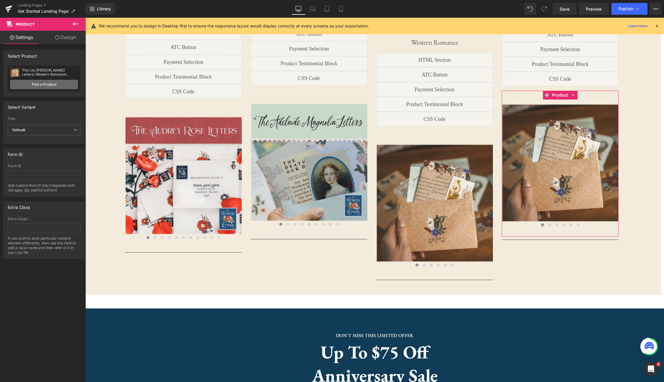
click at [49, 82] on link "Pick a Product" at bounding box center [44, 84] width 68 height 9
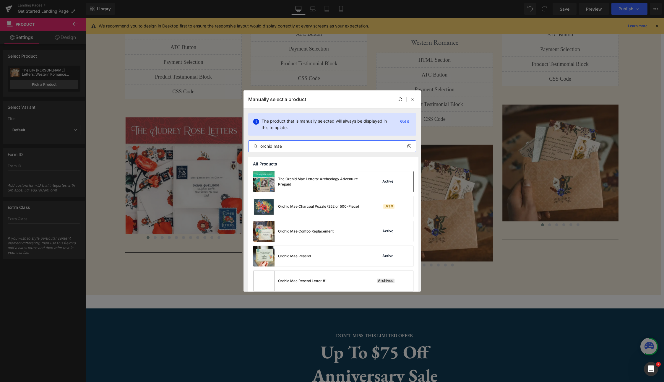
type input "orchid mae"
click at [0, 0] on div "The Orchid Mae Letters: Archeology Adventure - Prepaid" at bounding box center [0, 0] width 0 height 0
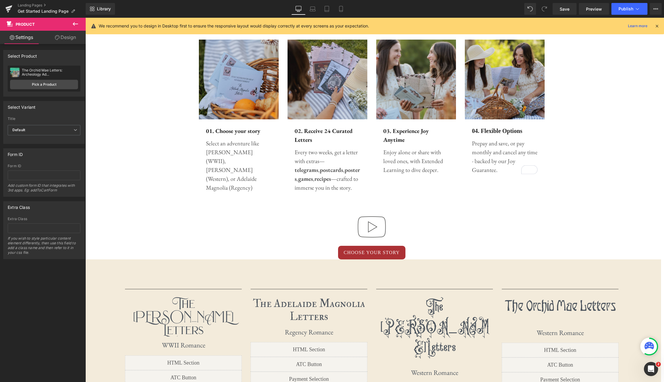
scroll to position [366, 0]
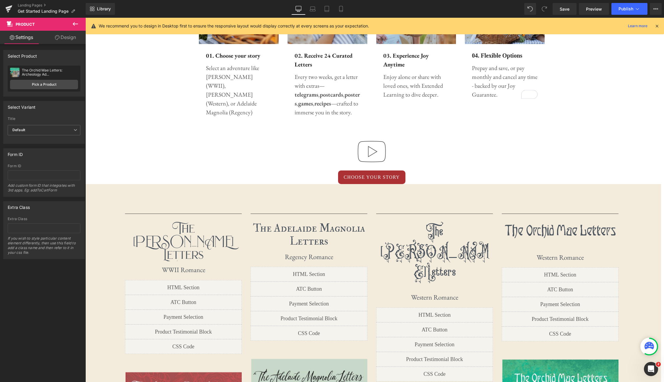
click at [79, 24] on button at bounding box center [75, 24] width 21 height 13
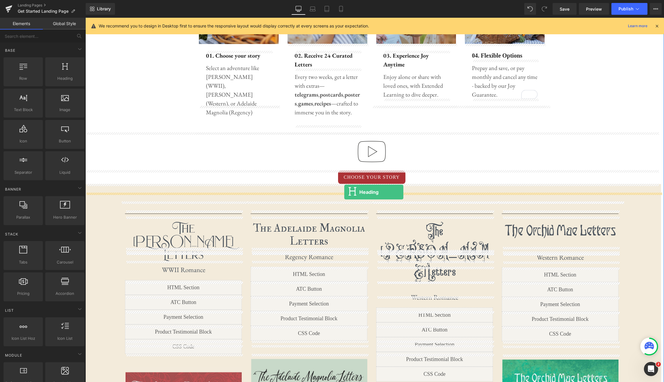
drag, startPoint x: 147, startPoint y: 94, endPoint x: 343, endPoint y: 192, distance: 218.6
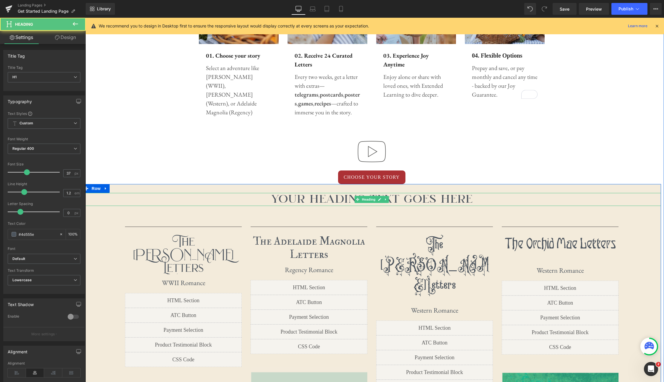
click at [434, 200] on h1 "Your heading text goes here" at bounding box center [371, 199] width 579 height 13
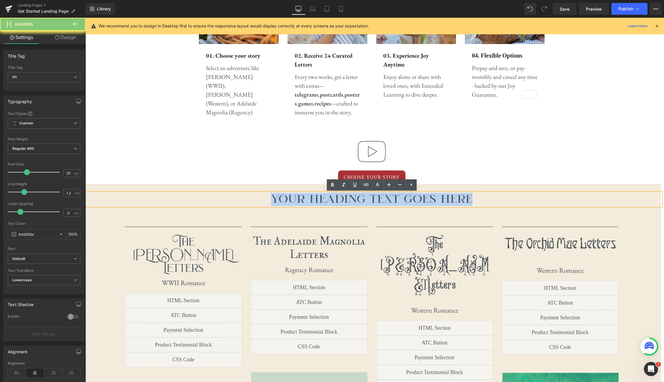
click at [434, 200] on h1 "Your heading text goes here" at bounding box center [371, 199] width 579 height 13
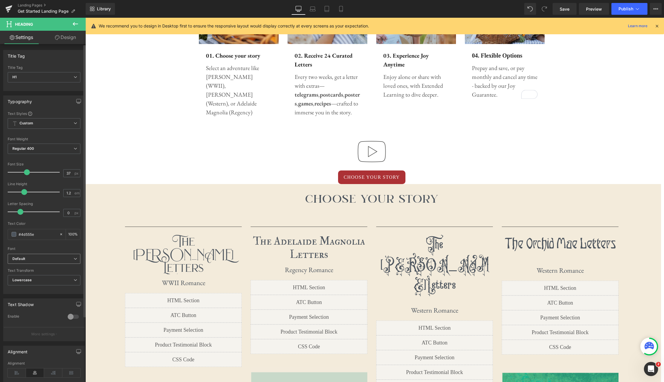
click at [69, 262] on span "Default" at bounding box center [44, 259] width 73 height 10
click at [51, 288] on div "Default Work Sans [PERSON_NAME] Bodoni Moda EB Garamond Poppins IM Fell Double …" at bounding box center [44, 282] width 73 height 35
click at [51, 288] on li "Brilon" at bounding box center [44, 291] width 73 height 9
click at [51, 282] on span "Lowercase" at bounding box center [44, 280] width 73 height 10
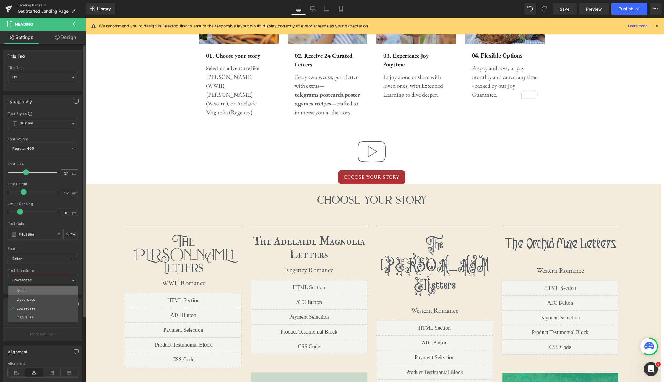
click at [49, 288] on li "None" at bounding box center [43, 290] width 70 height 9
click at [341, 11] on icon at bounding box center [341, 9] width 6 height 6
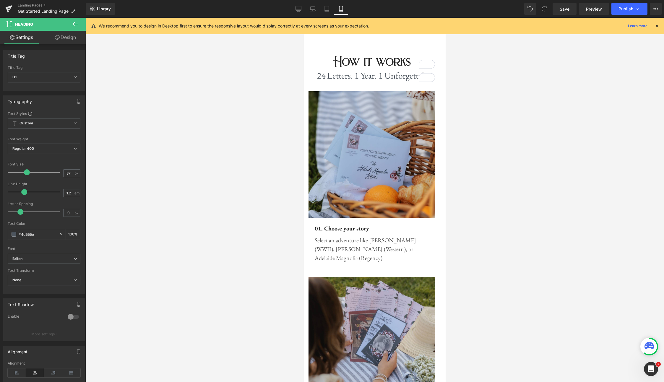
scroll to position [1039, 0]
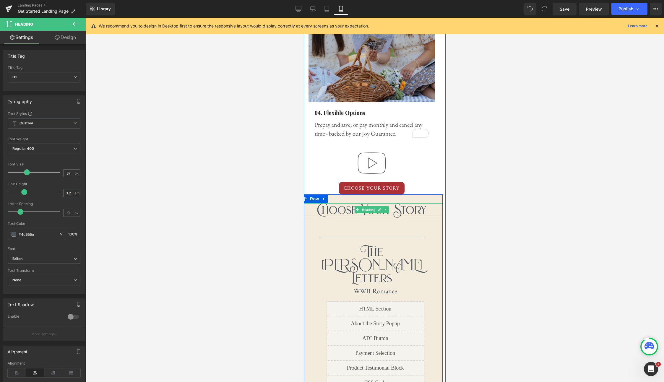
click at [425, 203] on h1 "Choose Your Story" at bounding box center [372, 209] width 142 height 13
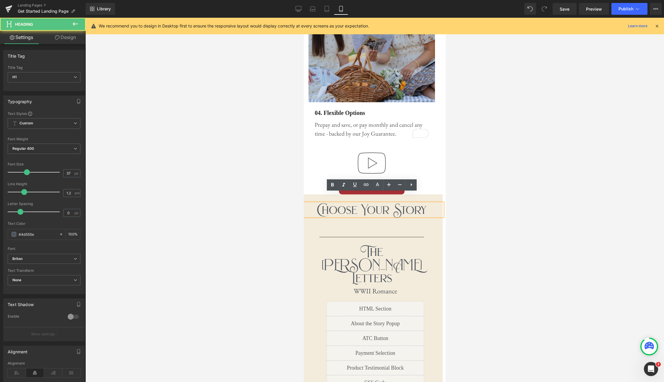
click at [425, 203] on h1 "Choose Your Story" at bounding box center [372, 209] width 142 height 13
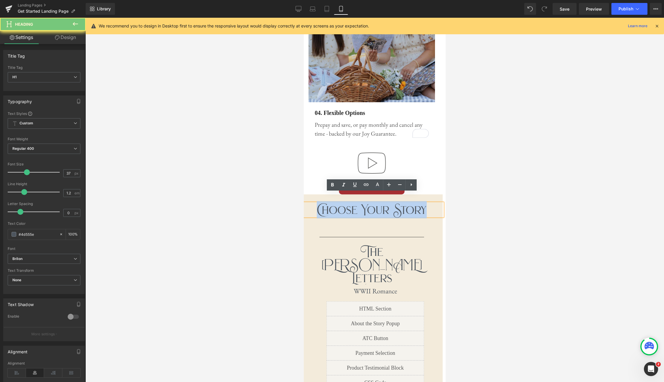
click at [425, 203] on h1 "Choose Your Story" at bounding box center [372, 209] width 142 height 13
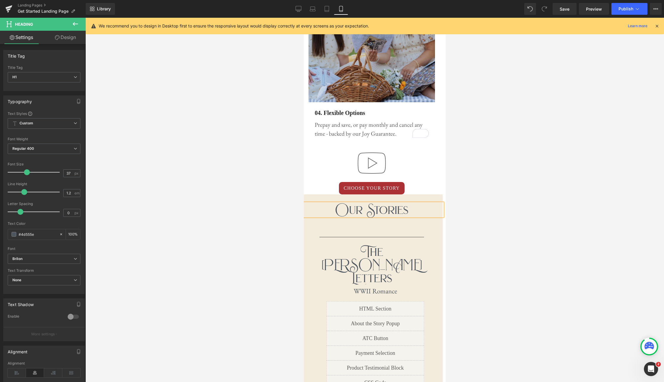
click at [512, 200] on div at bounding box center [374, 200] width 579 height 364
drag, startPoint x: 301, startPoint y: 7, endPoint x: 290, endPoint y: 27, distance: 23.7
click at [301, 7] on icon at bounding box center [299, 8] width 6 height 4
type input "100"
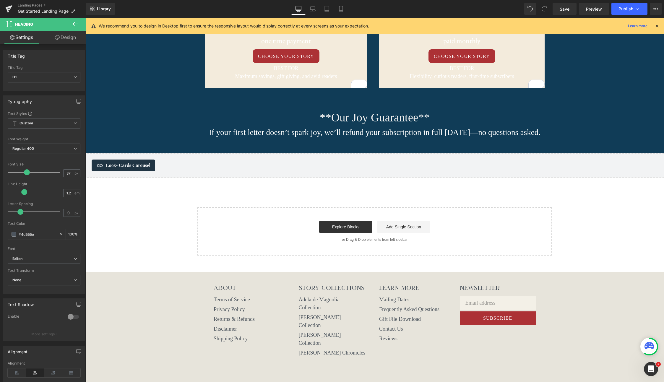
scroll to position [366, 0]
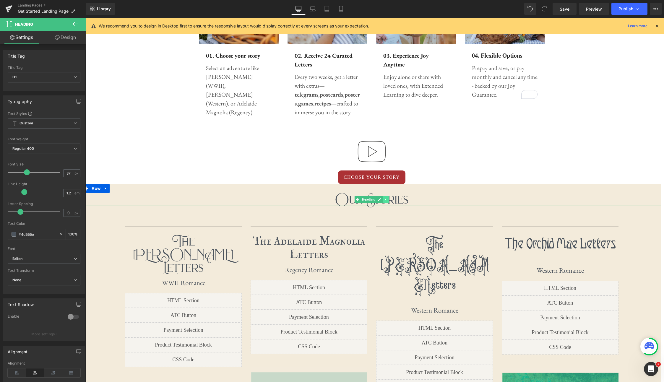
click at [387, 201] on icon at bounding box center [385, 200] width 3 height 4
click at [389, 200] on icon at bounding box center [388, 199] width 3 height 3
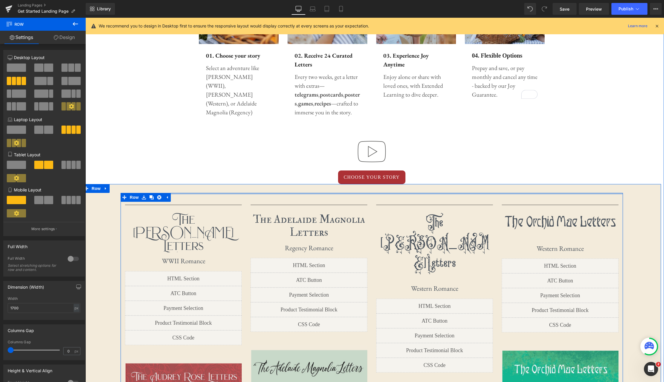
drag, startPoint x: 376, startPoint y: 201, endPoint x: 361, endPoint y: 198, distance: 15.3
click at [379, 191] on div "Separator The [PERSON_NAME] Letters Heading First letter mails in 1-3 business …" at bounding box center [371, 362] width 579 height 357
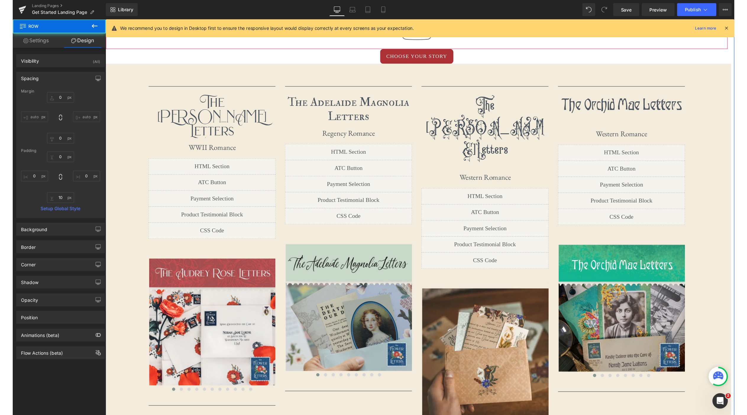
scroll to position [524, 0]
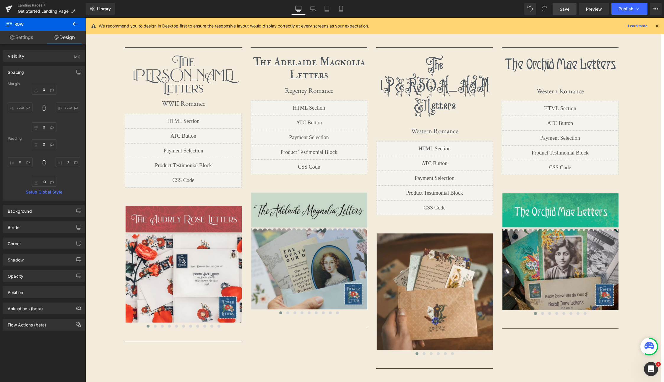
click at [572, 12] on link "Save" at bounding box center [565, 9] width 24 height 12
click at [596, 10] on span "Preview" at bounding box center [594, 9] width 16 height 6
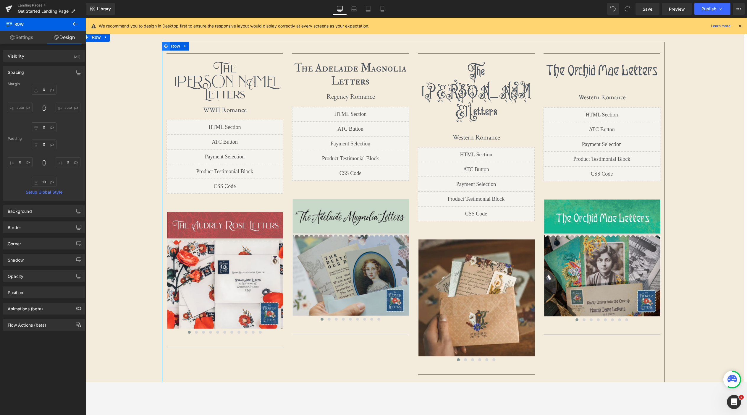
click at [165, 46] on icon at bounding box center [166, 46] width 4 height 4
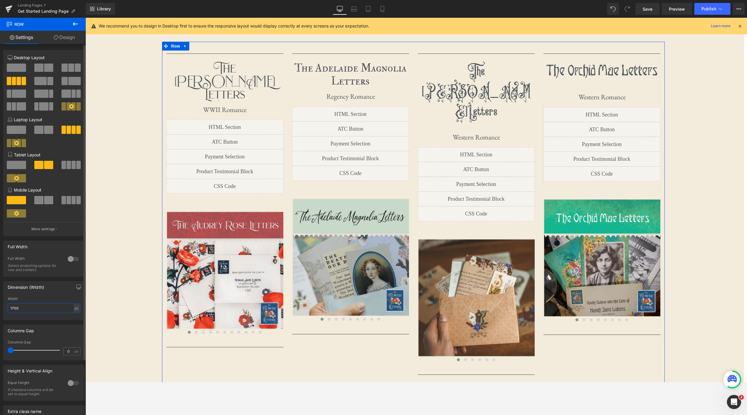
click at [23, 310] on input "1700" at bounding box center [44, 308] width 73 height 10
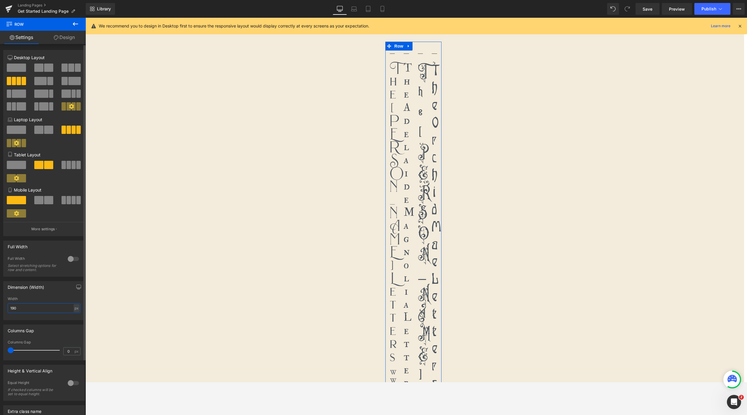
type input "1900"
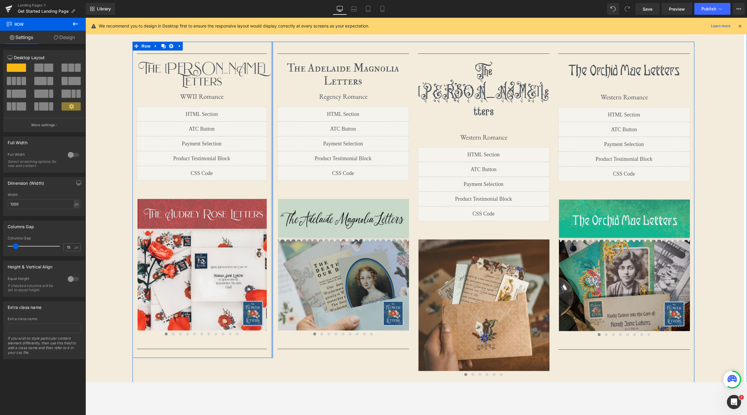
click at [270, 129] on div "Separator The [PERSON_NAME] Letters Heading First letter mails in 1-3 business …" at bounding box center [202, 200] width 140 height 316
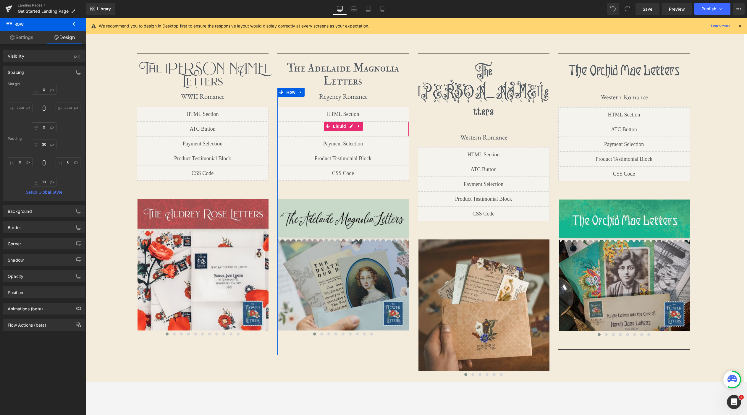
type input "0"
type input "30"
type input "0"
type input "10"
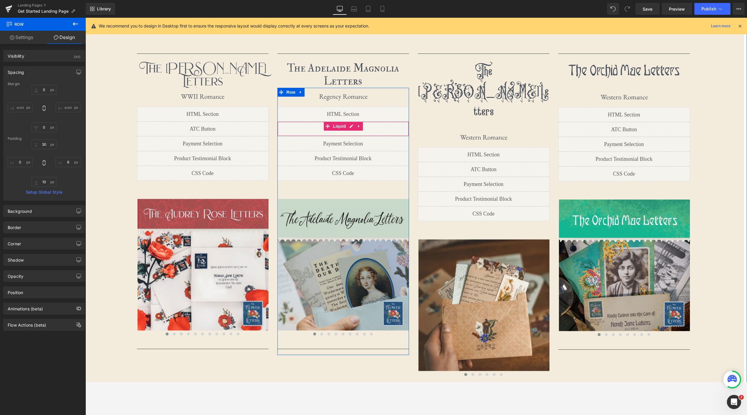
type input "0"
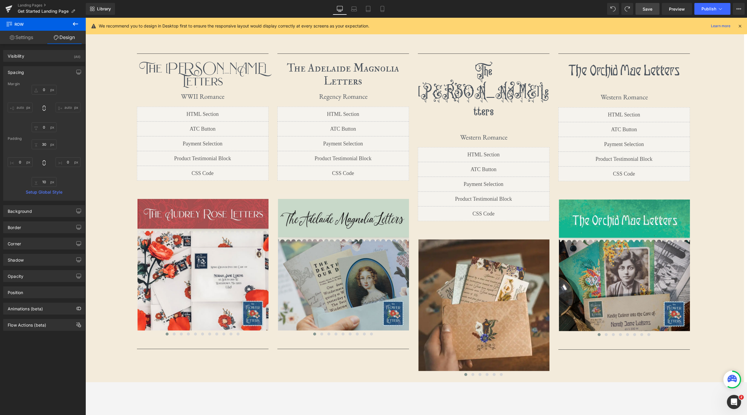
click at [648, 11] on span "Save" at bounding box center [647, 9] width 10 height 6
click at [664, 12] on link "Preview" at bounding box center [676, 9] width 30 height 12
click at [284, 46] on span "Row" at bounding box center [286, 46] width 12 height 9
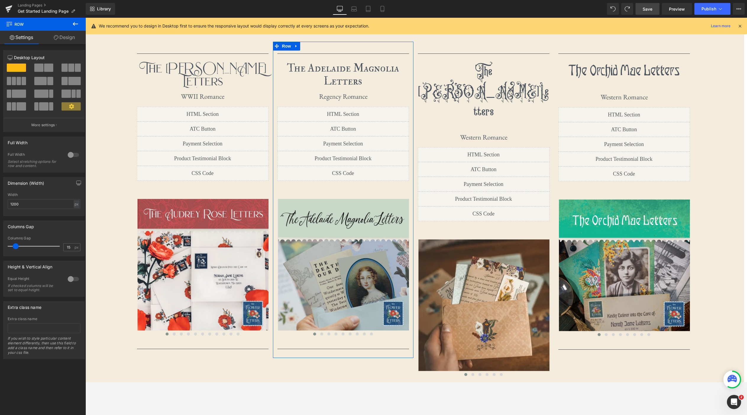
click at [59, 33] on link "Design" at bounding box center [64, 37] width 43 height 13
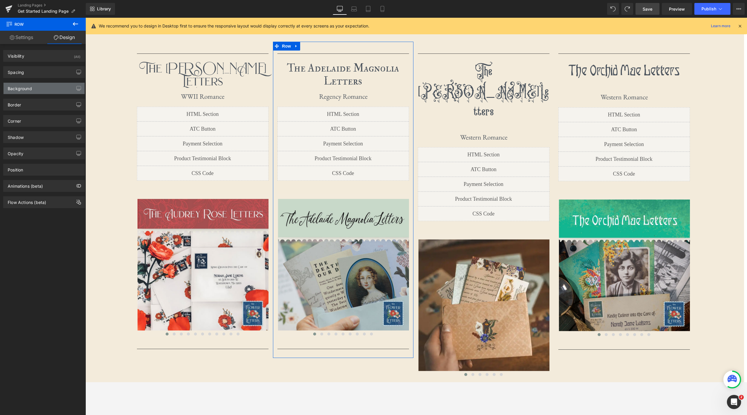
click at [38, 89] on div "Background" at bounding box center [44, 88] width 81 height 11
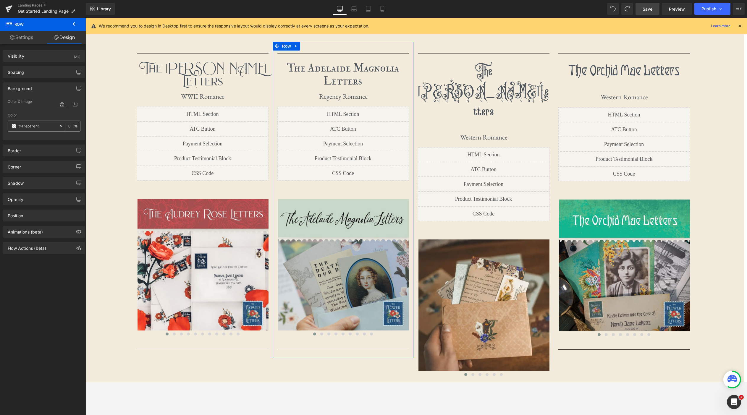
click at [44, 126] on input "transparent" at bounding box center [38, 126] width 38 height 7
click at [225, 201] on div at bounding box center [373, 207] width 747 height 415
click at [47, 127] on input "transparent" at bounding box center [38, 126] width 38 height 7
paste input "#a74e4c"
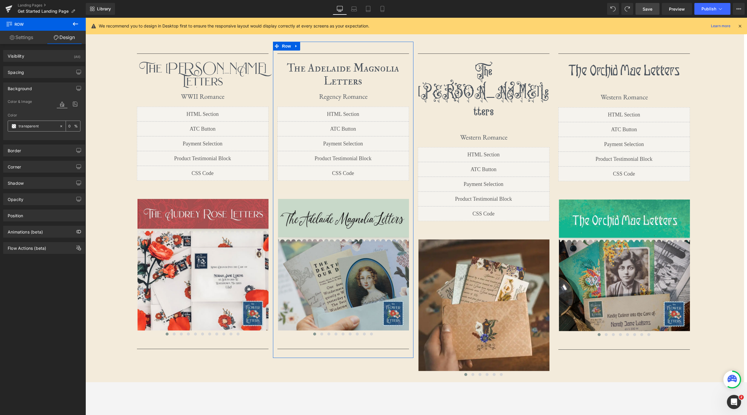
type input "#a74e4c"
type input "100"
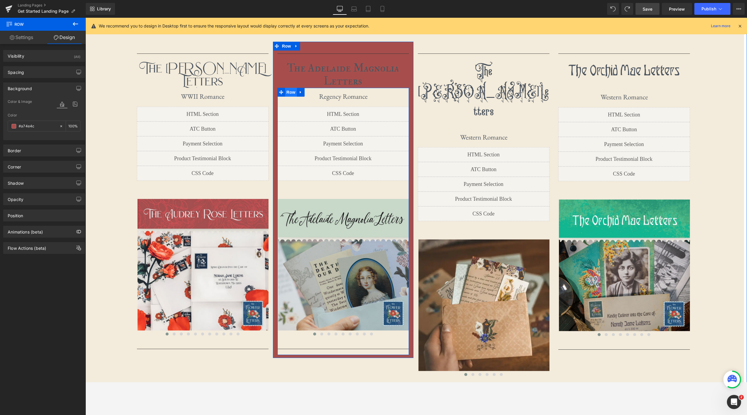
click at [294, 93] on span "Row" at bounding box center [291, 92] width 12 height 9
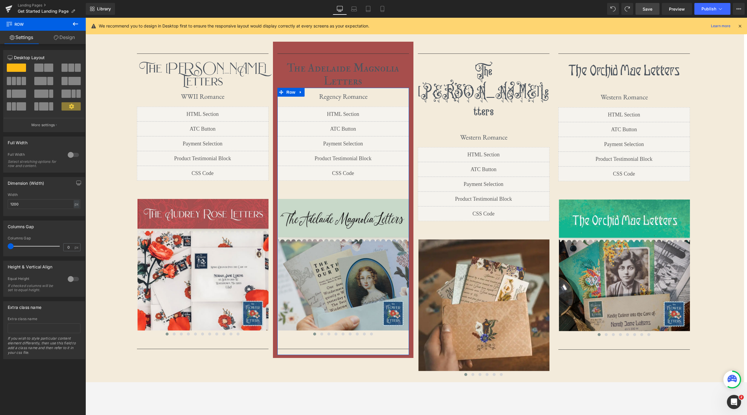
click at [71, 40] on link "Design" at bounding box center [64, 37] width 43 height 13
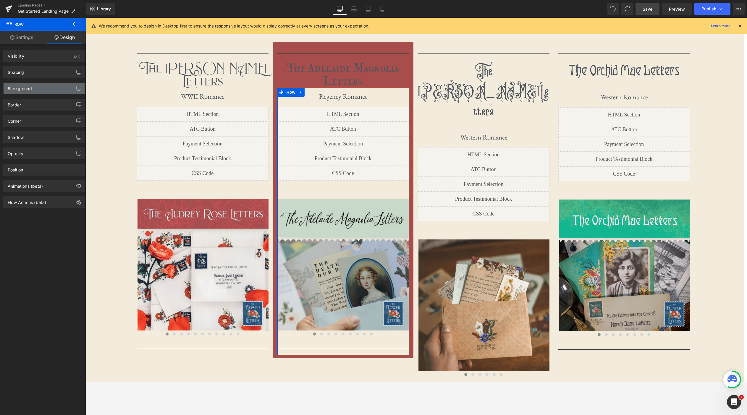
click at [39, 87] on div "Background" at bounding box center [44, 88] width 81 height 11
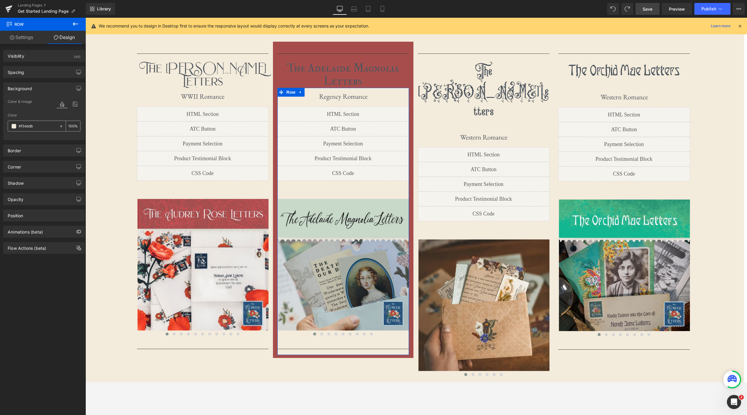
drag, startPoint x: 47, startPoint y: 127, endPoint x: 43, endPoint y: 126, distance: 4.3
click at [47, 127] on input "#f3ebdb" at bounding box center [38, 126] width 38 height 7
paste input "a74e4c"
type input "#a74e4c"
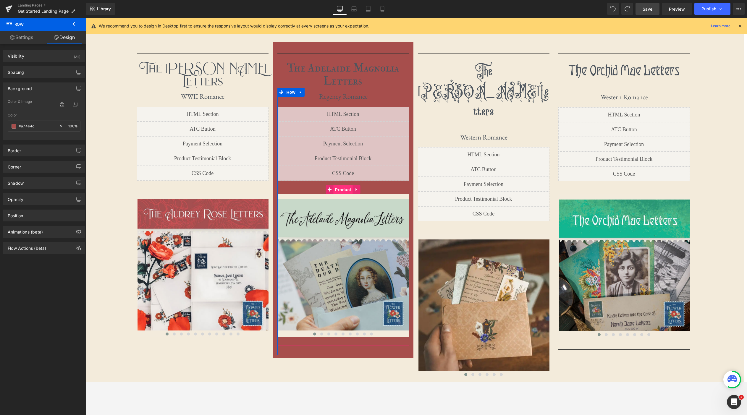
click at [342, 192] on span "Product" at bounding box center [342, 189] width 19 height 9
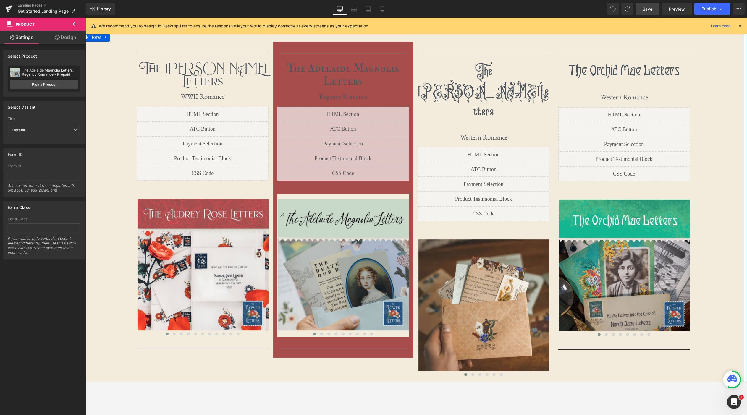
click at [664, 86] on div "Separator The Audrey Rose Letters Heading First letter mails in 1-3 business da…" at bounding box center [412, 222] width 661 height 360
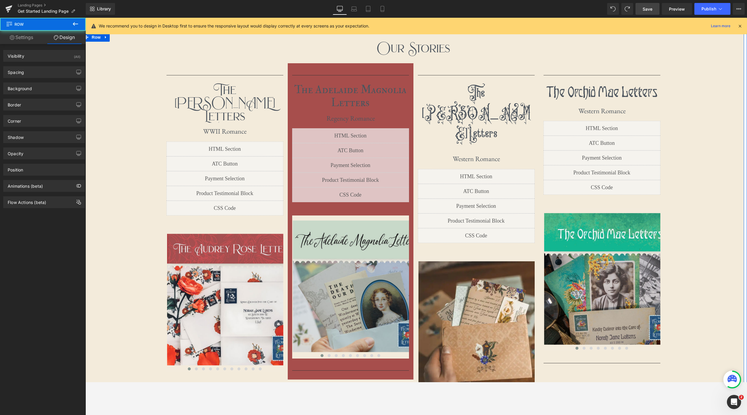
scroll to position [537, 0]
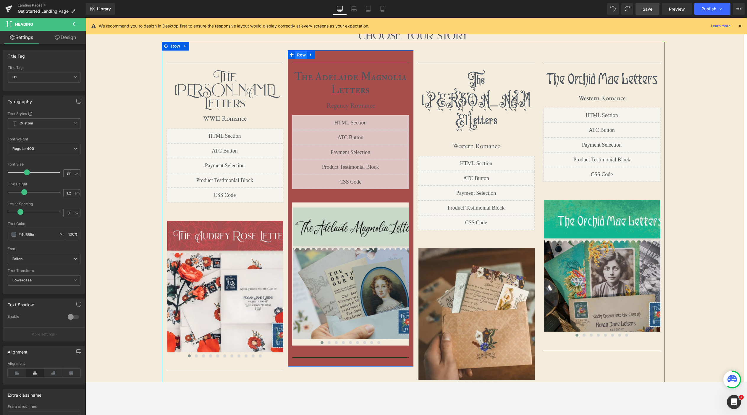
click at [304, 54] on span "Row" at bounding box center [301, 55] width 12 height 9
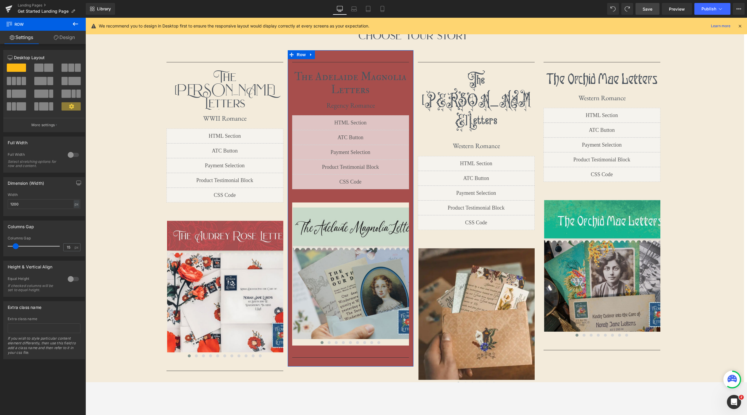
click at [67, 41] on link "Design" at bounding box center [64, 37] width 43 height 13
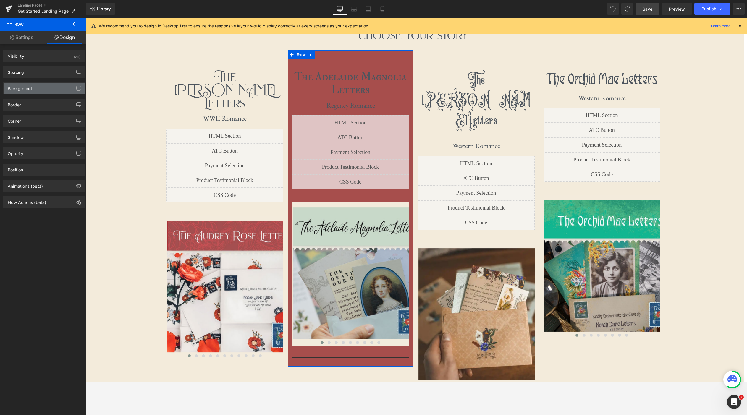
click at [32, 88] on div "Background" at bounding box center [44, 88] width 81 height 11
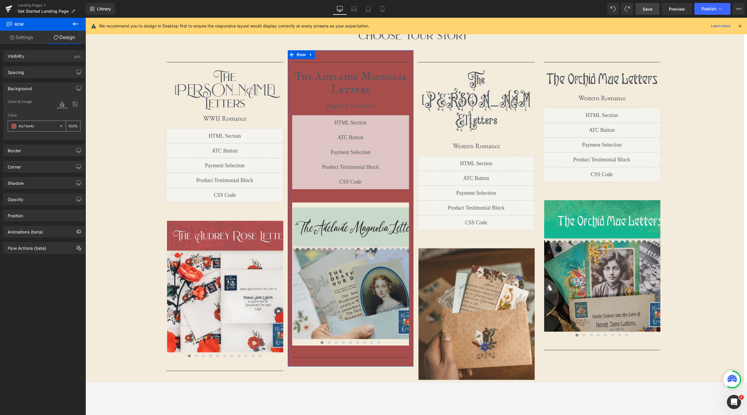
click at [59, 126] on icon at bounding box center [61, 126] width 4 height 4
type input "none"
type input "0"
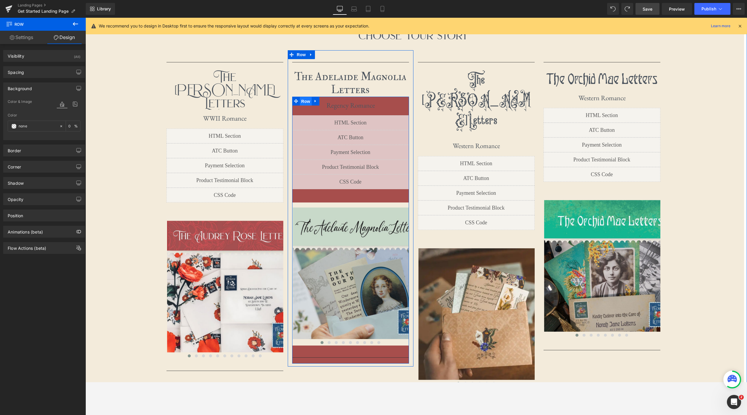
click at [309, 104] on span "Row" at bounding box center [306, 101] width 12 height 9
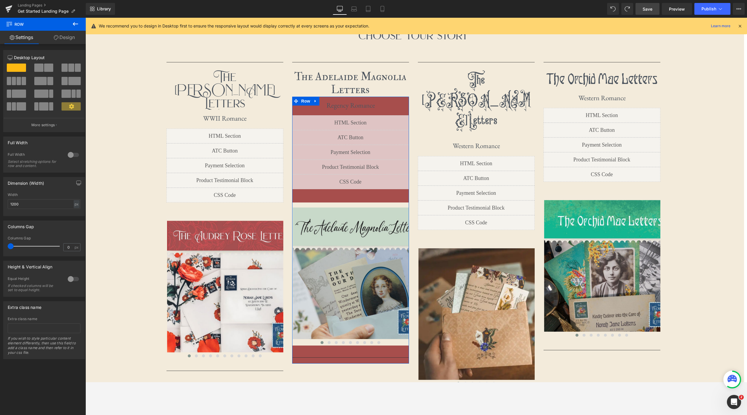
click at [69, 34] on link "Design" at bounding box center [64, 37] width 43 height 13
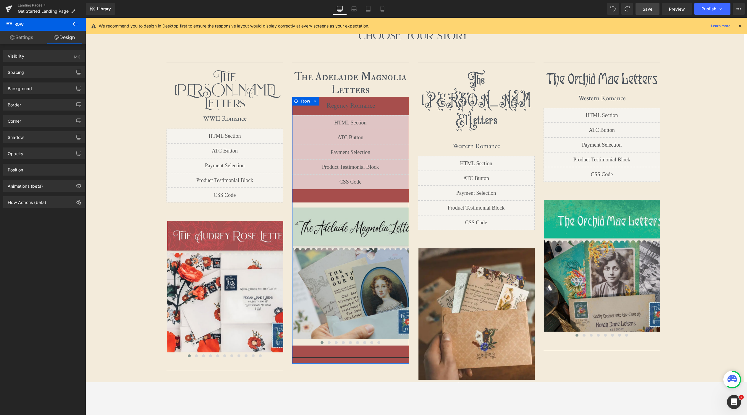
type input "#a74e4c"
type input "100"
click at [38, 86] on div "Background" at bounding box center [44, 88] width 81 height 11
click at [59, 127] on icon at bounding box center [61, 126] width 4 height 4
type input "none"
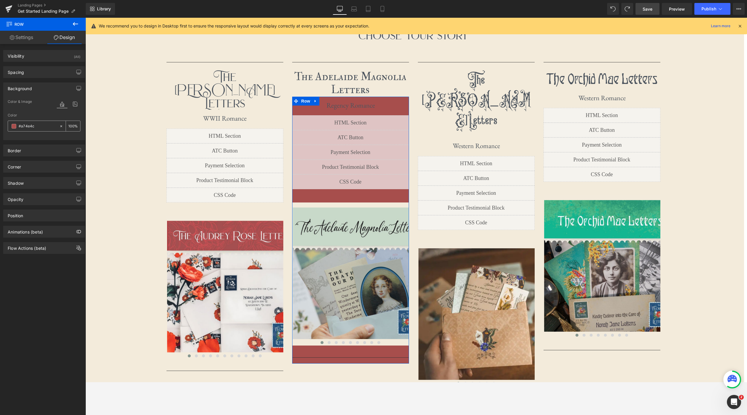
type input "0"
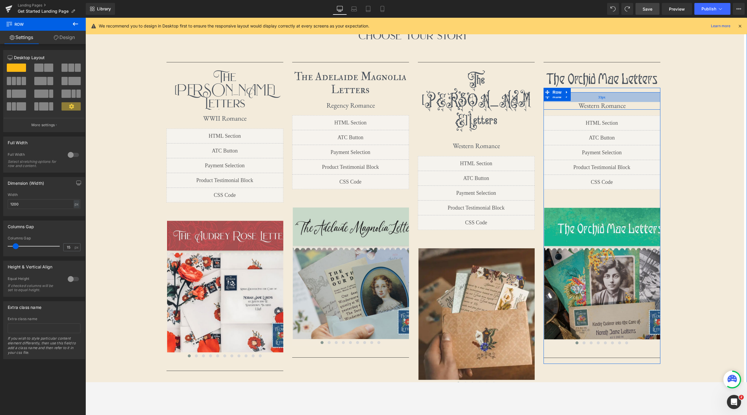
drag, startPoint x: 637, startPoint y: 93, endPoint x: 636, endPoint y: 100, distance: 7.4
click at [636, 100] on div "33px" at bounding box center [601, 97] width 117 height 10
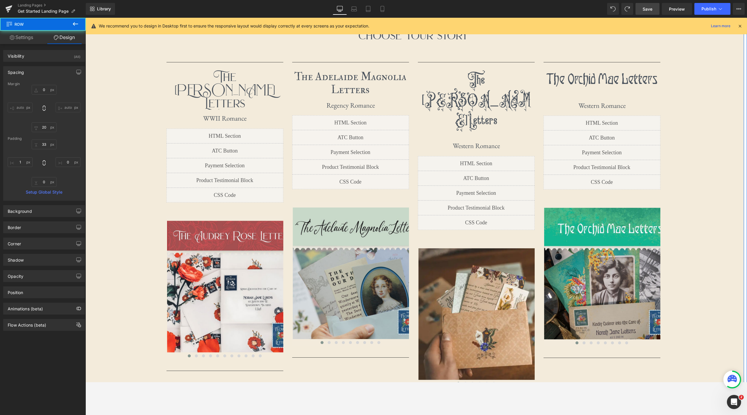
click at [664, 108] on div "Choose Your Story Heading Separator The Audrey Rose Letters Heading First lette…" at bounding box center [412, 220] width 661 height 382
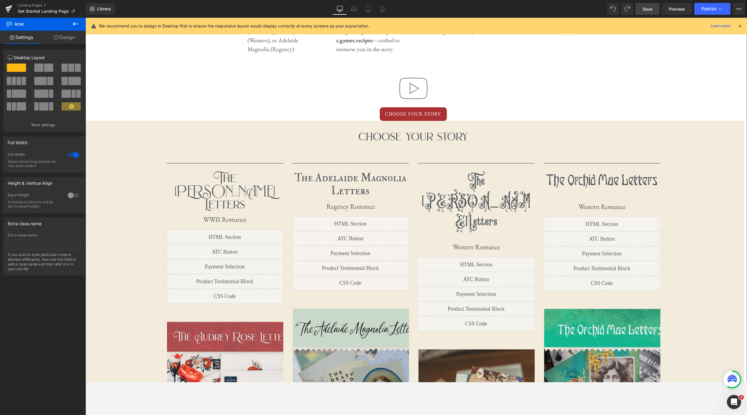
scroll to position [463, 0]
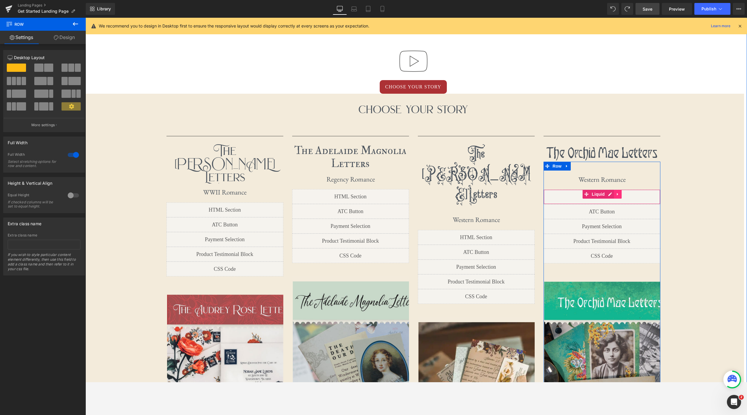
click at [617, 193] on icon at bounding box center [617, 194] width 1 height 3
click at [622, 195] on icon at bounding box center [621, 194] width 4 height 4
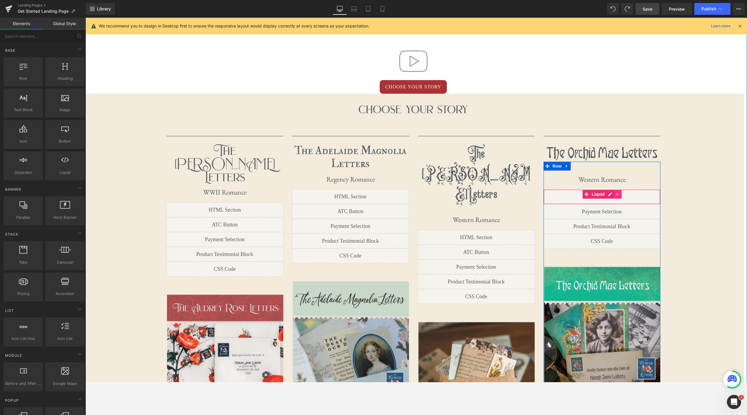
click at [617, 195] on icon at bounding box center [617, 194] width 1 height 3
click at [620, 195] on icon at bounding box center [621, 194] width 4 height 4
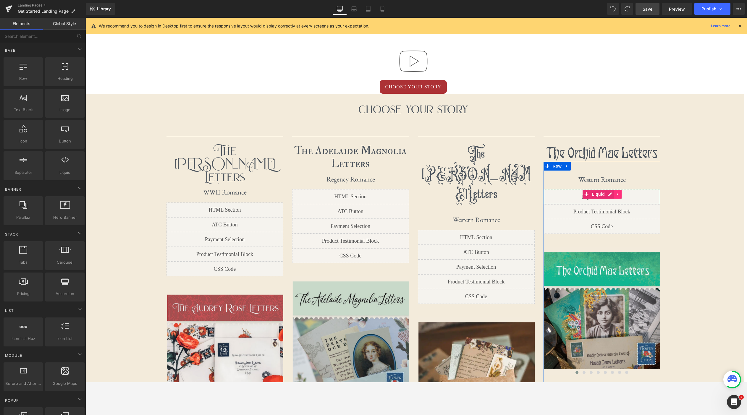
click at [620, 196] on link at bounding box center [618, 194] width 8 height 9
click at [621, 195] on icon at bounding box center [621, 194] width 4 height 4
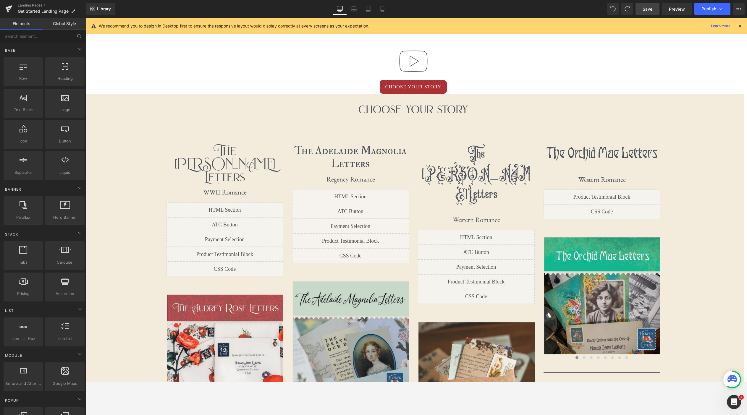
click at [77, 36] on icon at bounding box center [79, 35] width 5 height 5
click at [51, 35] on input "text" at bounding box center [36, 36] width 73 height 13
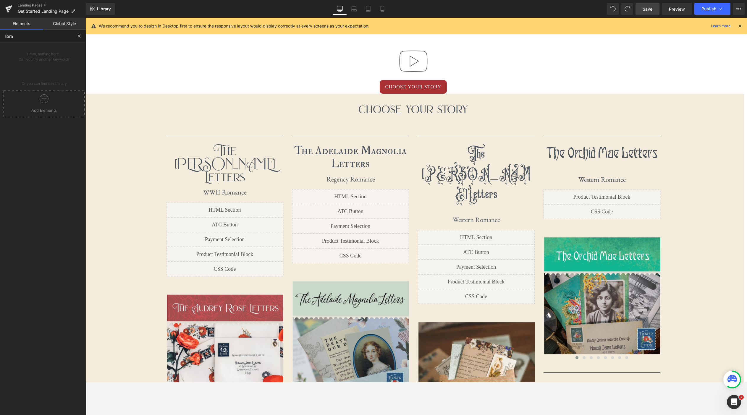
click at [54, 102] on div at bounding box center [44, 100] width 78 height 13
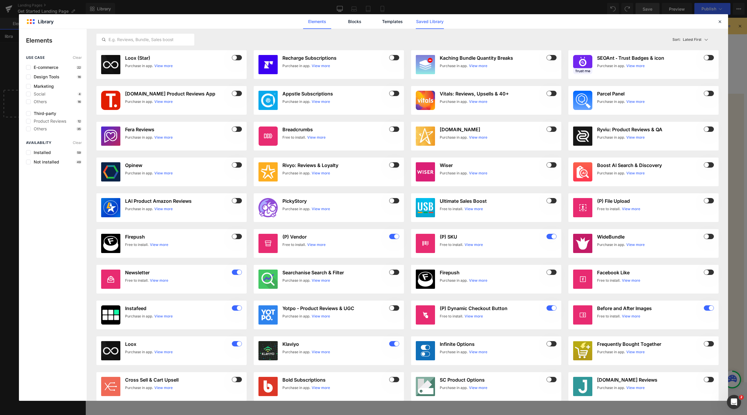
type input "libra"
drag, startPoint x: 434, startPoint y: 22, endPoint x: 411, endPoint y: 24, distance: 23.1
click at [434, 22] on link "Saved Library" at bounding box center [430, 21] width 28 height 15
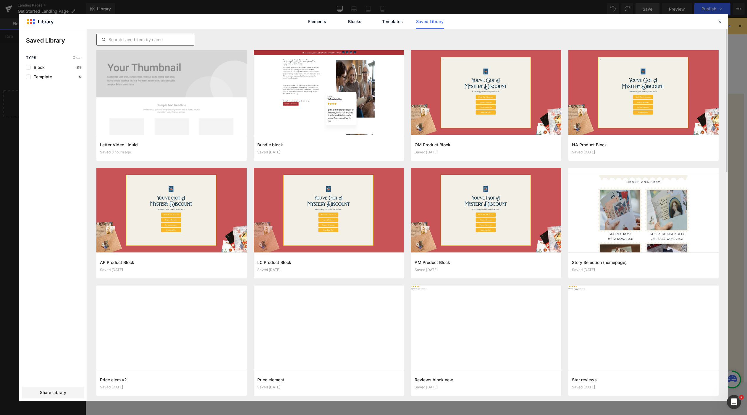
click at [133, 35] on div at bounding box center [145, 40] width 98 height 12
click at [132, 37] on input "text" at bounding box center [145, 39] width 97 height 7
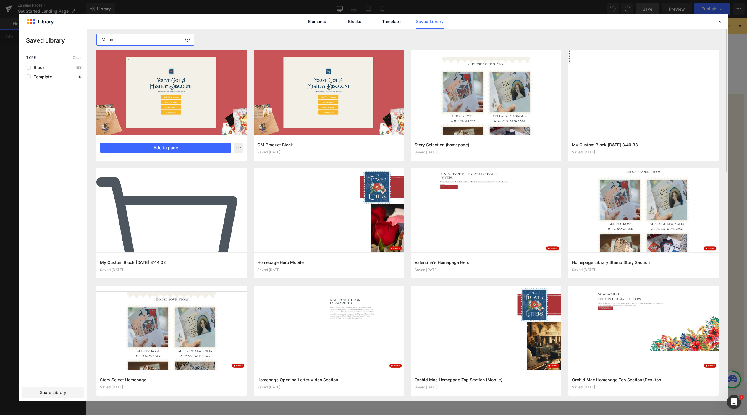
scroll to position [0, 0]
type input "om"
click at [154, 153] on div "OM Product Block Code Saved 40 seconds ago Add to page" at bounding box center [171, 148] width 150 height 26
click at [166, 150] on button "Add to page" at bounding box center [165, 147] width 131 height 9
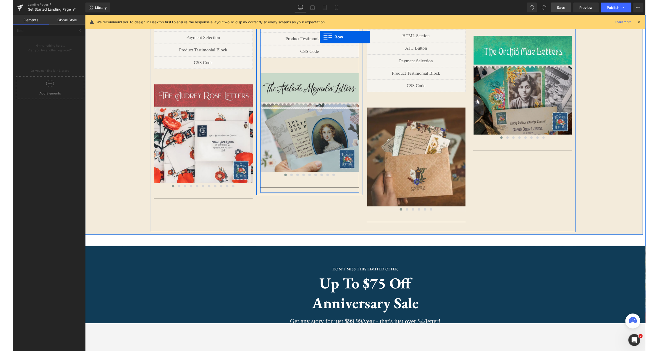
scroll to position [557, 0]
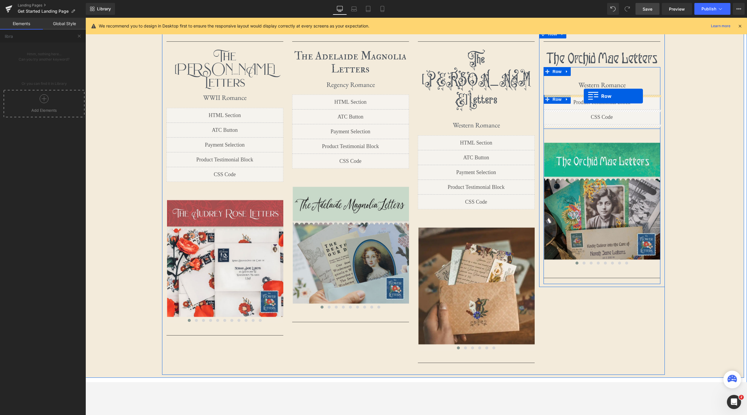
drag, startPoint x: 242, startPoint y: 124, endPoint x: 583, endPoint y: 96, distance: 342.2
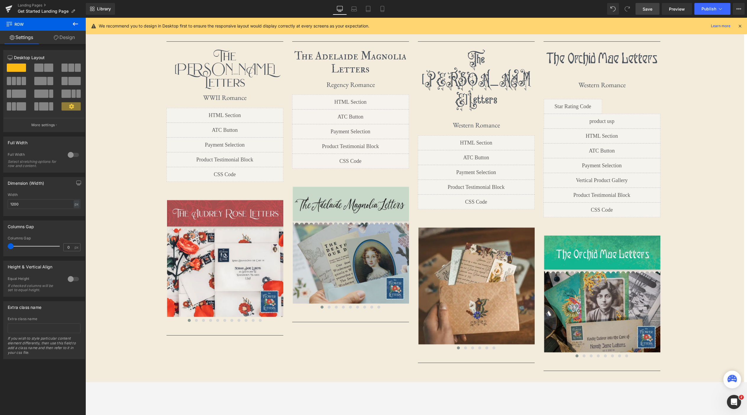
click at [650, 12] on span "Save" at bounding box center [647, 9] width 10 height 6
click at [664, 10] on span "Preview" at bounding box center [677, 9] width 16 height 6
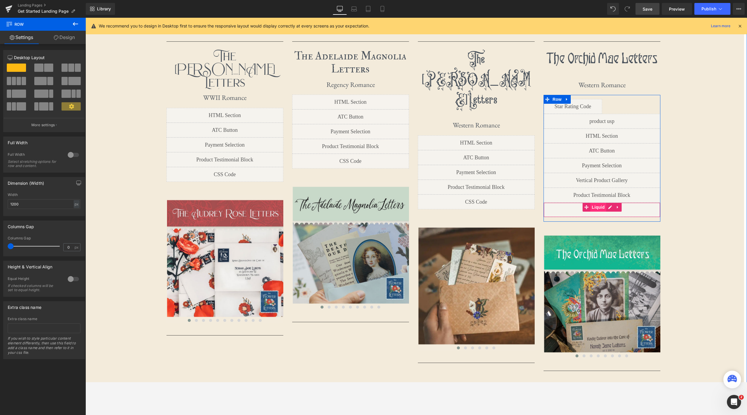
click at [599, 206] on span "Liquid" at bounding box center [598, 207] width 16 height 9
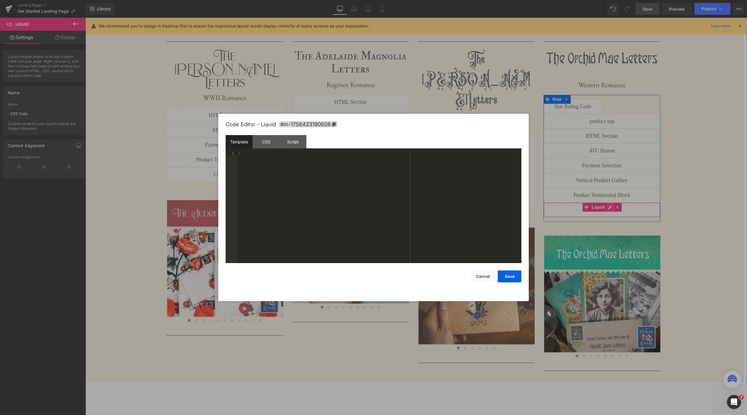
click at [610, 207] on icon at bounding box center [610, 207] width 4 height 4
click at [268, 143] on div "CSS" at bounding box center [265, 141] width 27 height 13
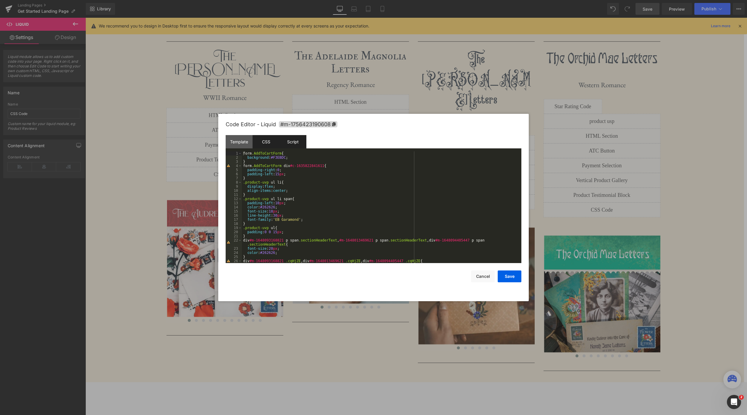
click at [299, 140] on div "Script" at bounding box center [292, 141] width 27 height 13
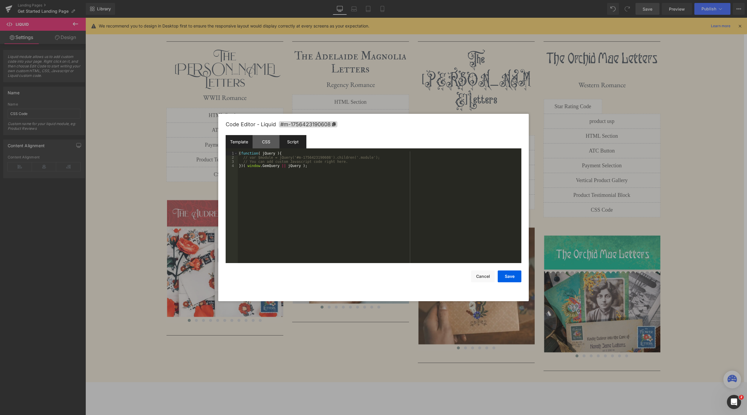
click at [239, 143] on div "Template" at bounding box center [239, 141] width 27 height 13
click at [267, 144] on div "CSS" at bounding box center [265, 141] width 27 height 13
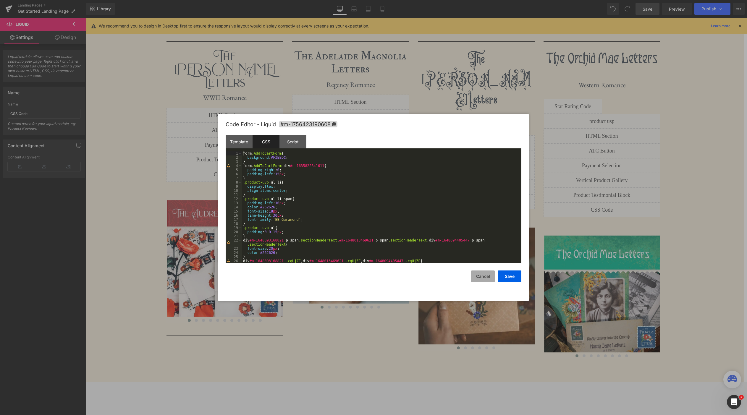
click at [485, 277] on button "Cancel" at bounding box center [483, 276] width 24 height 12
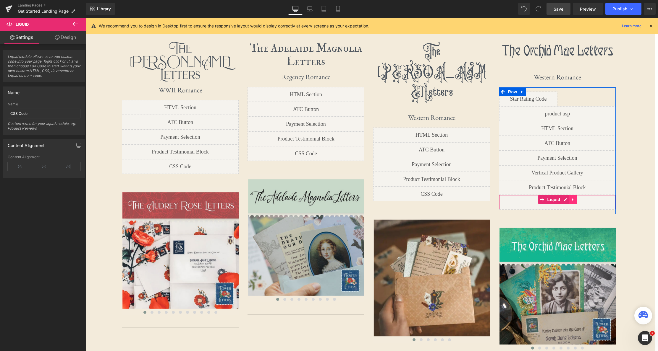
click at [575, 201] on link at bounding box center [573, 199] width 8 height 9
click at [578, 200] on icon at bounding box center [577, 200] width 4 height 4
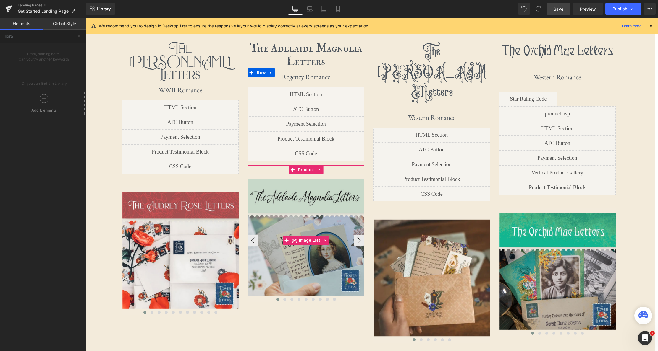
scroll to position [557, 0]
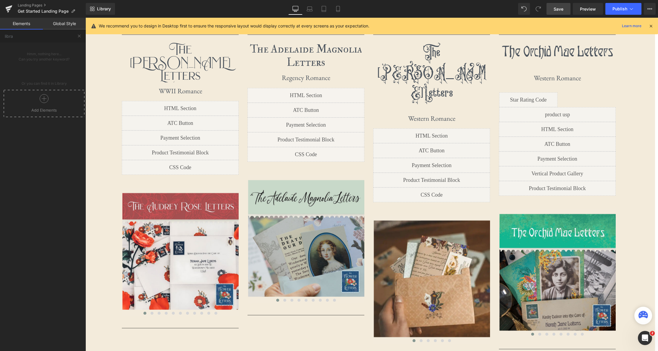
click at [44, 103] on div at bounding box center [44, 100] width 78 height 13
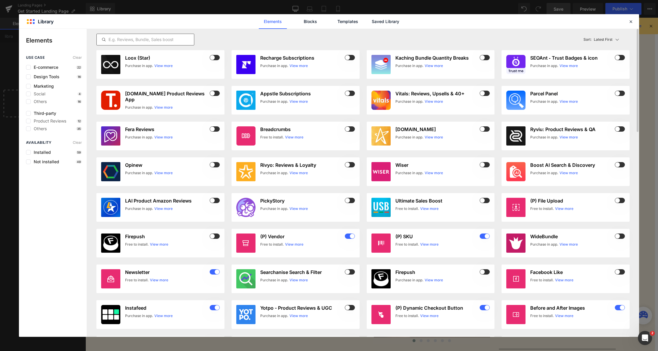
click at [158, 40] on input "text" at bounding box center [145, 39] width 97 height 7
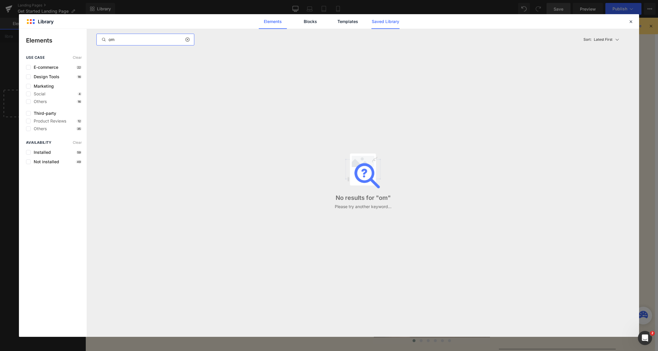
type input "om"
click at [388, 25] on link "Saved Library" at bounding box center [385, 21] width 28 height 15
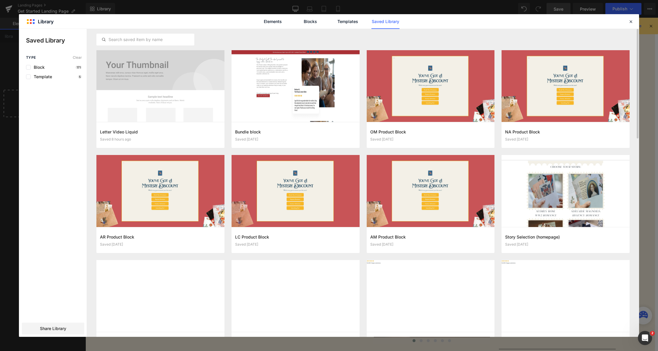
click at [148, 33] on div at bounding box center [362, 39] width 533 height 21
click at [145, 39] on input "text" at bounding box center [145, 39] width 97 height 7
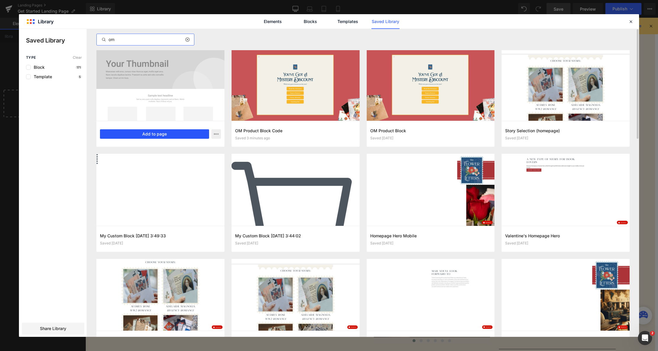
scroll to position [2, 0]
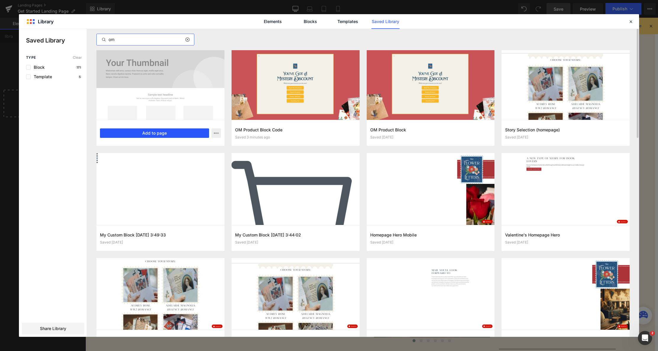
type input "om"
click at [160, 132] on button "Add to page" at bounding box center [154, 133] width 109 height 9
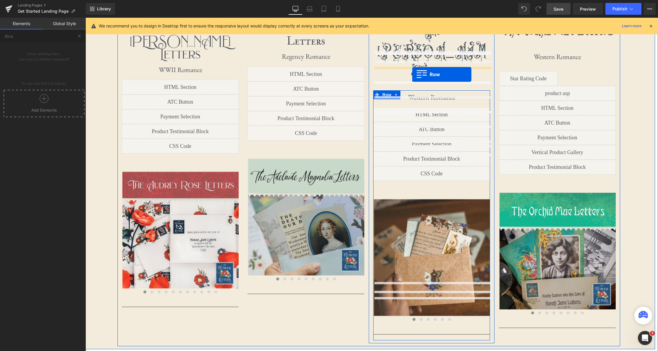
scroll to position [577, 0]
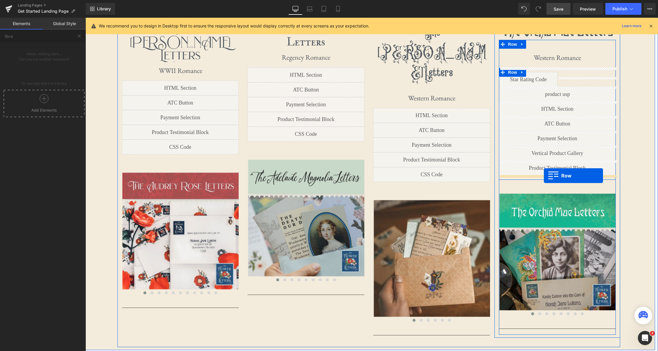
drag, startPoint x: 198, startPoint y: 136, endPoint x: 544, endPoint y: 176, distance: 347.8
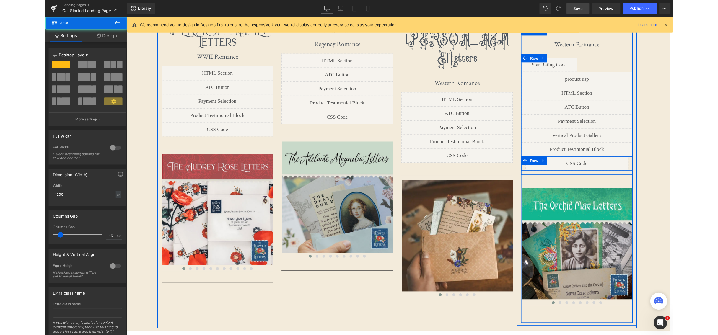
scroll to position [590, 0]
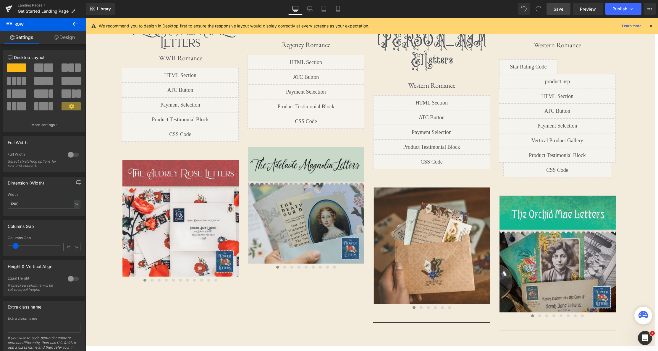
click at [560, 13] on link "Save" at bounding box center [558, 9] width 24 height 12
click at [589, 7] on span "Preview" at bounding box center [588, 9] width 16 height 6
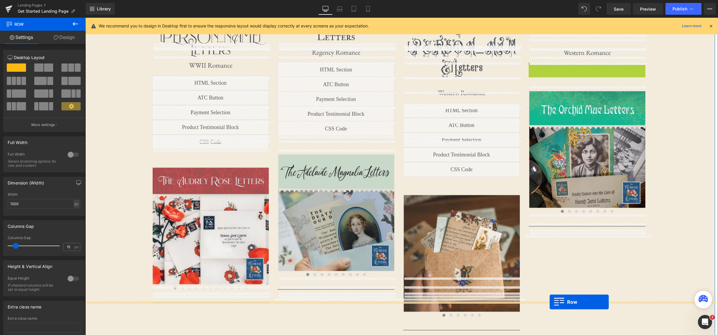
scroll to position [593, 0]
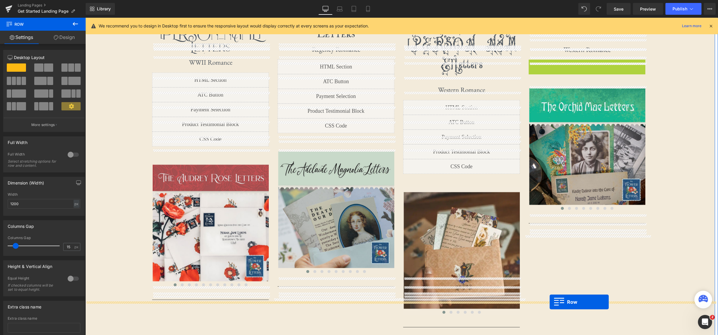
drag, startPoint x: 532, startPoint y: 67, endPoint x: 550, endPoint y: 302, distance: 236.0
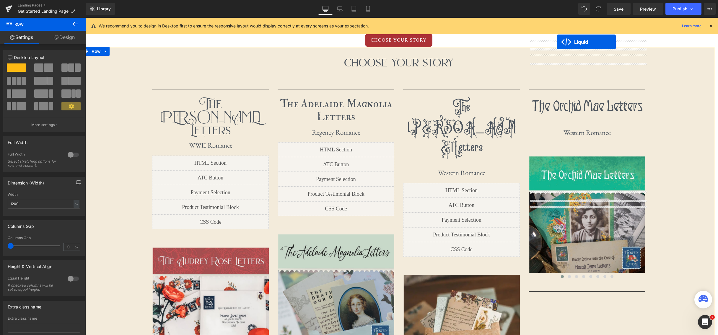
scroll to position [504, 0]
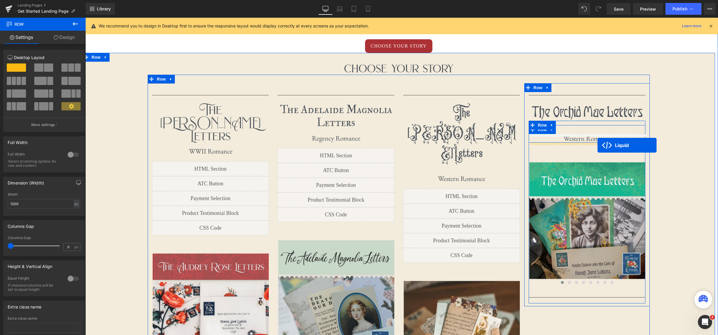
drag, startPoint x: 384, startPoint y: 269, endPoint x: 598, endPoint y: 145, distance: 247.0
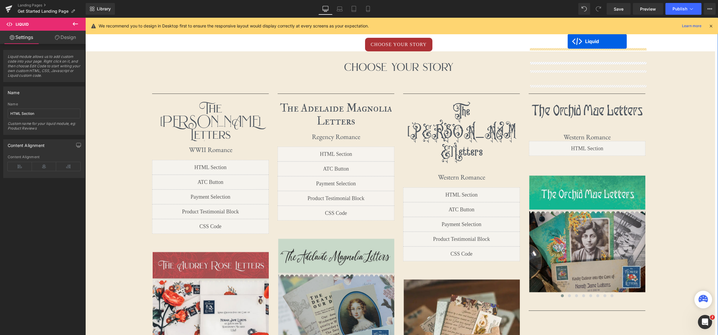
scroll to position [499, 0]
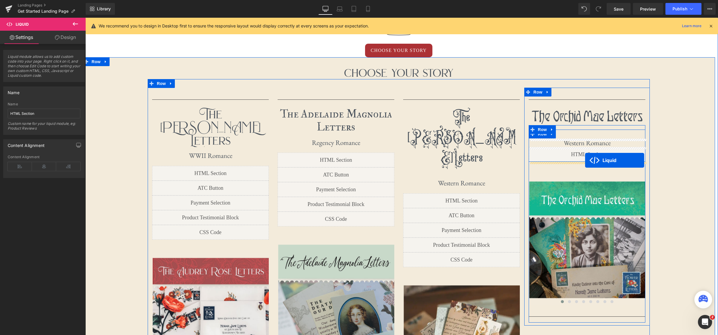
drag, startPoint x: 384, startPoint y: 244, endPoint x: 585, endPoint y: 160, distance: 218.1
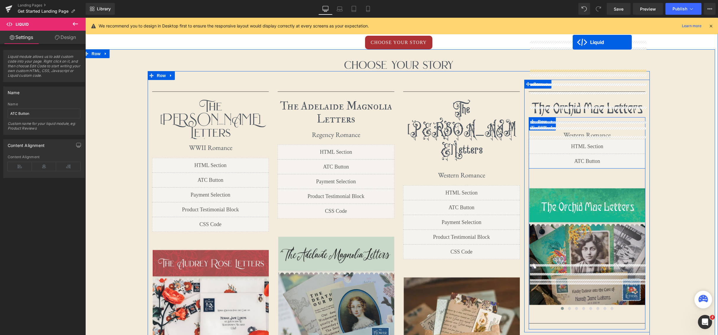
scroll to position [484, 0]
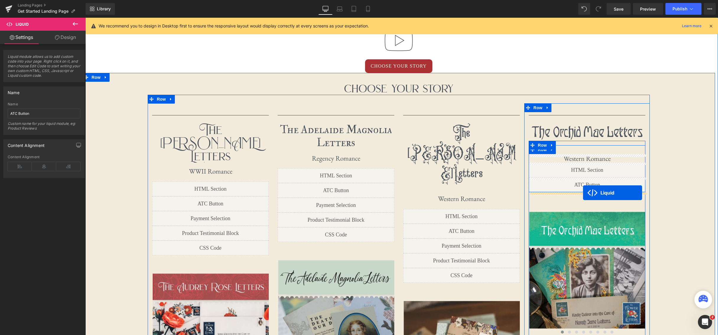
drag, startPoint x: 384, startPoint y: 243, endPoint x: 583, endPoint y: 193, distance: 205.9
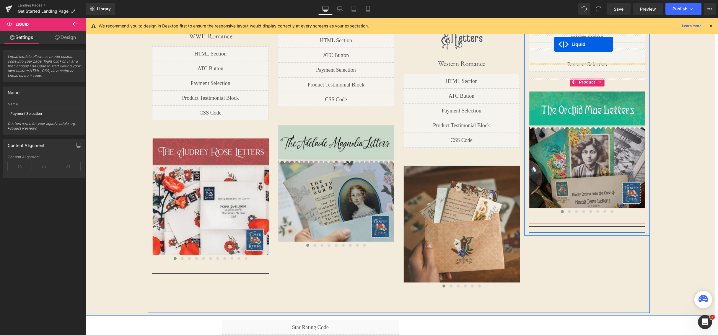
scroll to position [530, 0]
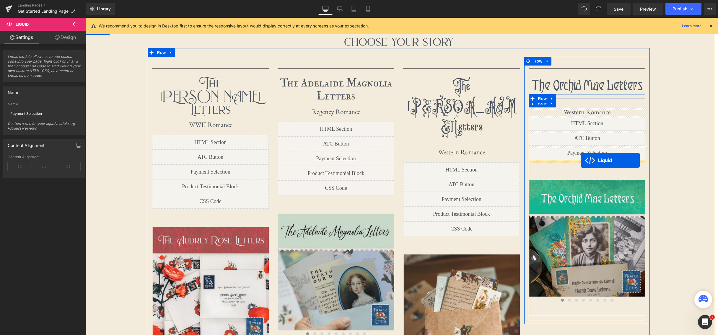
drag, startPoint x: 383, startPoint y: 199, endPoint x: 581, endPoint y: 160, distance: 201.4
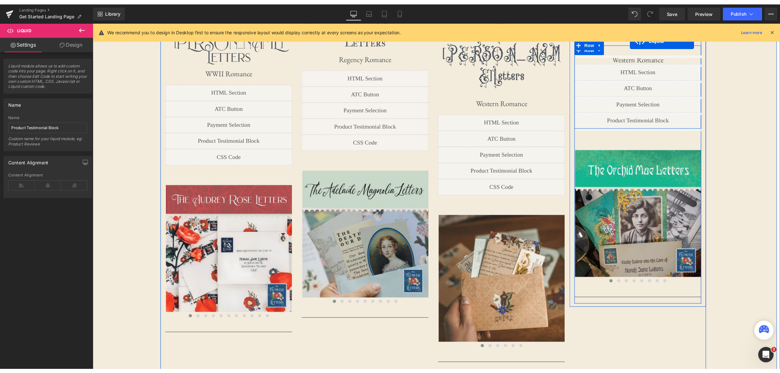
scroll to position [538, 0]
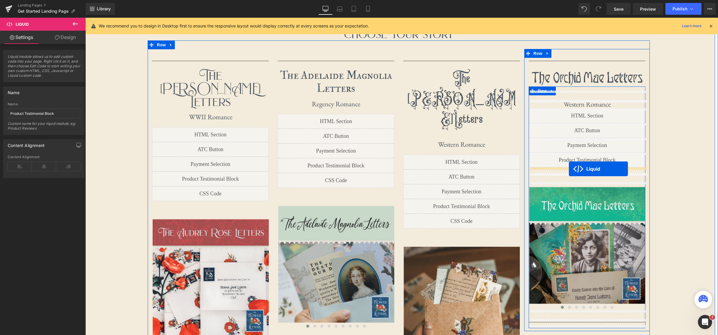
drag, startPoint x: 384, startPoint y: 255, endPoint x: 569, endPoint y: 169, distance: 204.4
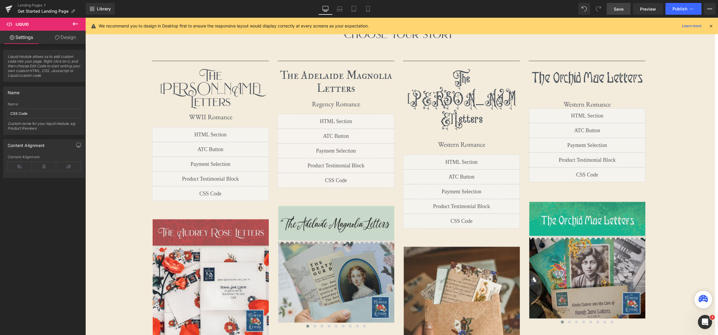
click at [619, 10] on span "Save" at bounding box center [619, 9] width 10 height 6
click at [641, 9] on link "Preview" at bounding box center [648, 9] width 30 height 12
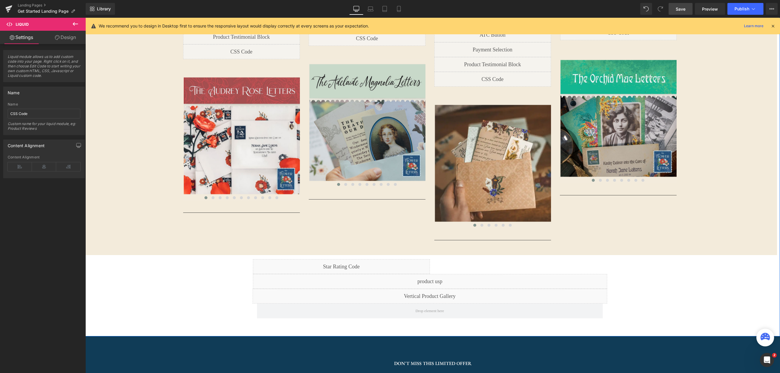
scroll to position [699, 0]
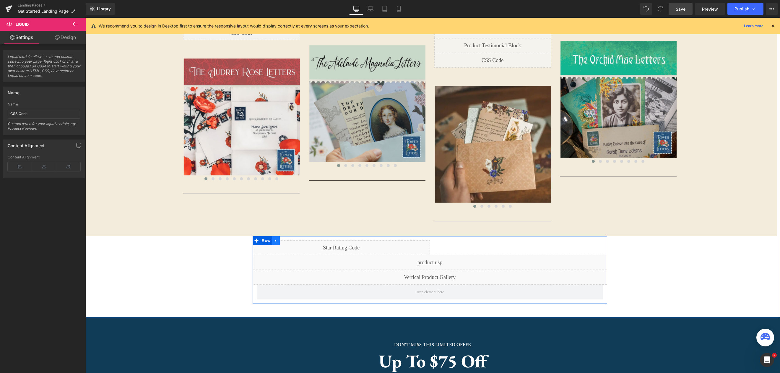
click at [278, 238] on icon at bounding box center [276, 240] width 4 height 4
click at [290, 239] on icon at bounding box center [291, 241] width 4 height 4
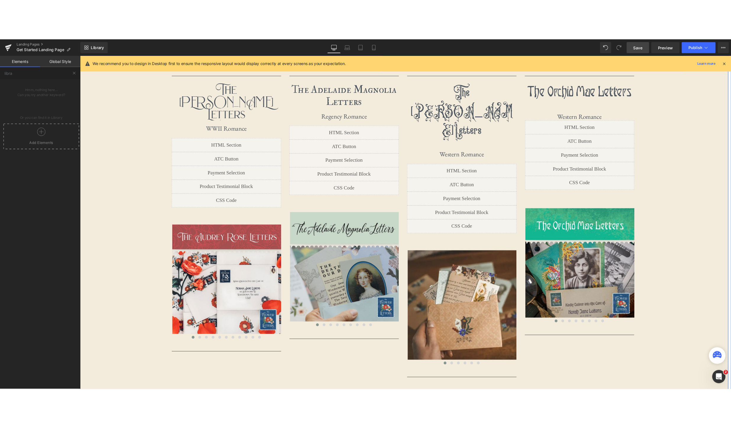
scroll to position [557, 0]
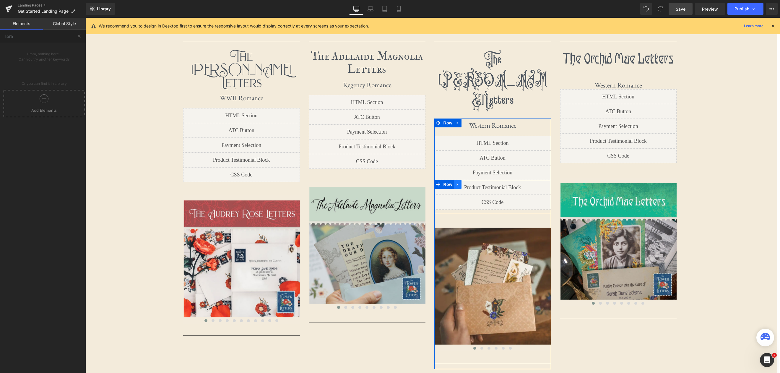
click at [456, 182] on icon at bounding box center [458, 184] width 4 height 4
click at [466, 182] on icon at bounding box center [465, 184] width 4 height 4
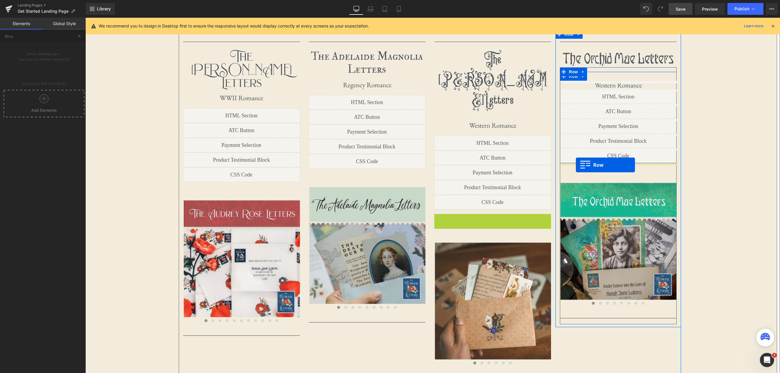
drag, startPoint x: 438, startPoint y: 178, endPoint x: 576, endPoint y: 165, distance: 138.7
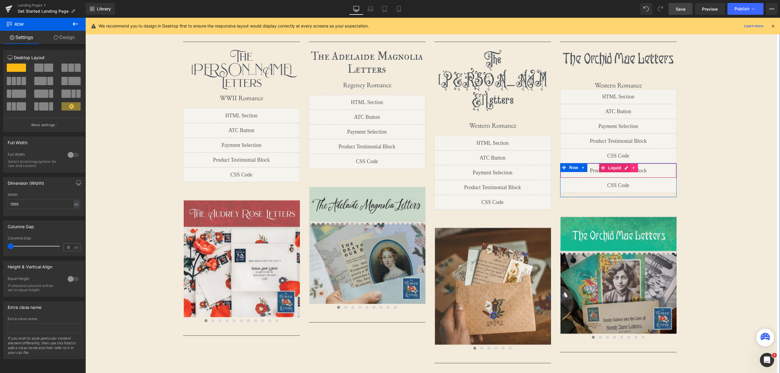
click at [635, 169] on icon at bounding box center [634, 168] width 4 height 4
click at [640, 168] on link at bounding box center [638, 167] width 8 height 9
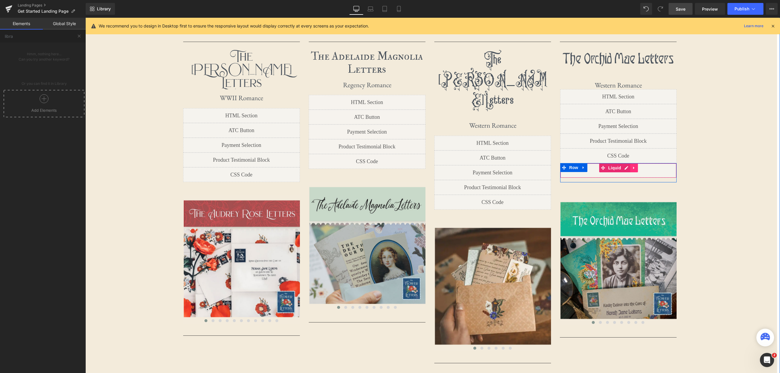
click at [633, 169] on icon at bounding box center [634, 168] width 4 height 4
click at [639, 168] on icon at bounding box center [638, 168] width 4 height 4
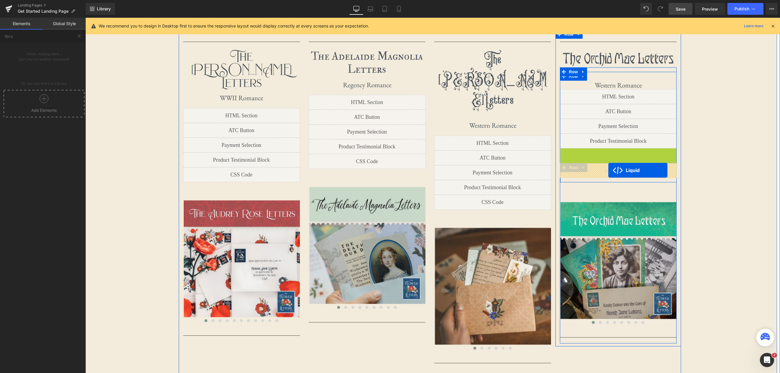
drag, startPoint x: 602, startPoint y: 152, endPoint x: 609, endPoint y: 170, distance: 19.1
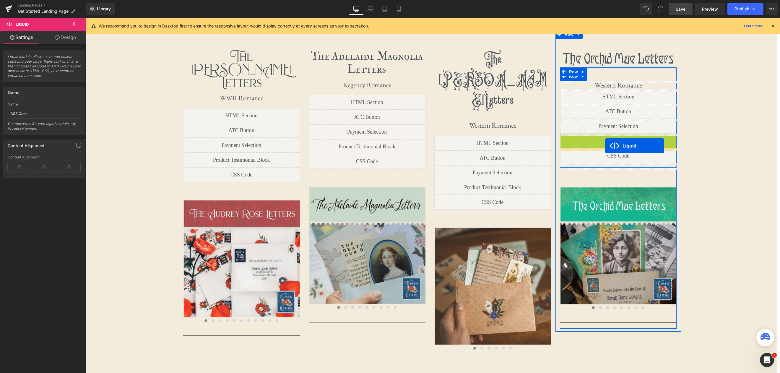
drag, startPoint x: 601, startPoint y: 137, endPoint x: 605, endPoint y: 146, distance: 9.5
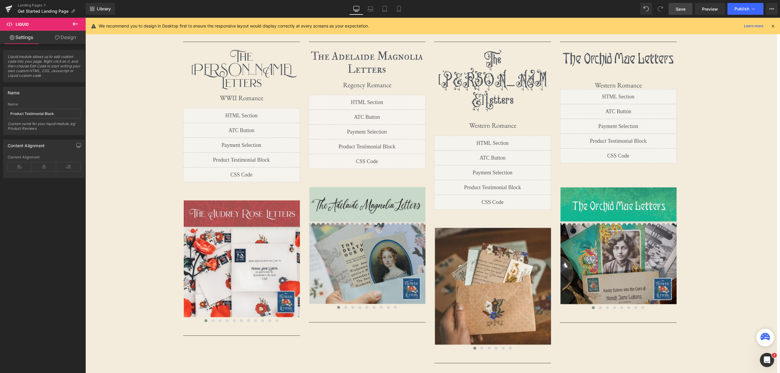
drag, startPoint x: 682, startPoint y: 9, endPoint x: 600, endPoint y: 38, distance: 87.7
click at [664, 9] on span "Save" at bounding box center [681, 9] width 10 height 6
click at [664, 7] on span "Preview" at bounding box center [710, 9] width 16 height 6
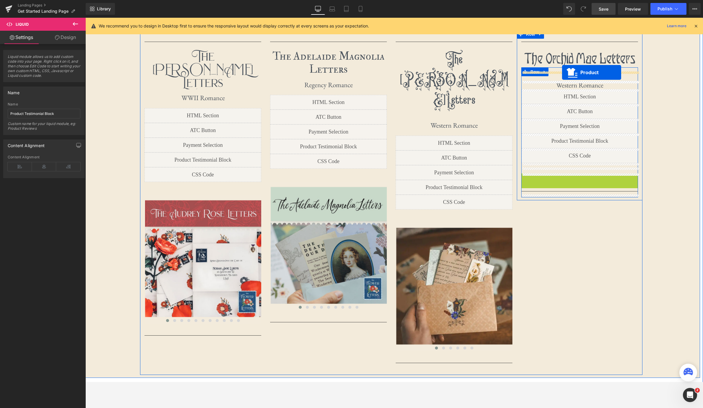
drag, startPoint x: 568, startPoint y: 179, endPoint x: 562, endPoint y: 72, distance: 106.6
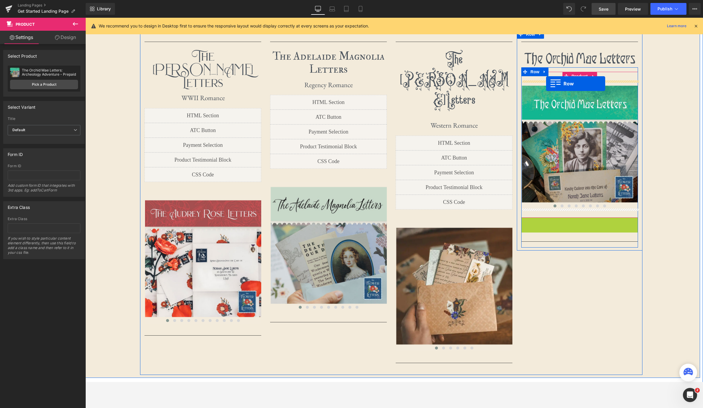
drag, startPoint x: 524, startPoint y: 222, endPoint x: 546, endPoint y: 84, distance: 140.0
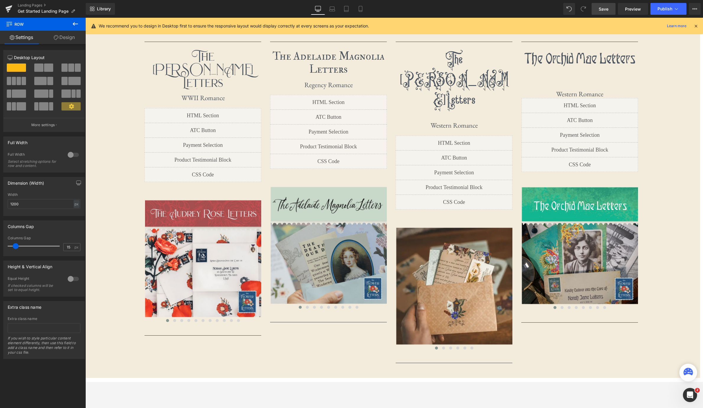
click at [606, 7] on span "Save" at bounding box center [604, 9] width 10 height 6
click at [635, 9] on span "Preview" at bounding box center [633, 9] width 16 height 6
click at [637, 12] on span "Preview" at bounding box center [633, 9] width 16 height 6
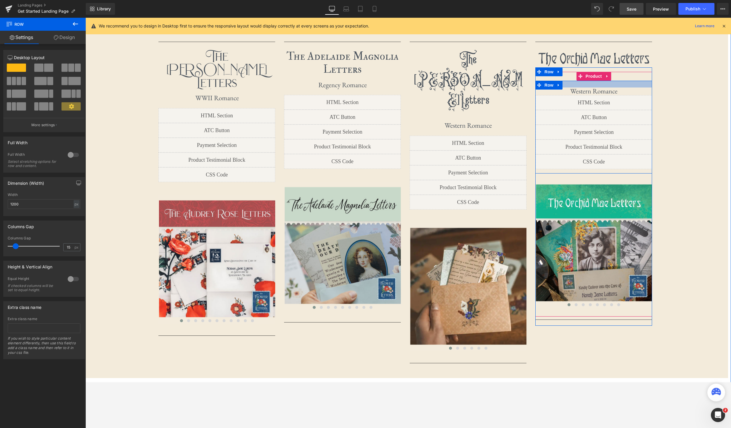
drag, startPoint x: 621, startPoint y: 84, endPoint x: 621, endPoint y: 81, distance: 3.0
click at [621, 81] on div at bounding box center [593, 84] width 117 height 7
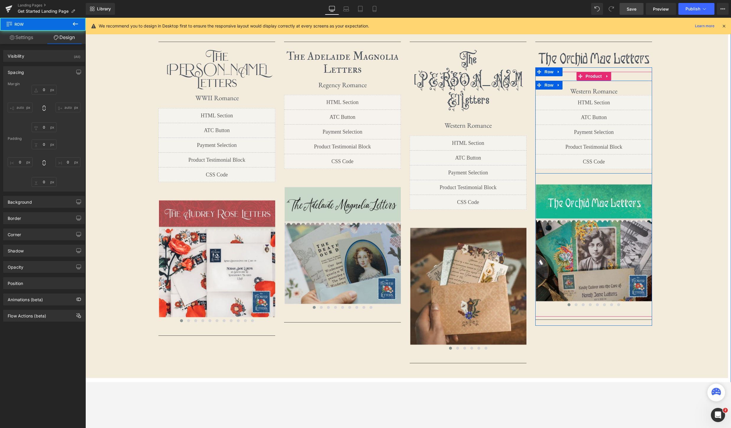
type input "0"
type input "20"
type input "23"
type input "0"
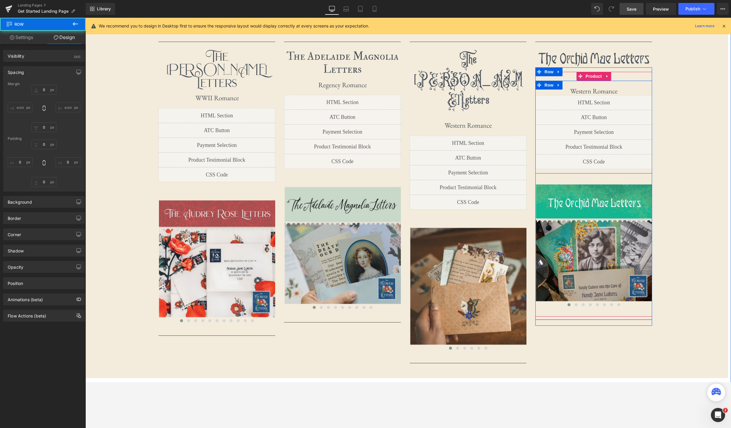
type input "1"
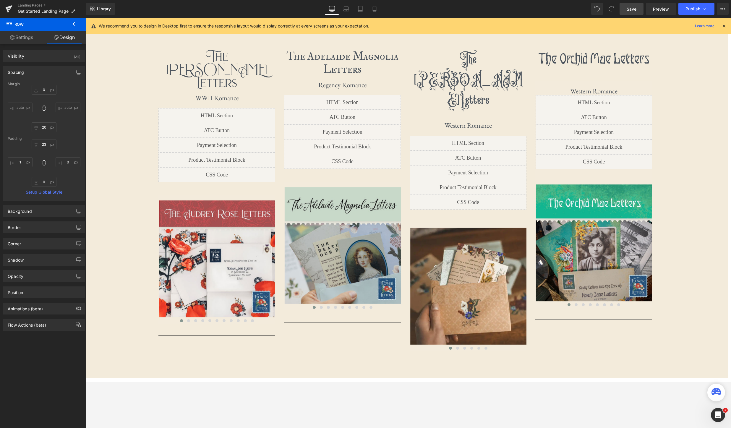
scroll to position [557, 0]
click at [663, 186] on div "Choose Your Story Heading Separator The Audrey Rose Letters Heading First lette…" at bounding box center [404, 192] width 645 height 367
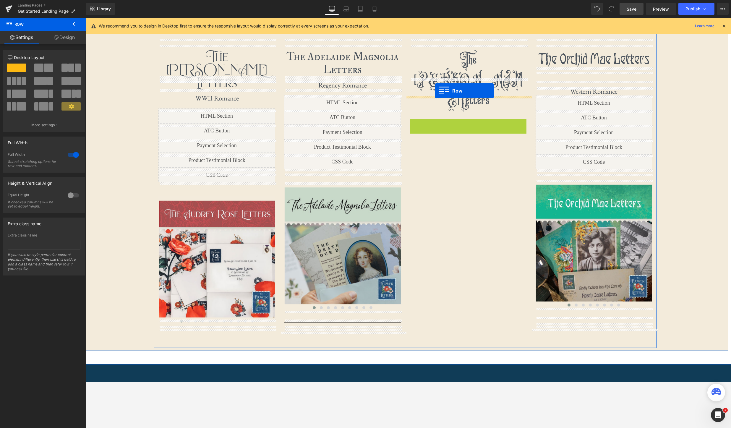
drag, startPoint x: 413, startPoint y: 82, endPoint x: 434, endPoint y: 90, distance: 22.8
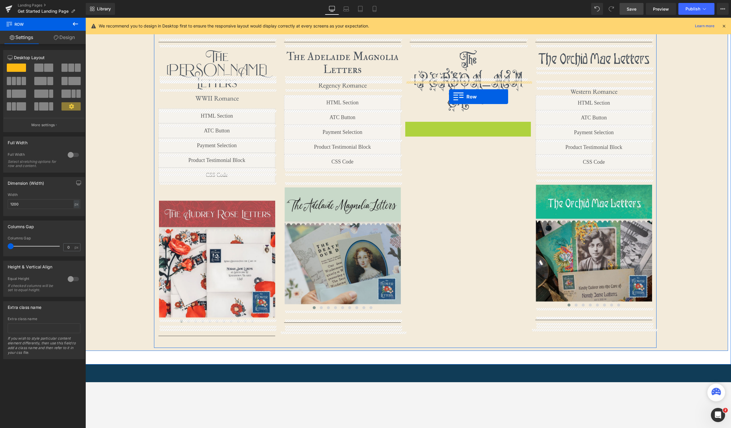
drag, startPoint x: 408, startPoint y: 86, endPoint x: 449, endPoint y: 97, distance: 42.2
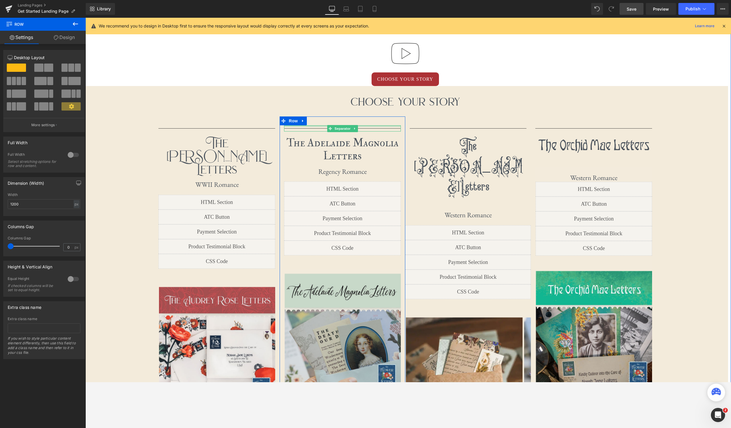
scroll to position [597, 0]
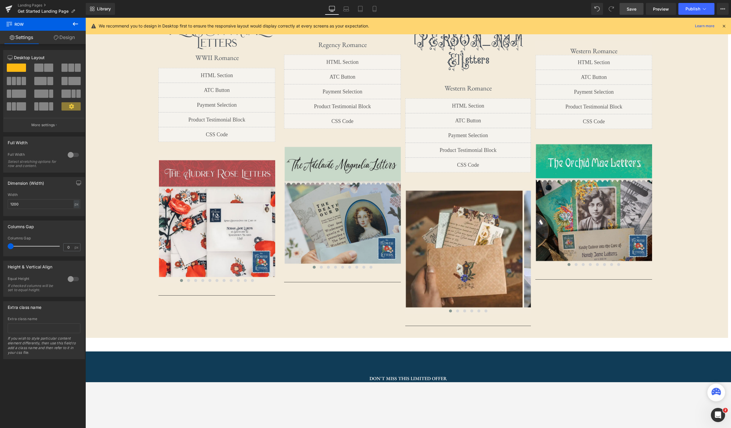
click at [79, 26] on icon at bounding box center [75, 23] width 7 height 7
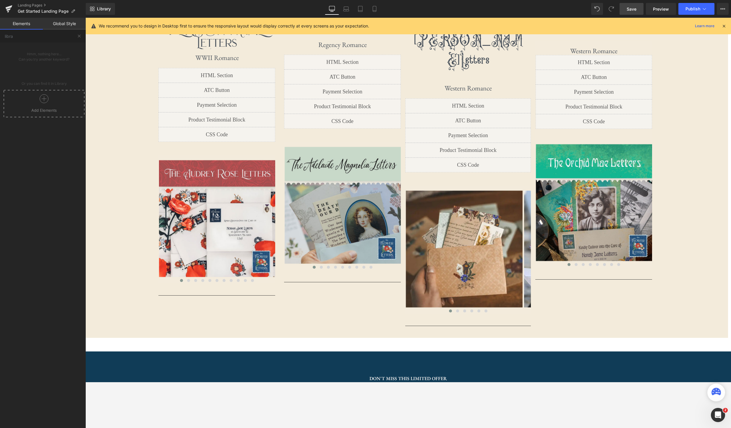
click at [47, 98] on div at bounding box center [44, 100] width 78 height 13
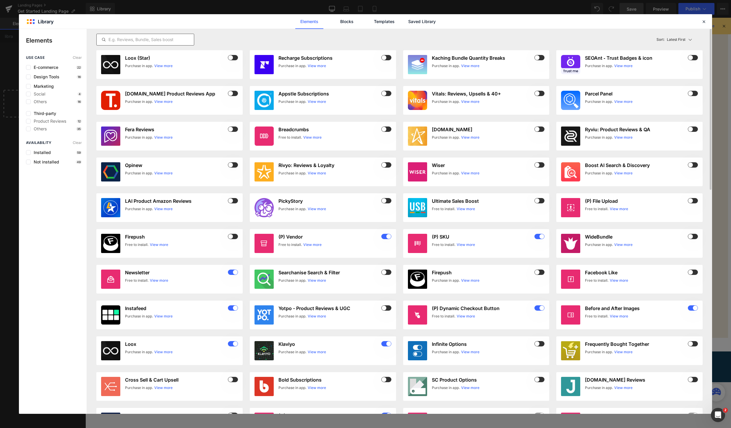
click at [165, 43] on input "text" at bounding box center [145, 39] width 97 height 7
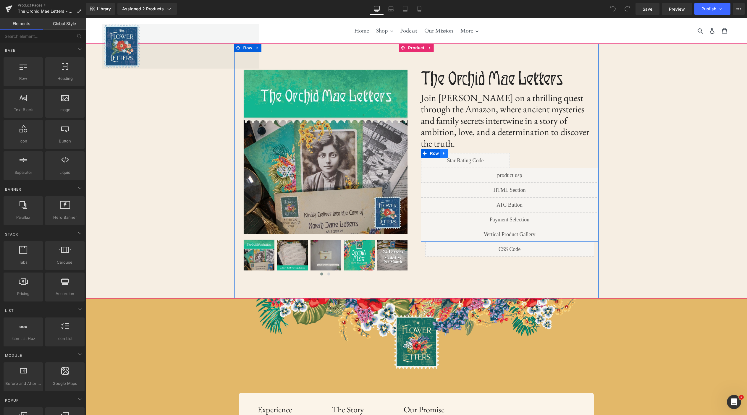
click at [443, 152] on icon at bounding box center [443, 153] width 1 height 3
click at [446, 151] on icon at bounding box center [444, 153] width 4 height 4
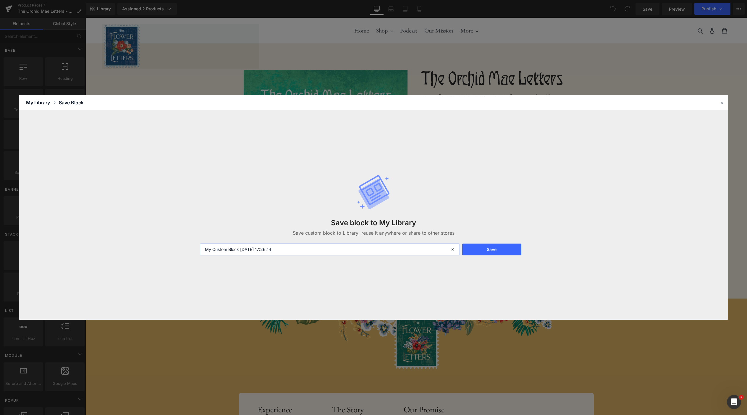
click at [293, 252] on input "My Custom Block [DATE] 17:26:14" at bounding box center [330, 250] width 260 height 12
type input "OM Product Block Code"
click at [488, 252] on button "Save" at bounding box center [491, 250] width 59 height 12
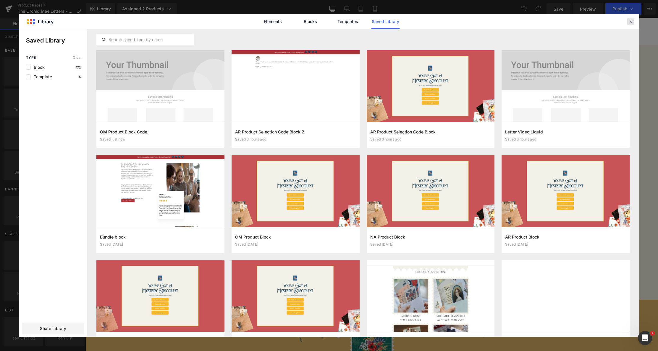
click at [630, 22] on icon at bounding box center [630, 21] width 5 height 5
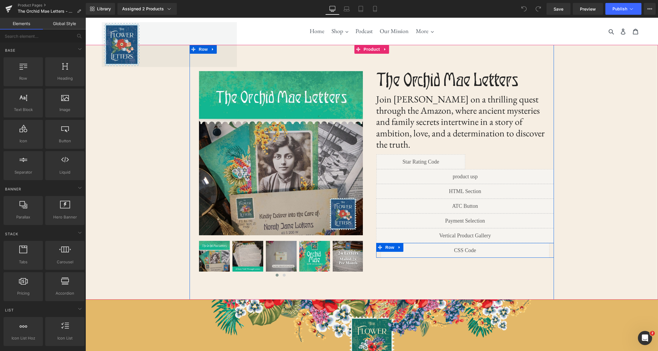
click at [401, 245] on icon at bounding box center [399, 247] width 4 height 4
click at [399, 246] on icon at bounding box center [399, 248] width 4 height 4
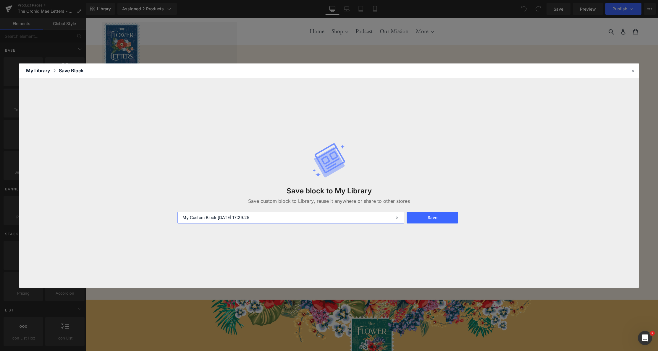
click at [346, 217] on input "My Custom Block [DATE] 17:29:25" at bounding box center [290, 218] width 226 height 12
click at [346, 217] on input "My Custom Block 2025-08-28 17:29:25" at bounding box center [290, 218] width 226 height 12
type input "OM CSS Code"
click at [434, 217] on button "Save" at bounding box center [432, 218] width 52 height 12
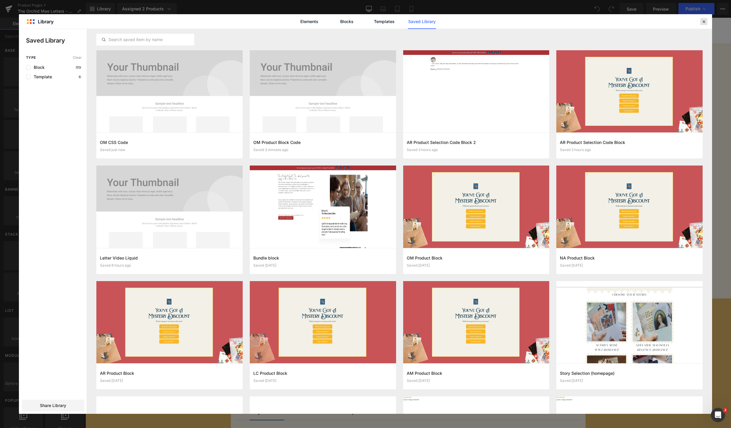
click at [705, 21] on icon at bounding box center [703, 21] width 5 height 5
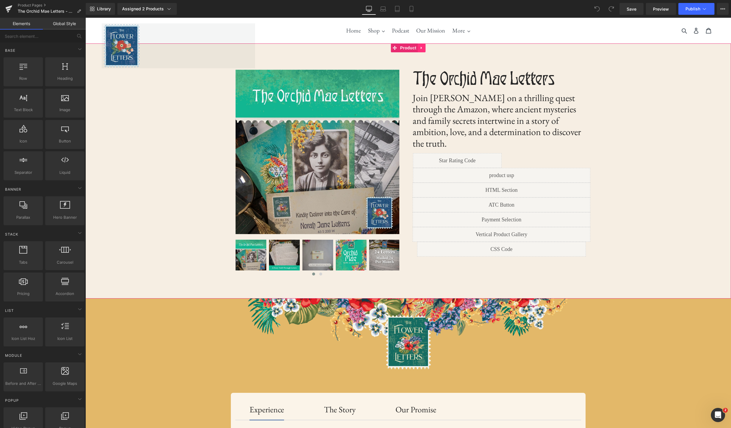
click at [422, 48] on icon at bounding box center [421, 48] width 1 height 3
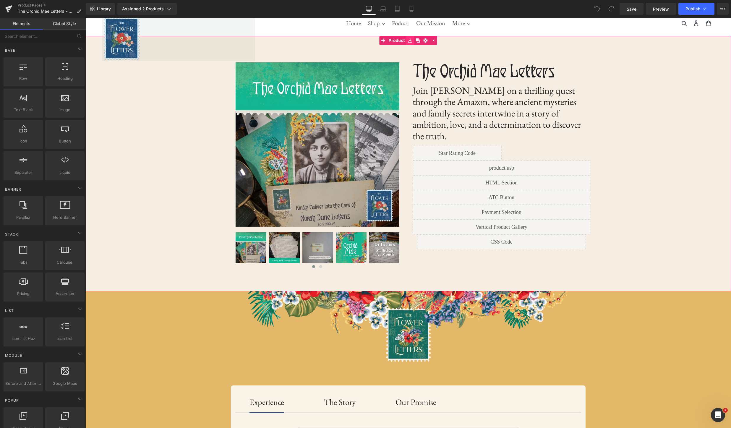
click at [411, 41] on icon at bounding box center [410, 40] width 4 height 4
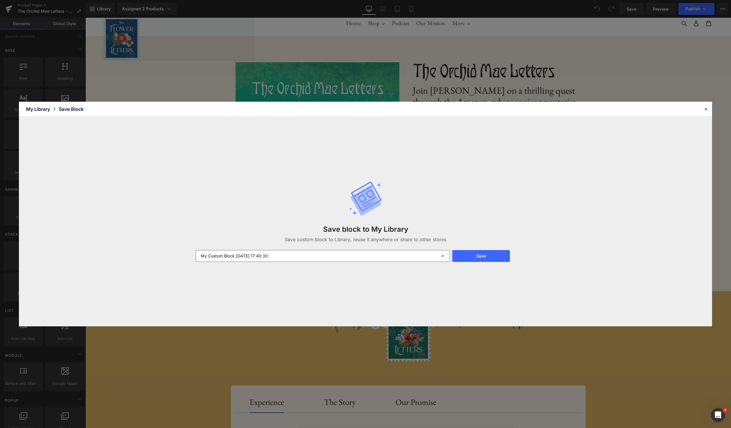
drag, startPoint x: 443, startPoint y: 255, endPoint x: 368, endPoint y: 257, distance: 74.5
click at [442, 255] on icon at bounding box center [443, 256] width 13 height 12
type input "OM Product Block w/Code"
click at [0, 0] on button "Save" at bounding box center [0, 0] width 0 height 0
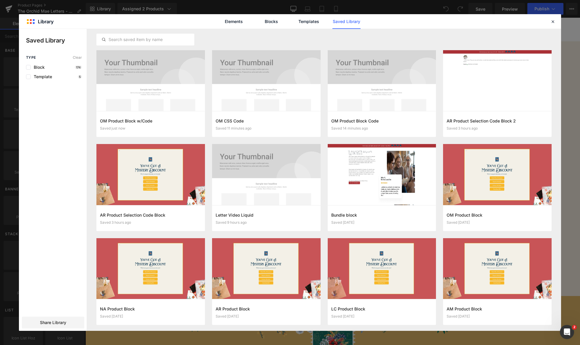
scroll to position [6, 0]
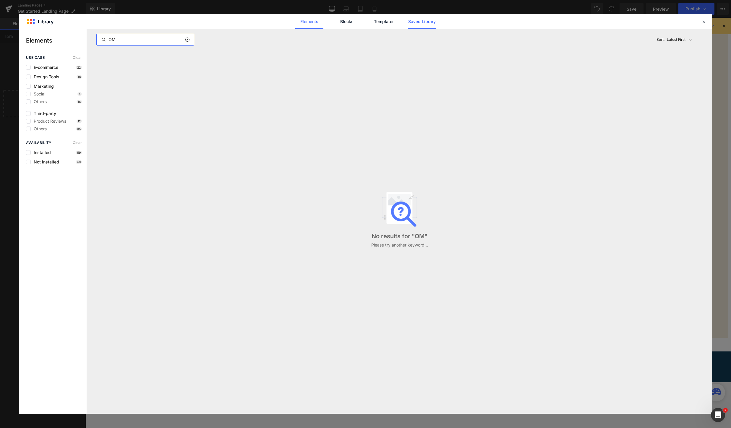
type input "OM"
click at [0, 0] on link "Saved Library" at bounding box center [0, 0] width 0 height 0
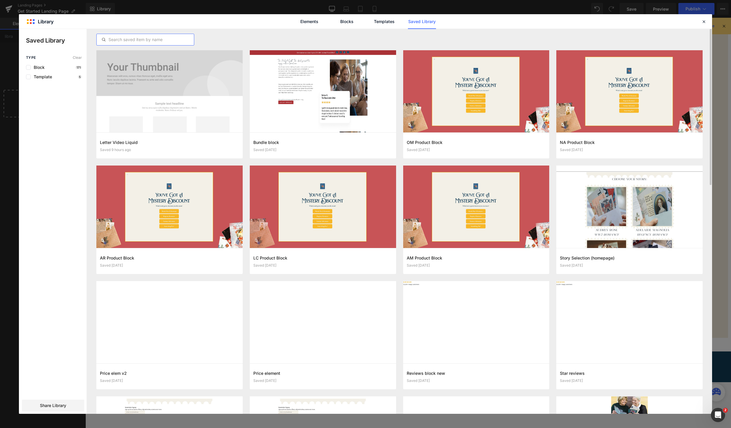
click at [0, 0] on input "text" at bounding box center [0, 0] width 0 height 0
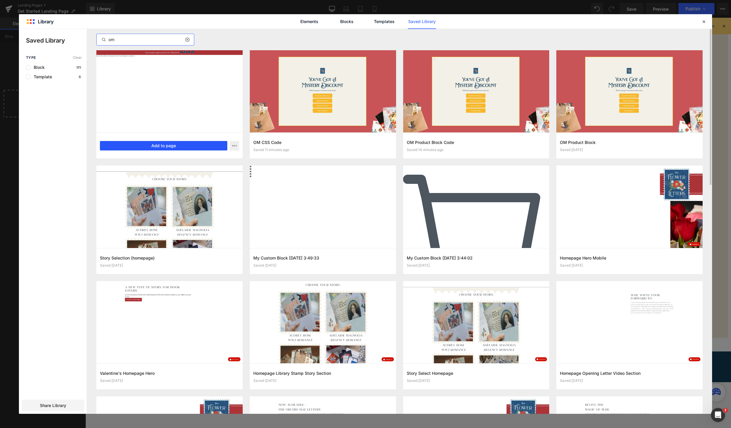
type input "om"
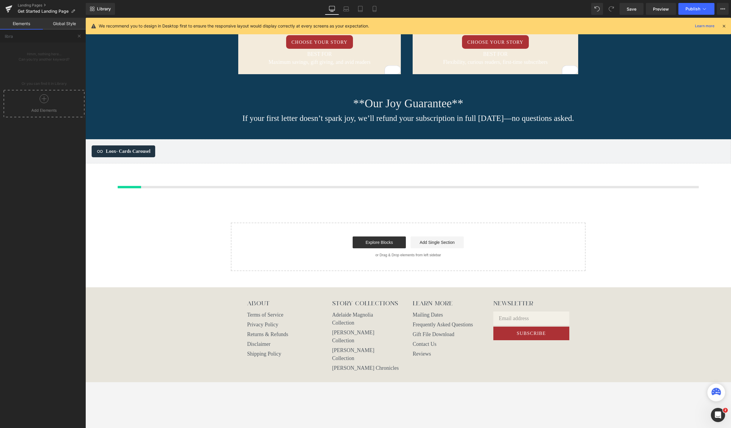
scroll to position [1092, 0]
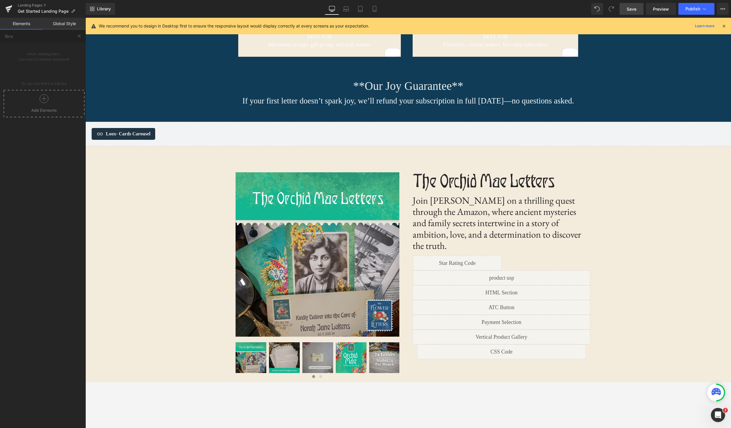
drag, startPoint x: 637, startPoint y: 10, endPoint x: 535, endPoint y: 19, distance: 102.3
click at [637, 10] on link "Save" at bounding box center [631, 9] width 24 height 12
click at [663, 9] on span "Preview" at bounding box center [661, 9] width 16 height 6
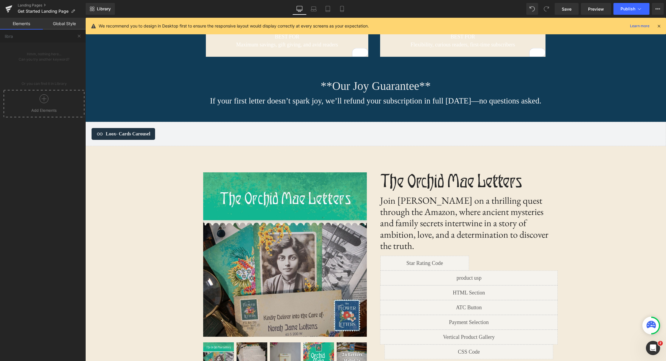
scroll to position [1096, 0]
click at [220, 168] on span "Row" at bounding box center [216, 172] width 12 height 9
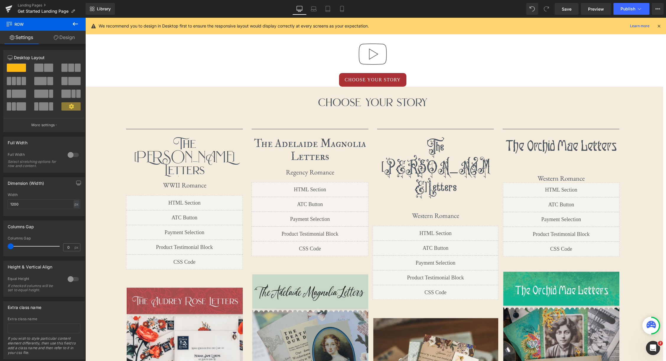
scroll to position [477, 0]
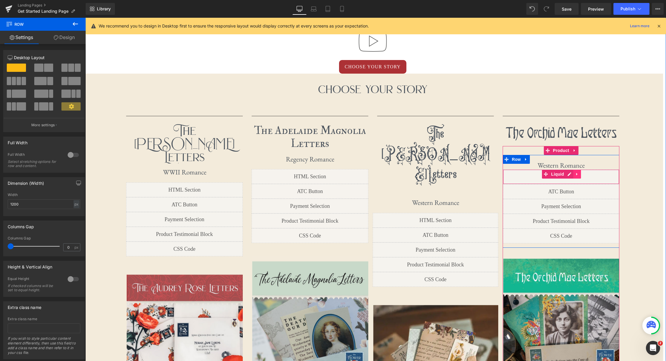
click at [579, 174] on icon at bounding box center [577, 174] width 4 height 4
click at [582, 175] on icon at bounding box center [581, 174] width 4 height 4
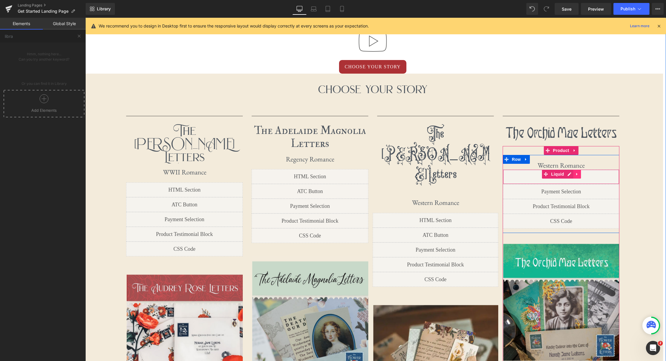
click at [579, 175] on link at bounding box center [578, 174] width 8 height 9
click at [580, 175] on icon at bounding box center [581, 174] width 4 height 4
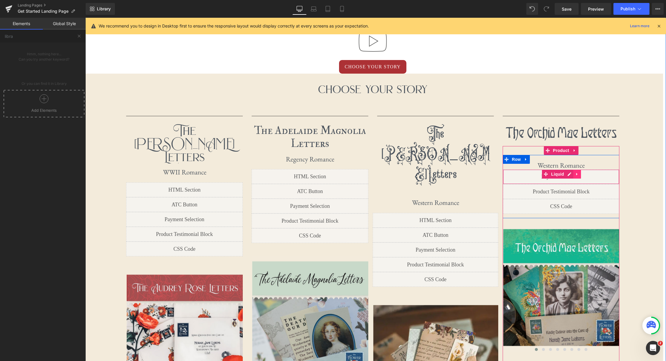
click at [580, 175] on link at bounding box center [578, 174] width 8 height 9
click at [580, 175] on icon at bounding box center [581, 174] width 4 height 4
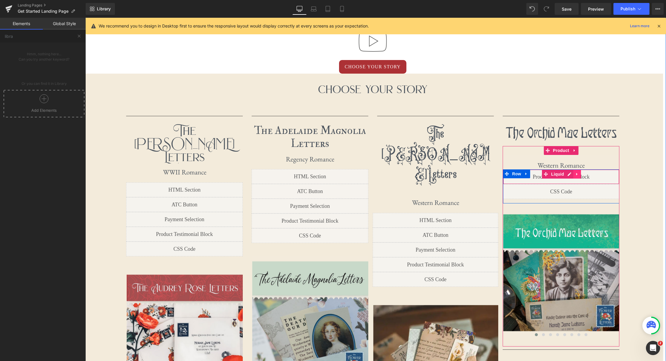
click at [580, 175] on link at bounding box center [578, 174] width 8 height 9
click at [580, 175] on icon at bounding box center [581, 174] width 4 height 4
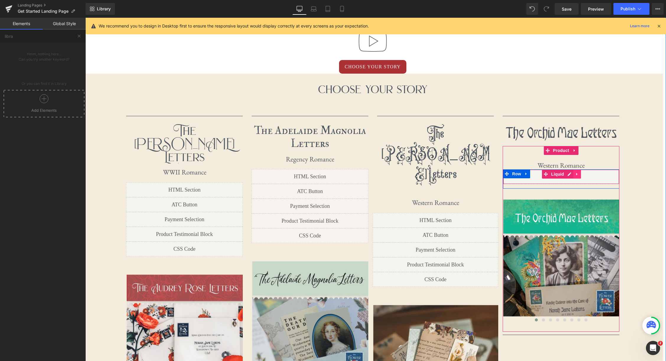
click at [579, 176] on icon at bounding box center [577, 174] width 4 height 4
click at [579, 175] on icon at bounding box center [581, 174] width 4 height 4
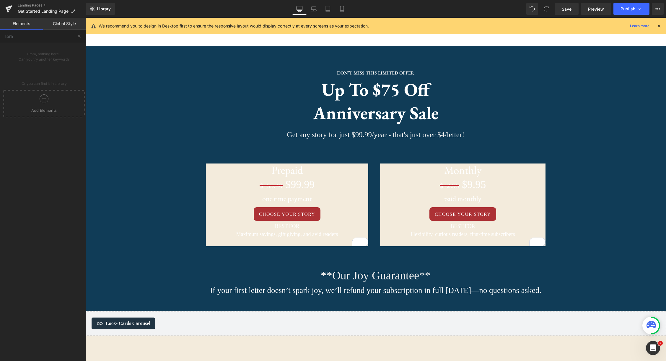
scroll to position [908, 0]
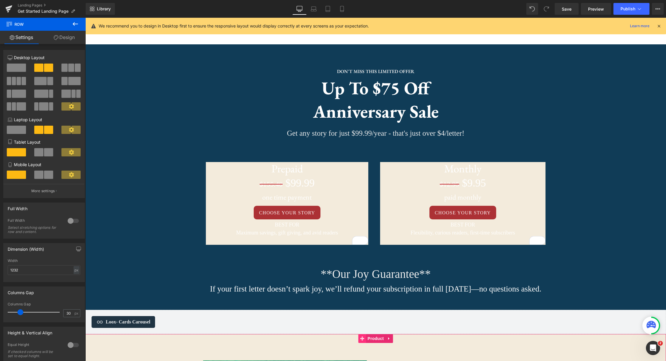
drag, startPoint x: 358, startPoint y: 311, endPoint x: 362, endPoint y: 309, distance: 5.2
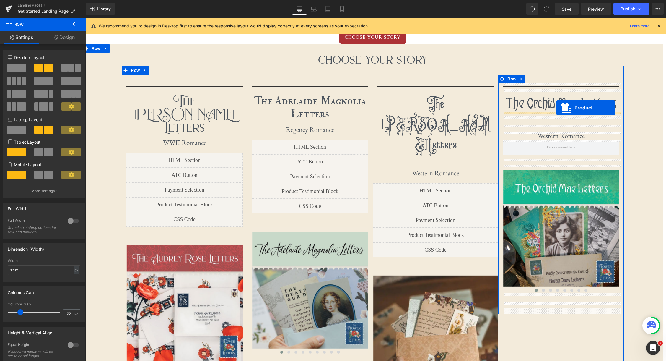
scroll to position [507, 0]
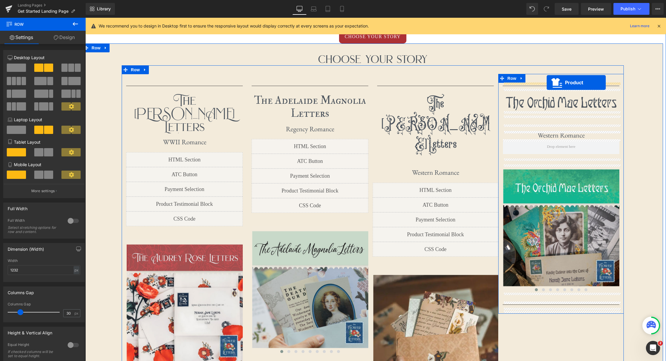
drag, startPoint x: 365, startPoint y: 309, endPoint x: 547, endPoint y: 82, distance: 291.0
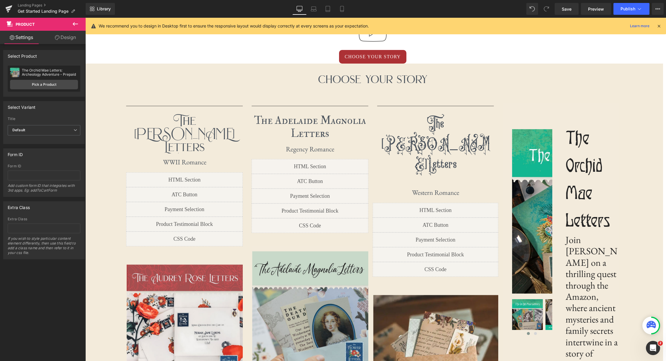
scroll to position [478, 0]
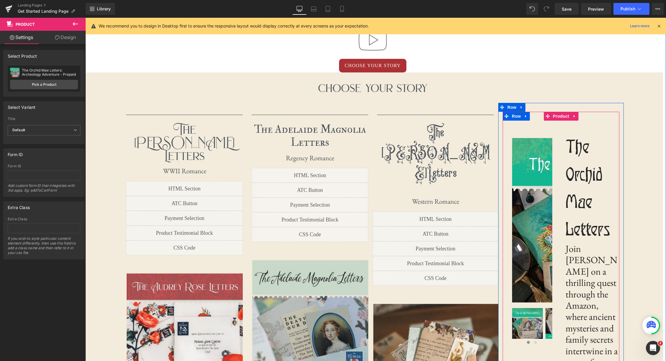
click at [561, 151] on div "‹ ›" at bounding box center [532, 239] width 59 height 212
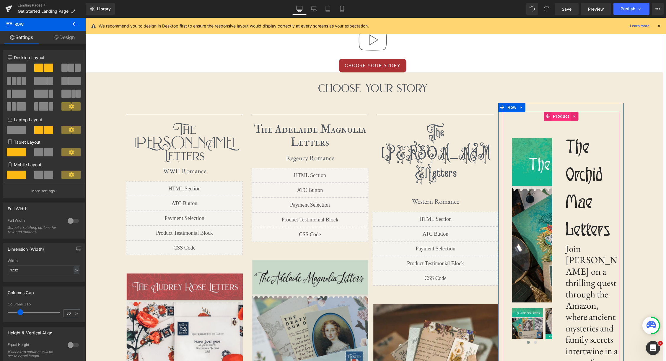
click at [557, 118] on span "Product" at bounding box center [561, 116] width 19 height 9
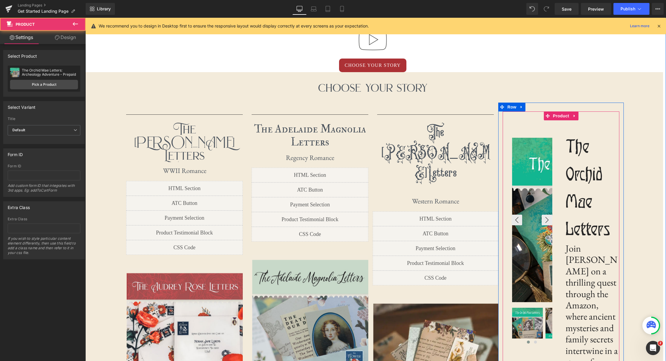
scroll to position [478, 0]
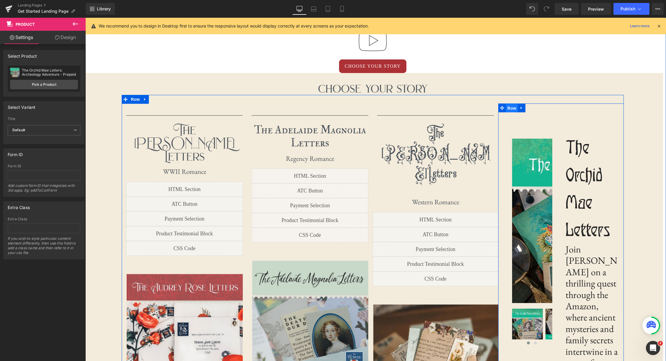
click at [511, 108] on span "Row" at bounding box center [512, 108] width 12 height 9
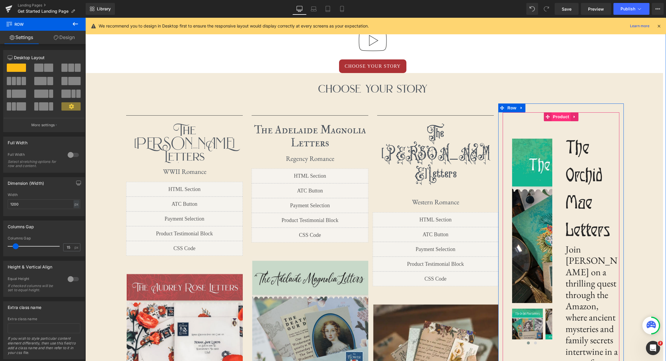
click at [560, 118] on span "Product" at bounding box center [561, 116] width 19 height 9
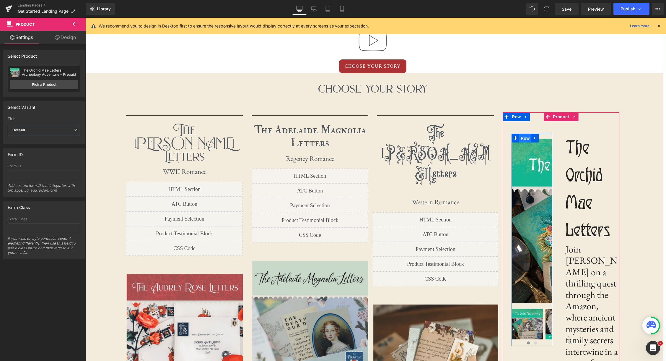
click at [528, 137] on span "Row" at bounding box center [526, 138] width 12 height 9
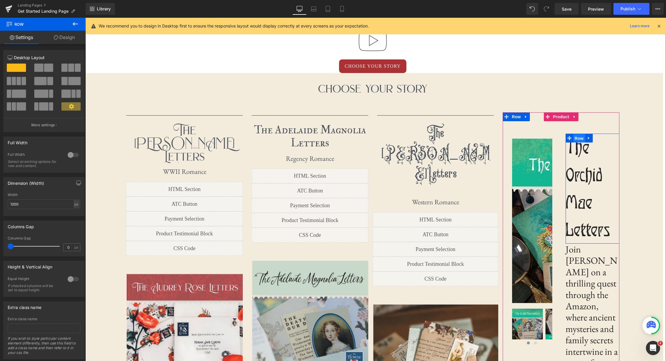
click at [577, 138] on span "Row" at bounding box center [580, 138] width 12 height 9
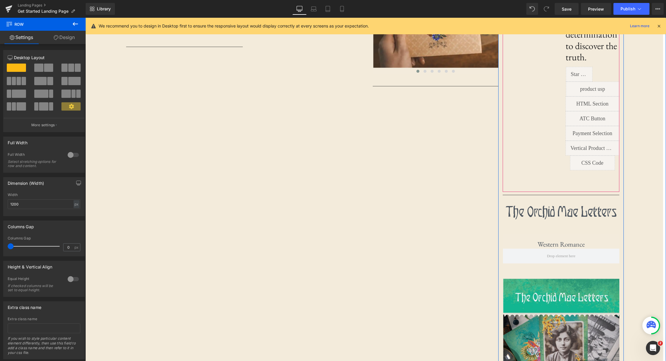
scroll to position [818, 0]
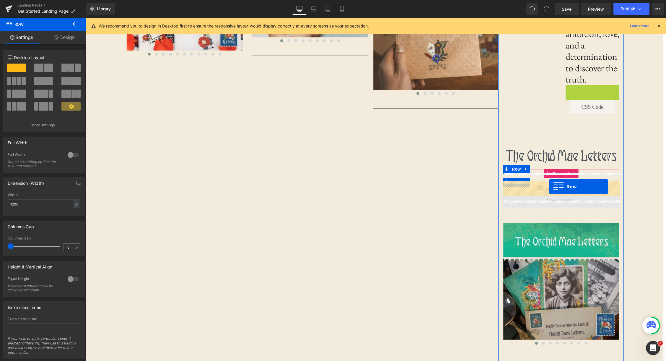
drag, startPoint x: 569, startPoint y: 78, endPoint x: 549, endPoint y: 186, distance: 109.9
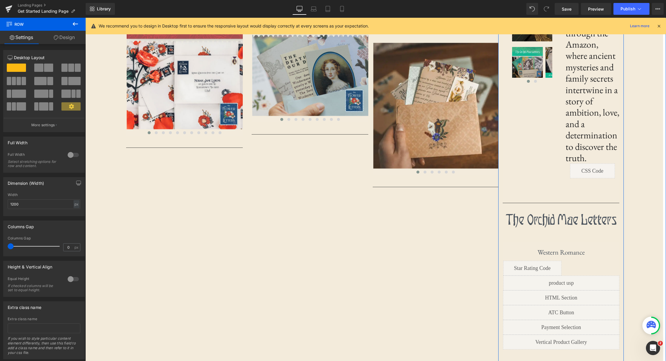
scroll to position [740, 0]
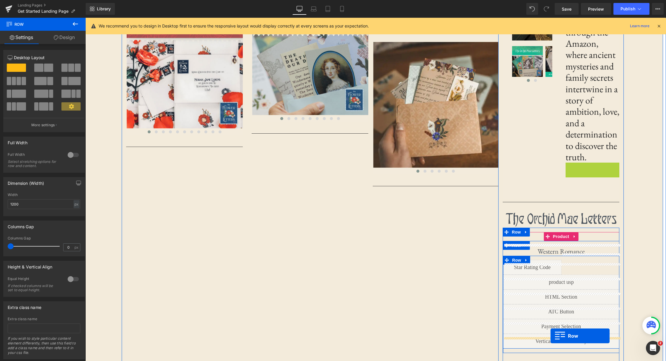
drag, startPoint x: 569, startPoint y: 154, endPoint x: 551, endPoint y: 336, distance: 183.0
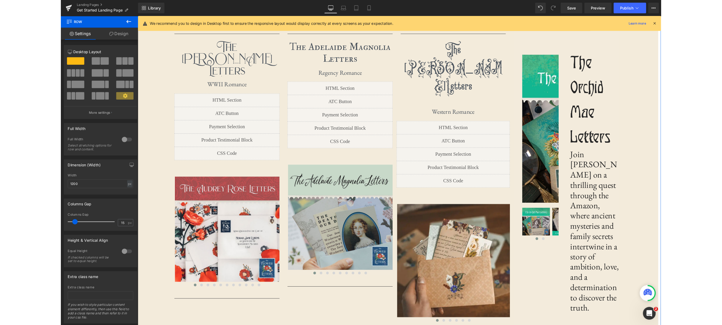
scroll to position [418, 0]
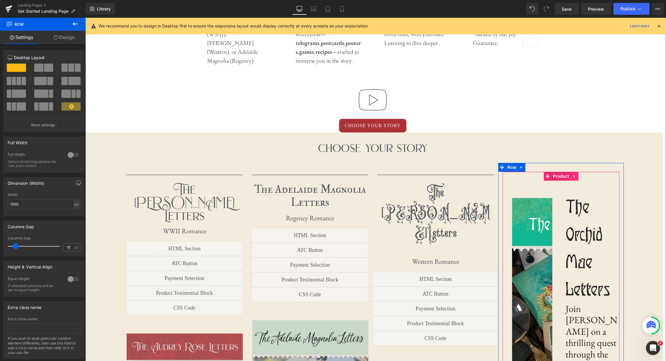
click at [576, 176] on icon at bounding box center [575, 176] width 4 height 4
click at [580, 177] on icon at bounding box center [579, 176] width 4 height 4
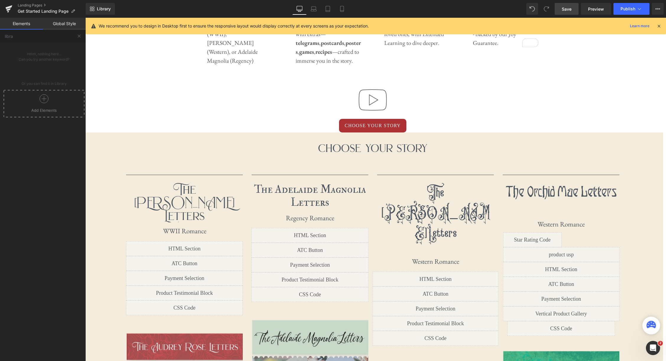
drag, startPoint x: 565, startPoint y: 12, endPoint x: 492, endPoint y: 88, distance: 105.6
click at [565, 12] on span "Save" at bounding box center [567, 9] width 10 height 6
click at [603, 13] on link "Preview" at bounding box center [596, 9] width 30 height 12
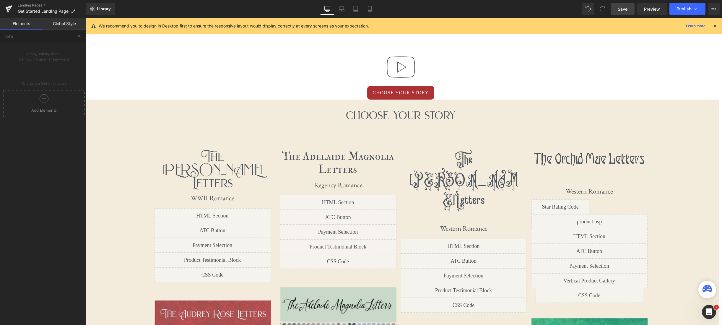
scroll to position [475, 0]
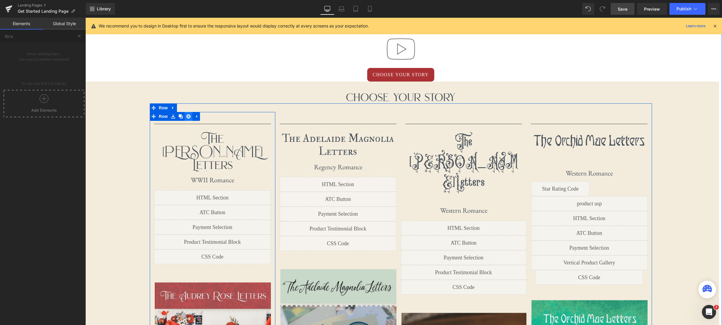
click at [190, 118] on icon at bounding box center [188, 116] width 4 height 4
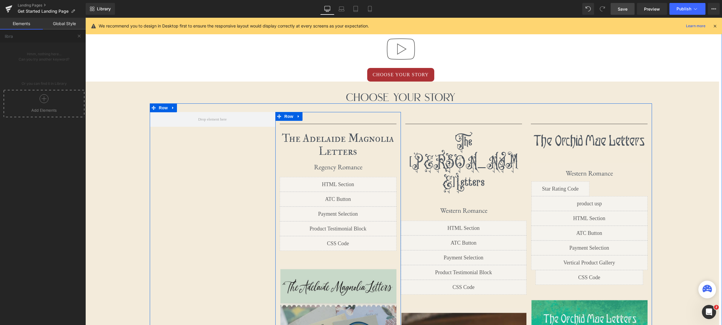
click at [297, 117] on icon at bounding box center [299, 116] width 4 height 4
click at [318, 117] on link at bounding box center [314, 116] width 8 height 9
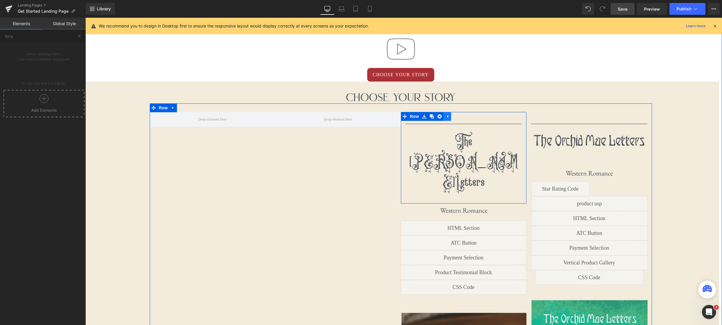
click at [446, 116] on icon at bounding box center [447, 116] width 4 height 4
click at [426, 116] on icon at bounding box center [424, 116] width 4 height 4
click at [442, 117] on link at bounding box center [440, 116] width 8 height 9
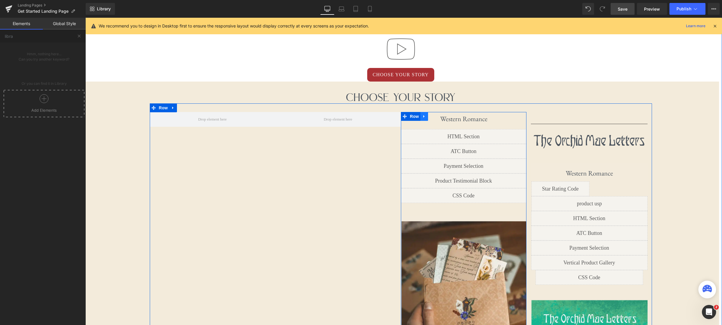
click at [424, 117] on icon at bounding box center [424, 116] width 1 height 3
click at [438, 117] on icon at bounding box center [440, 116] width 4 height 4
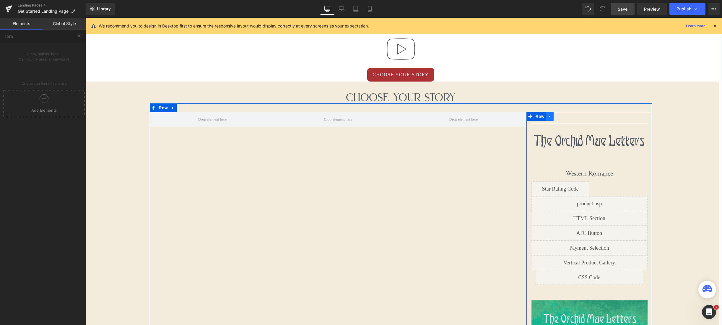
click at [551, 117] on icon at bounding box center [550, 116] width 4 height 4
click at [566, 117] on icon at bounding box center [565, 116] width 4 height 4
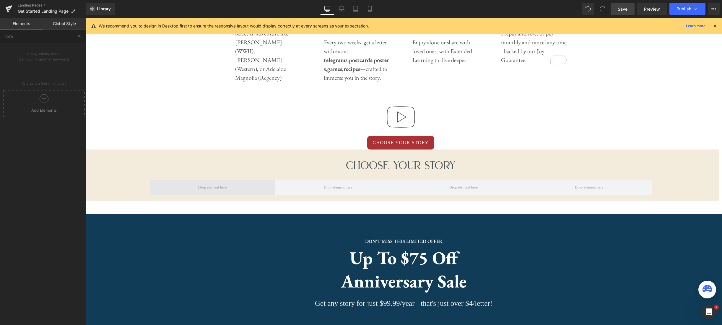
scroll to position [408, 0]
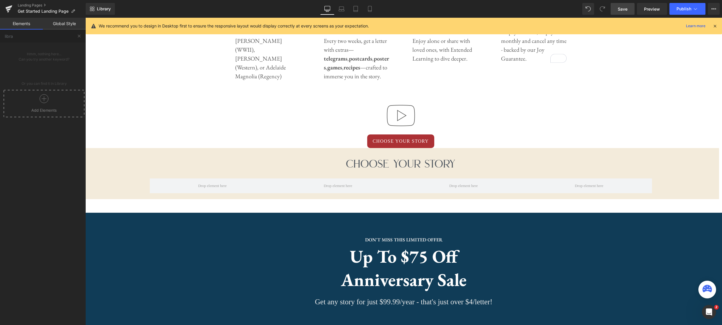
click at [50, 99] on div at bounding box center [44, 100] width 78 height 13
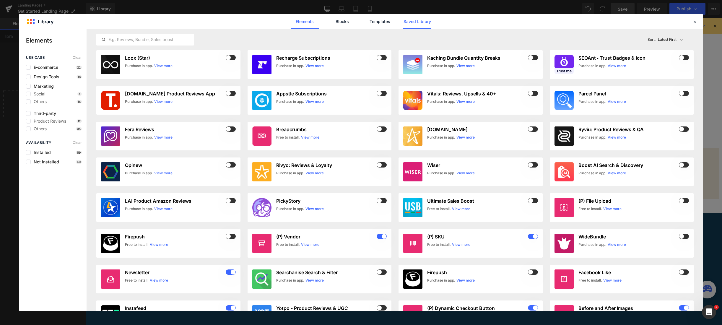
click at [413, 23] on link "Saved Library" at bounding box center [417, 21] width 28 height 15
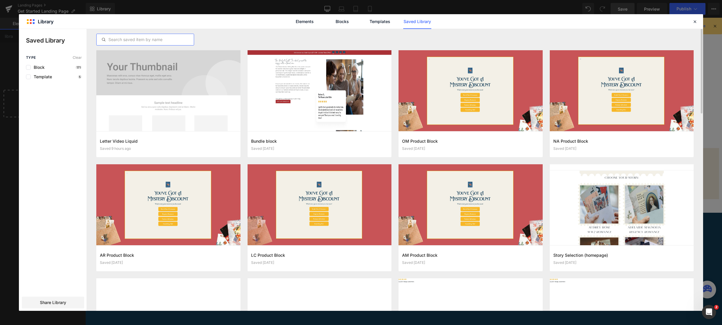
click at [156, 41] on input "text" at bounding box center [145, 39] width 97 height 7
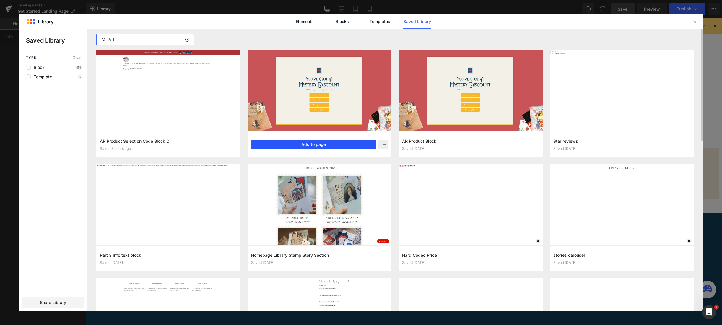
type input "AR"
click at [319, 146] on button "Add to page" at bounding box center [313, 144] width 125 height 9
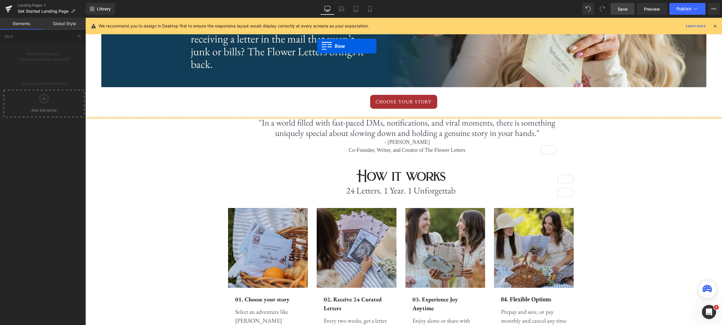
scroll to position [99, 0]
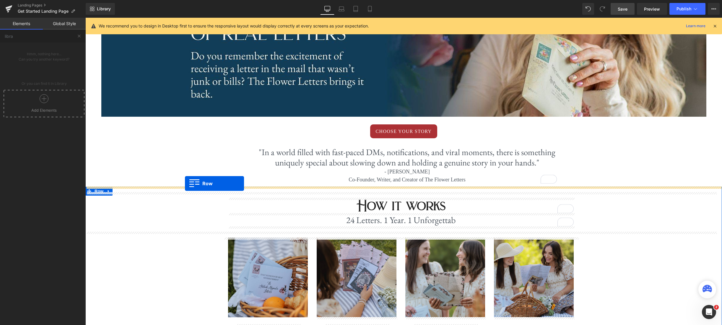
drag, startPoint x: 231, startPoint y: 121, endPoint x: 185, endPoint y: 183, distance: 77.2
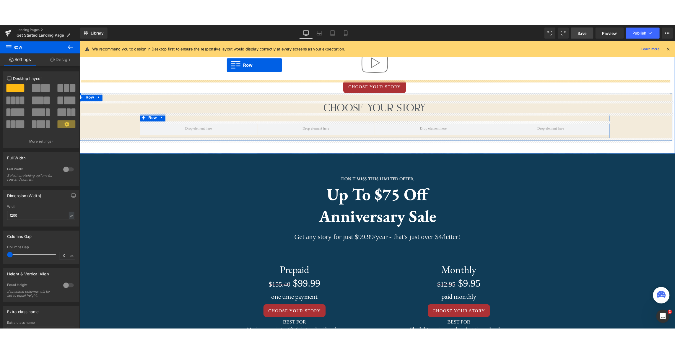
scroll to position [460, 0]
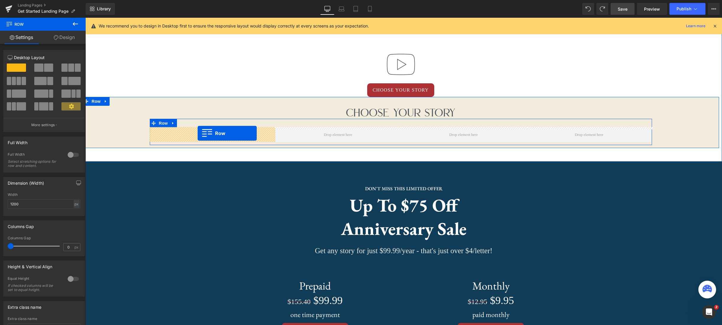
drag, startPoint x: 232, startPoint y: 70, endPoint x: 198, endPoint y: 133, distance: 71.4
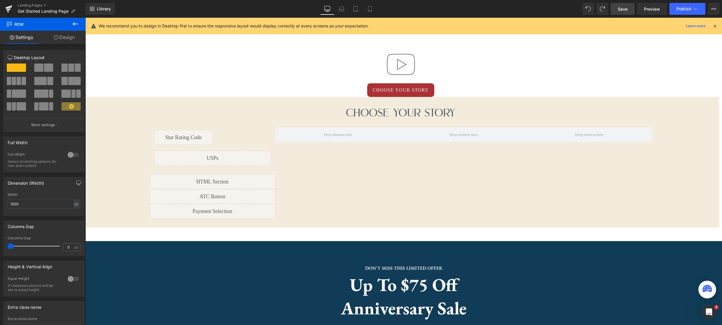
click at [629, 14] on link "Save" at bounding box center [623, 9] width 24 height 12
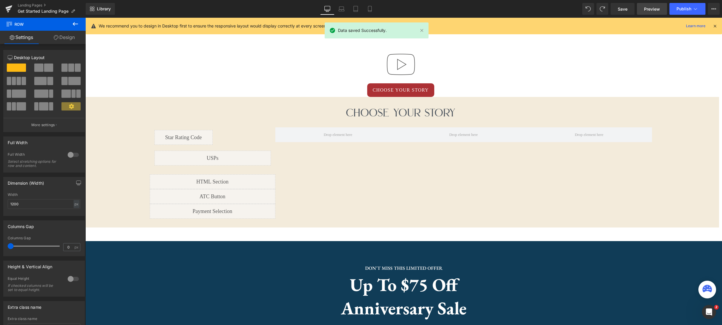
click at [652, 11] on span "Preview" at bounding box center [652, 9] width 16 height 6
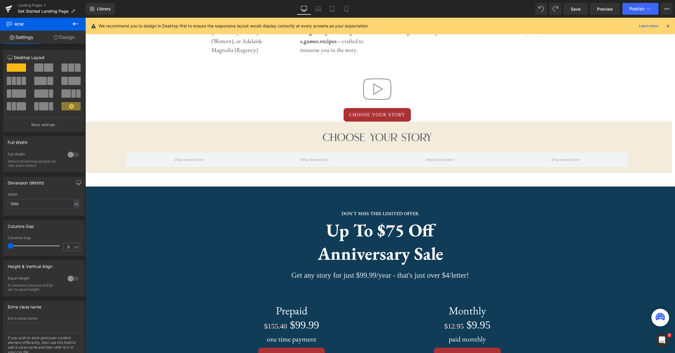
scroll to position [421, 0]
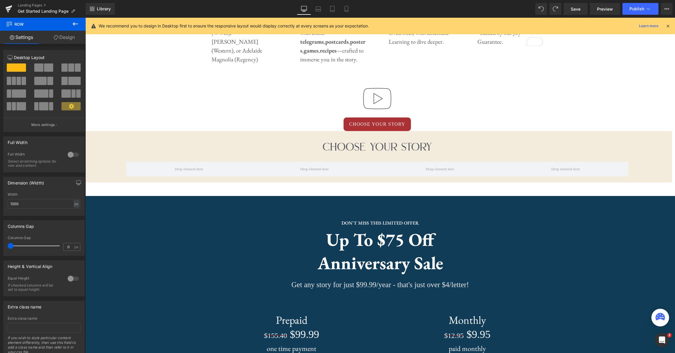
click at [71, 25] on button at bounding box center [75, 24] width 21 height 13
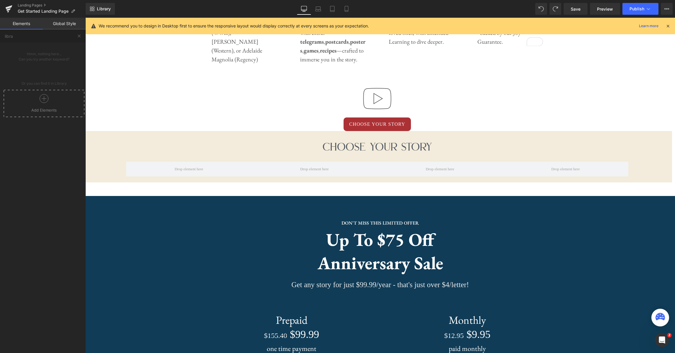
drag, startPoint x: 49, startPoint y: 100, endPoint x: 67, endPoint y: 103, distance: 18.3
click at [67, 103] on div at bounding box center [44, 100] width 78 height 13
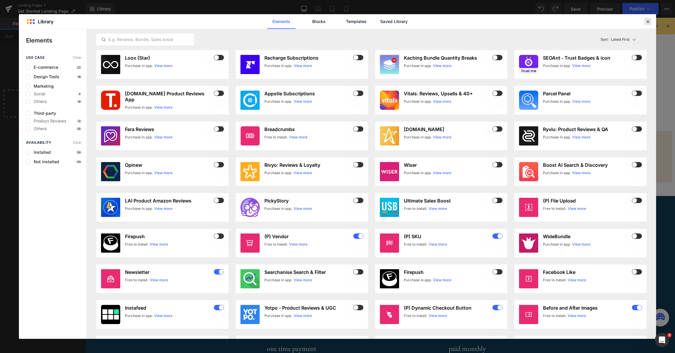
drag, startPoint x: 647, startPoint y: 21, endPoint x: 377, endPoint y: 34, distance: 270.1
click at [647, 21] on icon at bounding box center [647, 21] width 5 height 5
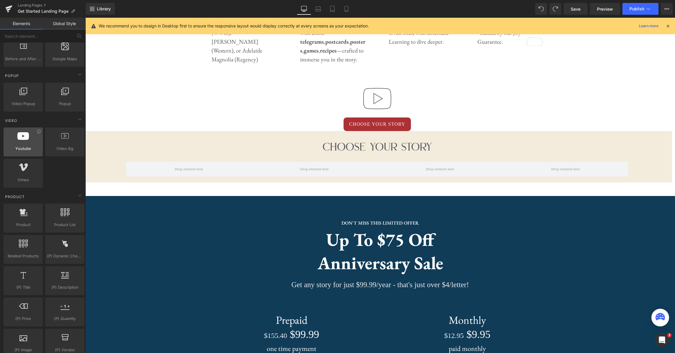
scroll to position [332, 0]
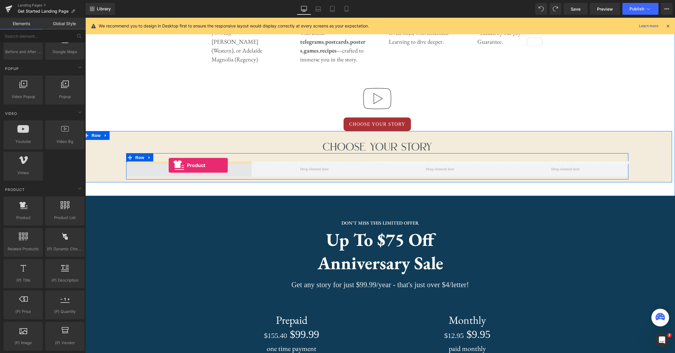
drag, startPoint x: 107, startPoint y: 229, endPoint x: 169, endPoint y: 166, distance: 88.6
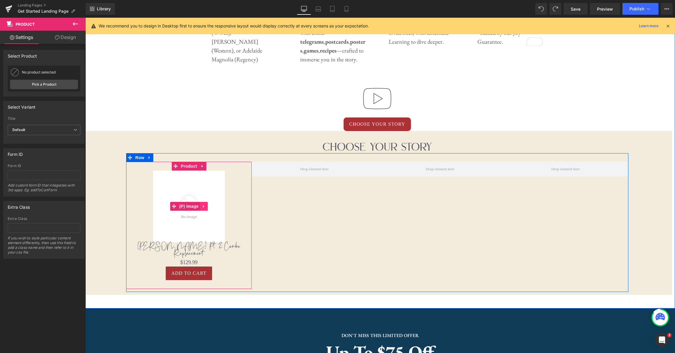
click at [202, 204] on link at bounding box center [204, 206] width 8 height 9
click at [207, 205] on icon at bounding box center [208, 207] width 4 height 4
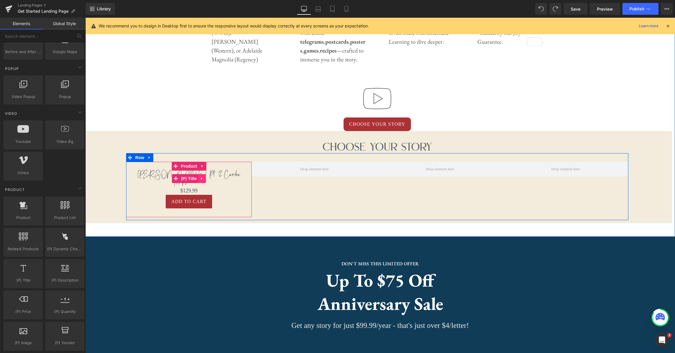
click at [202, 178] on icon at bounding box center [201, 179] width 1 height 3
click at [209, 177] on link at bounding box center [206, 178] width 8 height 9
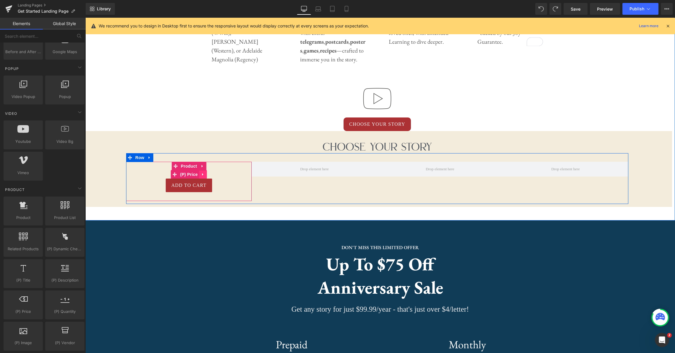
click at [205, 175] on icon at bounding box center [203, 175] width 4 height 4
click at [207, 174] on icon at bounding box center [207, 175] width 4 height 4
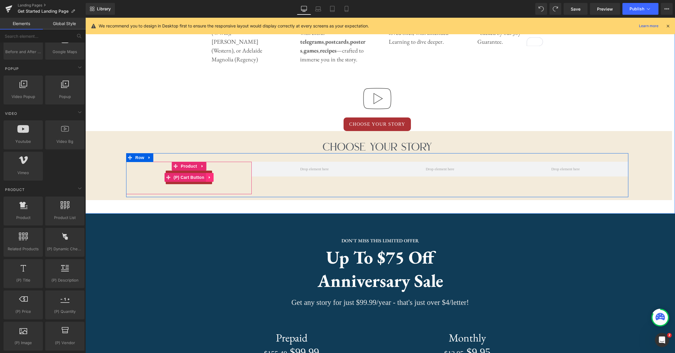
click at [210, 178] on icon at bounding box center [210, 177] width 4 height 4
click at [212, 177] on icon at bounding box center [214, 178] width 4 height 4
click at [190, 167] on span "Product" at bounding box center [188, 166] width 19 height 9
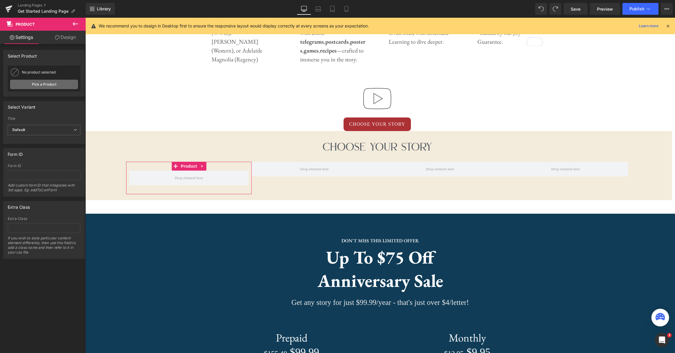
click at [48, 87] on link "Pick a Product" at bounding box center [44, 84] width 68 height 9
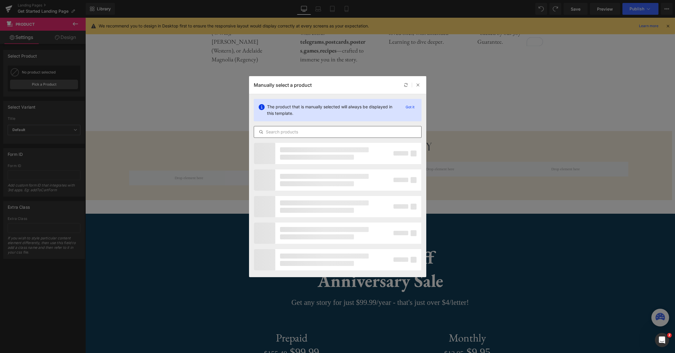
click at [314, 135] on input "text" at bounding box center [337, 132] width 167 height 7
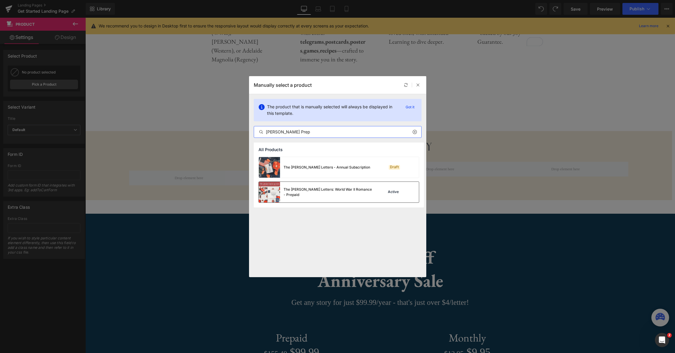
type input "Audrey Rose Prep"
click at [332, 196] on div "The Audrey Rose Letters: World War II Romance - Prepaid" at bounding box center [328, 192] width 89 height 11
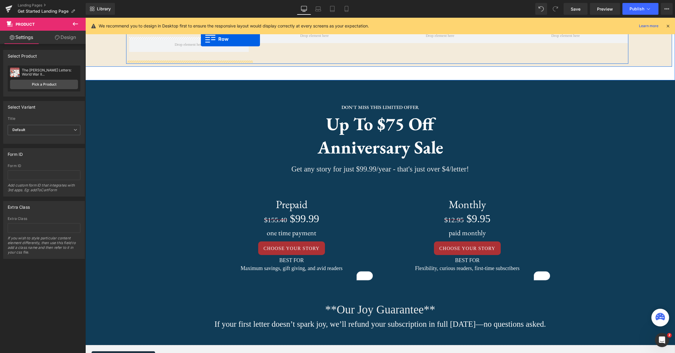
scroll to position [502, 0]
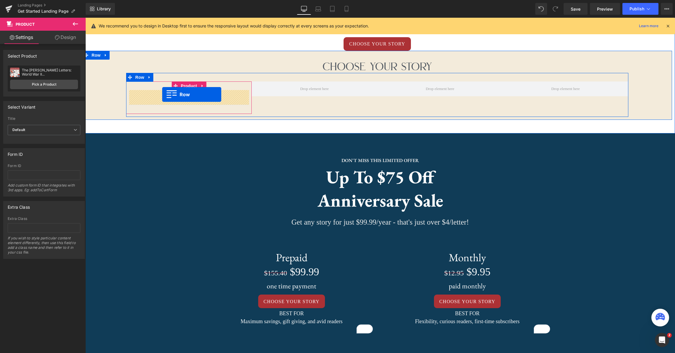
drag, startPoint x: 208, startPoint y: 220, endPoint x: 162, endPoint y: 95, distance: 133.8
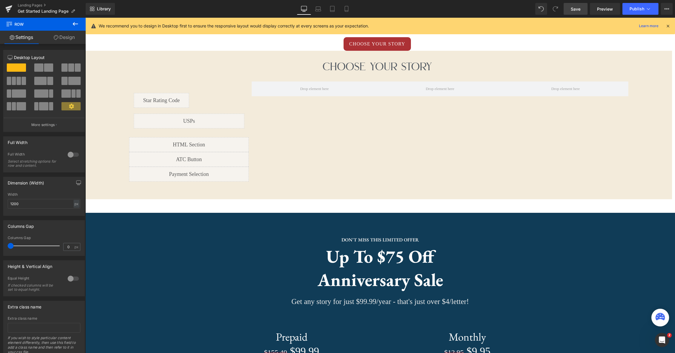
click at [572, 11] on span "Save" at bounding box center [576, 9] width 10 height 6
click at [611, 14] on link "Preview" at bounding box center [605, 9] width 30 height 12
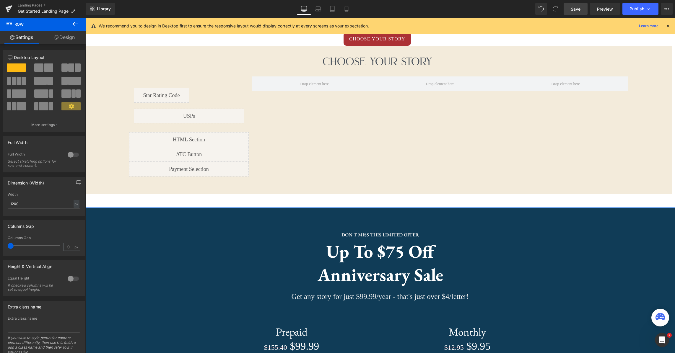
scroll to position [520, 0]
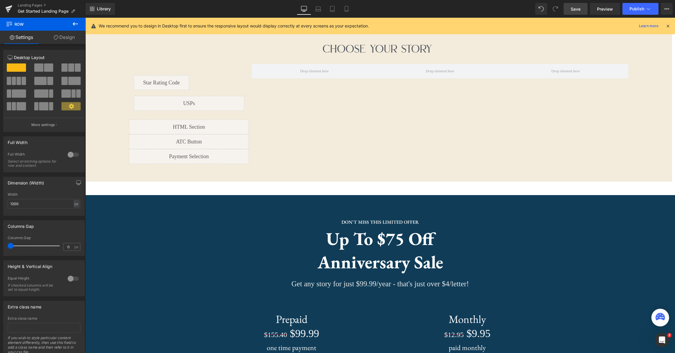
click at [76, 24] on icon at bounding box center [75, 24] width 5 height 4
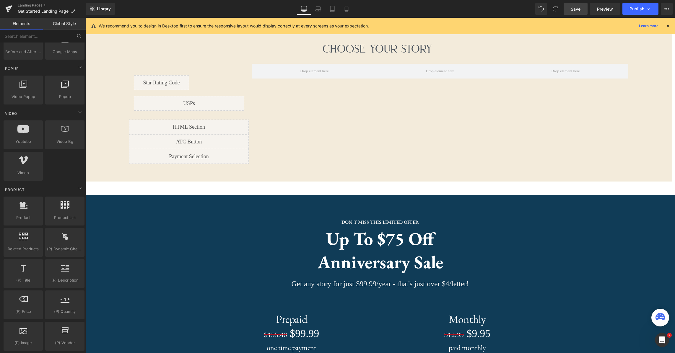
click at [80, 36] on icon at bounding box center [79, 35] width 5 height 5
click at [65, 35] on input "text" at bounding box center [36, 36] width 73 height 13
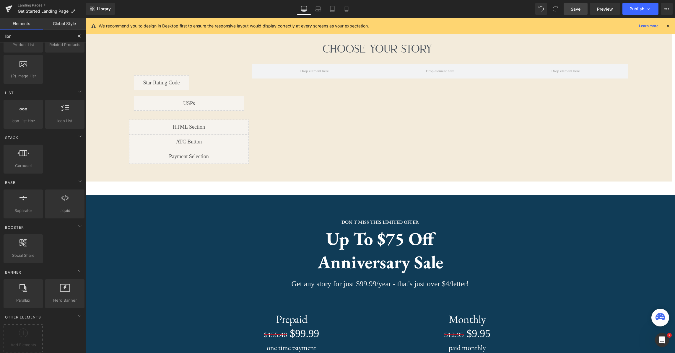
scroll to position [0, 0]
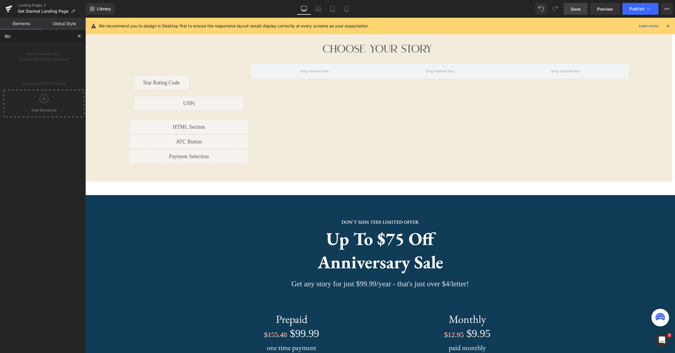
click at [40, 105] on div at bounding box center [44, 100] width 78 height 13
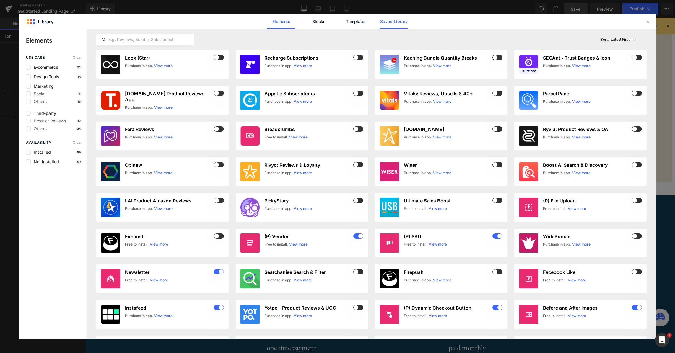
type input "libr"
drag, startPoint x: 400, startPoint y: 21, endPoint x: 340, endPoint y: 23, distance: 59.7
click at [398, 21] on link "Saved Library" at bounding box center [394, 21] width 28 height 15
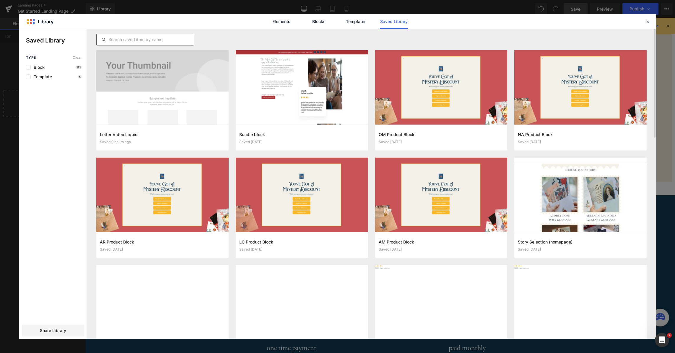
click at [154, 35] on div at bounding box center [145, 40] width 98 height 12
click at [152, 39] on input "text" at bounding box center [145, 39] width 97 height 7
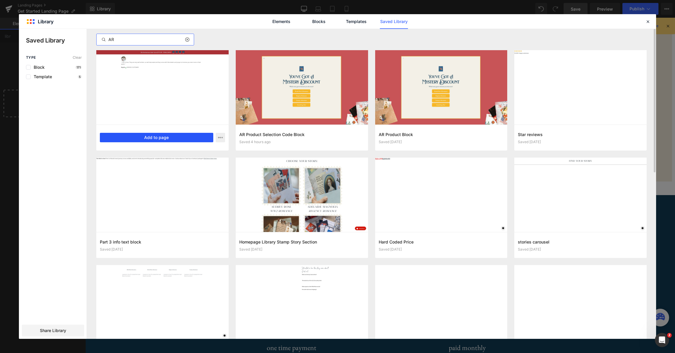
type input "AR"
click at [159, 138] on button "Add to page" at bounding box center [156, 137] width 113 height 9
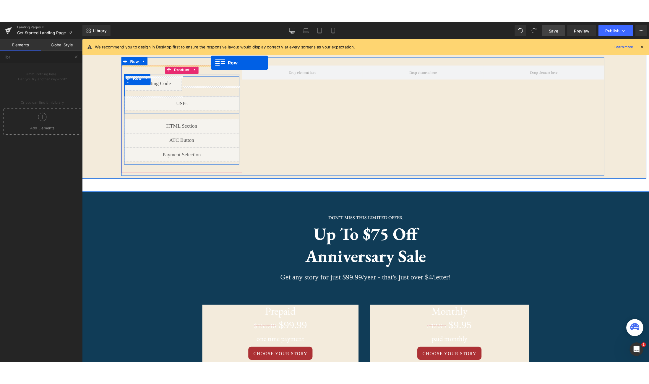
scroll to position [497, 0]
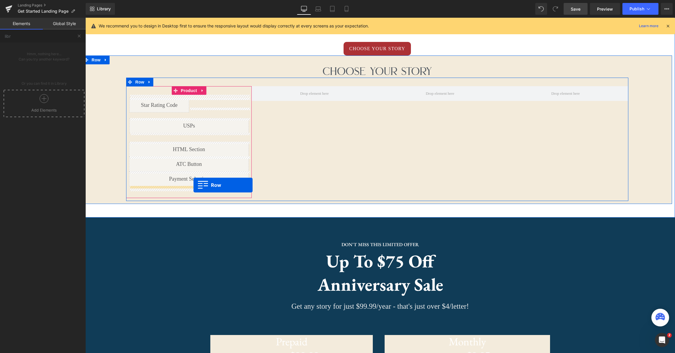
drag, startPoint x: 206, startPoint y: 158, endPoint x: 194, endPoint y: 185, distance: 30.2
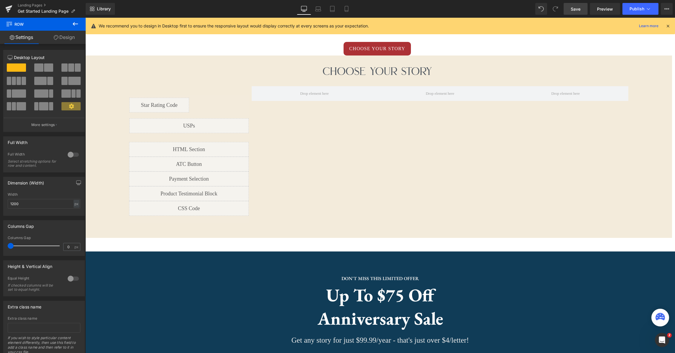
click at [576, 8] on span "Save" at bounding box center [576, 9] width 10 height 6
click at [621, 4] on div "Save Preview Publish Scheduled View Live Page View with current Template Save T…" at bounding box center [619, 9] width 114 height 12
click at [594, 13] on link "Preview" at bounding box center [605, 9] width 30 height 12
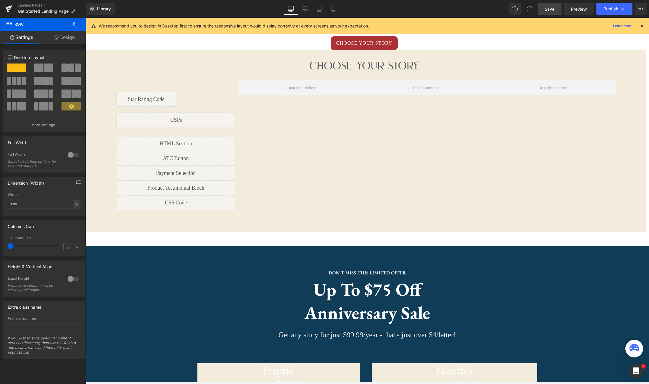
click at [75, 23] on icon at bounding box center [75, 23] width 7 height 7
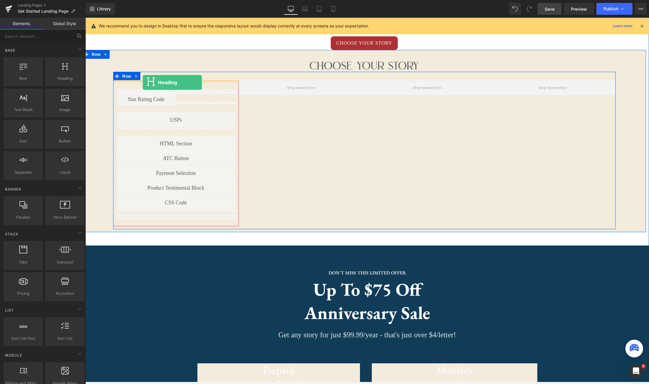
drag, startPoint x: 151, startPoint y: 88, endPoint x: 143, endPoint y: 82, distance: 10.0
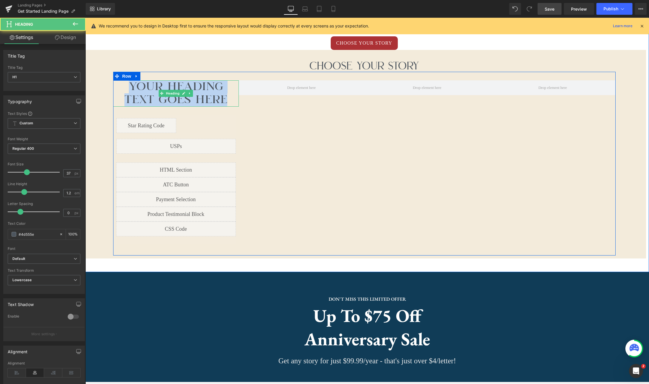
drag, startPoint x: 232, startPoint y: 101, endPoint x: 132, endPoint y: 90, distance: 100.5
click at [132, 90] on h1 "Your heading text goes here" at bounding box center [176, 93] width 126 height 26
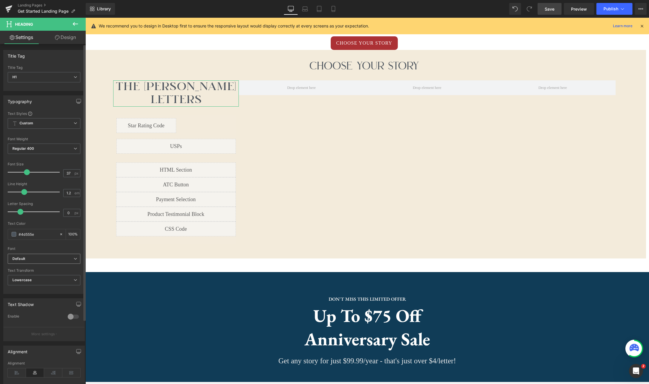
click at [74, 259] on icon at bounding box center [76, 259] width 4 height 4
click at [49, 280] on li "Brilon" at bounding box center [44, 279] width 73 height 9
click at [66, 280] on span "Lowercase" at bounding box center [44, 280] width 73 height 10
click at [49, 293] on li "None" at bounding box center [43, 290] width 70 height 9
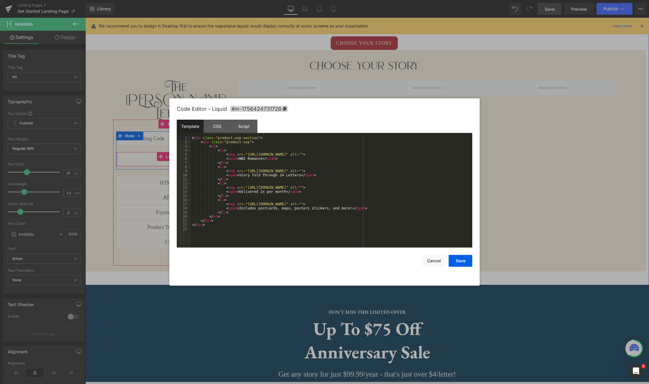
click at [182, 152] on div "Liquid" at bounding box center [175, 159] width 119 height 15
drag, startPoint x: 301, startPoint y: 176, endPoint x: 240, endPoint y: 175, distance: 61.2
click at [240, 175] on div "< div class = "product-uvp-section" > < div class = "product-uvp" > < ul > < li…" at bounding box center [331, 196] width 281 height 120
drag, startPoint x: 287, startPoint y: 192, endPoint x: 240, endPoint y: 192, distance: 47.3
click at [240, 192] on div "< div class = "product-uvp-section" > < div class = "product-uvp" > < ul > < li…" at bounding box center [331, 196] width 281 height 120
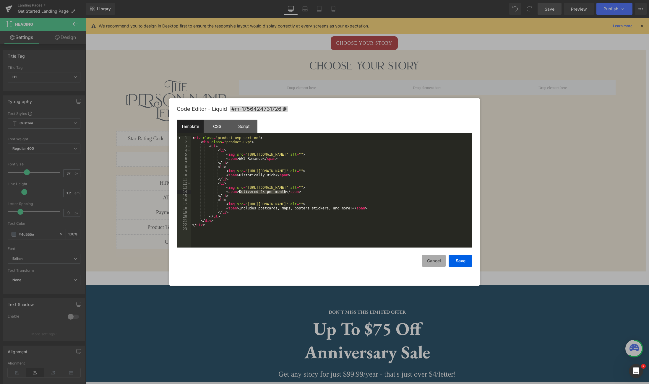
click at [432, 258] on button "Cancel" at bounding box center [434, 261] width 24 height 12
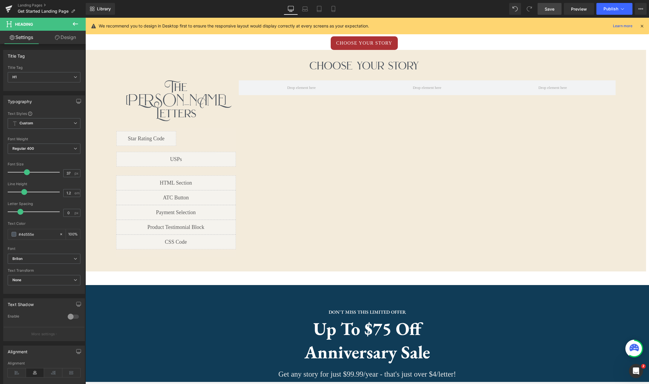
click at [546, 7] on span "Save" at bounding box center [550, 9] width 10 height 6
click at [579, 12] on link "Preview" at bounding box center [579, 9] width 30 height 12
click at [74, 26] on icon at bounding box center [75, 23] width 7 height 7
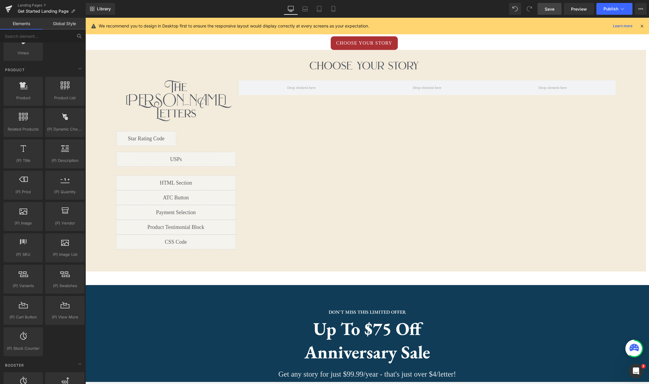
scroll to position [455, 0]
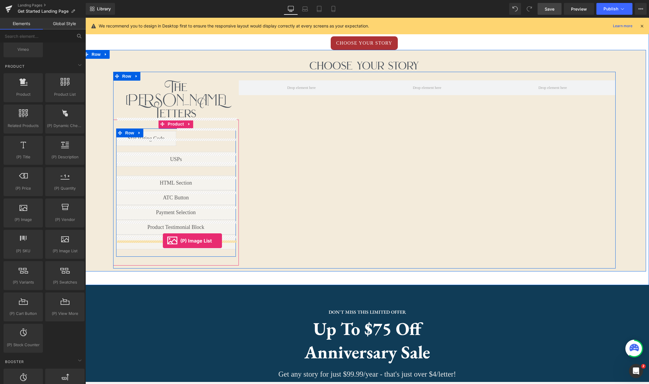
drag, startPoint x: 145, startPoint y: 262, endPoint x: 163, endPoint y: 241, distance: 27.3
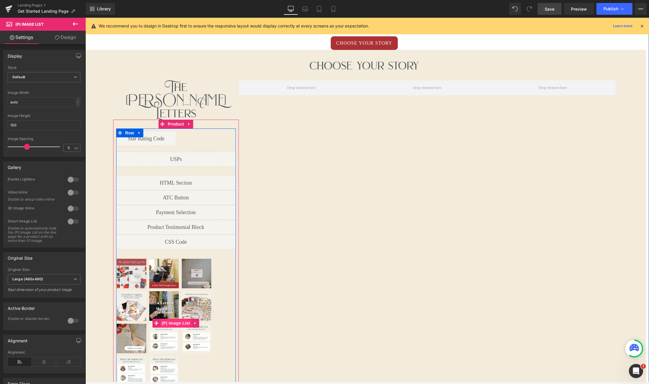
click at [180, 319] on span "(P) Image List" at bounding box center [175, 323] width 31 height 9
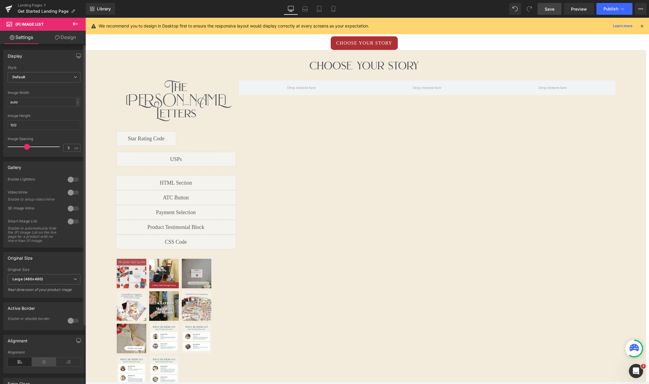
click at [42, 366] on icon at bounding box center [44, 362] width 24 height 9
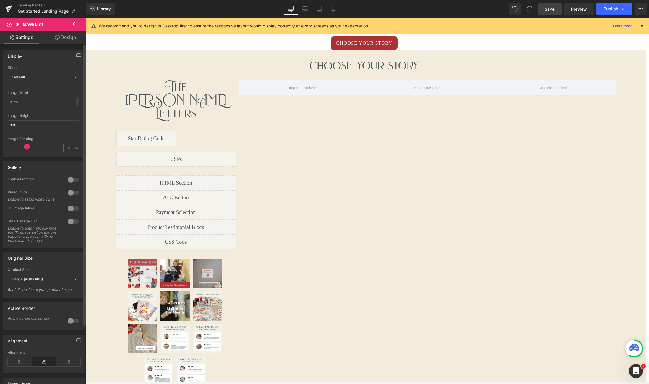
click at [53, 78] on span "Default" at bounding box center [44, 77] width 73 height 10
drag, startPoint x: 50, startPoint y: 89, endPoint x: 50, endPoint y: 94, distance: 4.7
click at [50, 94] on ul "Default Slider" at bounding box center [43, 92] width 70 height 18
click at [50, 94] on li "Slider" at bounding box center [43, 96] width 70 height 9
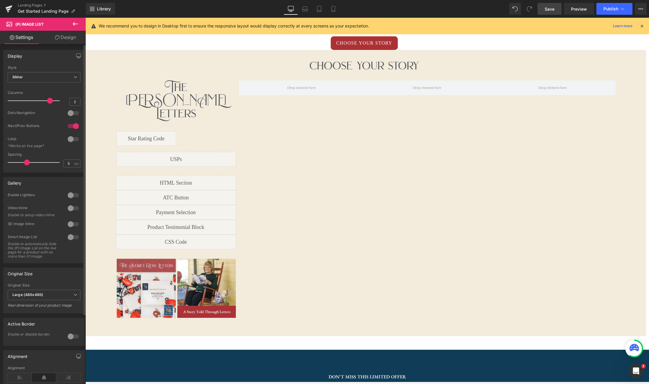
type input "1"
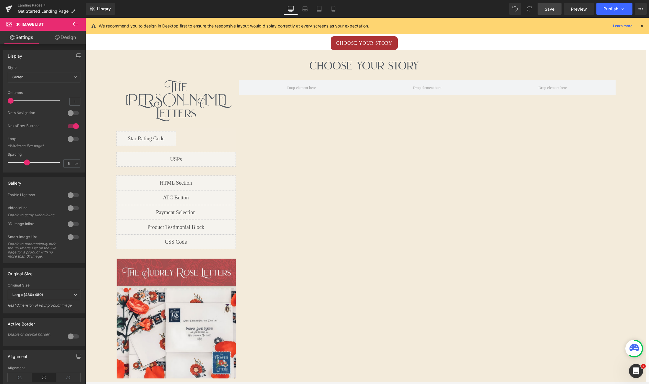
drag, startPoint x: 48, startPoint y: 100, endPoint x: -8, endPoint y: 99, distance: 56.2
click at [0, 99] on html "(P) Image List You are previewing how the will restyle your page. You can not e…" at bounding box center [324, 192] width 649 height 384
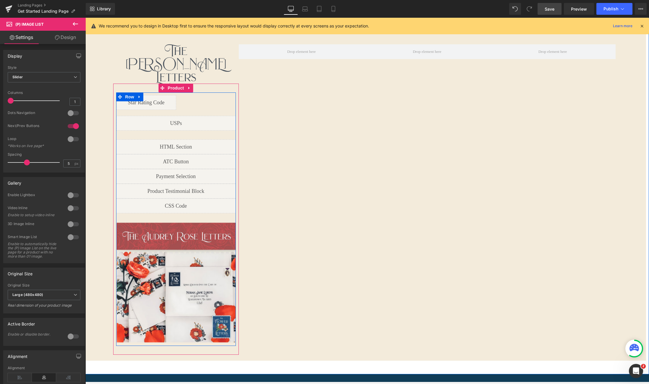
scroll to position [533, 0]
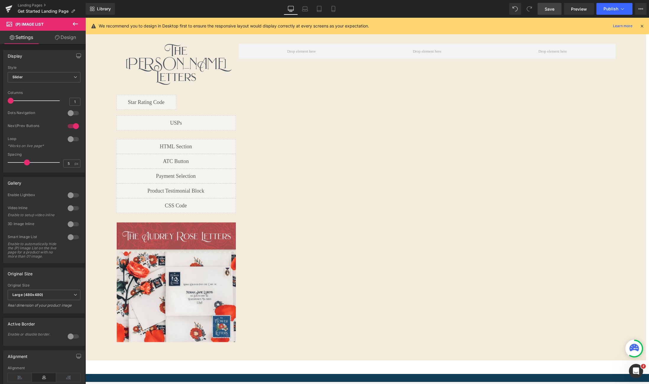
click at [554, 12] on link "Save" at bounding box center [550, 9] width 24 height 12
click at [577, 10] on span "Preview" at bounding box center [579, 9] width 16 height 6
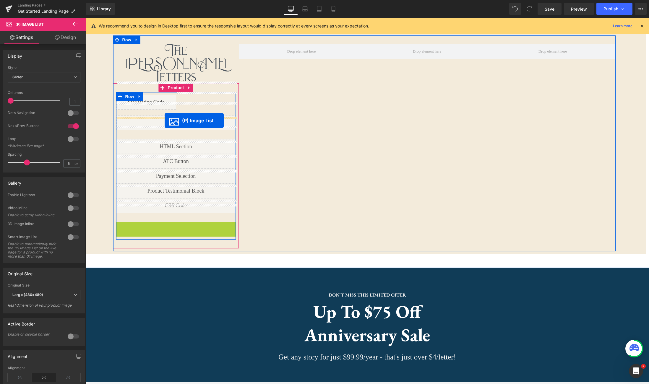
drag, startPoint x: 153, startPoint y: 227, endPoint x: 165, endPoint y: 121, distance: 106.7
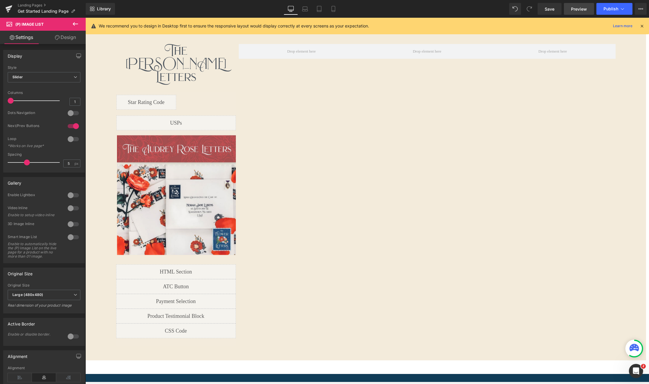
drag, startPoint x: 548, startPoint y: 8, endPoint x: 579, endPoint y: 9, distance: 30.5
click at [548, 8] on span "Save" at bounding box center [550, 9] width 10 height 6
click at [581, 12] on span "Preview" at bounding box center [579, 9] width 16 height 6
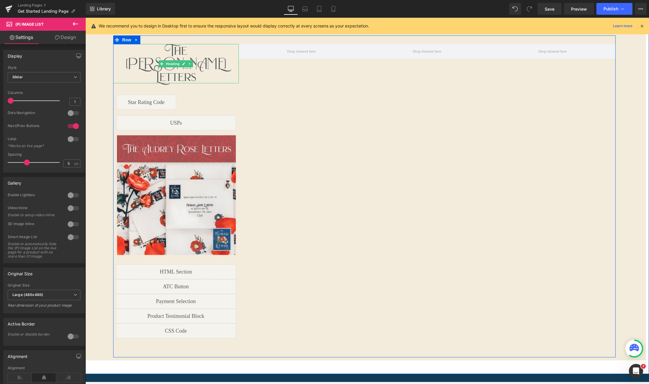
click at [197, 51] on h1 "The Audrey ROse Letters" at bounding box center [176, 63] width 126 height 39
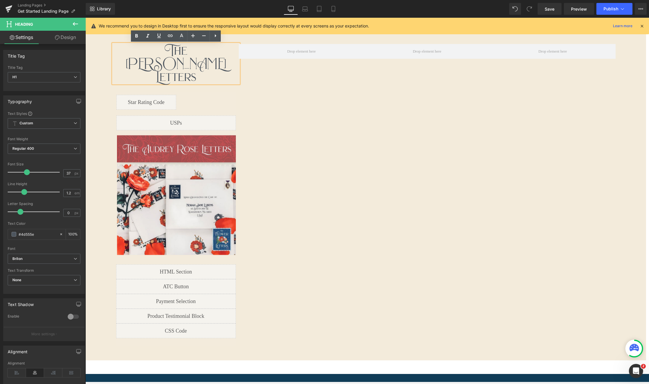
click at [220, 52] on h1 "The Audrey ROse Letters" at bounding box center [176, 63] width 126 height 39
click at [198, 48] on h1 "The Audrey Rose Letters" at bounding box center [176, 63] width 126 height 39
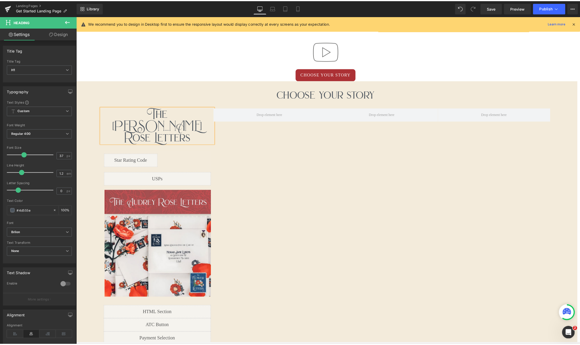
scroll to position [448, 0]
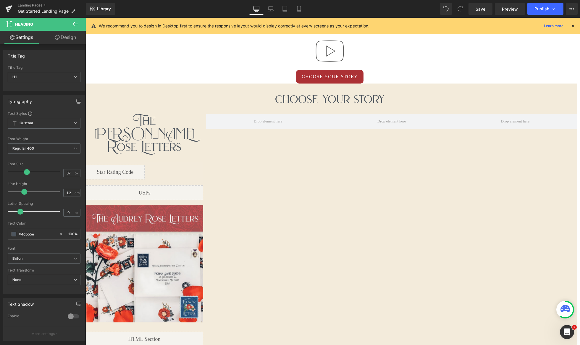
click at [74, 24] on icon at bounding box center [75, 23] width 7 height 7
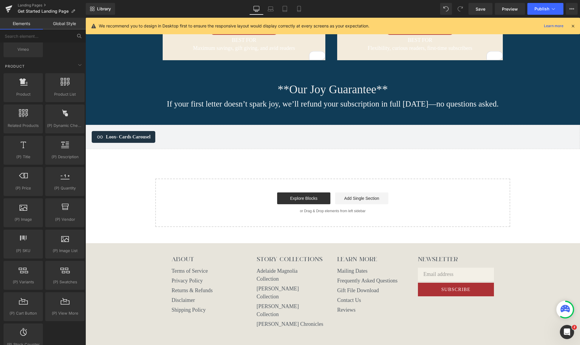
scroll to position [1005, 0]
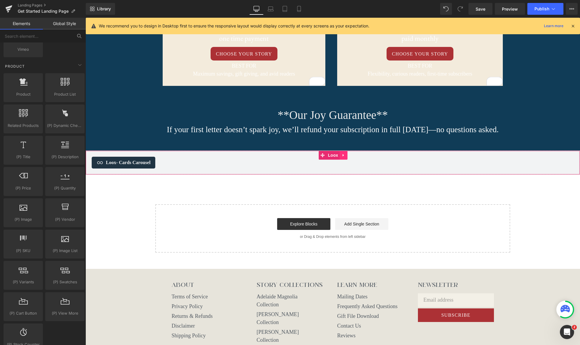
click at [345, 156] on icon at bounding box center [343, 155] width 4 height 4
click at [346, 155] on icon at bounding box center [347, 155] width 4 height 4
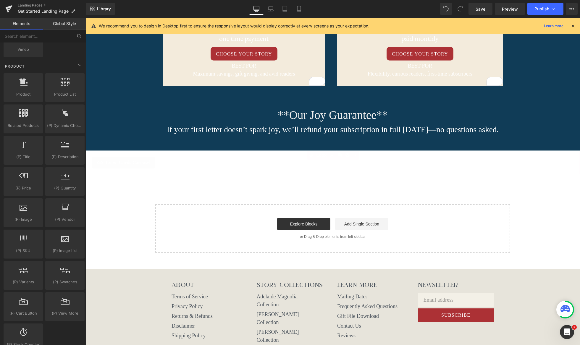
scroll to position [1004, 0]
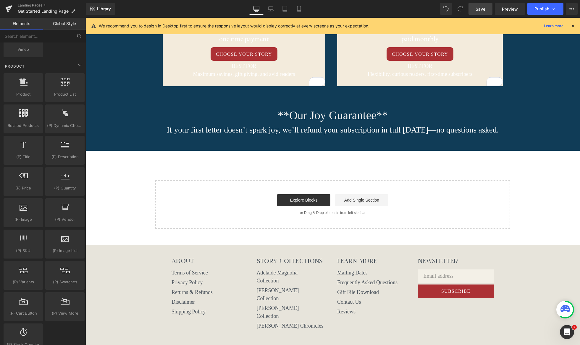
click at [480, 9] on span "Save" at bounding box center [480, 9] width 10 height 6
click at [79, 36] on icon at bounding box center [79, 35] width 5 height 5
click at [46, 36] on input "text" at bounding box center [36, 36] width 73 height 13
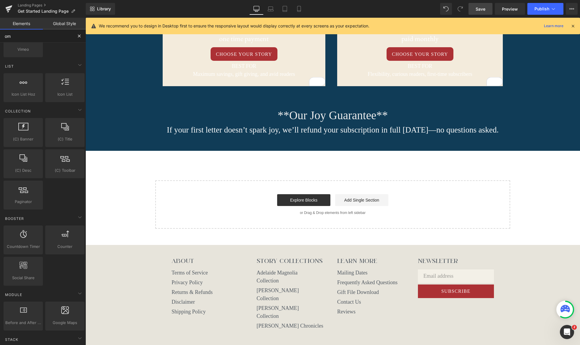
scroll to position [0, 0]
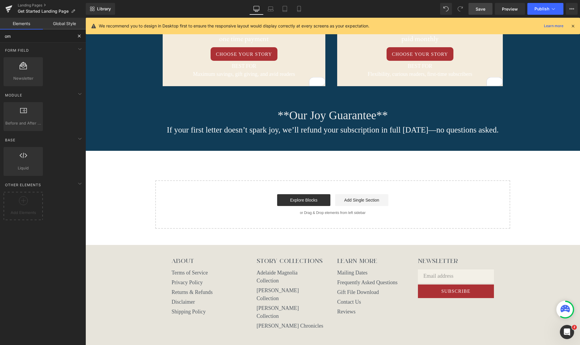
type input "o"
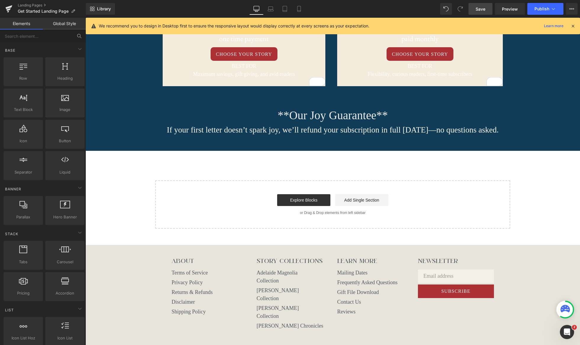
click at [83, 37] on button at bounding box center [79, 36] width 13 height 13
click at [69, 36] on input "text" at bounding box center [36, 36] width 73 height 13
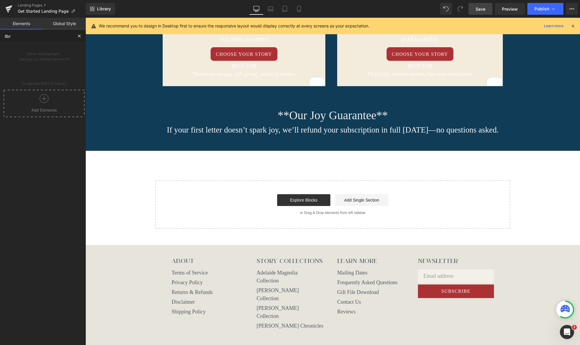
click at [43, 103] on div at bounding box center [44, 100] width 78 height 13
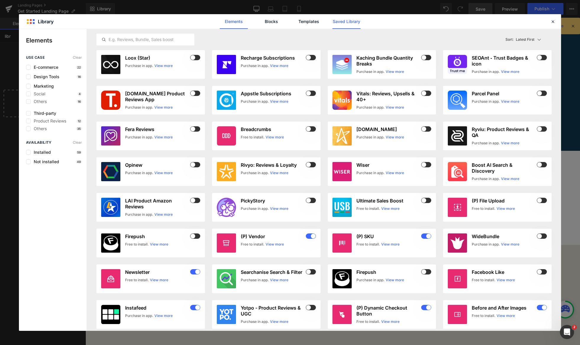
type input "libr"
click at [342, 20] on link "Saved Library" at bounding box center [346, 21] width 28 height 15
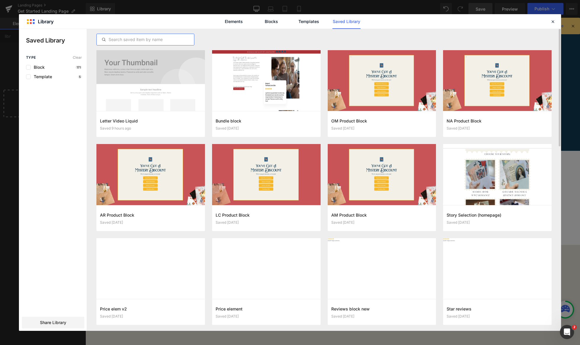
click at [155, 40] on input "text" at bounding box center [145, 39] width 97 height 7
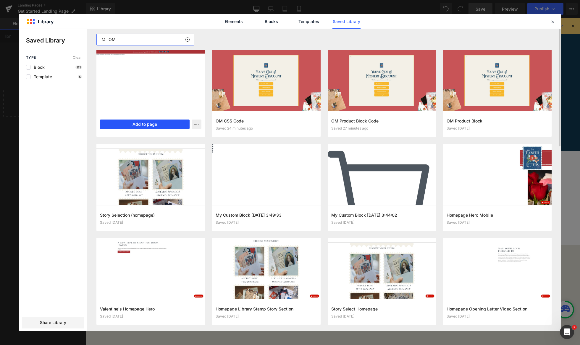
type input "OM"
click at [151, 126] on button "Add to page" at bounding box center [145, 124] width 90 height 9
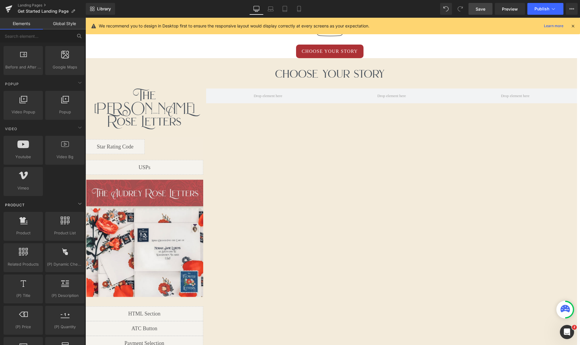
scroll to position [316, 0]
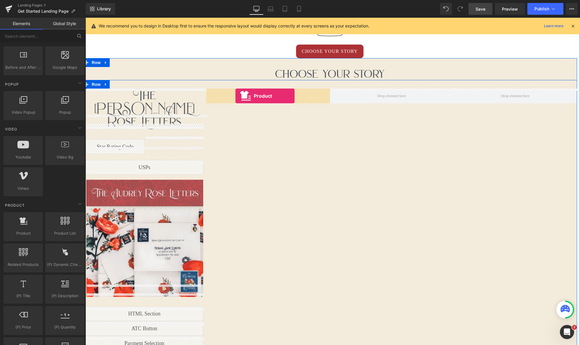
drag, startPoint x: 105, startPoint y: 234, endPoint x: 235, endPoint y: 96, distance: 190.1
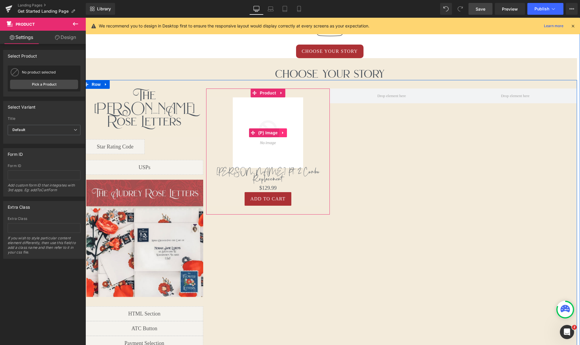
click at [282, 132] on icon at bounding box center [282, 133] width 1 height 3
click at [287, 133] on icon at bounding box center [287, 133] width 4 height 4
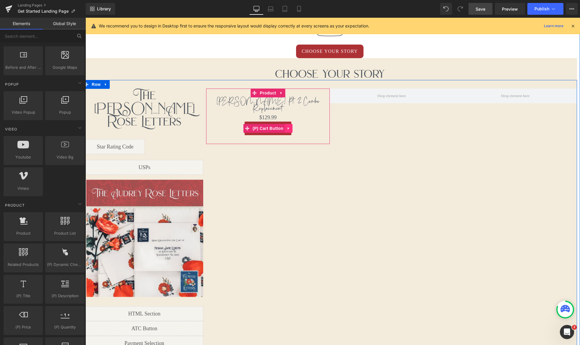
click at [291, 125] on link at bounding box center [289, 128] width 8 height 9
click at [294, 126] on icon at bounding box center [292, 128] width 4 height 4
click at [283, 103] on link at bounding box center [281, 105] width 8 height 9
click at [286, 104] on icon at bounding box center [285, 106] width 4 height 4
click at [280, 101] on icon at bounding box center [282, 101] width 4 height 4
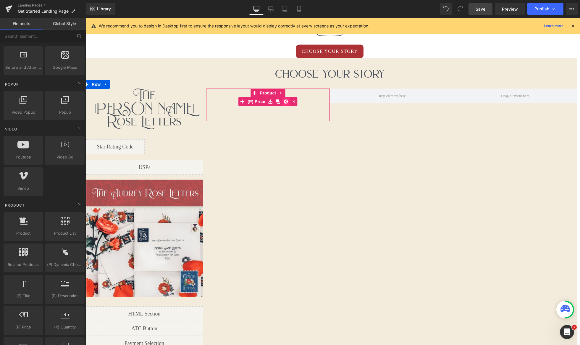
click at [283, 103] on link at bounding box center [286, 101] width 8 height 9
click at [268, 94] on span "Product" at bounding box center [267, 93] width 19 height 9
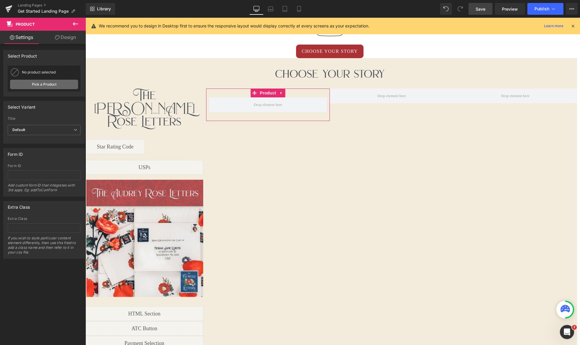
click at [37, 82] on link "Pick a Product" at bounding box center [44, 84] width 68 height 9
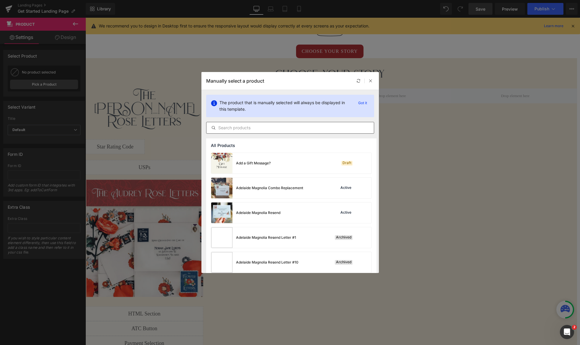
click at [283, 123] on div at bounding box center [290, 128] width 168 height 12
click at [280, 129] on input "text" at bounding box center [289, 127] width 167 height 7
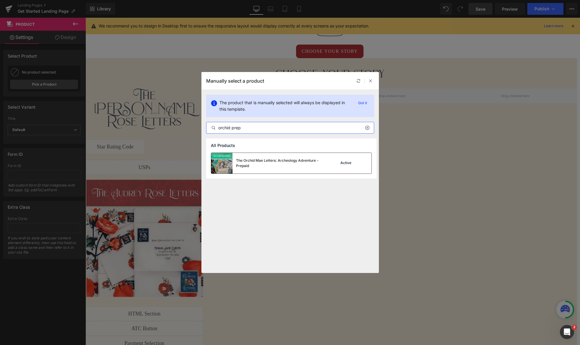
type input "orchid prep"
click at [285, 166] on div "The Orchid Mae Letters: Archeology Adventure - Prepaid" at bounding box center [280, 163] width 89 height 11
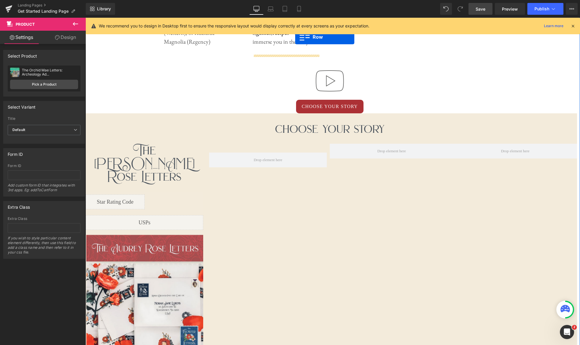
scroll to position [365, 0]
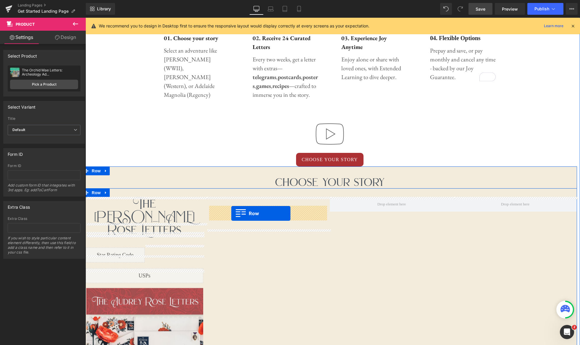
drag, startPoint x: 342, startPoint y: 150, endPoint x: 231, endPoint y: 213, distance: 127.7
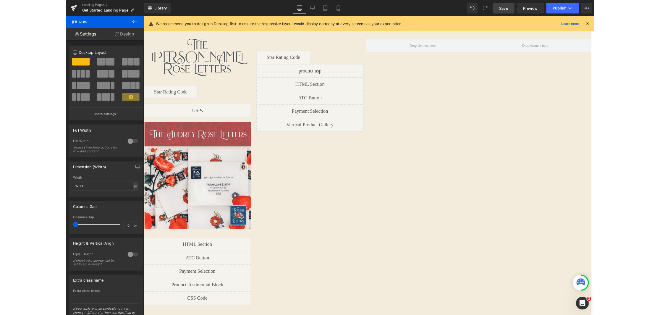
scroll to position [520, 0]
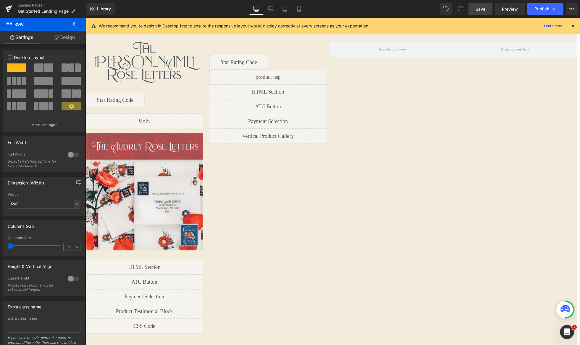
click at [482, 11] on span "Save" at bounding box center [480, 9] width 10 height 6
click at [521, 11] on link "Preview" at bounding box center [509, 9] width 30 height 12
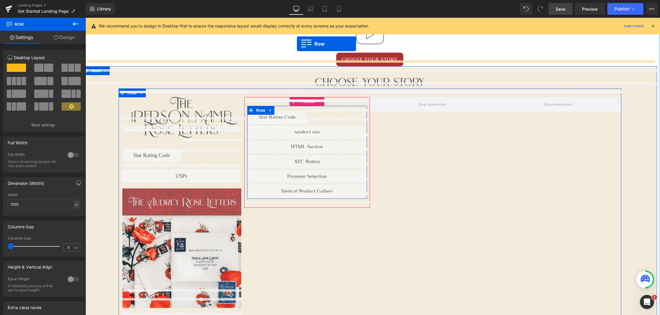
scroll to position [442, 0]
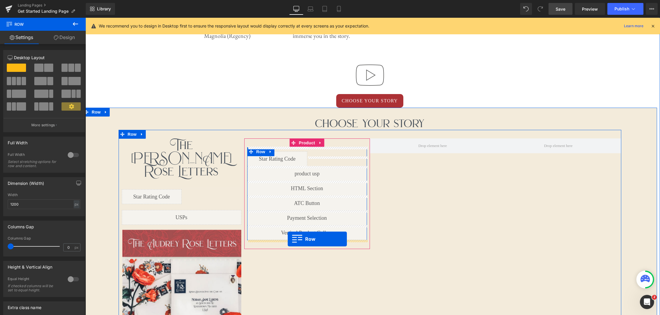
drag, startPoint x: 381, startPoint y: 210, endPoint x: 288, endPoint y: 239, distance: 97.4
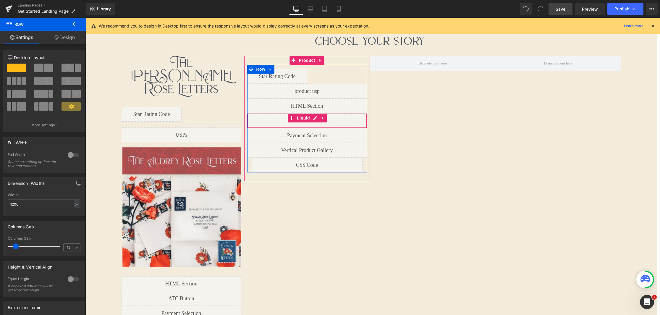
scroll to position [542, 0]
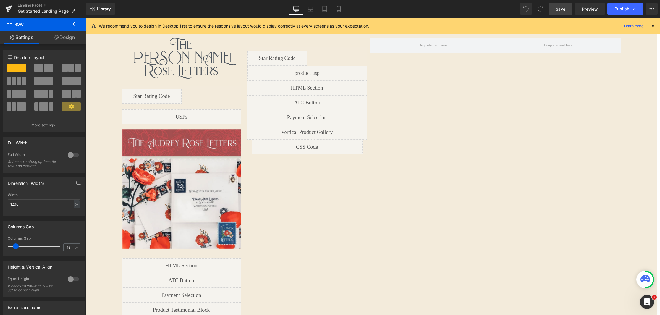
click at [77, 24] on icon at bounding box center [75, 24] width 5 height 4
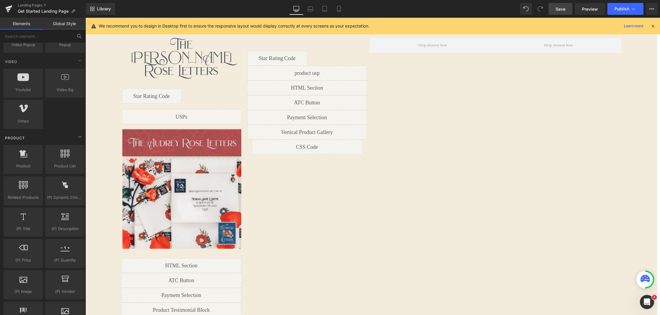
scroll to position [523, 0]
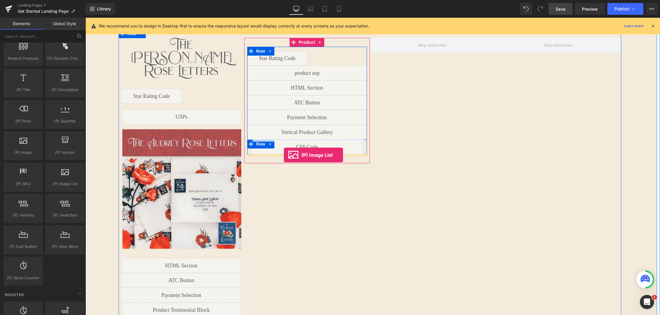
drag, startPoint x: 146, startPoint y: 197, endPoint x: 284, endPoint y: 155, distance: 144.3
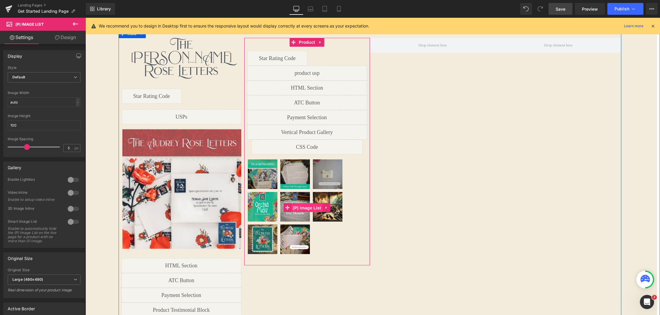
click at [307, 209] on span "(P) Image List" at bounding box center [306, 207] width 31 height 9
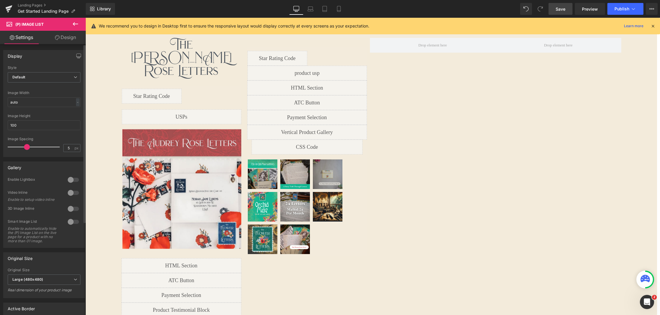
scroll to position [142, 0]
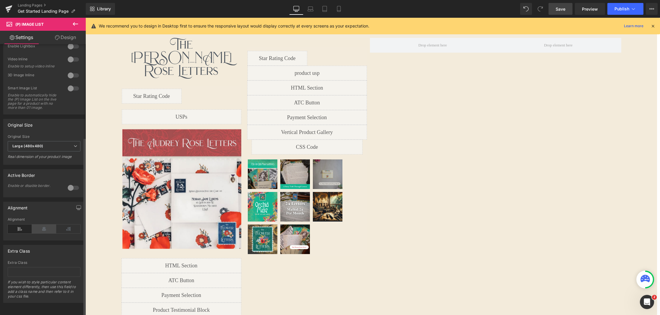
click at [44, 226] on icon at bounding box center [44, 228] width 24 height 9
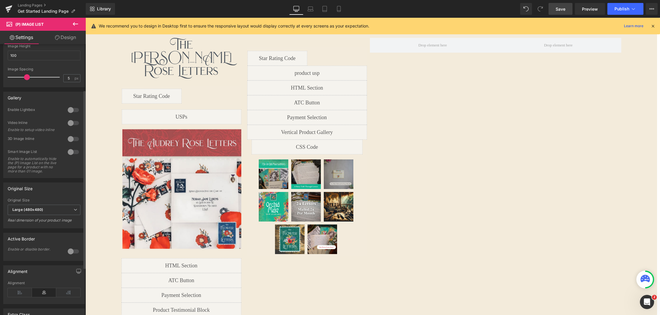
scroll to position [69, 0]
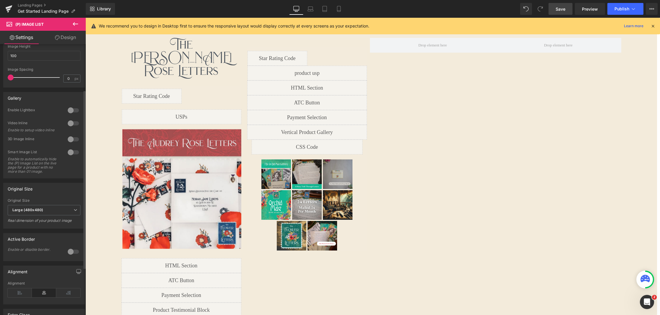
drag, startPoint x: 25, startPoint y: 76, endPoint x: 4, endPoint y: 77, distance: 21.0
click at [4, 77] on div "Default Slider Style Default Default Slider 5 Columns 5 4 Columns 4 3 Columns 3…" at bounding box center [44, 41] width 81 height 91
type input "5"
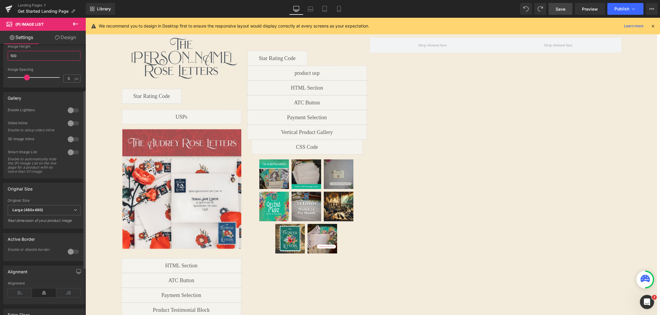
click at [47, 58] on input "100" at bounding box center [44, 56] width 73 height 10
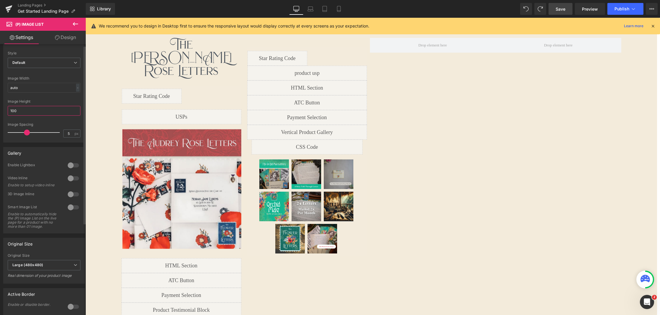
scroll to position [0, 0]
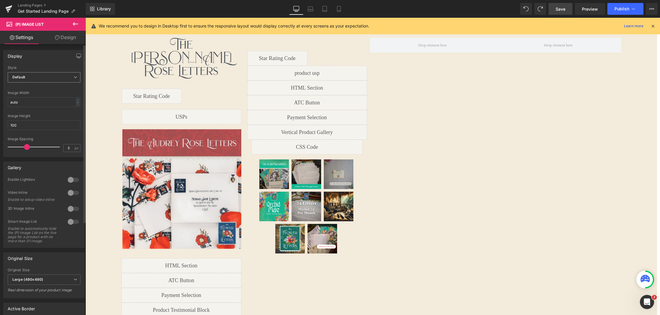
click at [48, 79] on span "Default" at bounding box center [44, 77] width 73 height 10
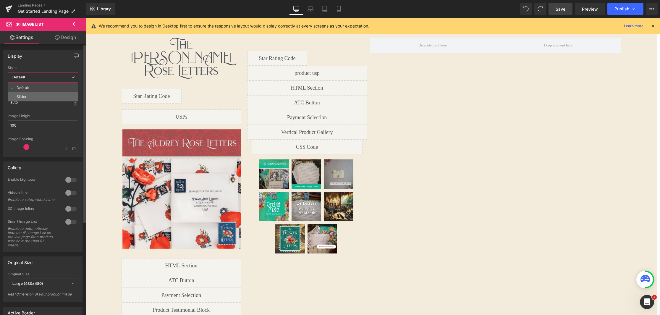
click at [44, 95] on li "Slider" at bounding box center [43, 96] width 70 height 9
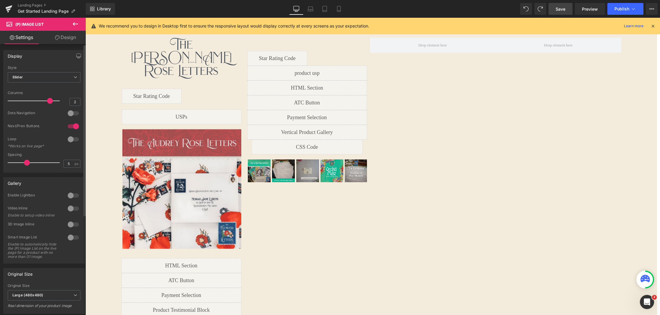
type input "1"
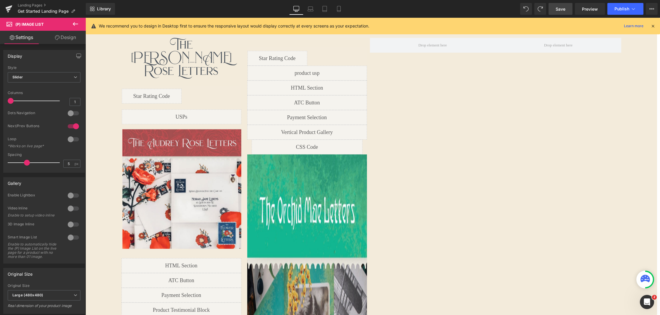
drag, startPoint x: 48, startPoint y: 100, endPoint x: -3, endPoint y: 100, distance: 51.1
click at [0, 100] on html "(P) Image List You are previewing how the will restyle your page. You can not e…" at bounding box center [330, 157] width 660 height 315
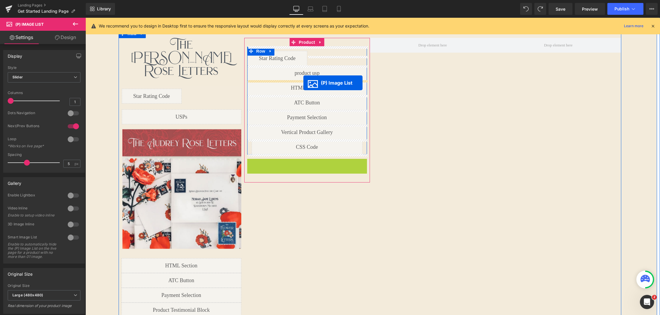
drag, startPoint x: 290, startPoint y: 221, endPoint x: 303, endPoint y: 82, distance: 139.0
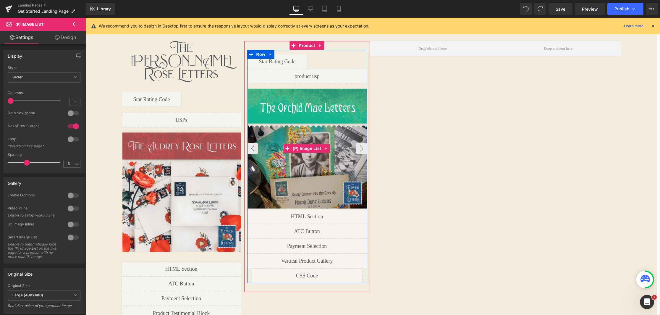
scroll to position [537, 0]
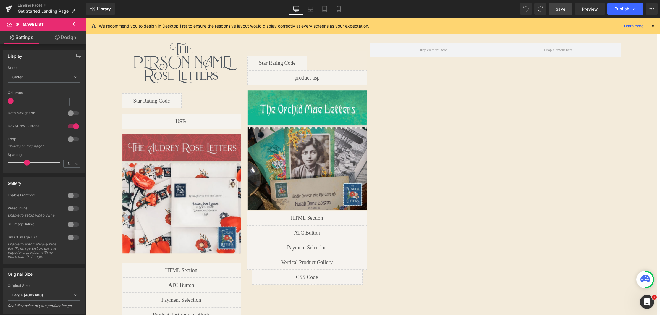
click at [553, 9] on link "Save" at bounding box center [560, 9] width 24 height 12
click at [591, 9] on span "Preview" at bounding box center [590, 9] width 16 height 6
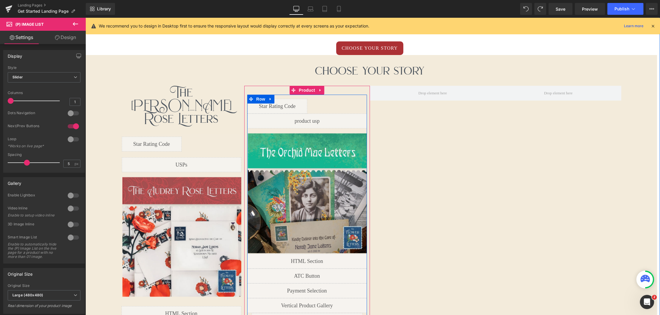
scroll to position [493, 0]
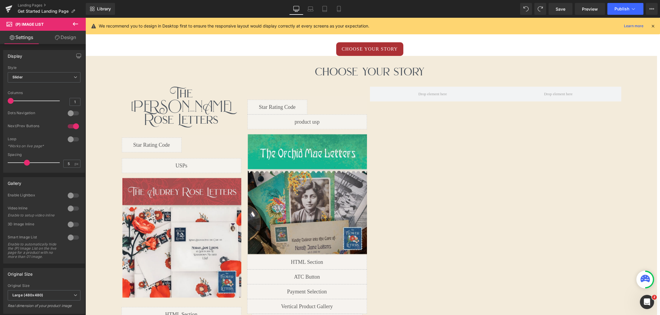
click at [75, 24] on icon at bounding box center [75, 24] width 5 height 4
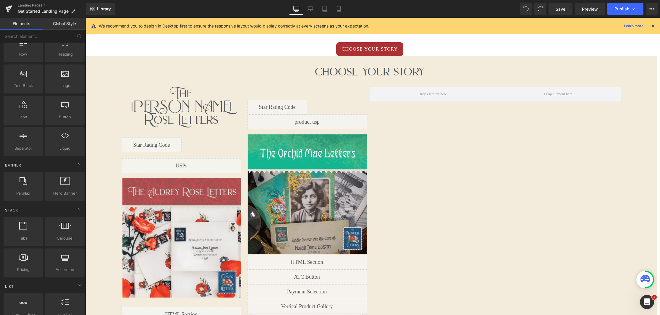
scroll to position [0, 0]
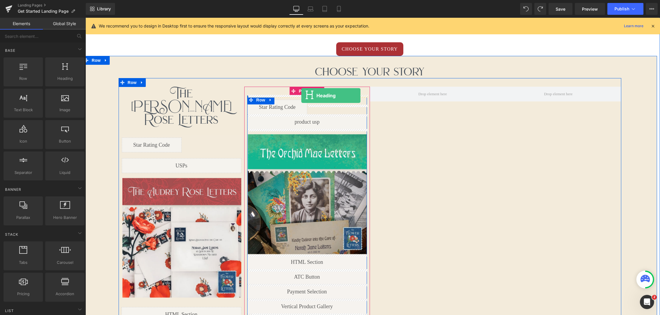
drag, startPoint x: 144, startPoint y: 94, endPoint x: 301, endPoint y: 95, distance: 157.2
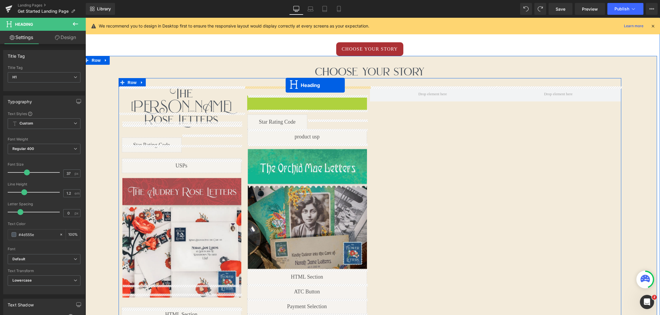
drag, startPoint x: 293, startPoint y: 108, endPoint x: 285, endPoint y: 85, distance: 24.7
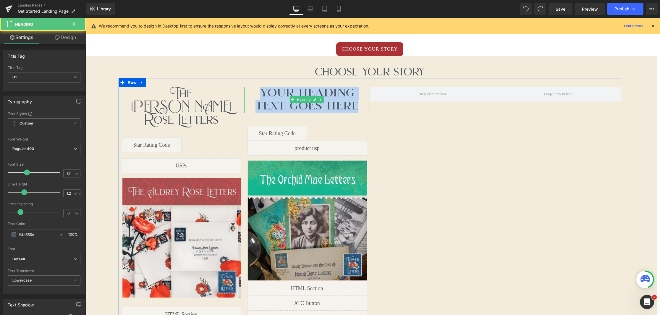
drag, startPoint x: 357, startPoint y: 106, endPoint x: 262, endPoint y: 94, distance: 95.2
click at [262, 94] on h1 "Your heading text goes here" at bounding box center [307, 100] width 126 height 26
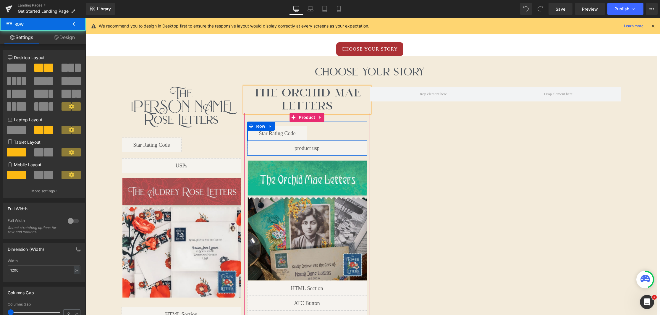
click at [351, 123] on div "Image Sold out Text Block Row" at bounding box center [337, 130] width 60 height 19
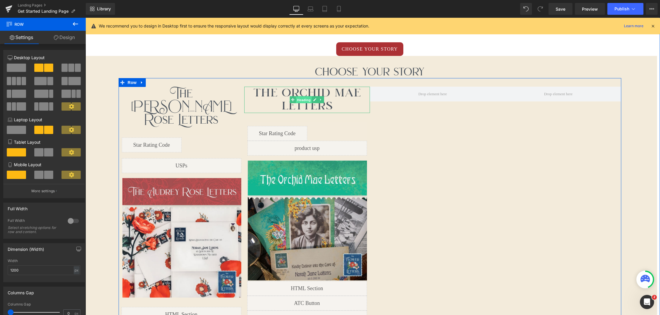
click at [300, 98] on span "Heading" at bounding box center [304, 99] width 16 height 7
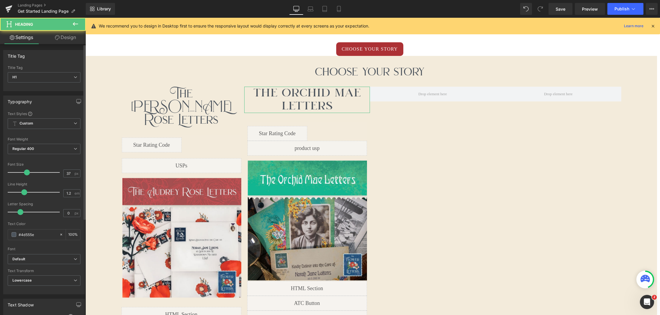
scroll to position [47, 0]
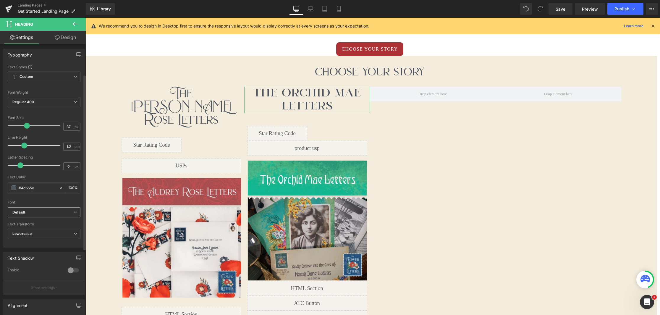
click at [66, 208] on span "Default" at bounding box center [44, 212] width 73 height 10
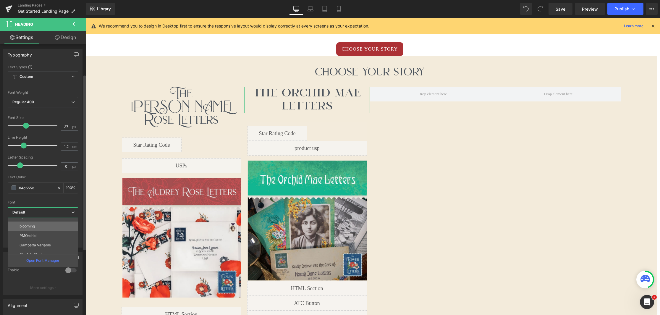
scroll to position [120, 0]
click at [51, 232] on li "PMOrchid" at bounding box center [44, 235] width 73 height 9
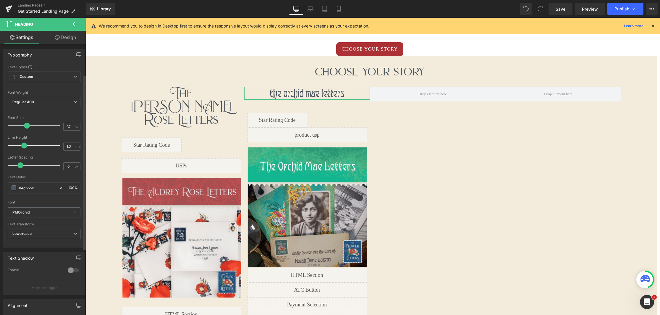
click at [61, 234] on span "Lowercase" at bounding box center [44, 233] width 73 height 10
click at [46, 243] on li "None" at bounding box center [43, 244] width 70 height 9
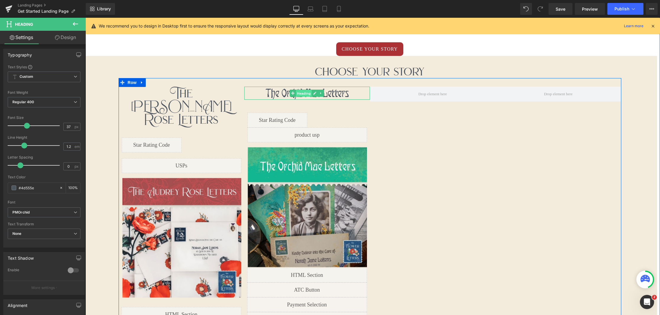
click at [308, 95] on span "Heading" at bounding box center [304, 93] width 16 height 7
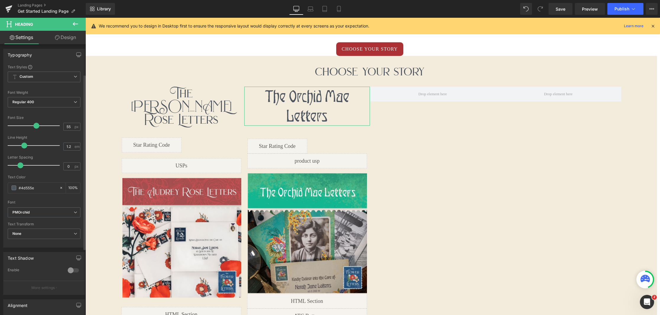
type input "56"
drag, startPoint x: 27, startPoint y: 126, endPoint x: 37, endPoint y: 126, distance: 9.5
click at [37, 126] on span at bounding box center [37, 126] width 6 height 6
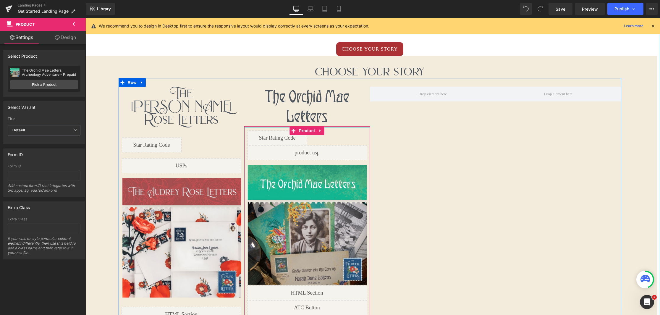
drag, startPoint x: 334, startPoint y: 133, endPoint x: 334, endPoint y: 124, distance: 9.2
click at [334, 124] on div "The Orchid Mae Letters Heading Liquid Image Sold out Text Block Row Row Liquid …" at bounding box center [307, 227] width 126 height 281
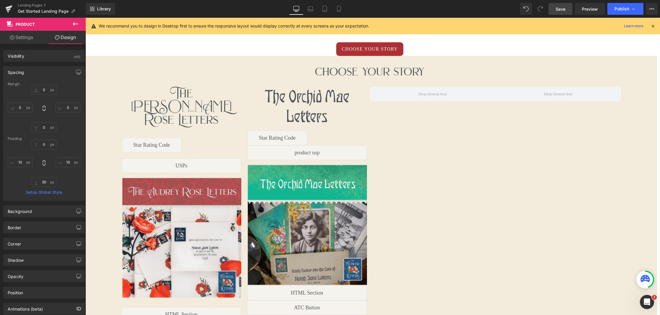
click at [562, 8] on span "Save" at bounding box center [560, 9] width 10 height 6
click at [596, 10] on span "Preview" at bounding box center [590, 9] width 16 height 6
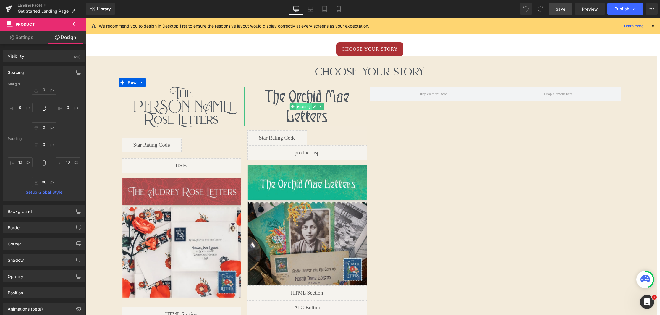
click at [303, 109] on span "Heading" at bounding box center [304, 106] width 16 height 7
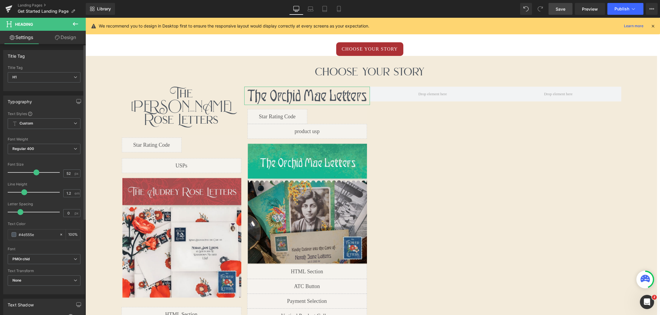
type input "51"
click at [33, 170] on span at bounding box center [34, 172] width 6 height 6
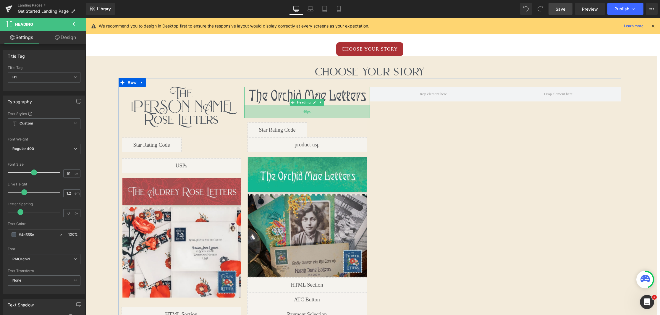
drag, startPoint x: 364, startPoint y: 103, endPoint x: 362, endPoint y: 116, distance: 13.5
click at [362, 116] on div "46px" at bounding box center [307, 112] width 126 height 14
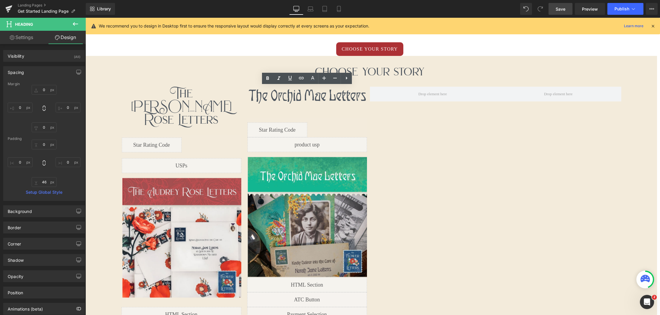
click at [565, 11] on span "Save" at bounding box center [560, 9] width 10 height 6
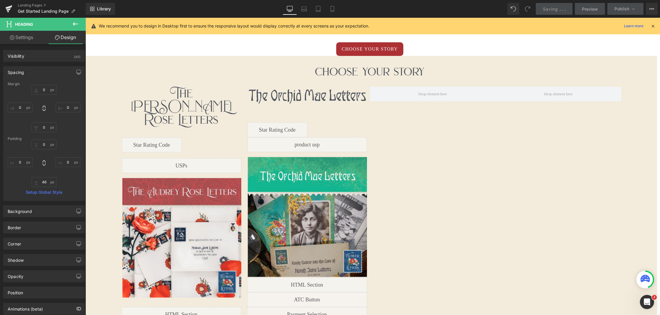
click at [582, 12] on link "Preview" at bounding box center [590, 9] width 30 height 12
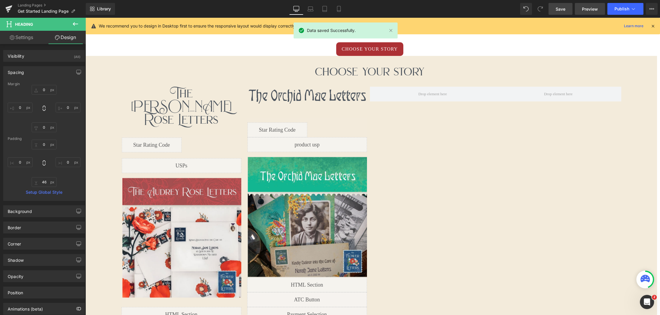
click at [593, 13] on link "Preview" at bounding box center [590, 9] width 30 height 12
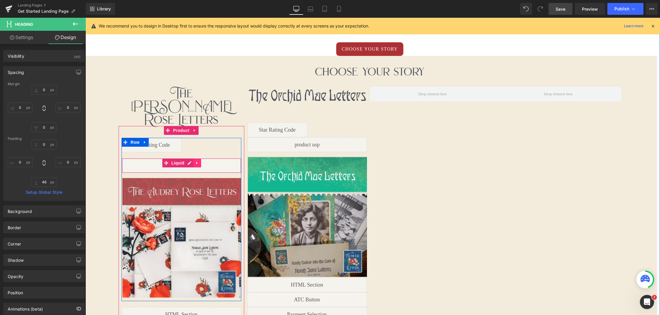
click at [197, 162] on icon at bounding box center [196, 163] width 1 height 3
click at [202, 161] on icon at bounding box center [201, 163] width 4 height 4
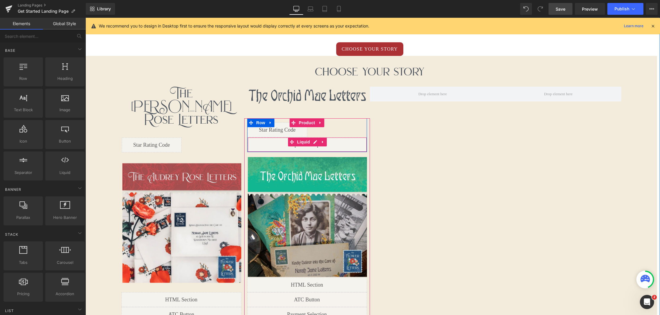
drag, startPoint x: 322, startPoint y: 142, endPoint x: 329, endPoint y: 143, distance: 7.5
click at [322, 142] on icon at bounding box center [322, 142] width 1 height 3
click at [327, 142] on icon at bounding box center [327, 142] width 4 height 4
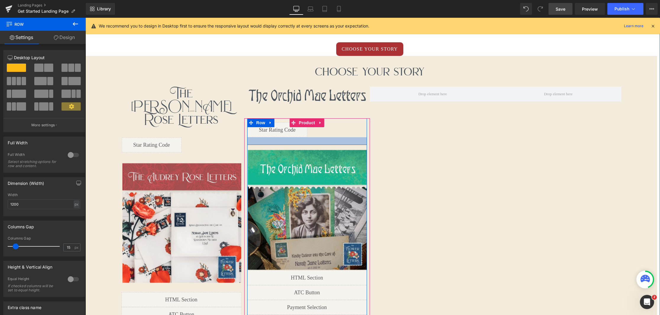
drag, startPoint x: 315, startPoint y: 136, endPoint x: 315, endPoint y: 144, distance: 8.0
click at [315, 144] on div at bounding box center [307, 141] width 120 height 8
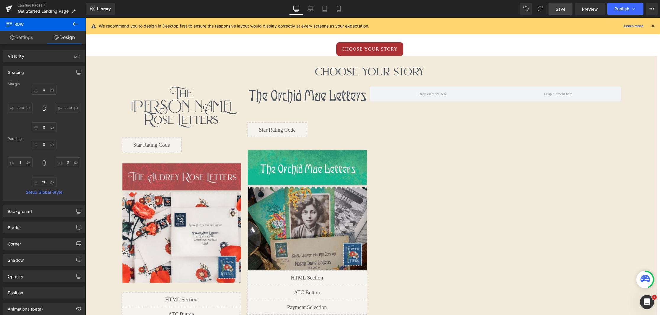
click at [554, 9] on link "Save" at bounding box center [560, 9] width 24 height 12
click at [594, 12] on link "Preview" at bounding box center [590, 9] width 30 height 12
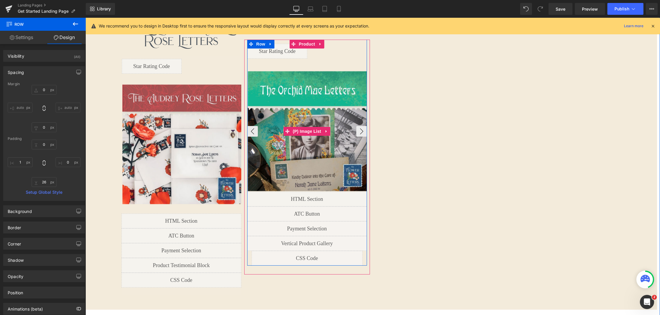
scroll to position [519, 0]
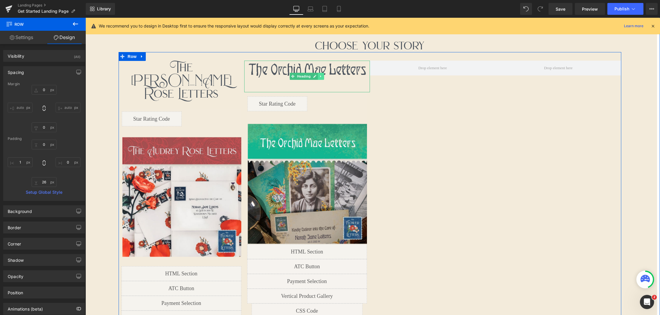
click at [319, 76] on link at bounding box center [321, 76] width 6 height 7
click at [324, 77] on icon at bounding box center [323, 76] width 3 height 3
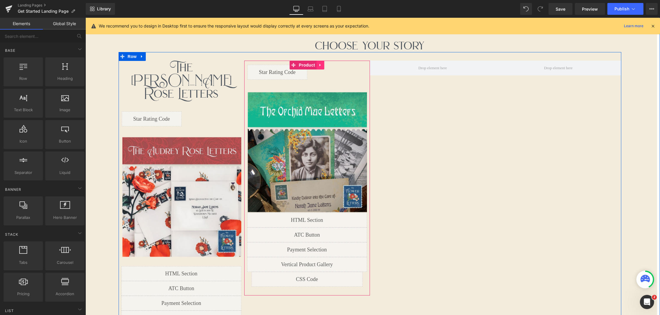
click at [319, 66] on icon at bounding box center [320, 65] width 4 height 4
click at [324, 67] on icon at bounding box center [324, 65] width 4 height 4
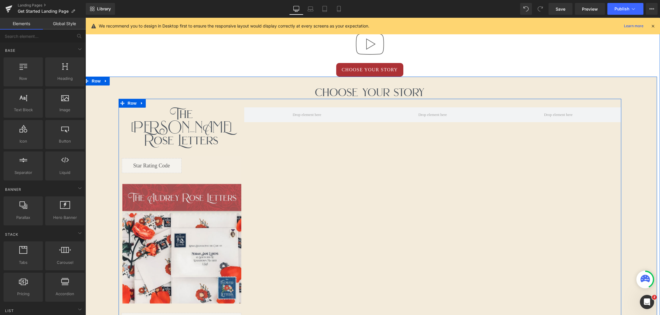
scroll to position [458, 0]
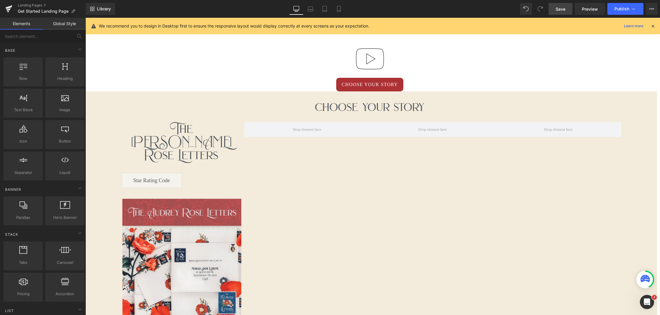
click at [561, 8] on span "Save" at bounding box center [560, 9] width 10 height 6
